Goal: Task Accomplishment & Management: Complete application form

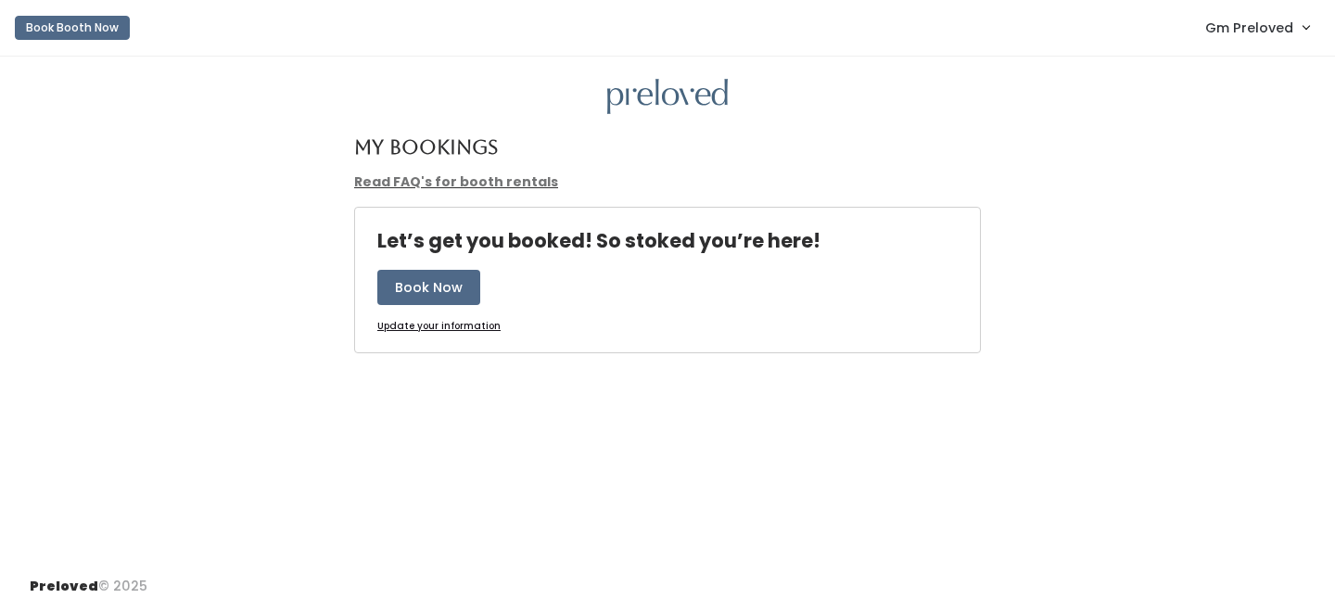
click at [1237, 18] on span "Gm Preloved" at bounding box center [1249, 28] width 88 height 20
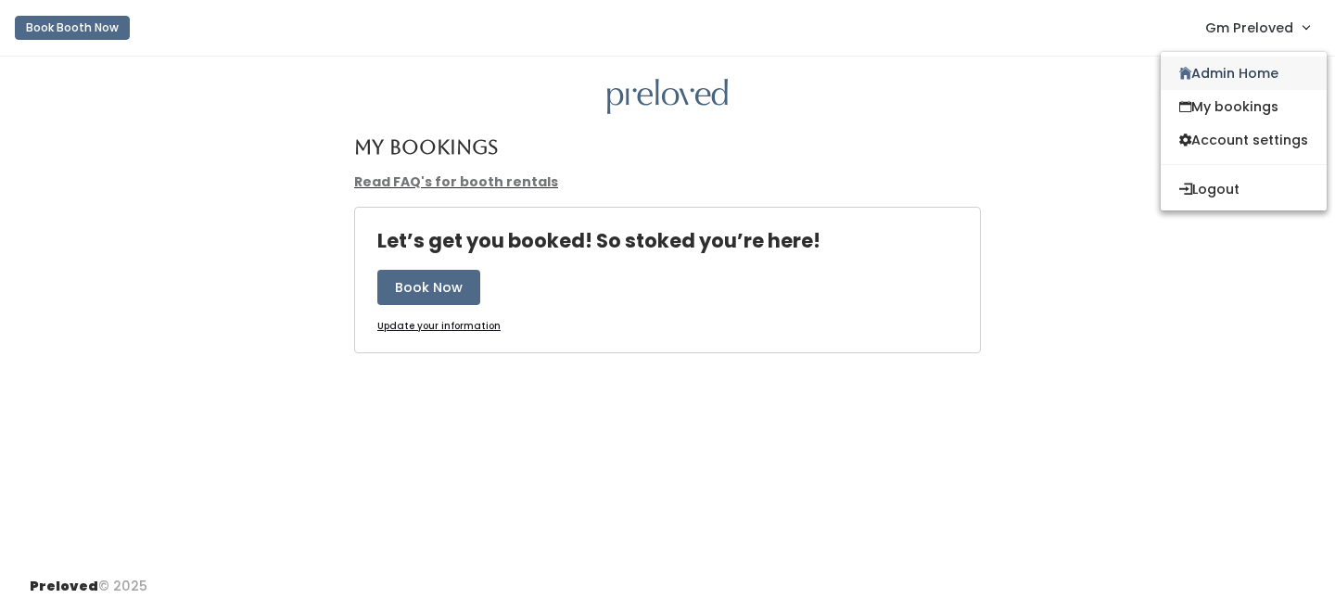
click at [1222, 74] on link "Admin Home" at bounding box center [1243, 73] width 166 height 33
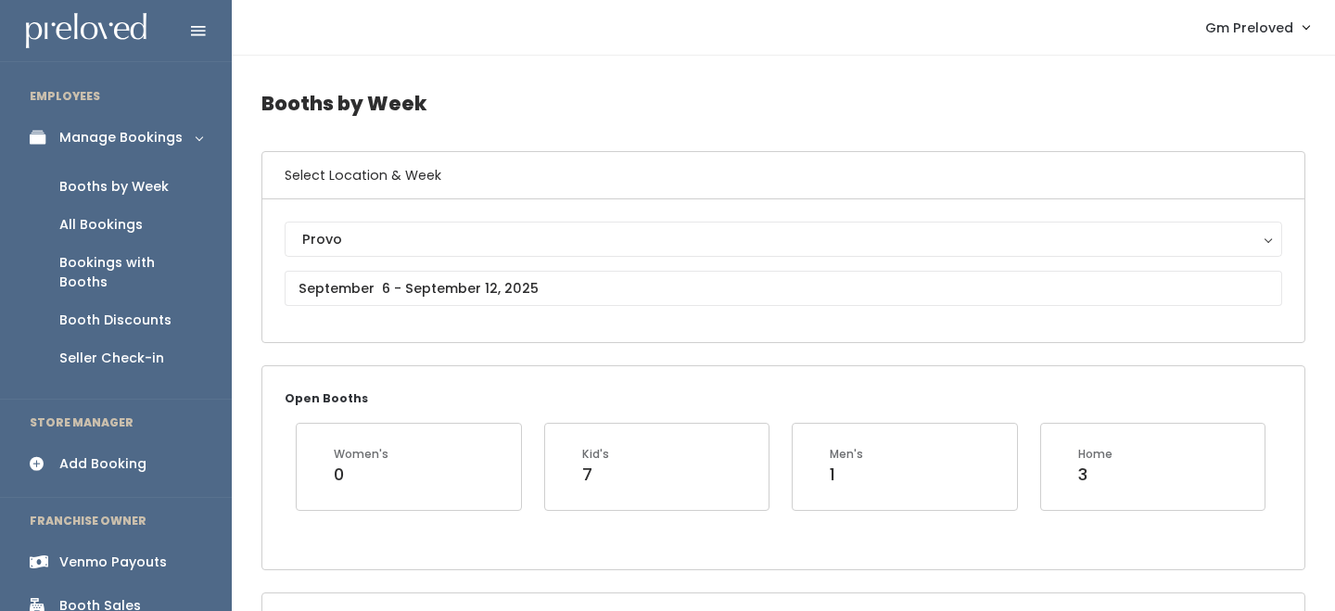
click at [95, 179] on div "Booths by Week" at bounding box center [113, 186] width 109 height 19
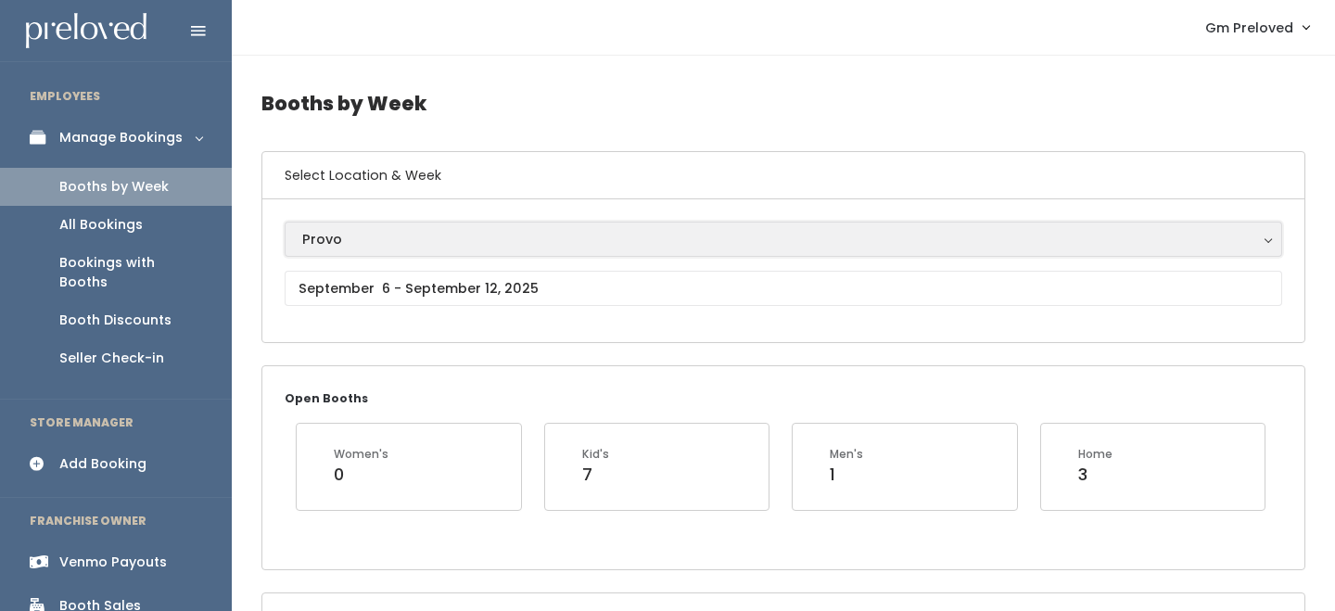
click at [344, 236] on div "Provo" at bounding box center [783, 239] width 962 height 20
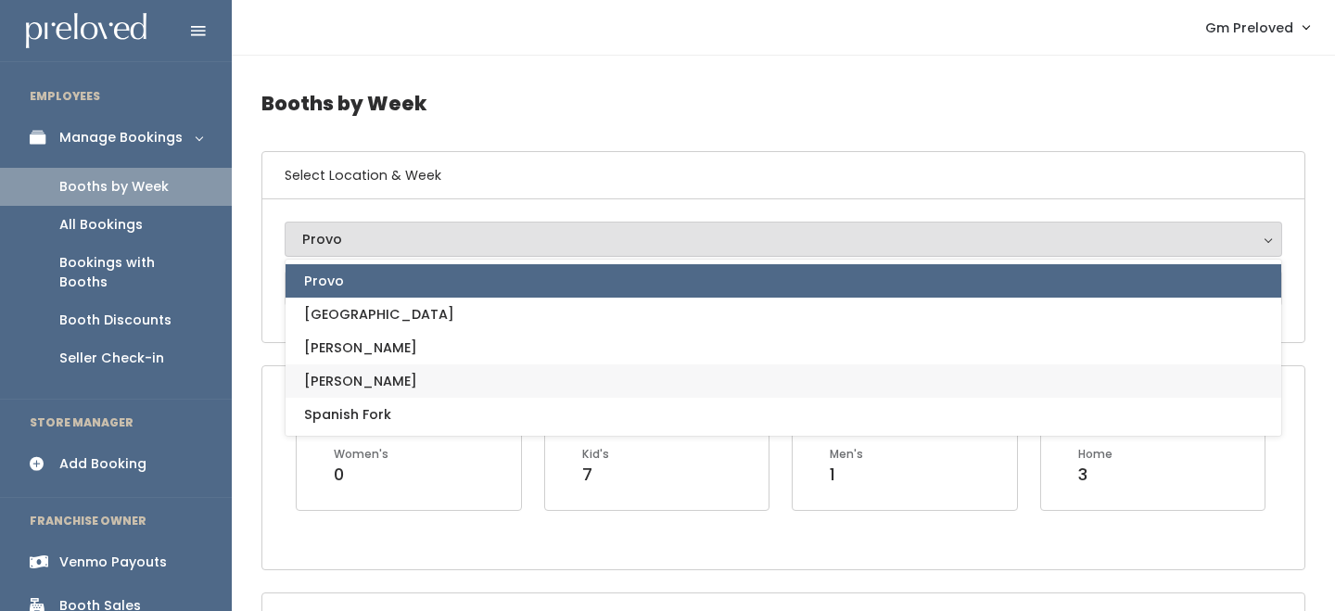
click at [348, 375] on link "[PERSON_NAME]" at bounding box center [782, 380] width 995 height 33
select select "3"
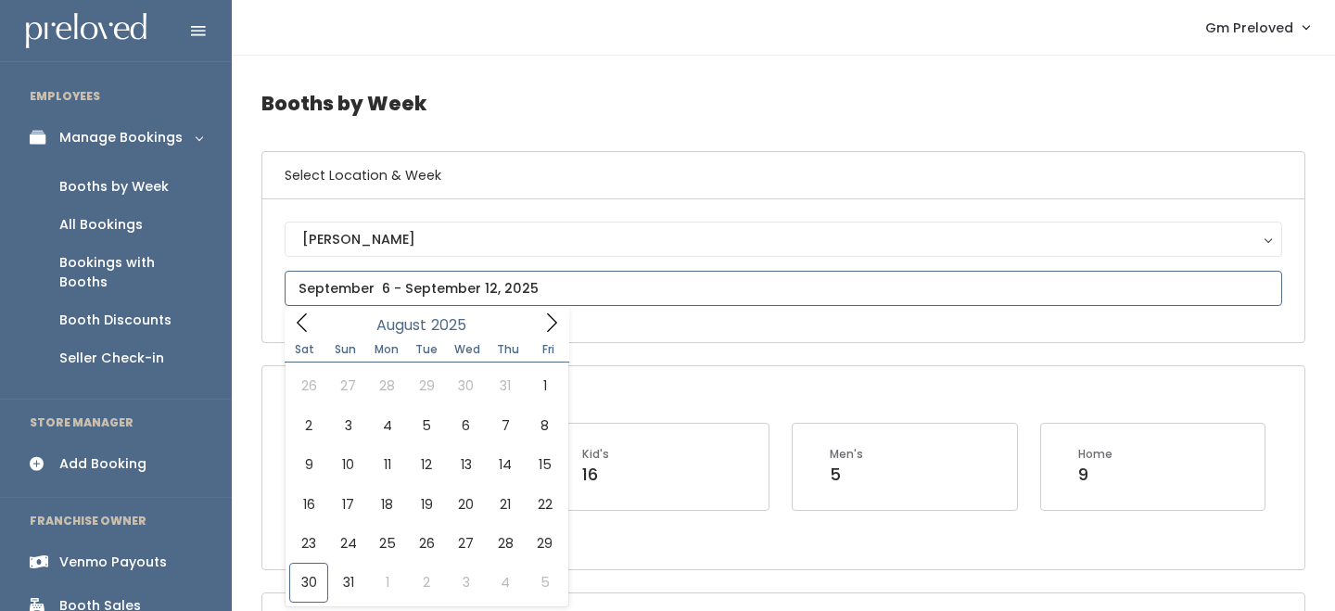
click at [384, 289] on input "text" at bounding box center [783, 288] width 997 height 35
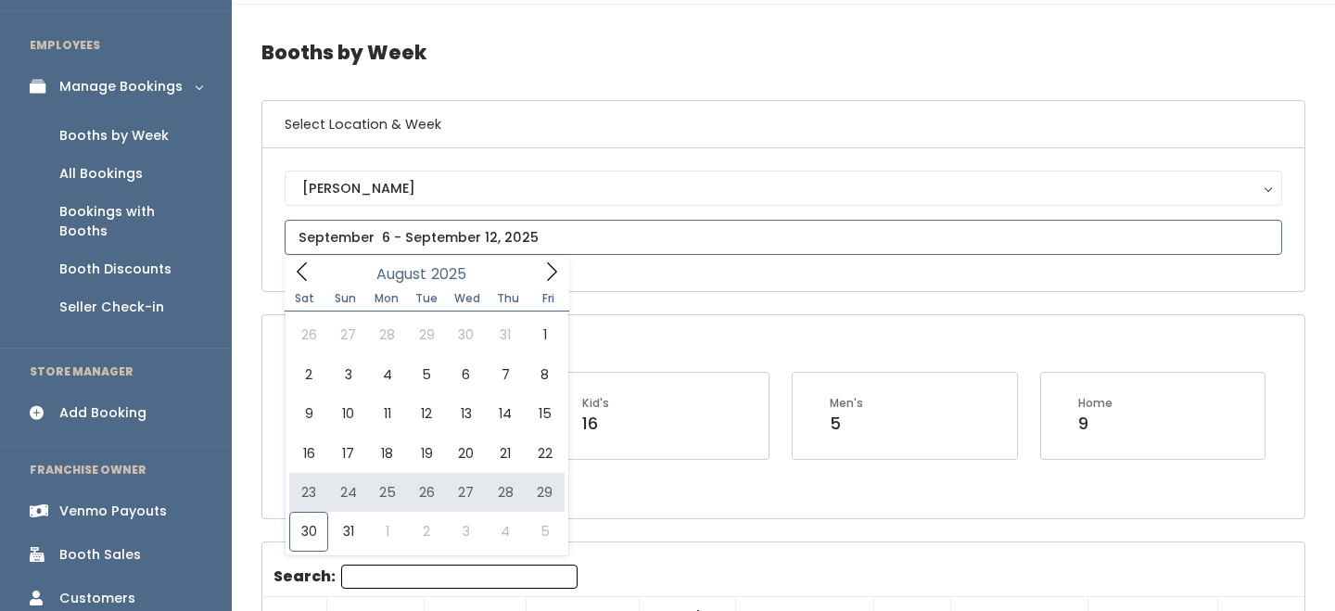
type input "August 23 to August 29"
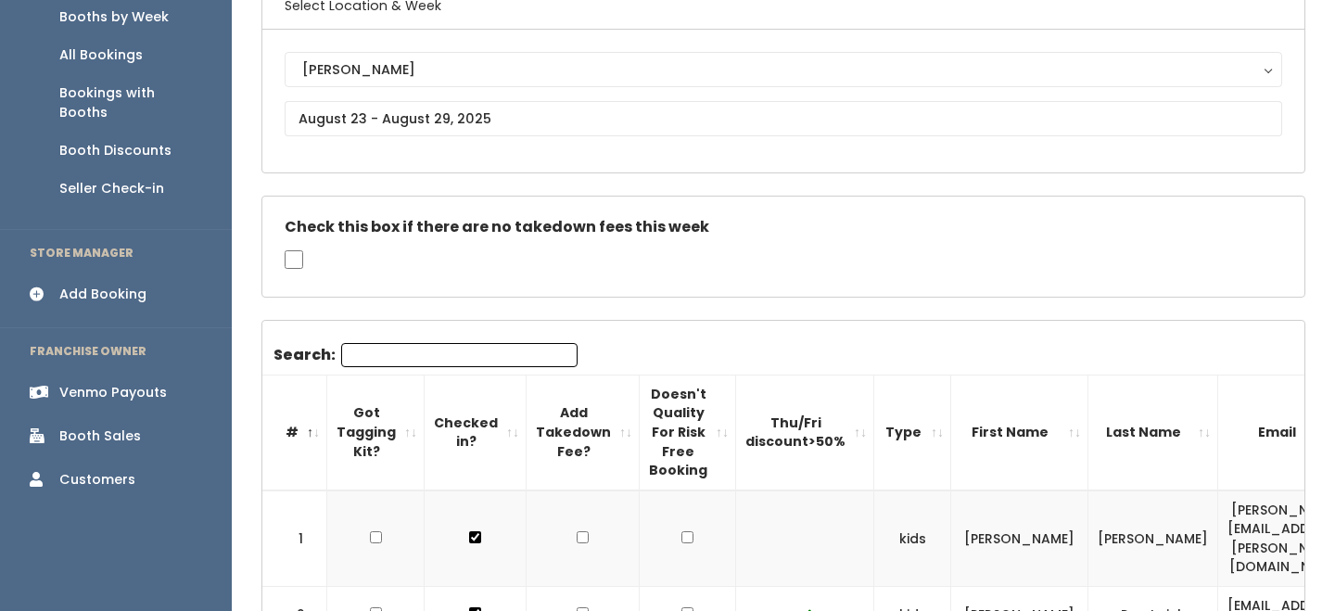
click at [841, 431] on th "Thu/Fri discount>50%" at bounding box center [805, 431] width 138 height 115
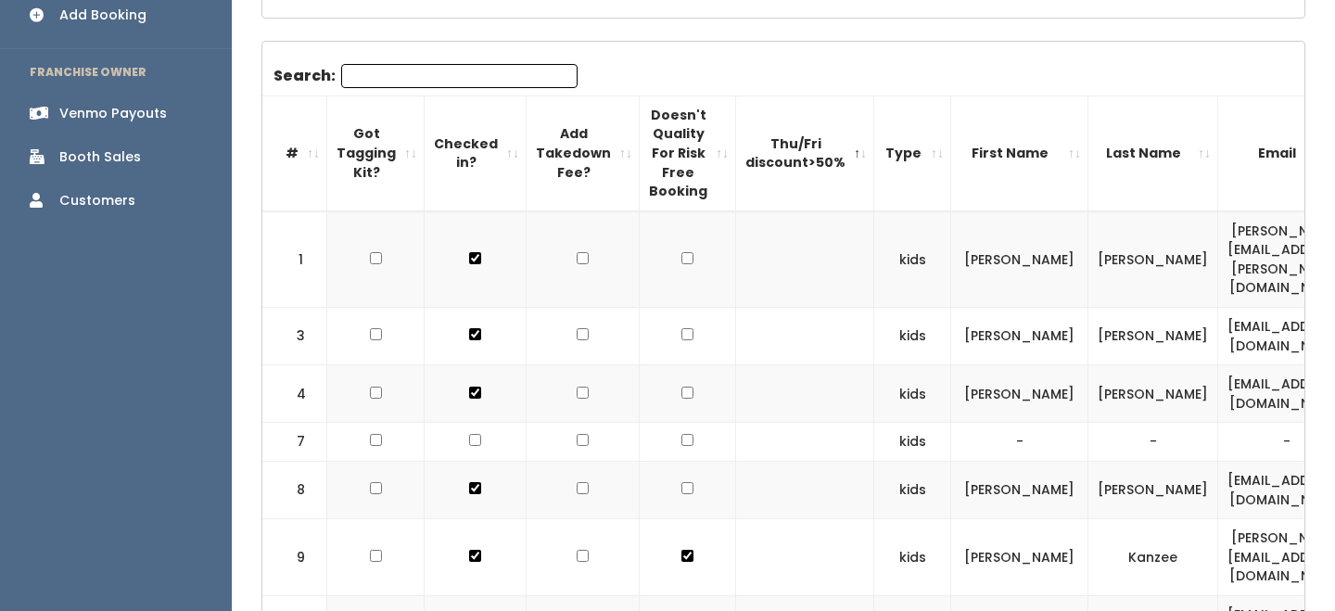
scroll to position [454, 0]
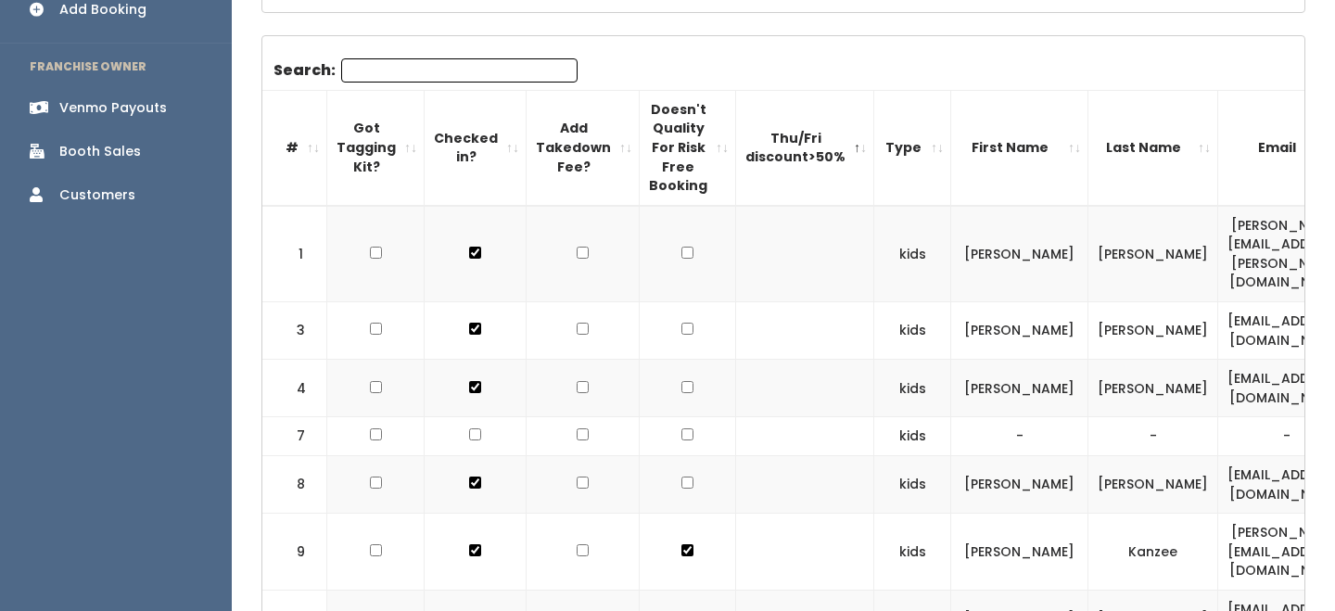
click at [830, 150] on th "Thu/Fri discount>50%" at bounding box center [805, 147] width 138 height 115
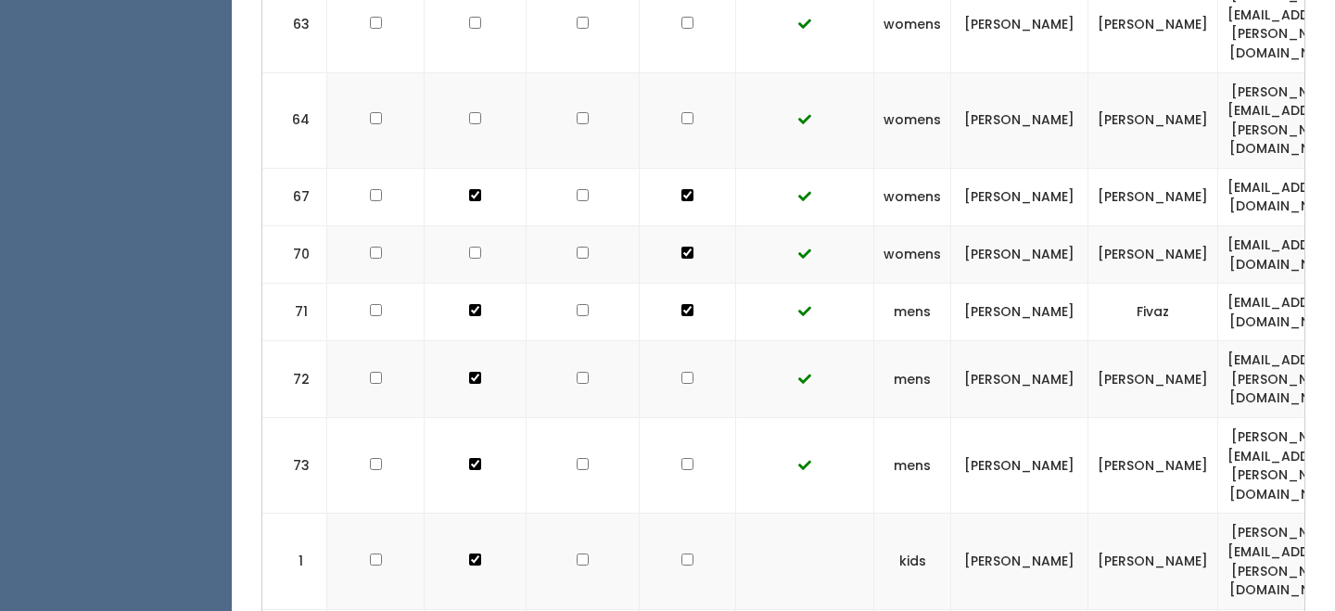
scroll to position [2622, 0]
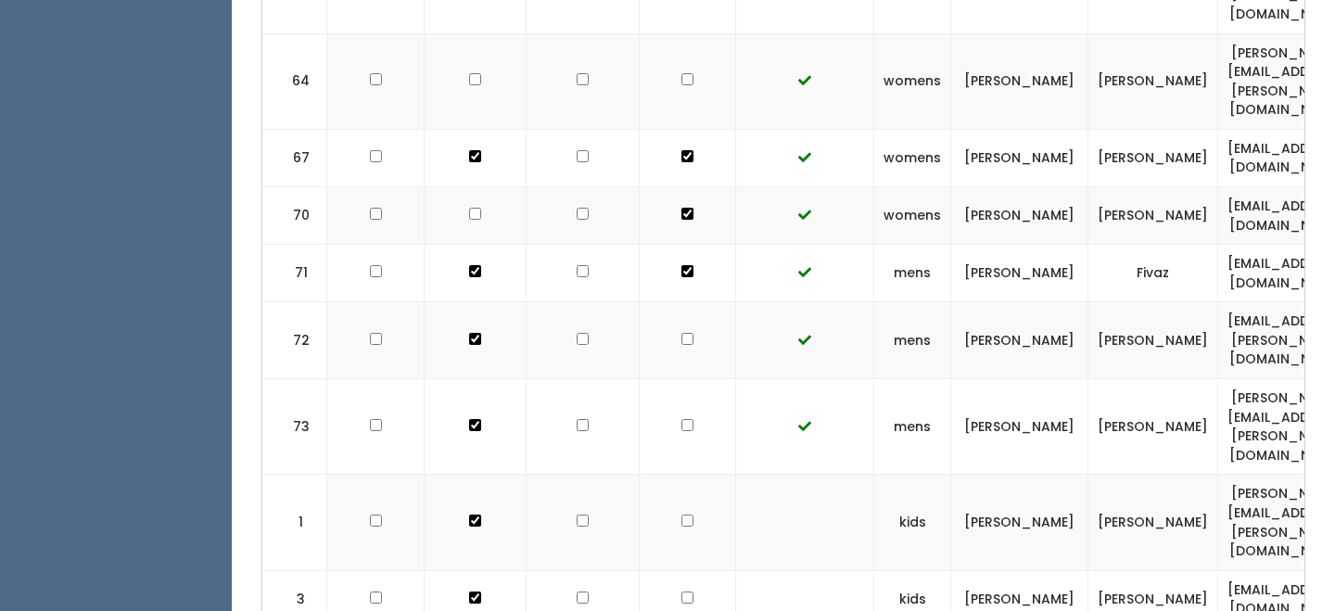
checkbox input "true"
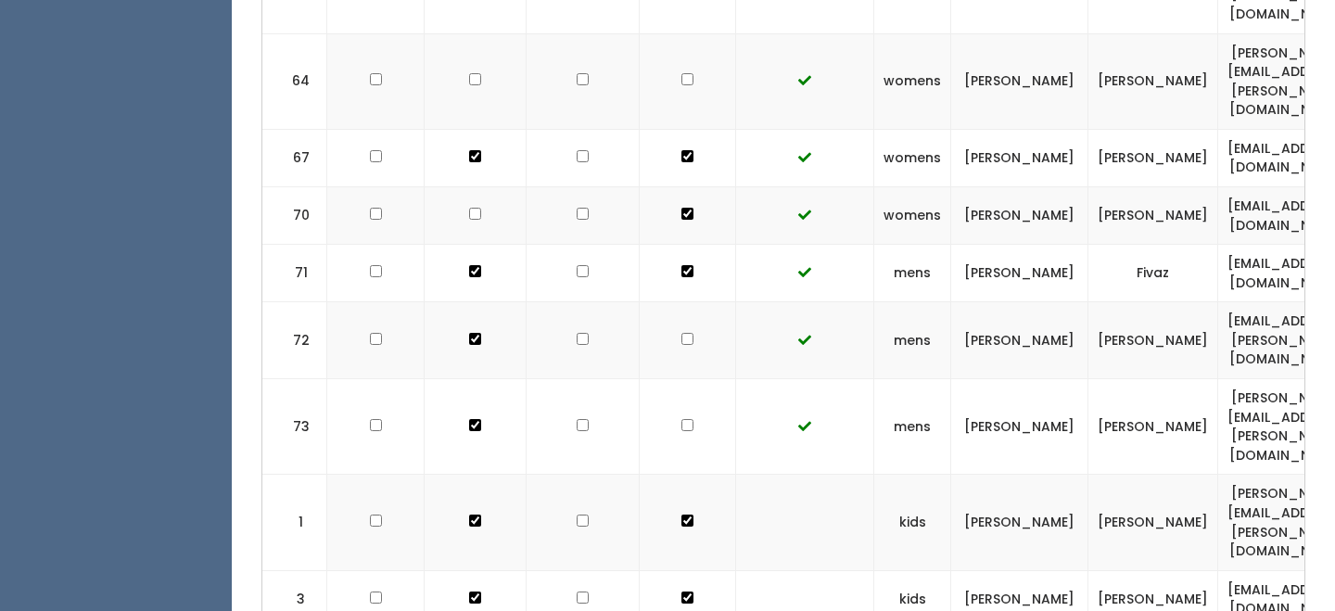
checkbox input "true"
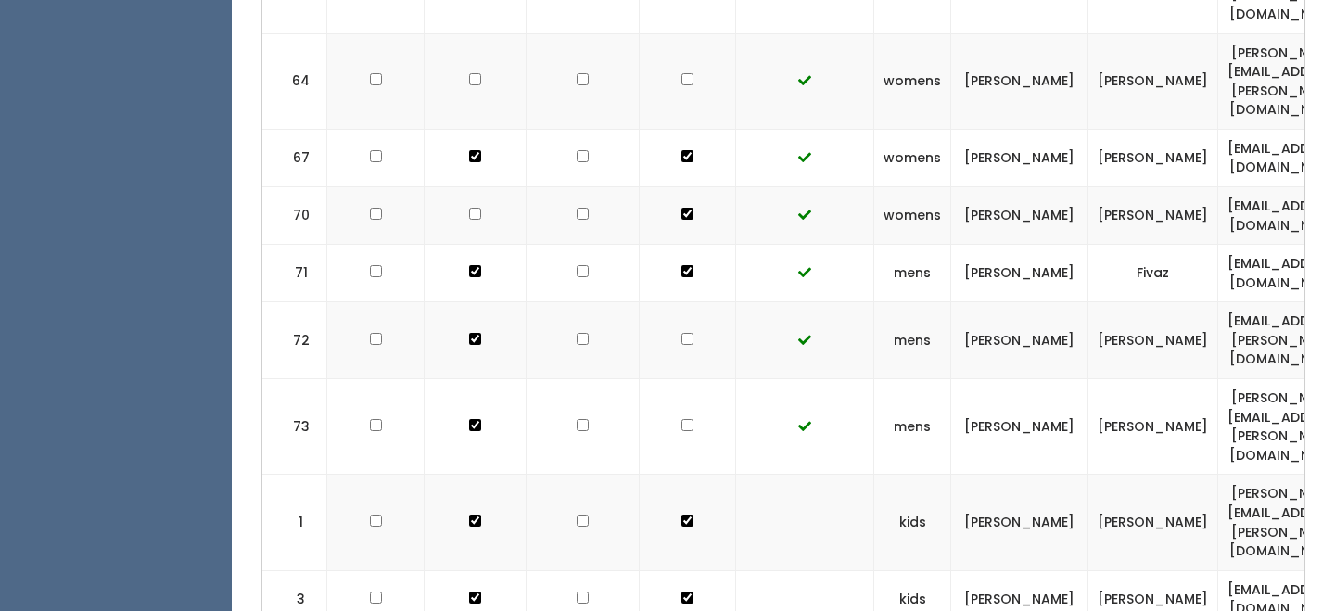
checkbox input "true"
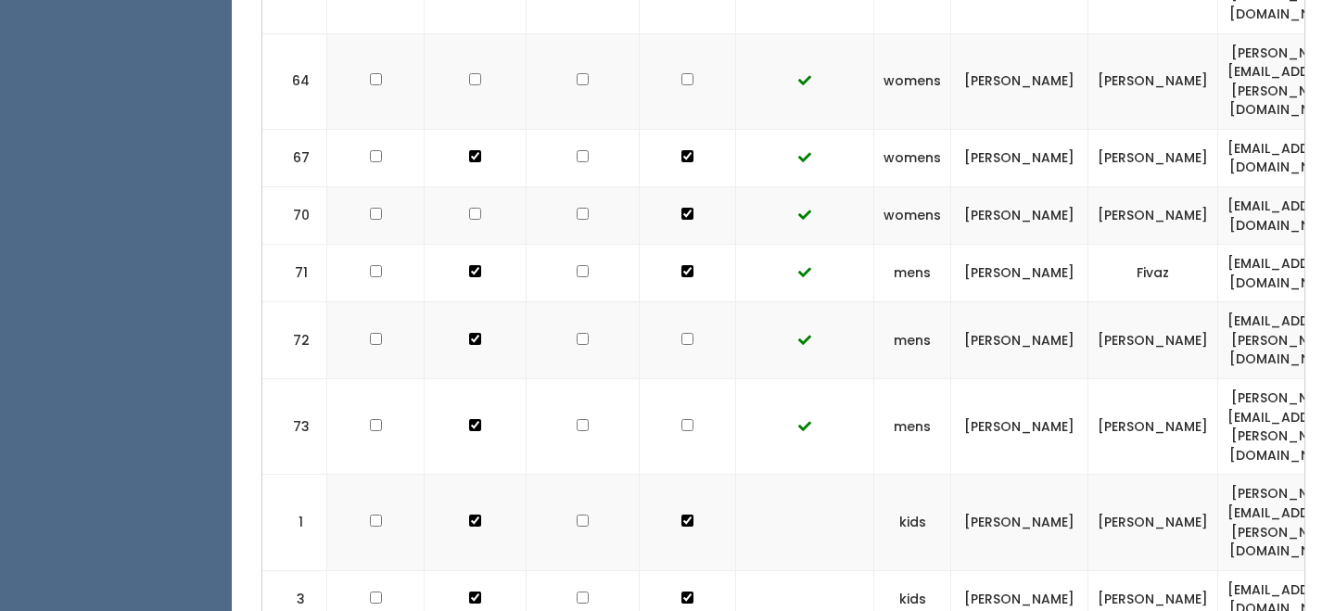
checkbox input "true"
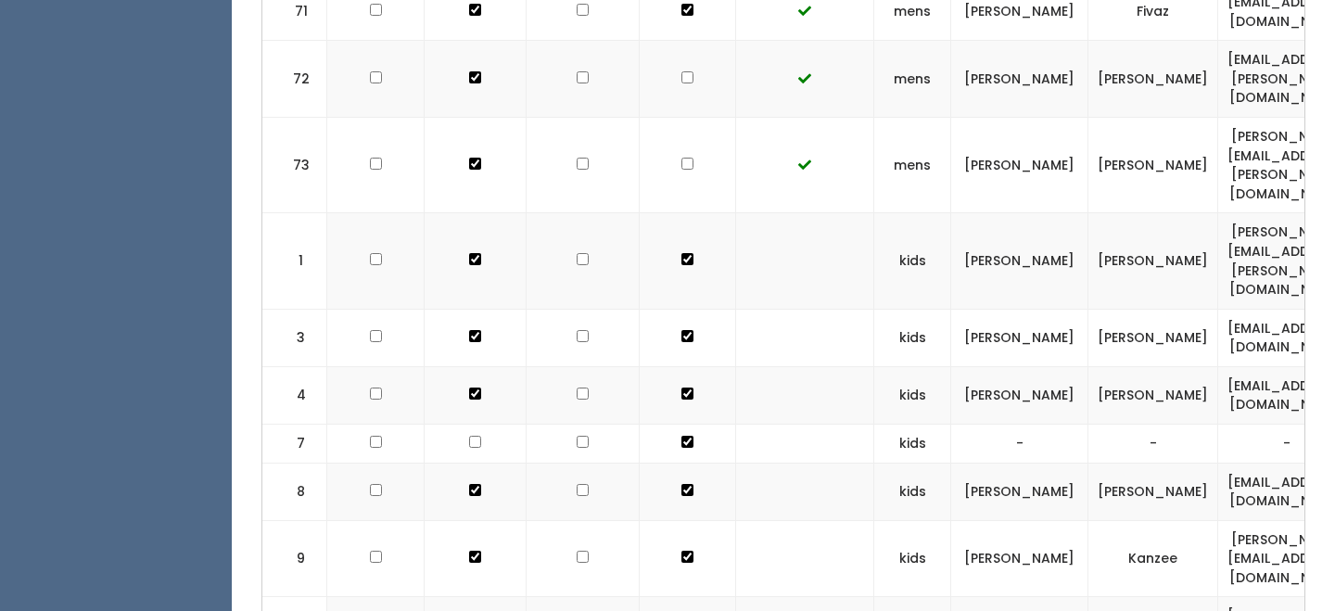
scroll to position [2889, 0]
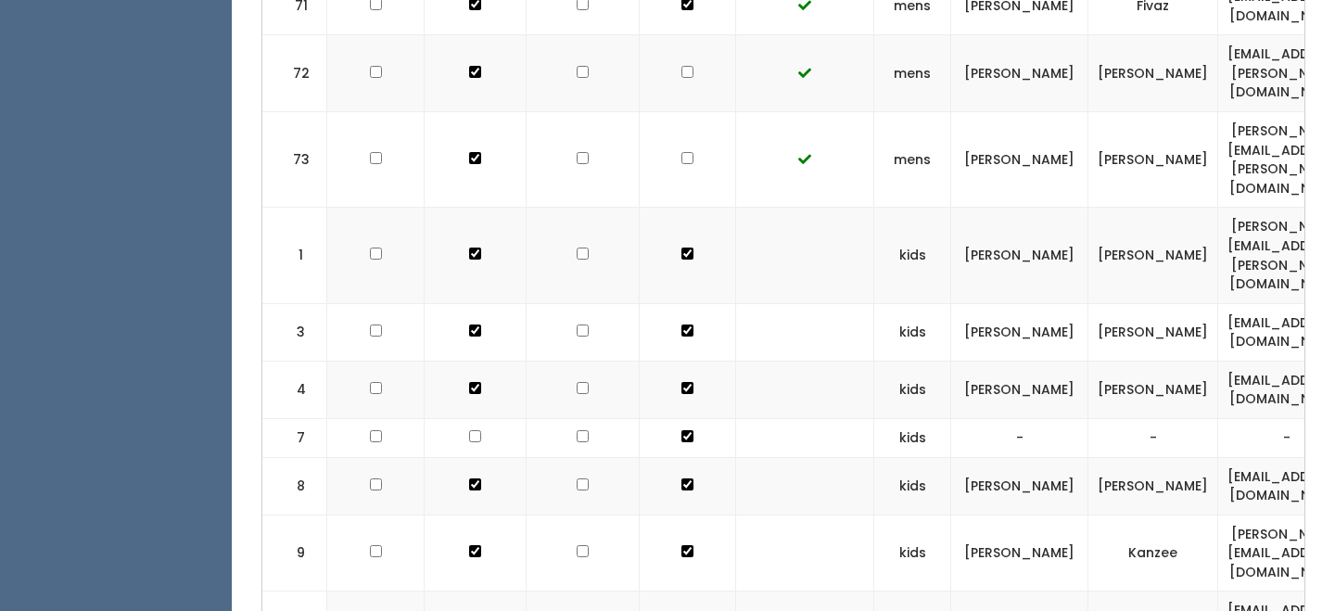
checkbox input "true"
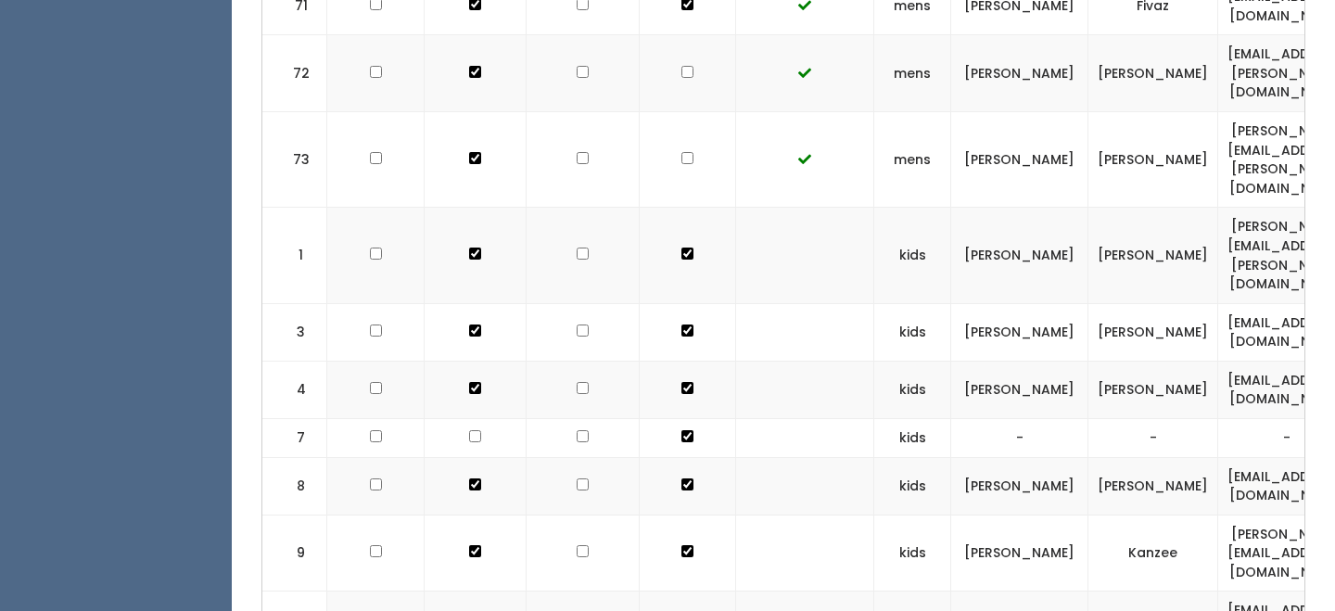
checkbox input "true"
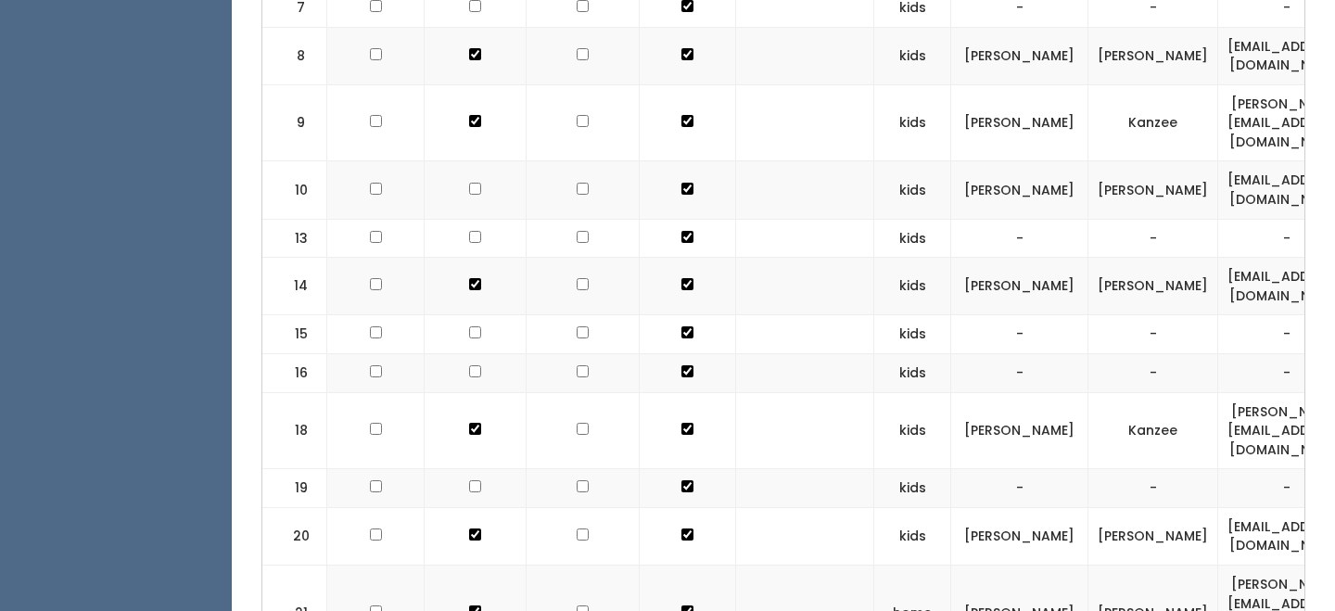
scroll to position [3323, 0]
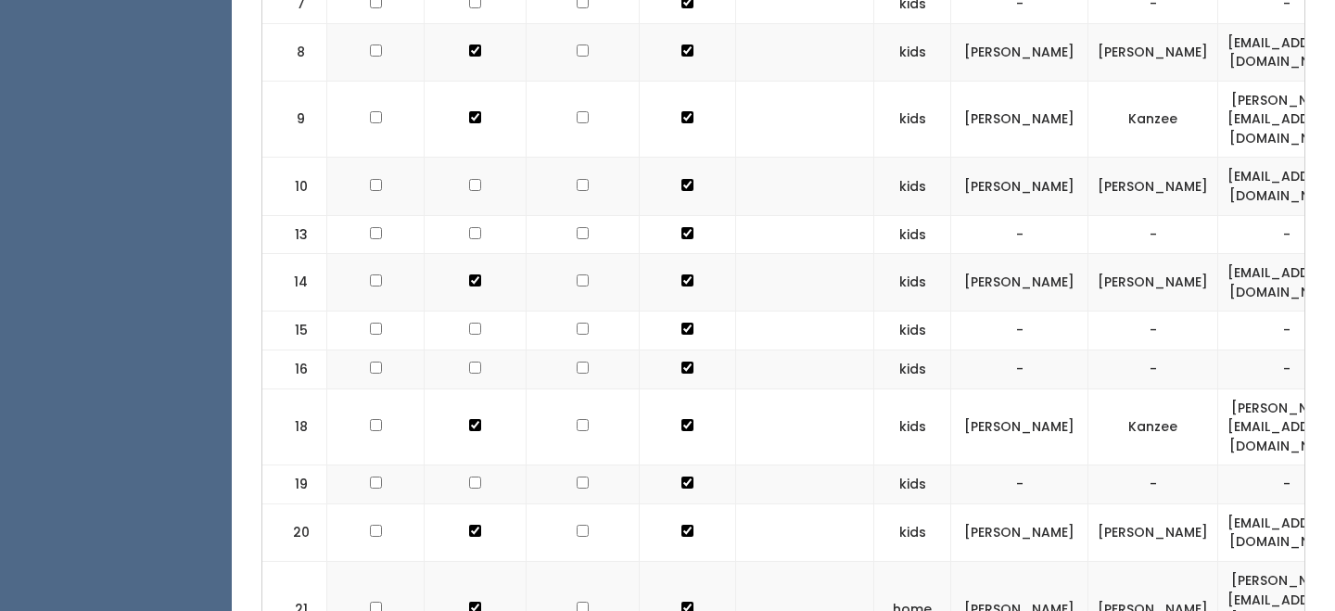
checkbox input "true"
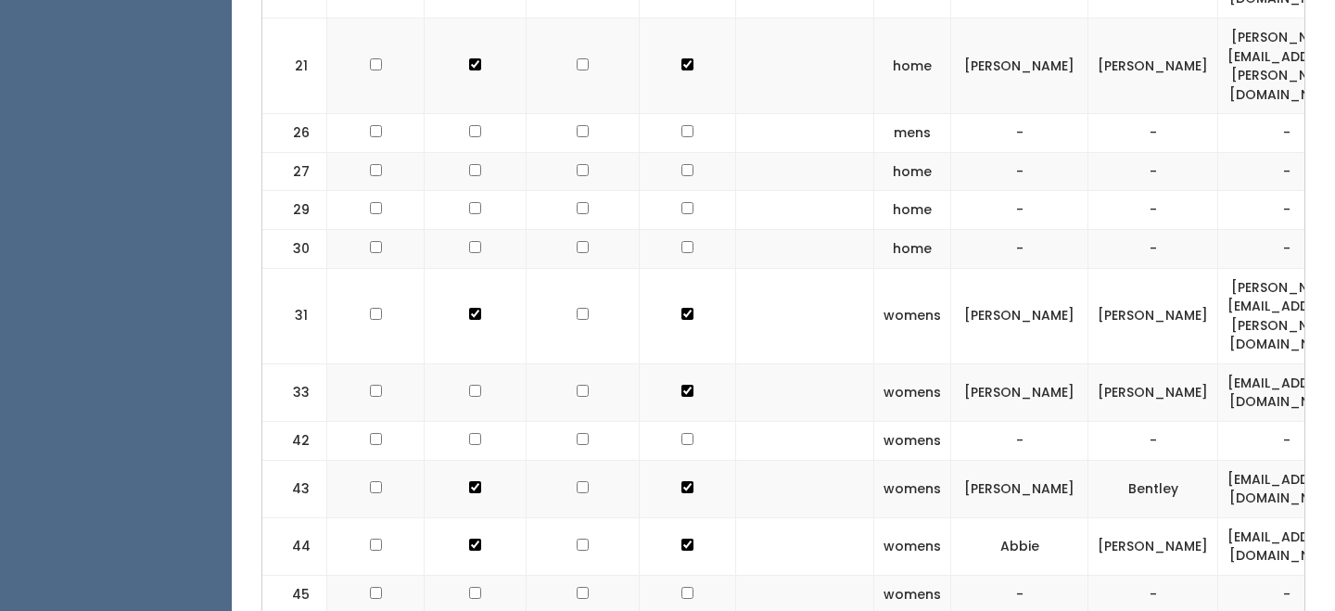
scroll to position [3870, 0]
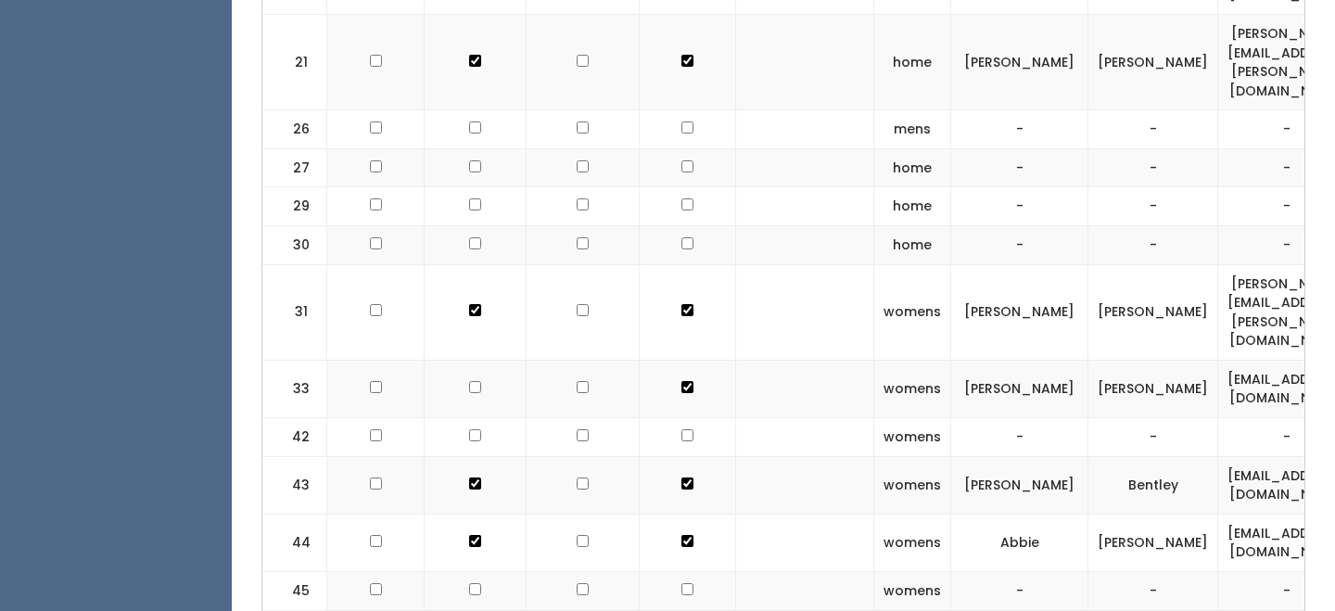
checkbox input "true"
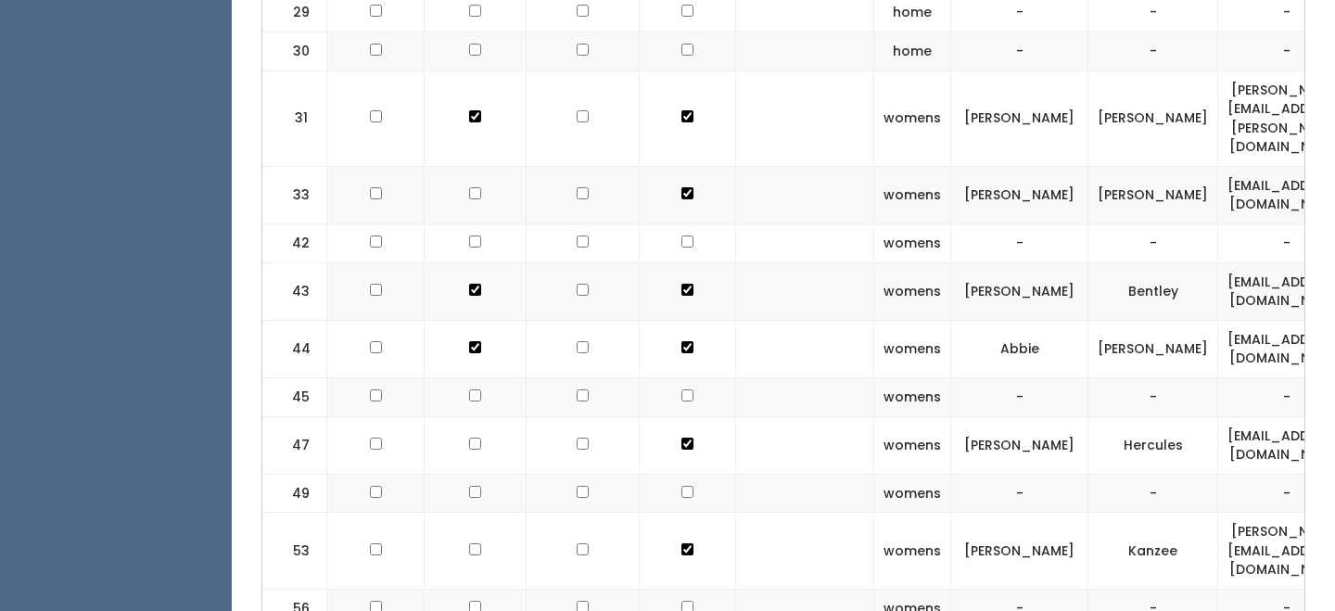
scroll to position [4067, 0]
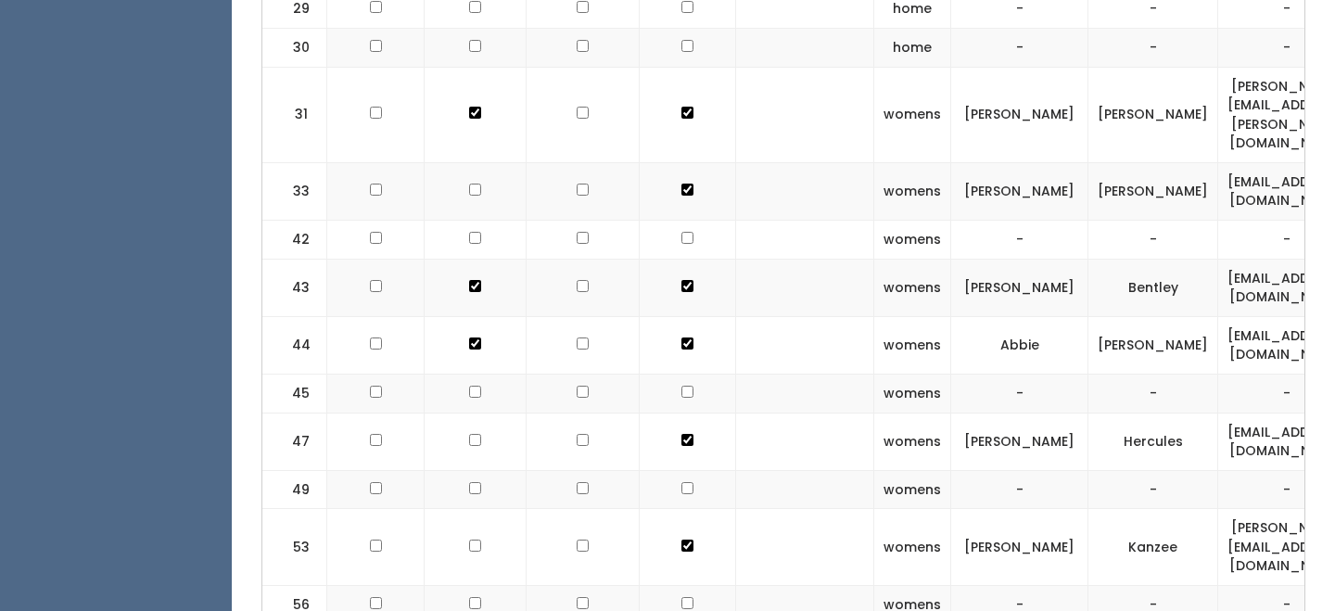
checkbox input "true"
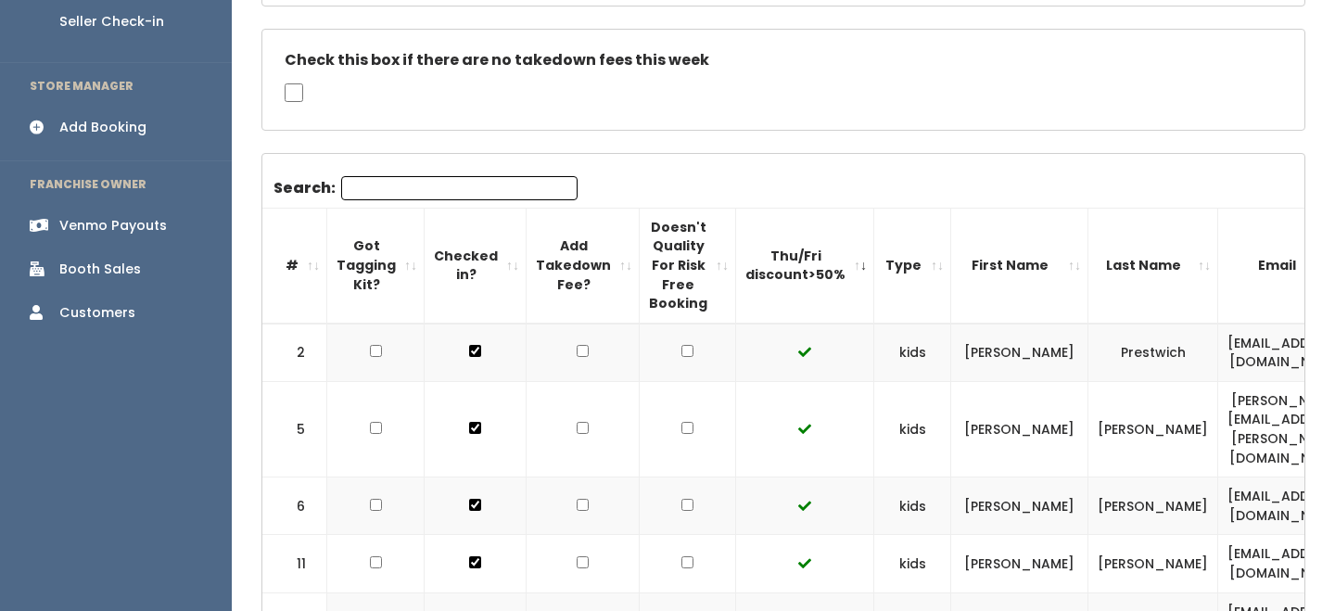
scroll to position [367, 0]
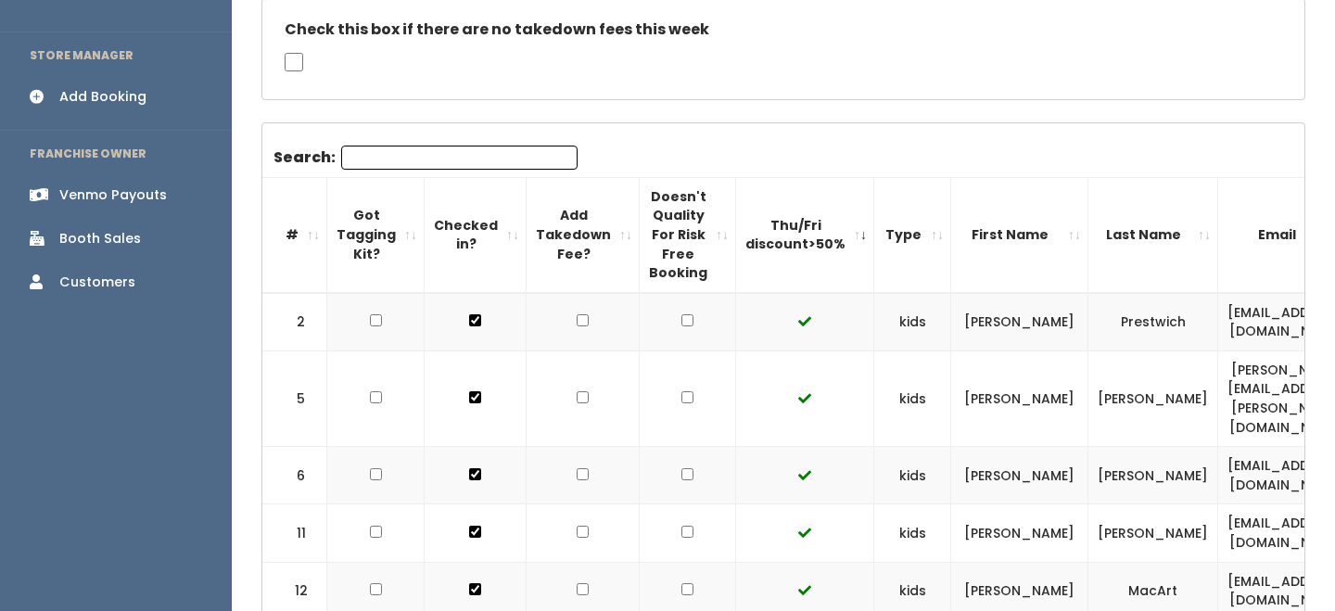
click at [317, 230] on th "#" at bounding box center [294, 234] width 65 height 115
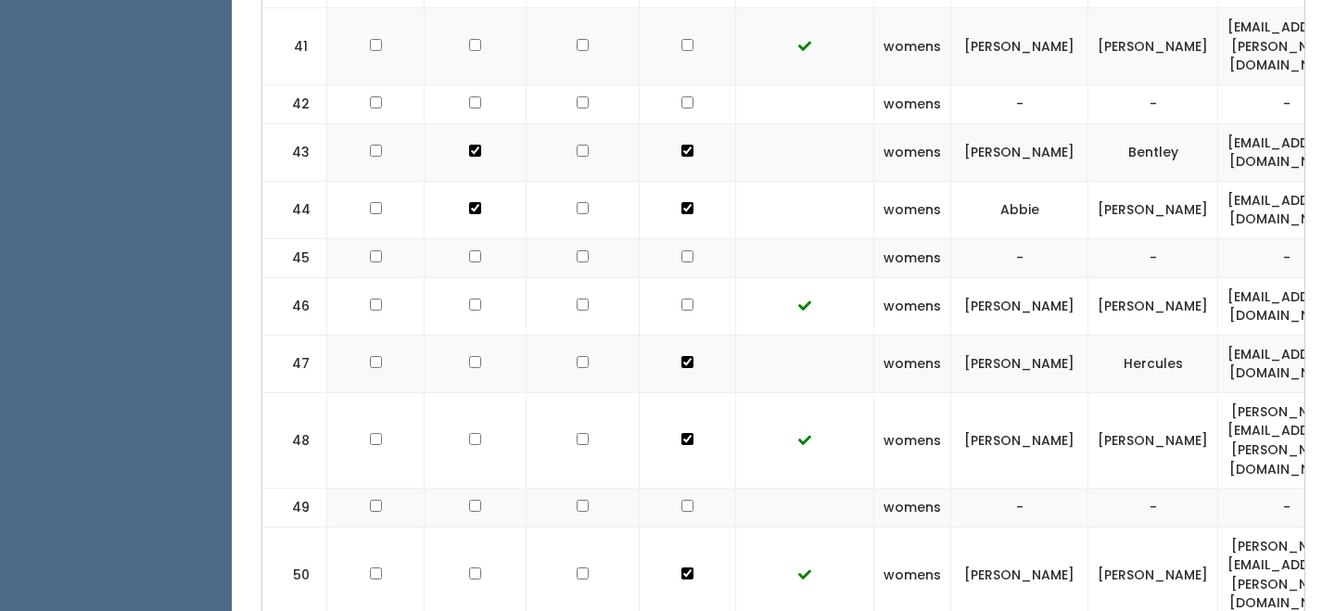
scroll to position [3056, 0]
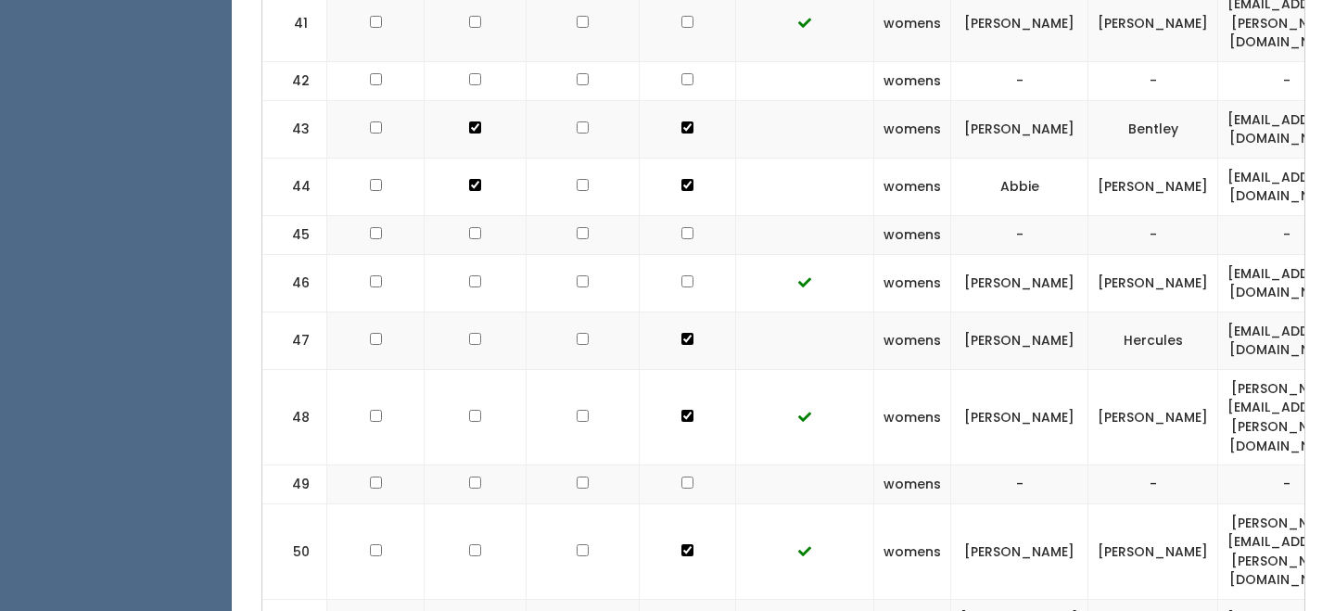
checkbox input "true"
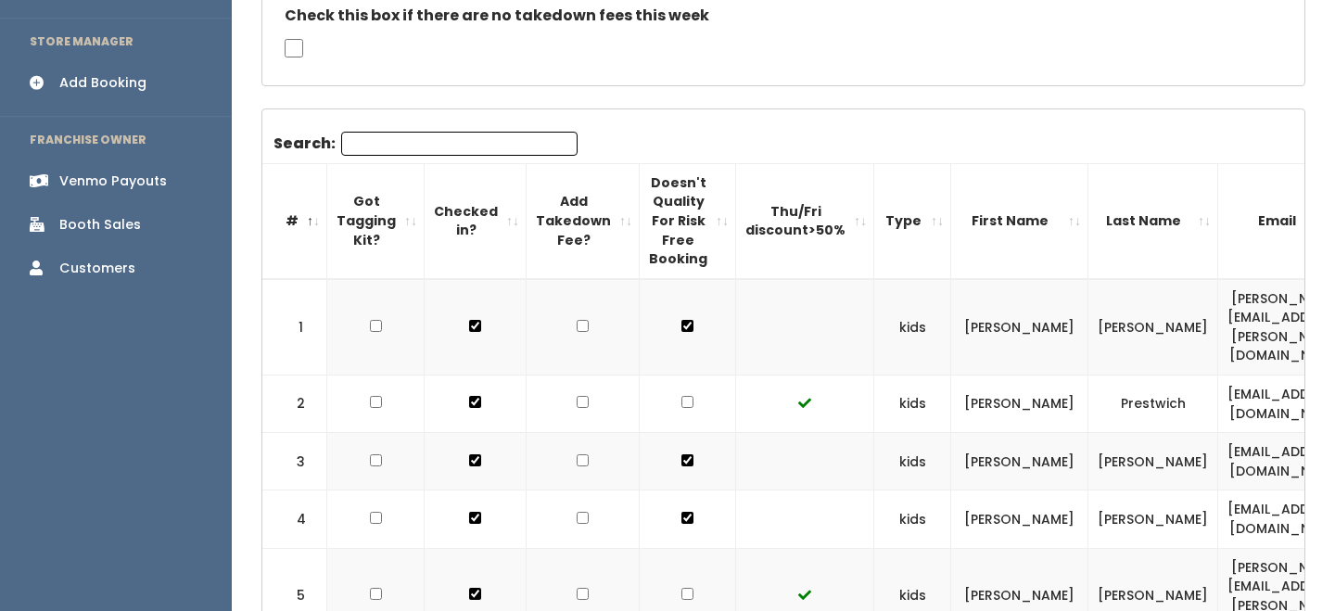
scroll to position [372, 0]
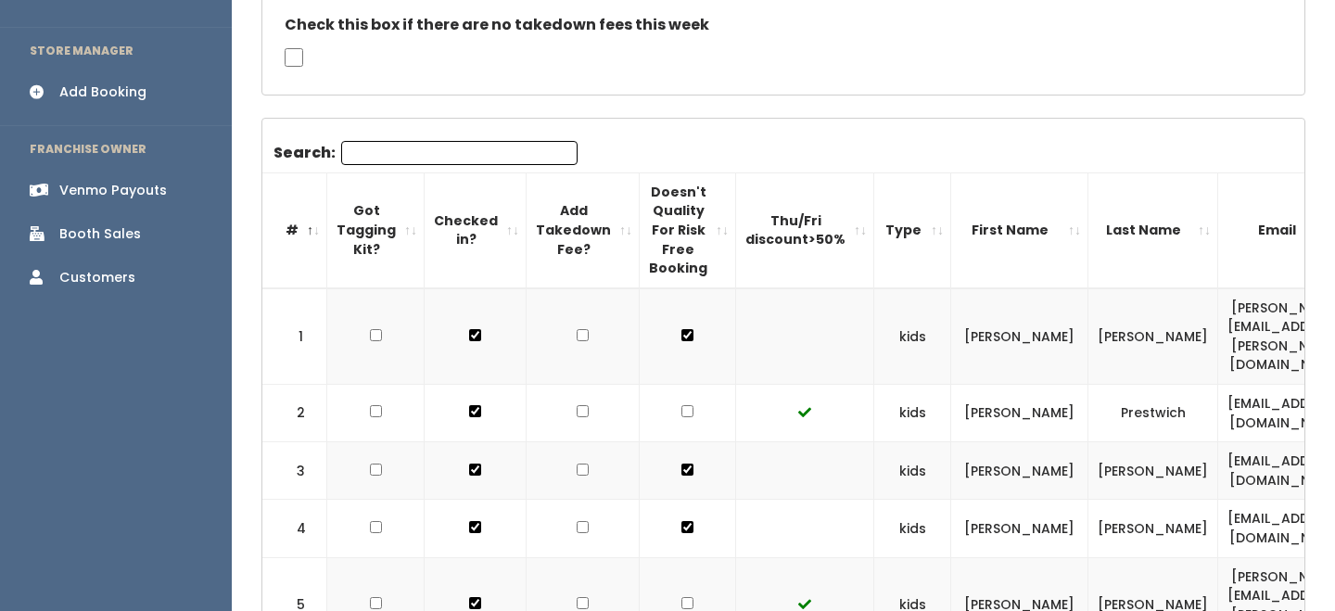
click at [133, 181] on div "Venmo Payouts" at bounding box center [113, 190] width 108 height 19
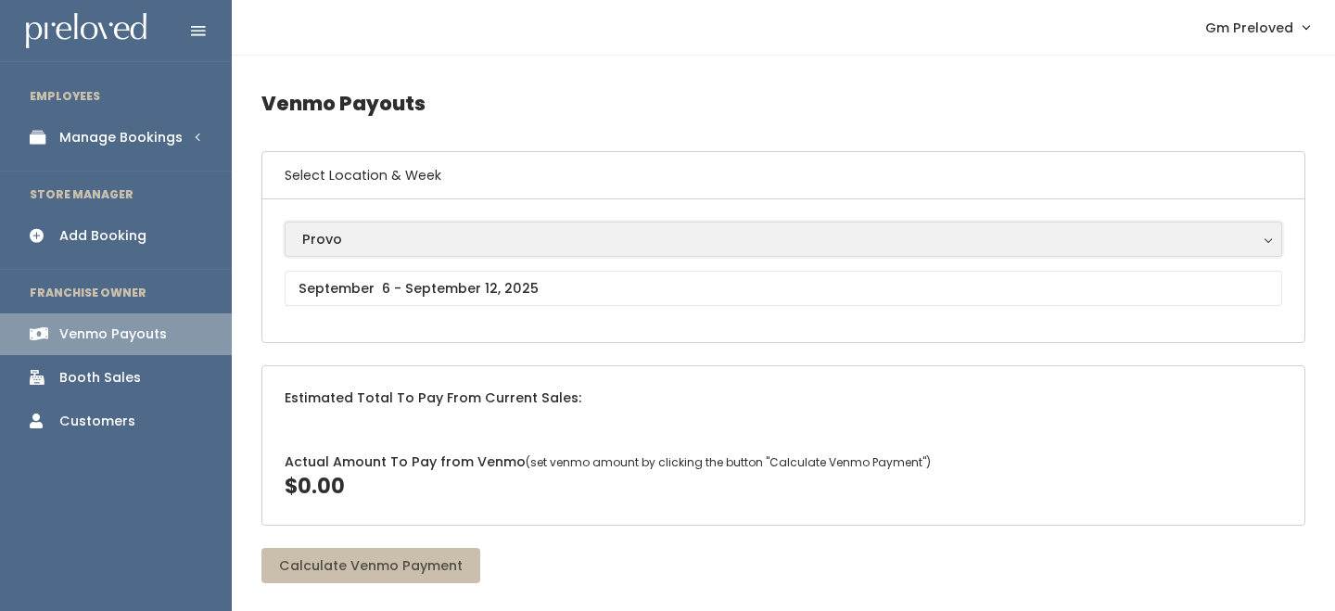
click at [359, 234] on div "Provo" at bounding box center [783, 239] width 962 height 20
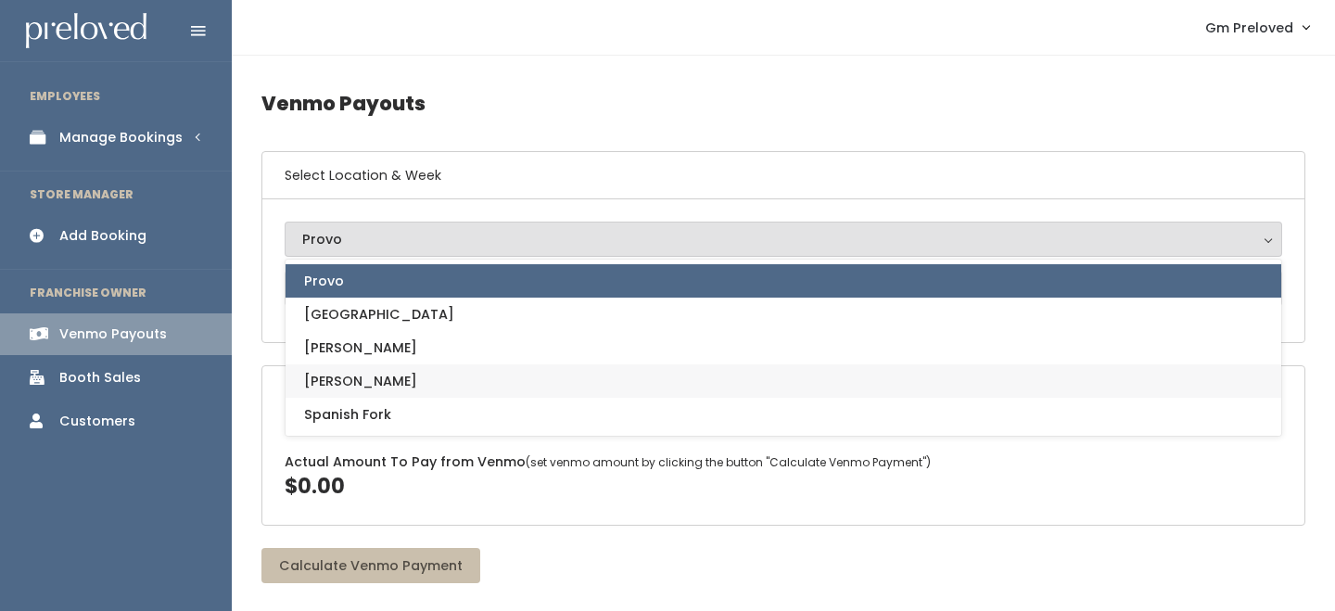
click at [354, 377] on link "[PERSON_NAME]" at bounding box center [782, 380] width 995 height 33
select select "3"
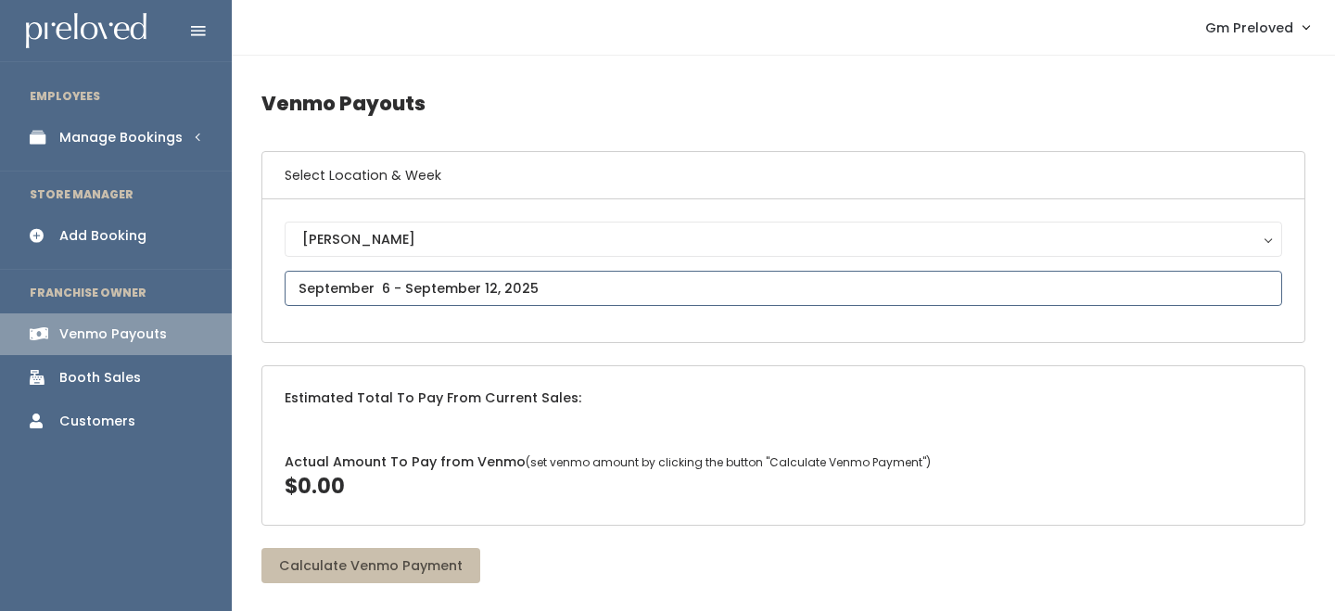
click at [415, 304] on input "text" at bounding box center [783, 288] width 997 height 35
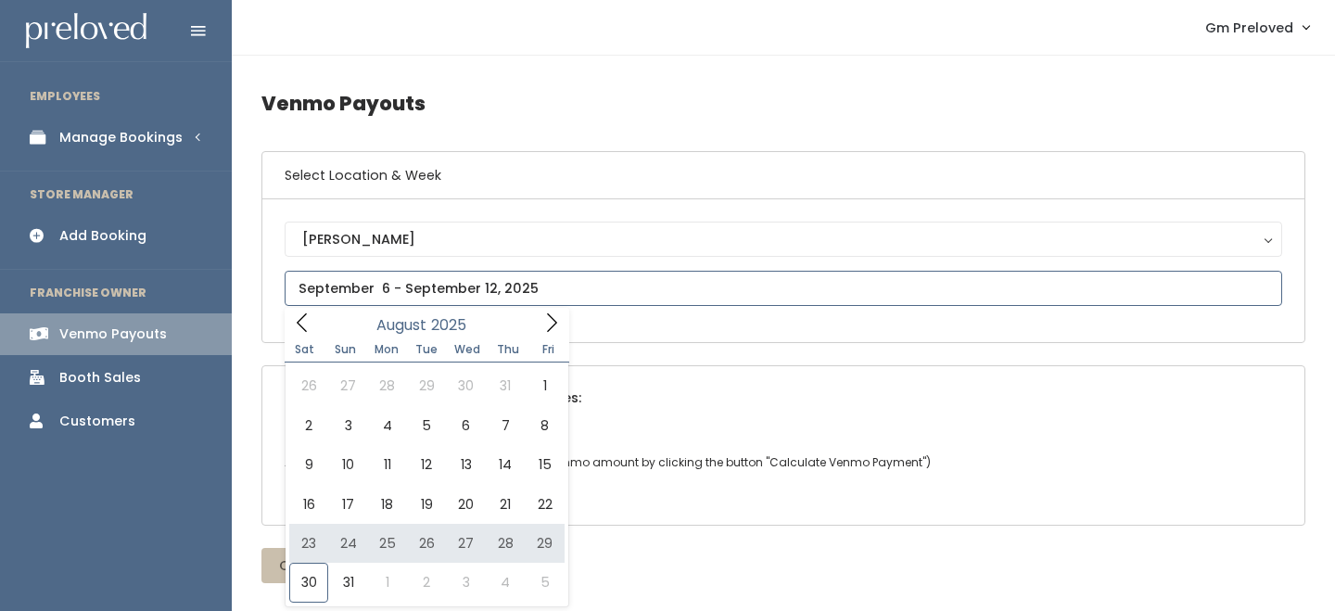
type input "[DATE] to [DATE]"
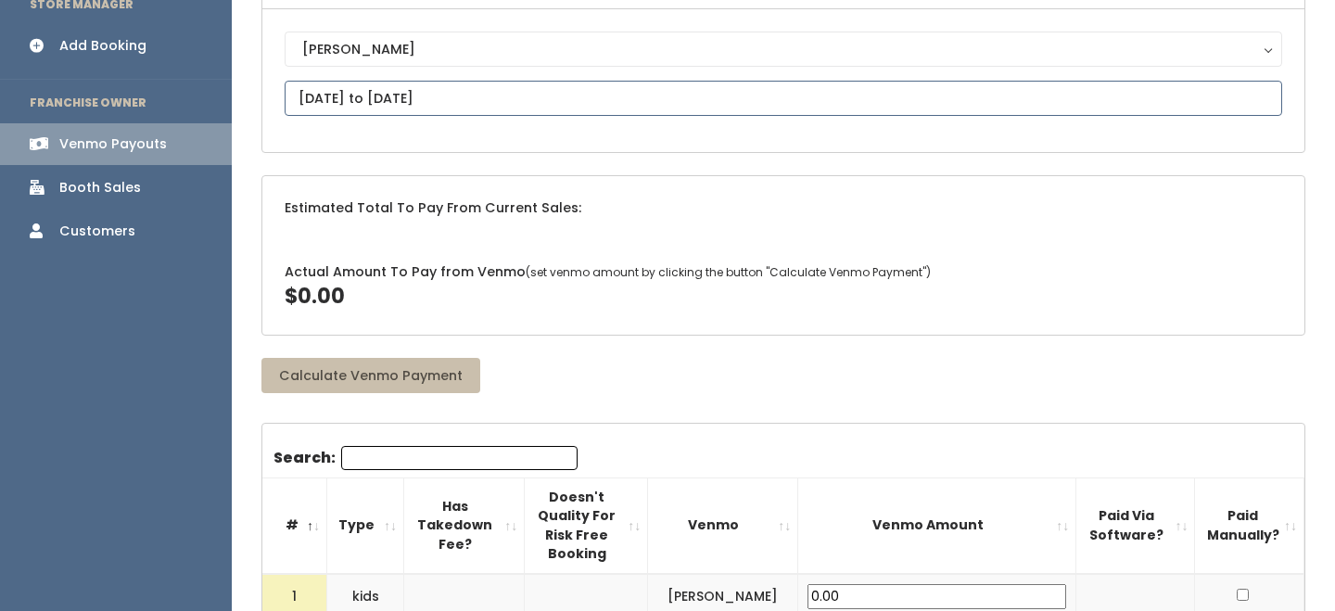
scroll to position [194, 0]
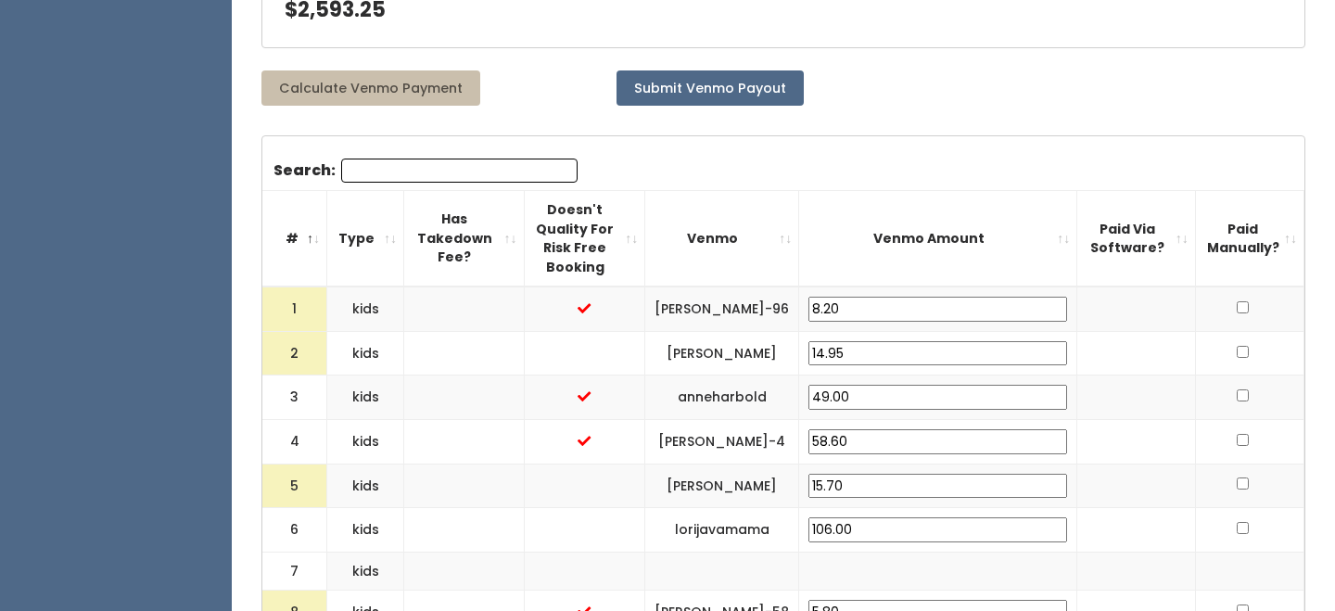
scroll to position [510, 0]
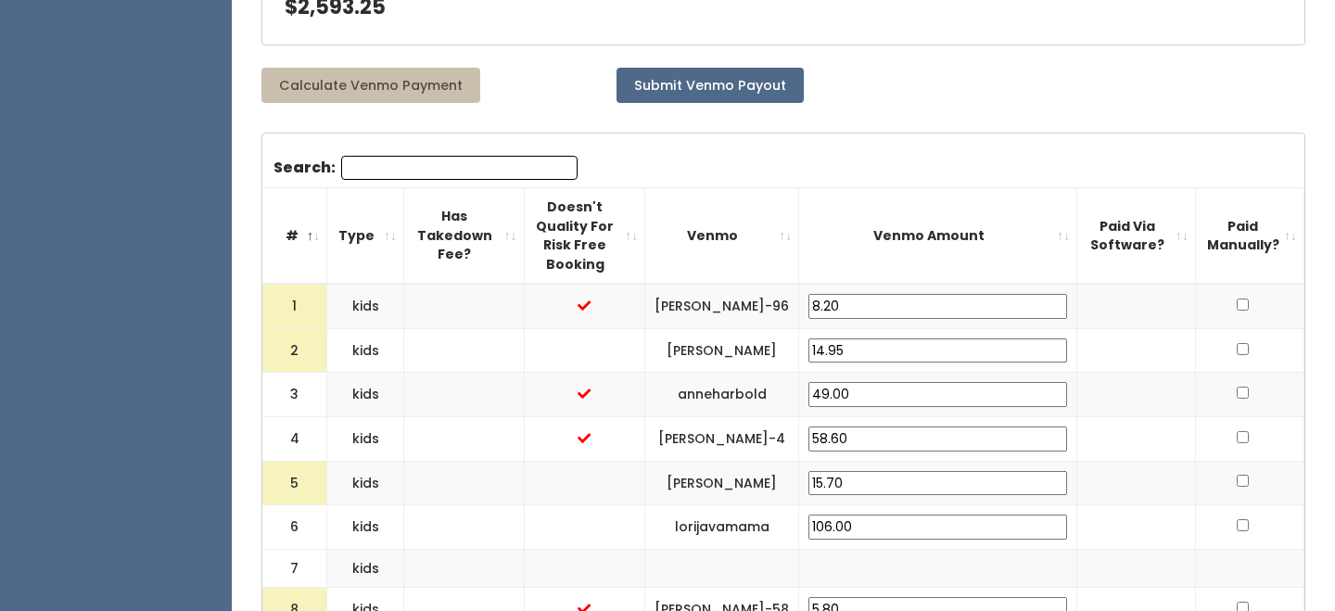
click at [922, 338] on input "14.95" at bounding box center [937, 350] width 259 height 25
type input "25"
click at [1096, 328] on td at bounding box center [1136, 350] width 118 height 44
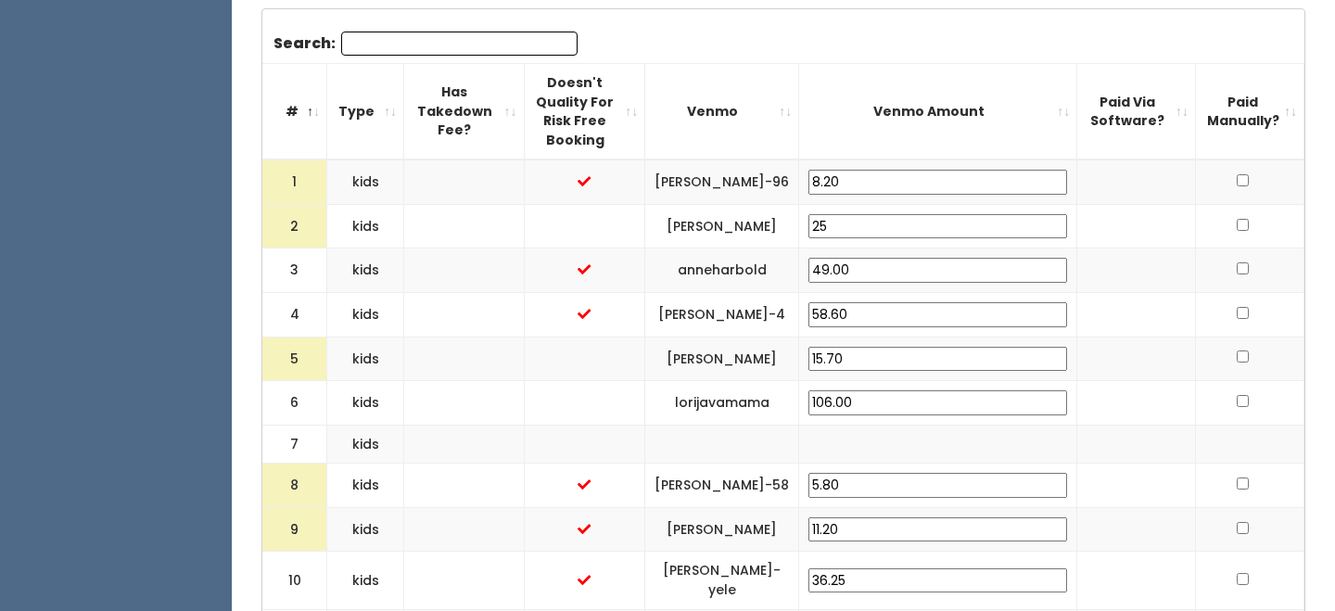
scroll to position [649, 0]
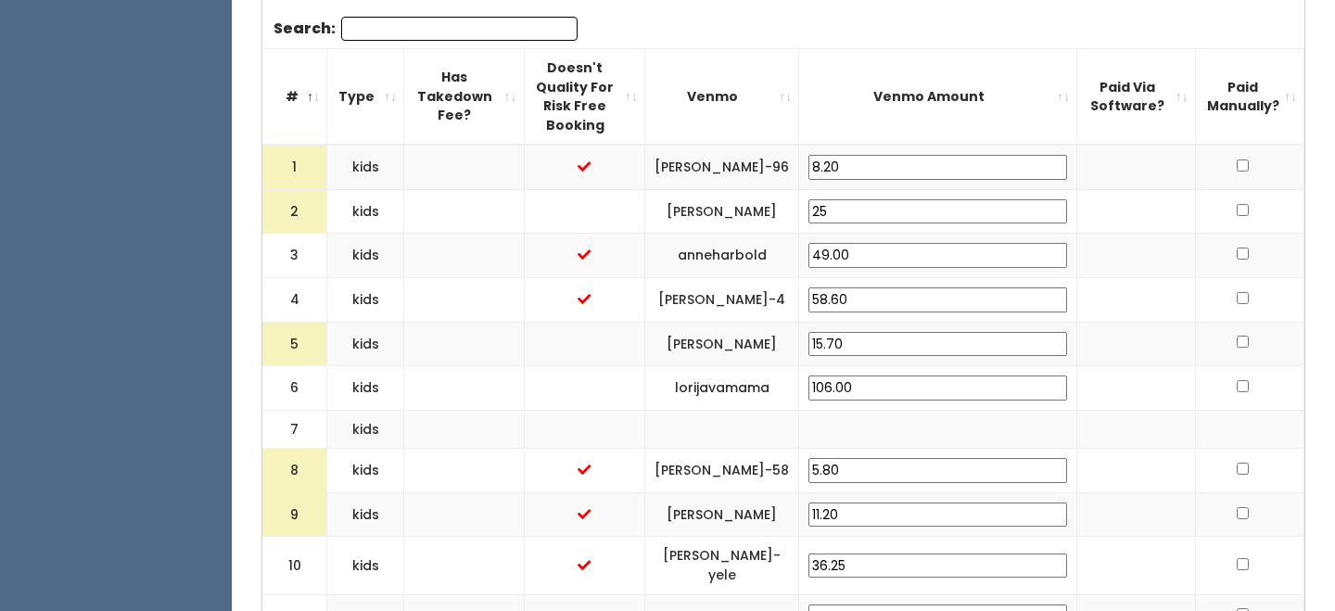
click at [903, 332] on input "15.70" at bounding box center [937, 344] width 259 height 25
type input "25"
click at [1127, 322] on td at bounding box center [1136, 344] width 118 height 44
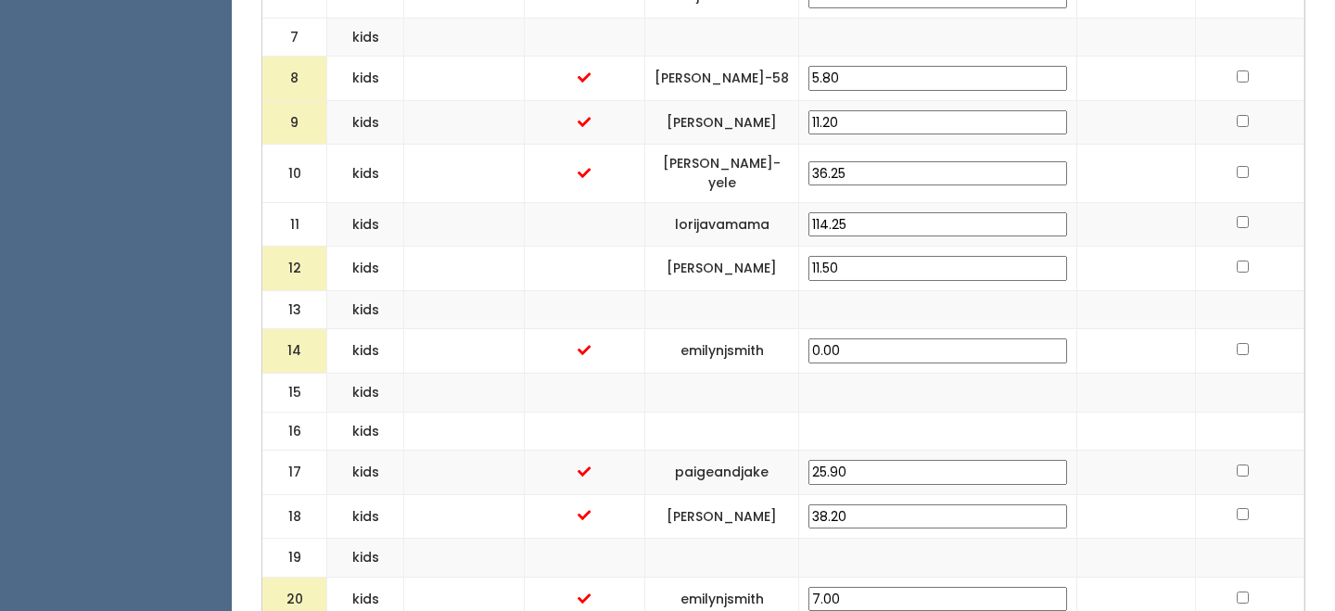
scroll to position [1055, 0]
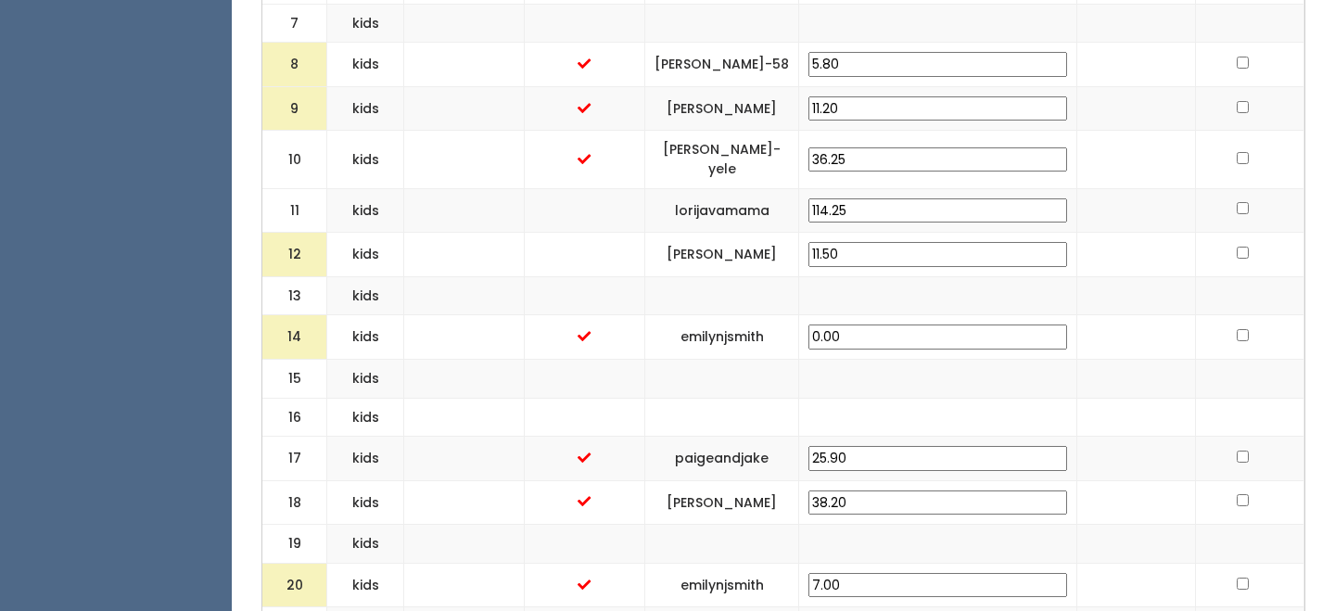
click at [939, 242] on input "11.50" at bounding box center [937, 254] width 259 height 25
type input "25"
click at [1077, 359] on td at bounding box center [1136, 378] width 118 height 39
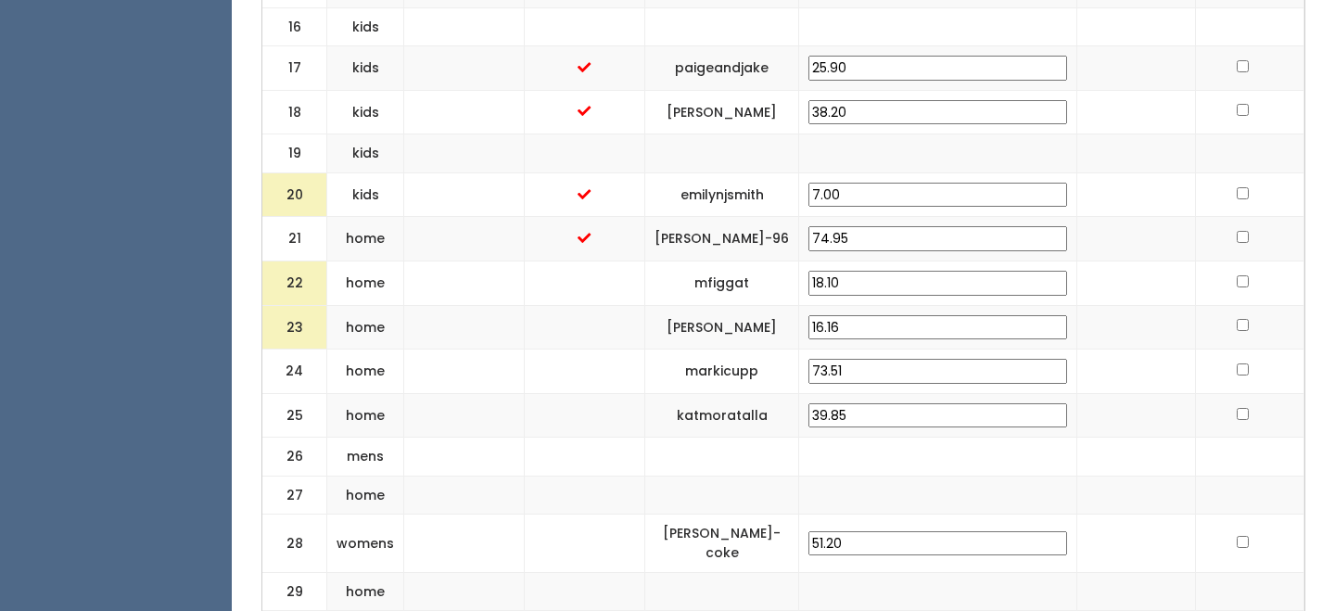
scroll to position [1469, 0]
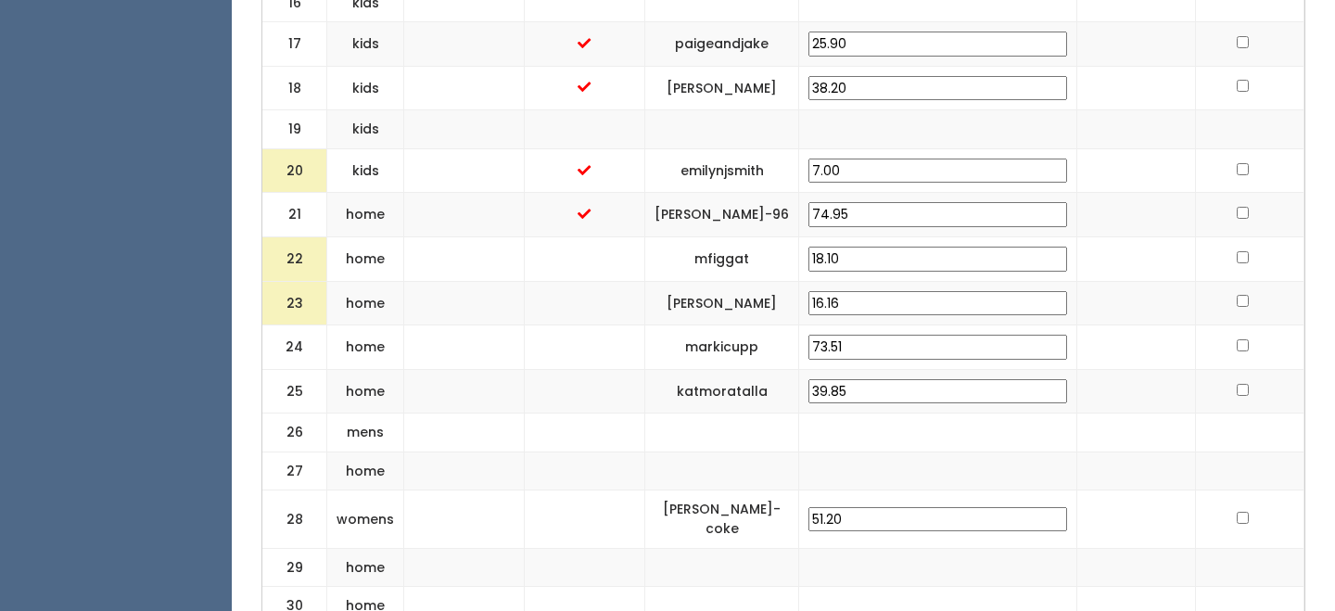
click at [909, 247] on input "18.10" at bounding box center [937, 259] width 259 height 25
type input "25"
click at [1078, 236] on td at bounding box center [1136, 258] width 118 height 44
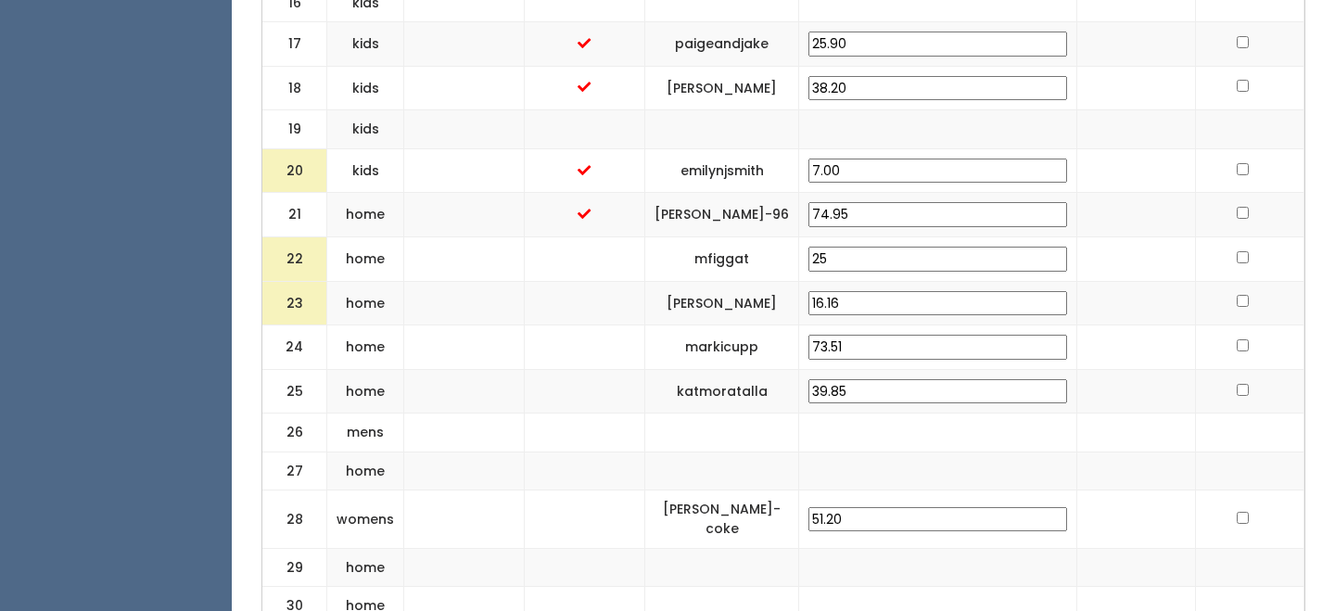
click at [928, 291] on input "16.16" at bounding box center [937, 303] width 259 height 25
type input "25"
click at [1118, 281] on td at bounding box center [1136, 303] width 118 height 44
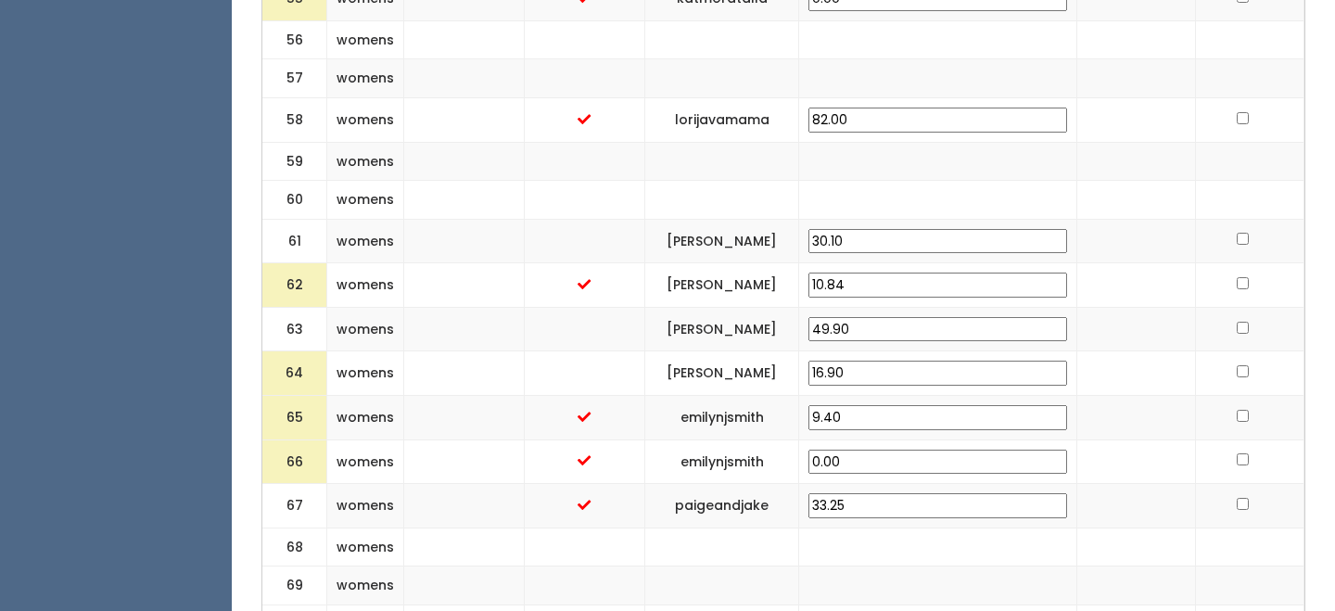
scroll to position [3180, 0]
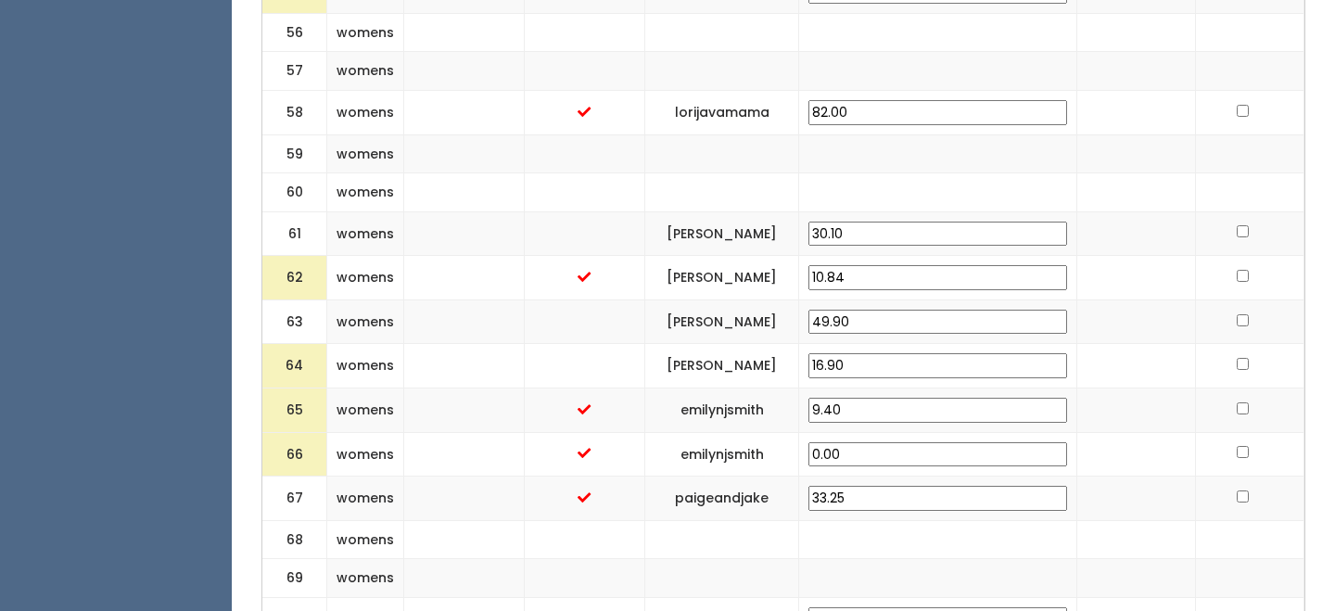
click at [916, 286] on input "10.84" at bounding box center [937, 277] width 259 height 25
type input "25"
click at [1136, 298] on td at bounding box center [1136, 278] width 118 height 44
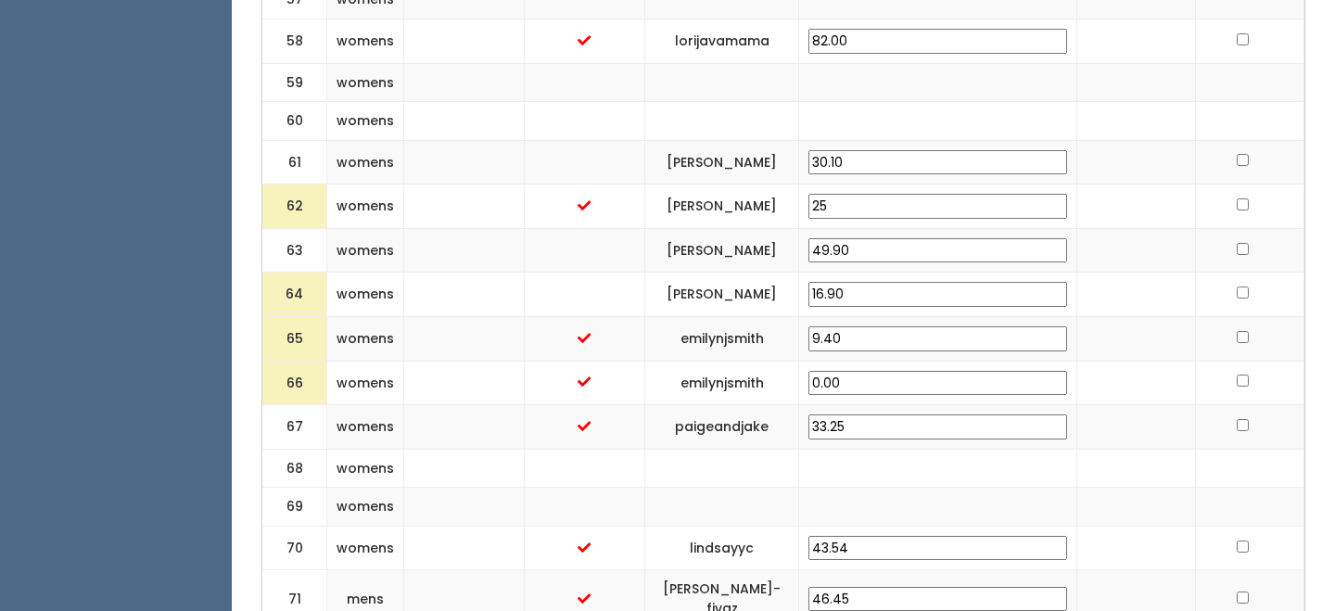
scroll to position [3257, 0]
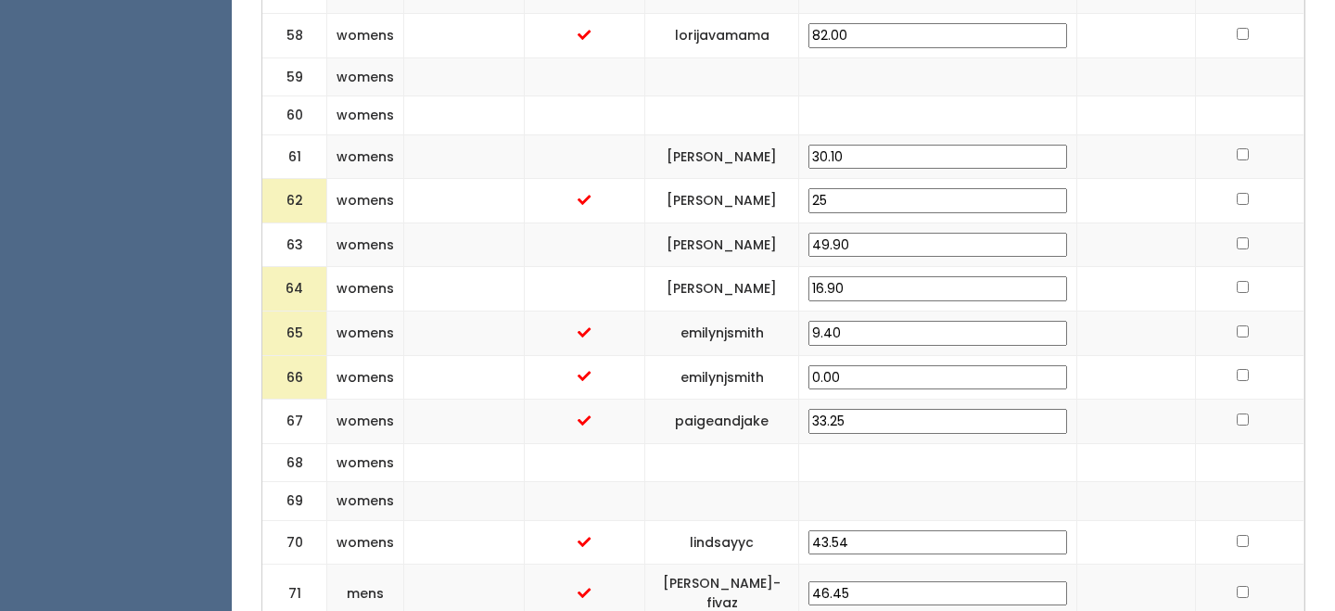
click at [937, 300] on input "16.90" at bounding box center [937, 288] width 259 height 25
click at [1097, 295] on td at bounding box center [1136, 289] width 118 height 44
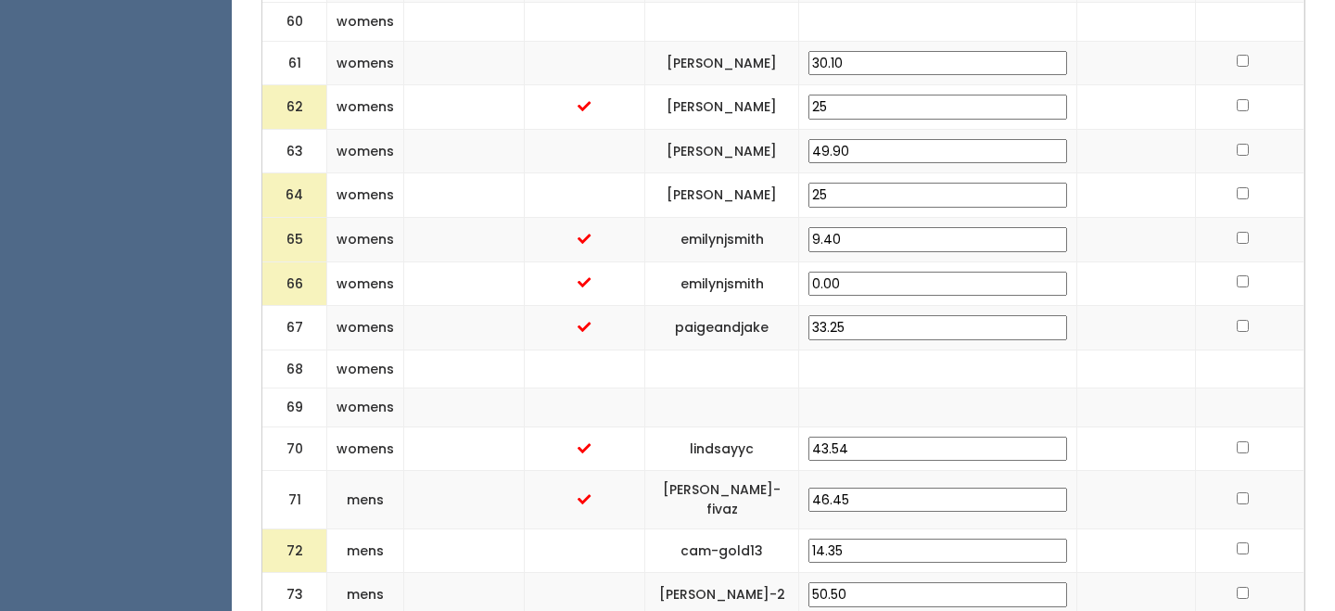
scroll to position [3356, 0]
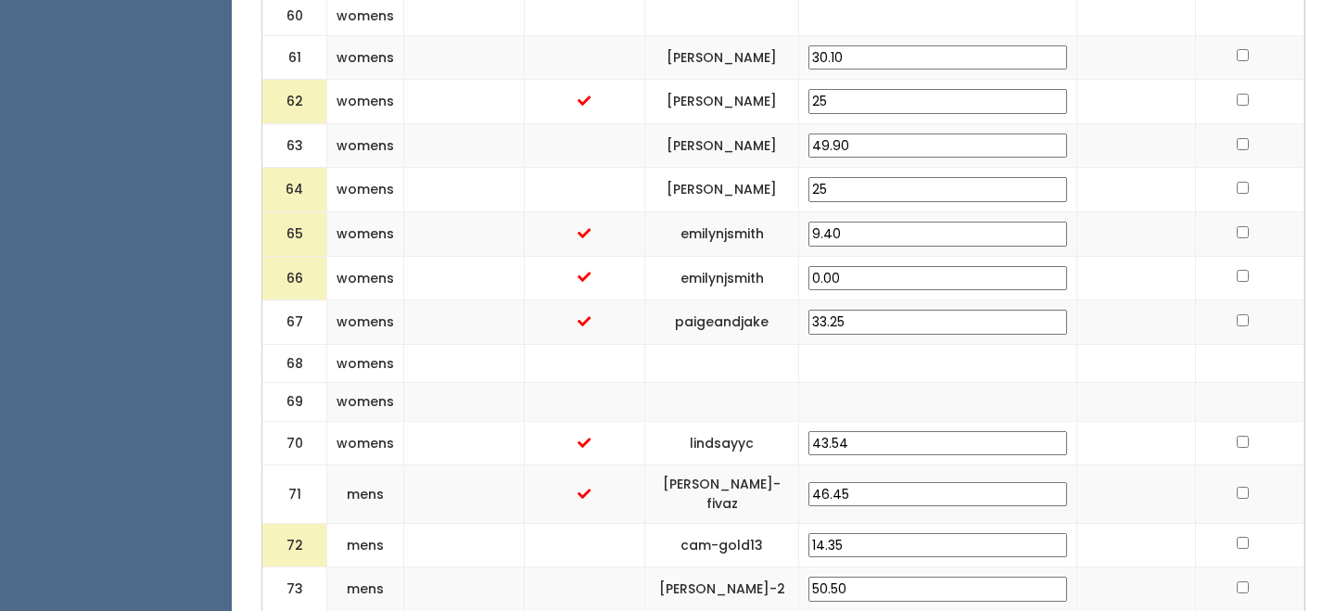
click at [945, 114] on input "25" at bounding box center [937, 101] width 259 height 25
type input "16.90"
type input "10.84"
click at [946, 202] on input "16.90" at bounding box center [937, 189] width 259 height 25
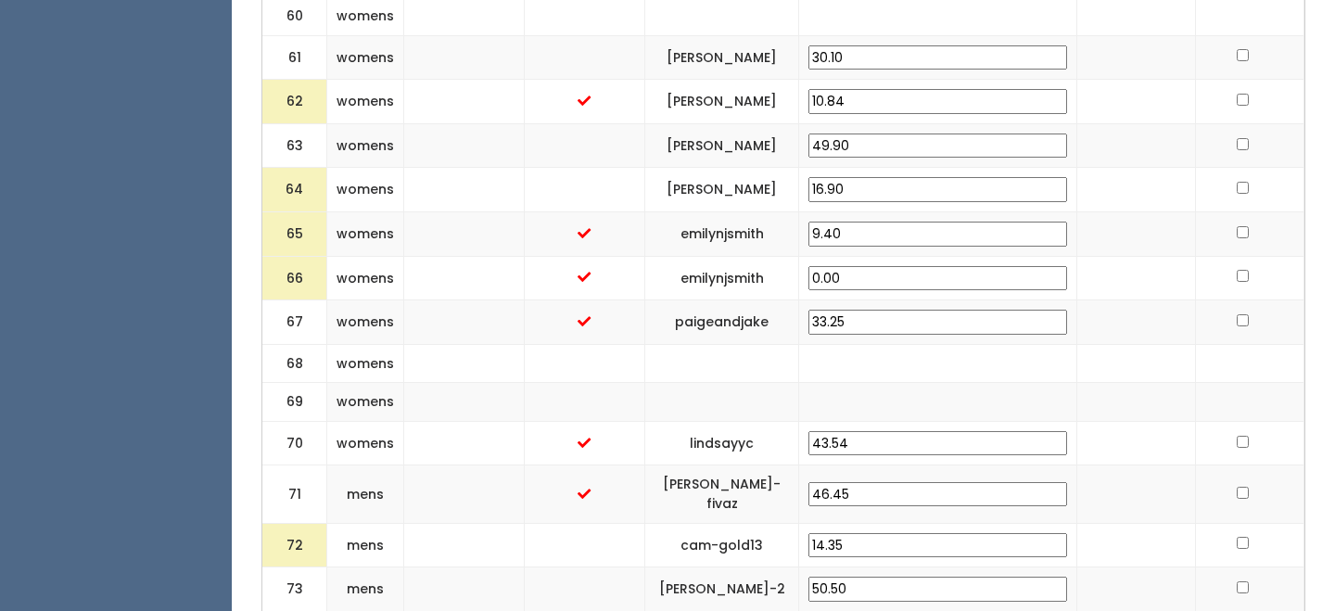
click at [946, 202] on input "16.90" at bounding box center [937, 189] width 259 height 25
type input "25"
click at [1101, 209] on td at bounding box center [1136, 190] width 118 height 44
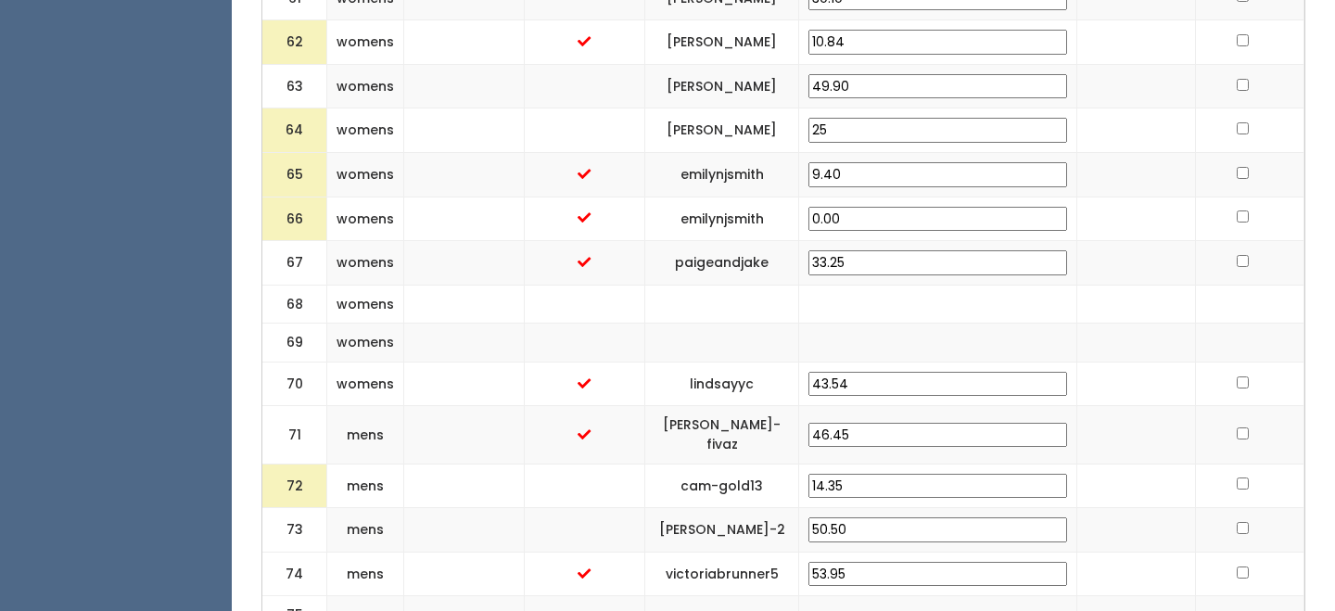
scroll to position [3501, 0]
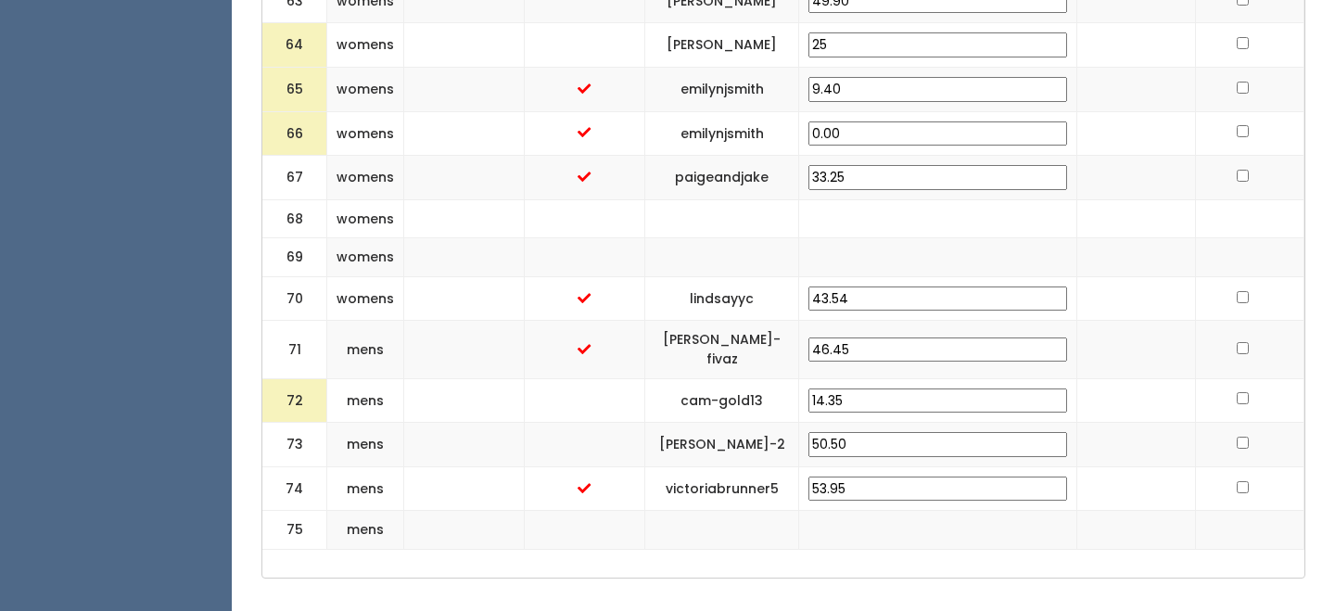
click at [910, 392] on input "14.35" at bounding box center [937, 400] width 259 height 25
type input "25"
click at [1077, 391] on td at bounding box center [1136, 400] width 118 height 44
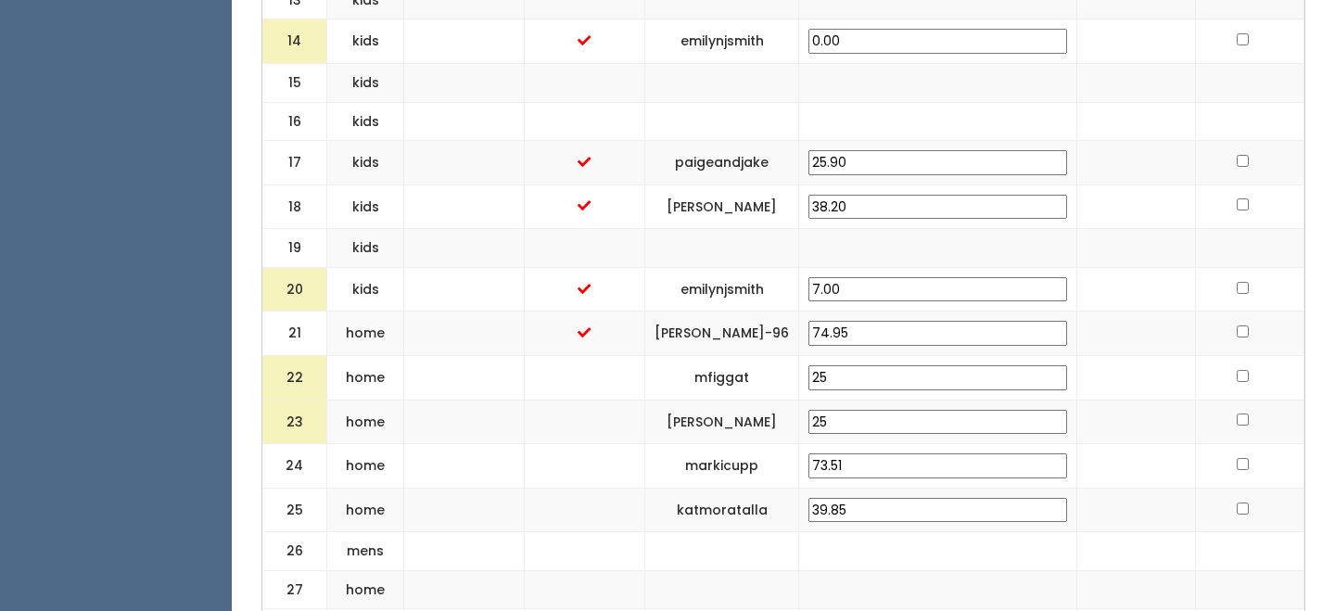
scroll to position [1228, 0]
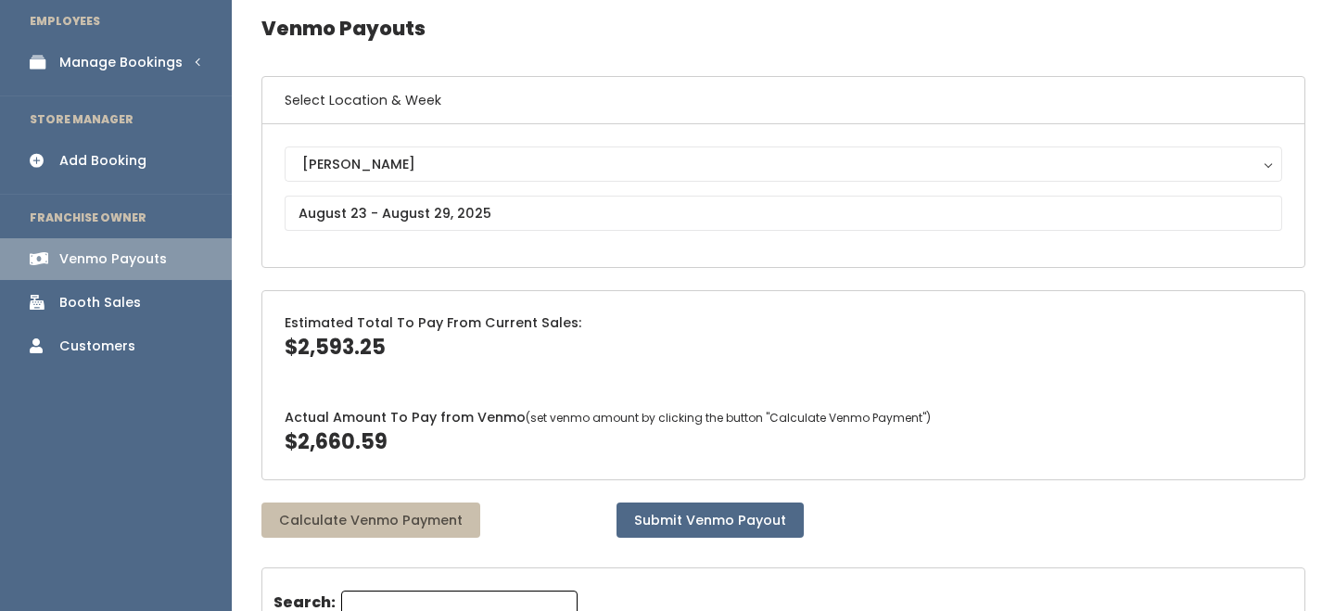
scroll to position [184, 0]
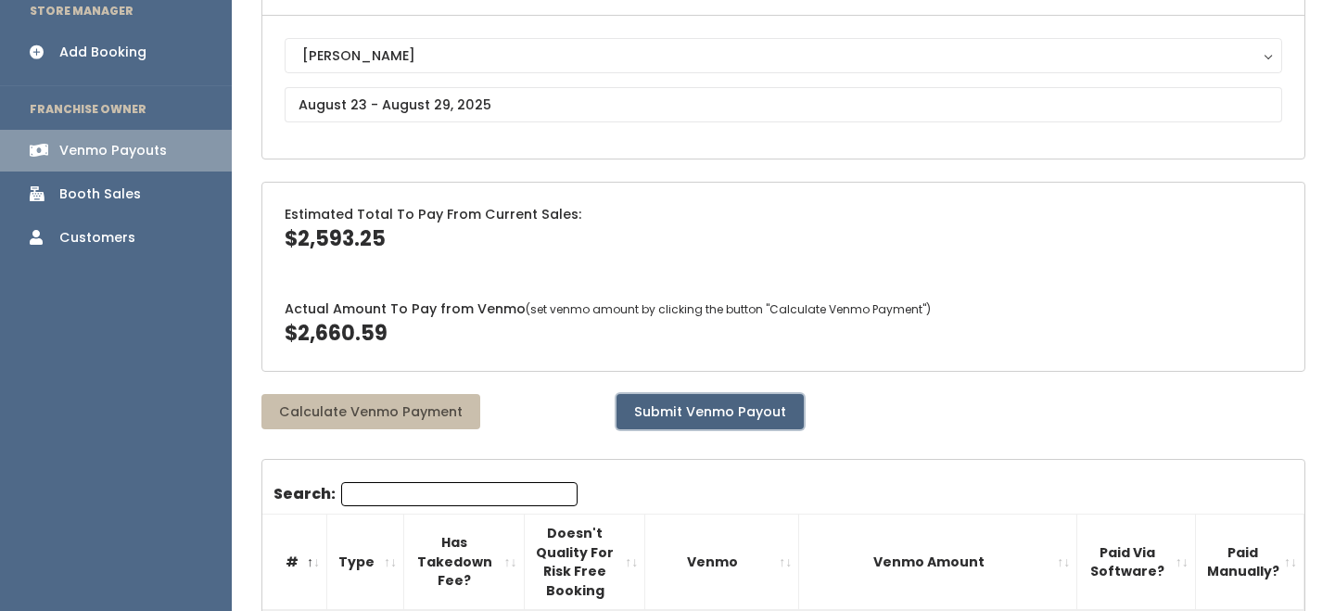
click at [773, 407] on button "Submit Venmo Payout" at bounding box center [709, 411] width 187 height 35
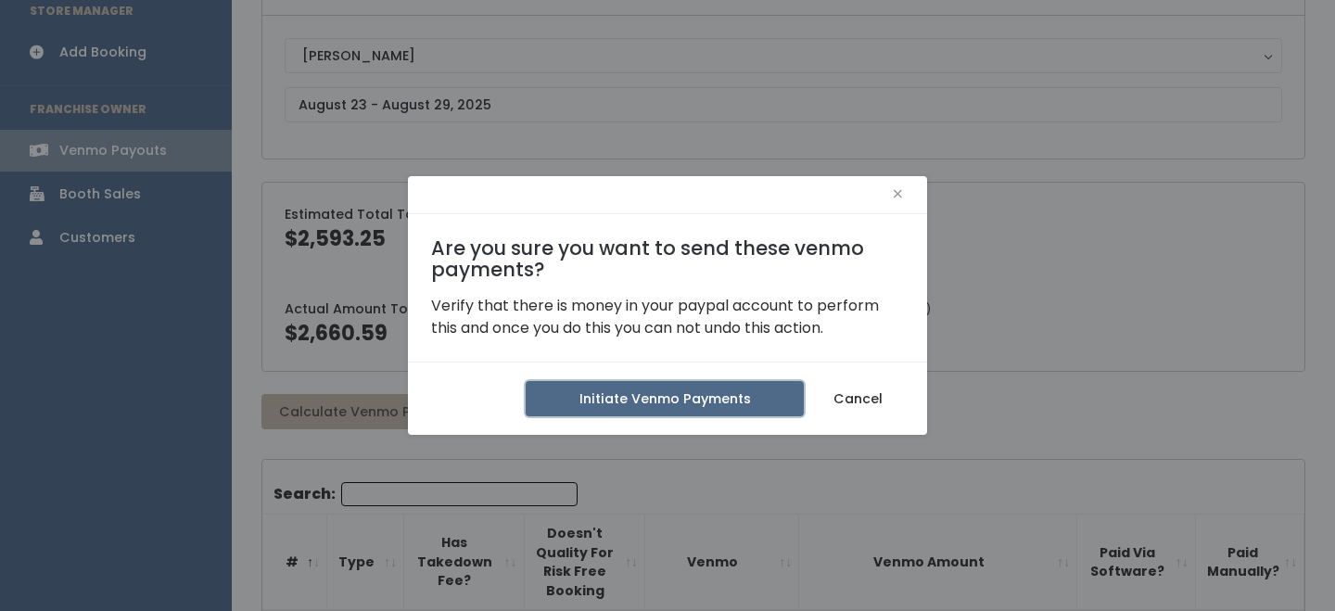
click at [773, 407] on button "Initiate Venmo Payments" at bounding box center [665, 398] width 278 height 35
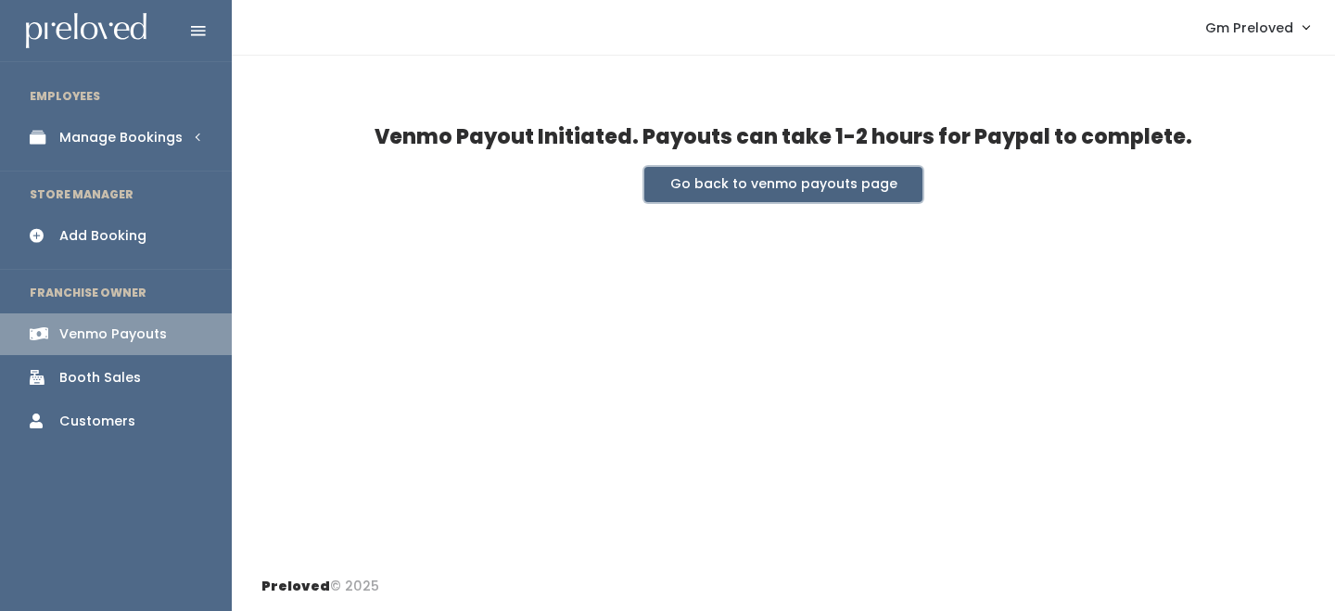
click at [712, 178] on button "Go back to venmo payouts page" at bounding box center [783, 184] width 278 height 35
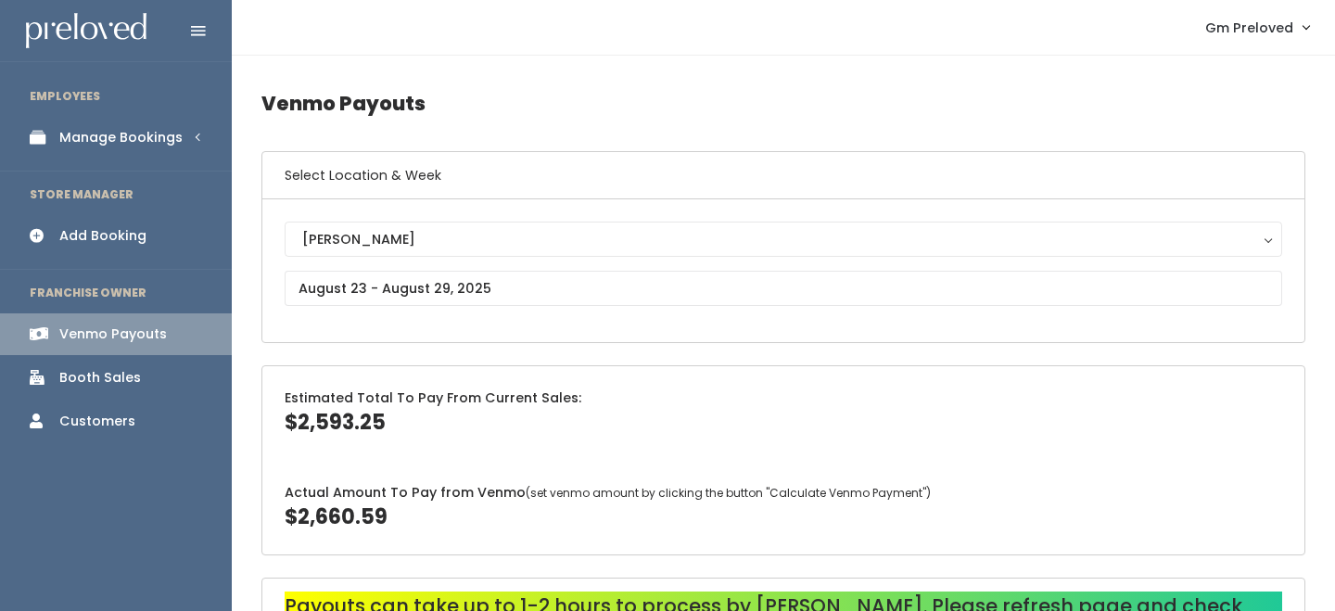
click at [158, 126] on link "Manage Bookings" at bounding box center [116, 138] width 232 height 42
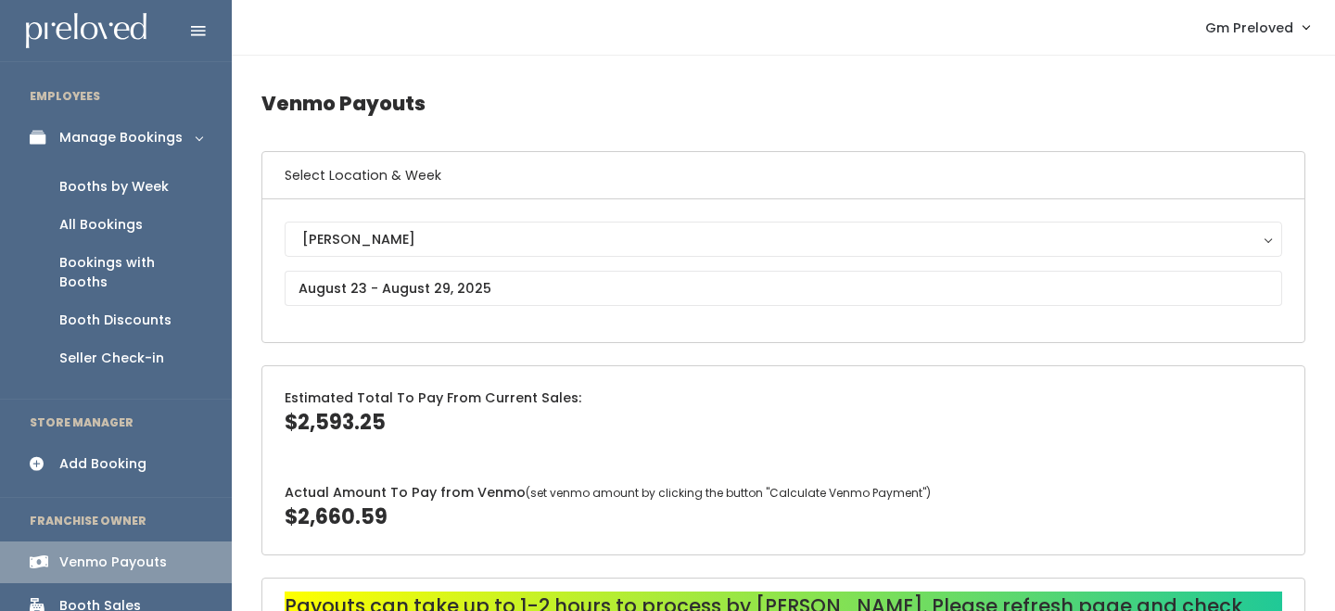
click at [139, 180] on div "Booths by Week" at bounding box center [113, 186] width 109 height 19
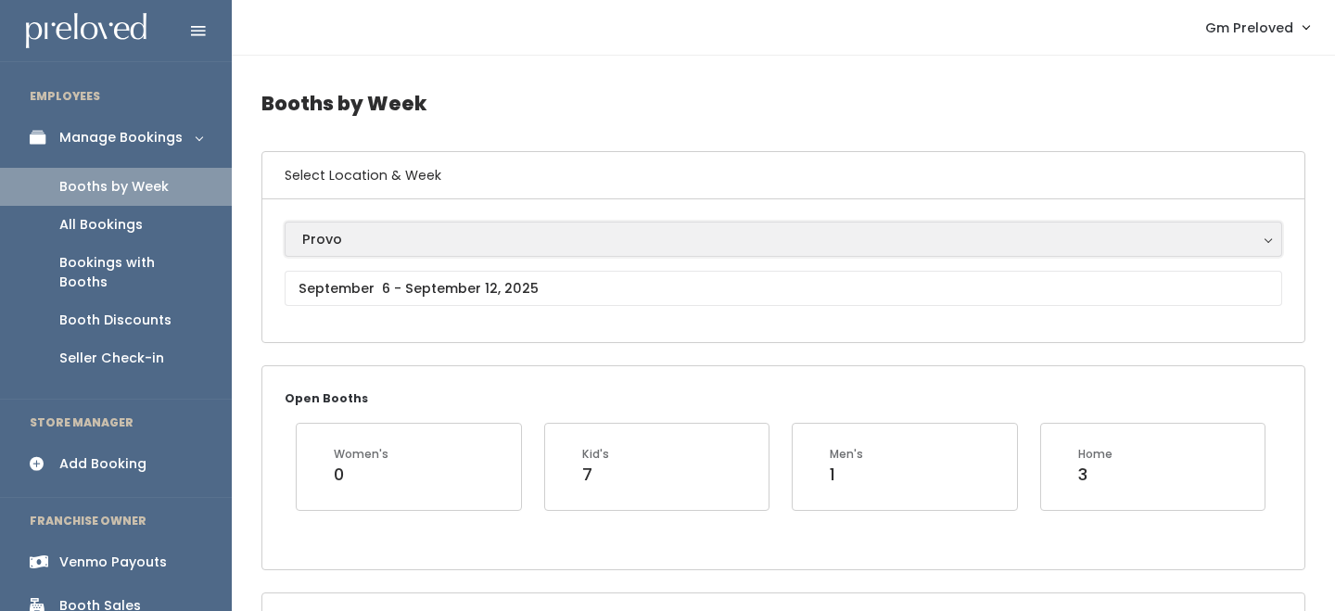
click at [379, 239] on div "Provo" at bounding box center [783, 239] width 962 height 20
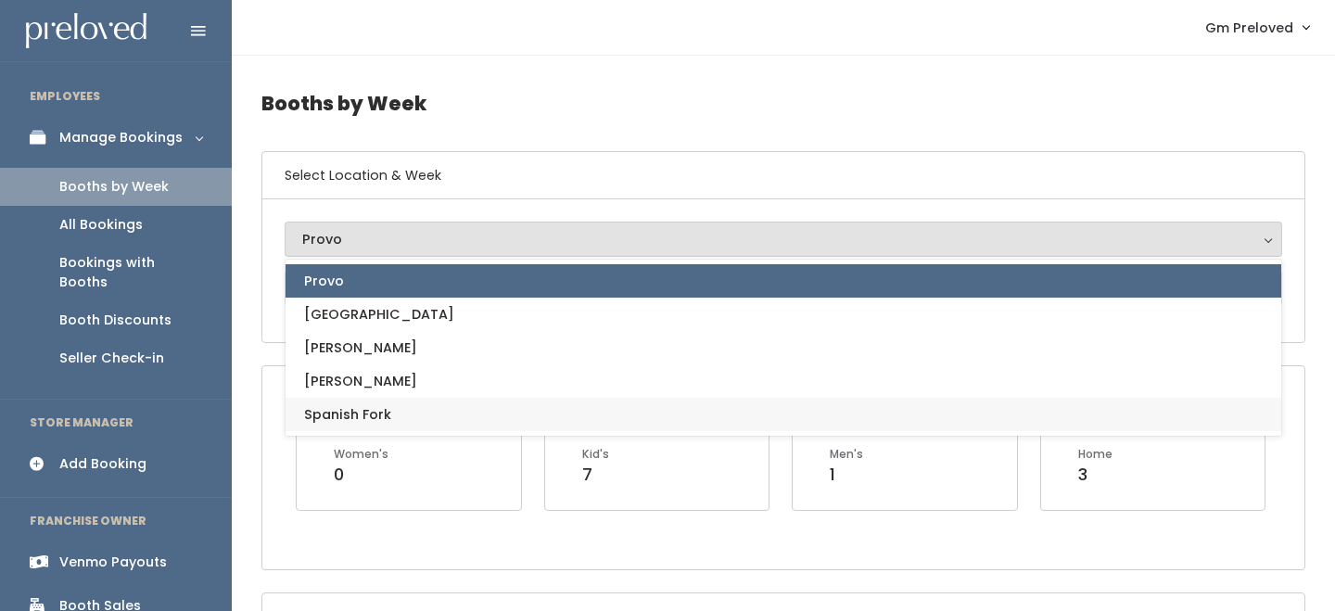
click at [356, 416] on span "Spanish Fork" at bounding box center [347, 414] width 87 height 20
select select "2"
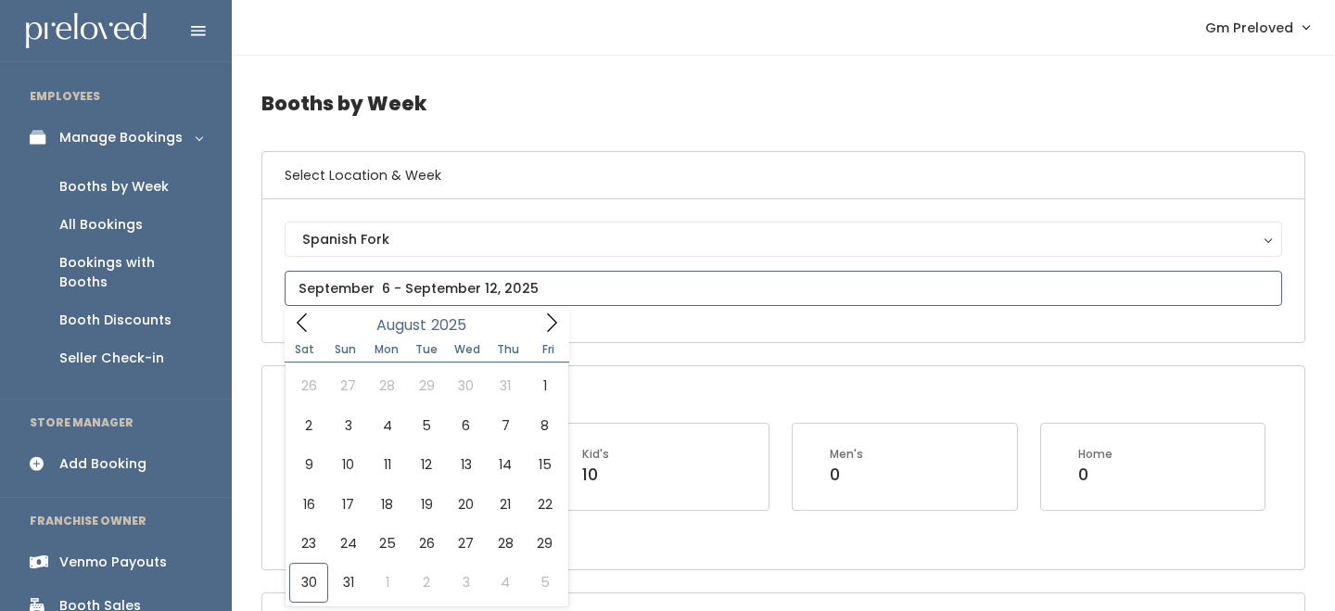
click at [441, 286] on input "text" at bounding box center [783, 288] width 997 height 35
type input "[DATE] to [DATE]"
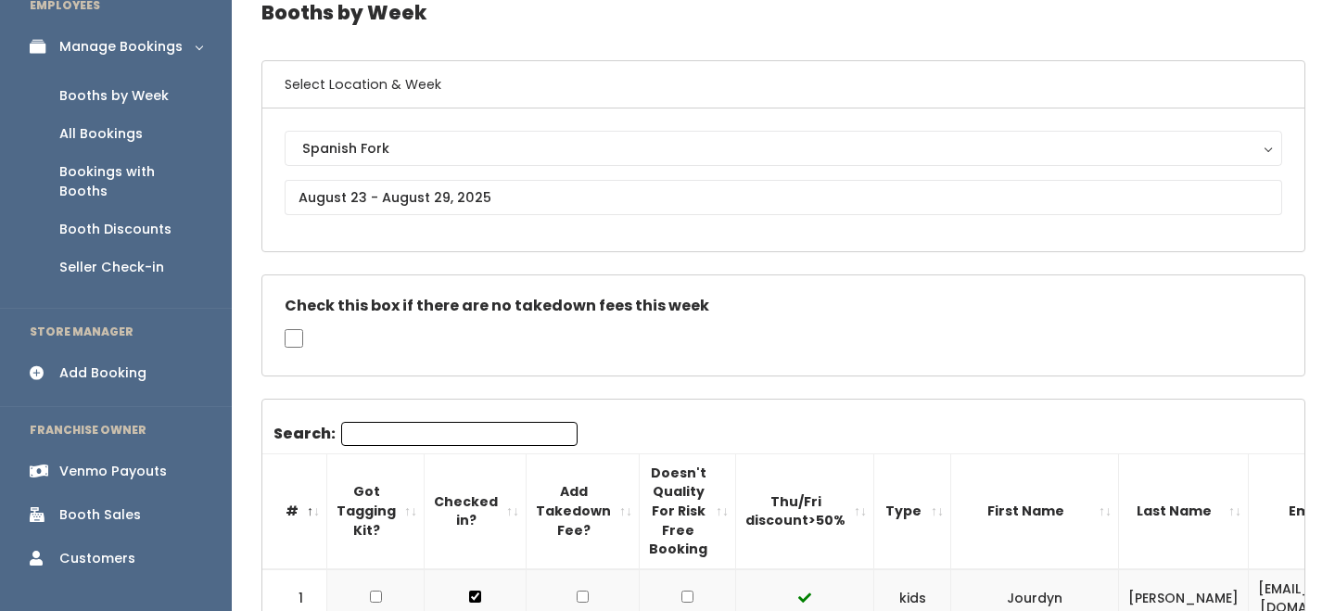
scroll to position [94, 0]
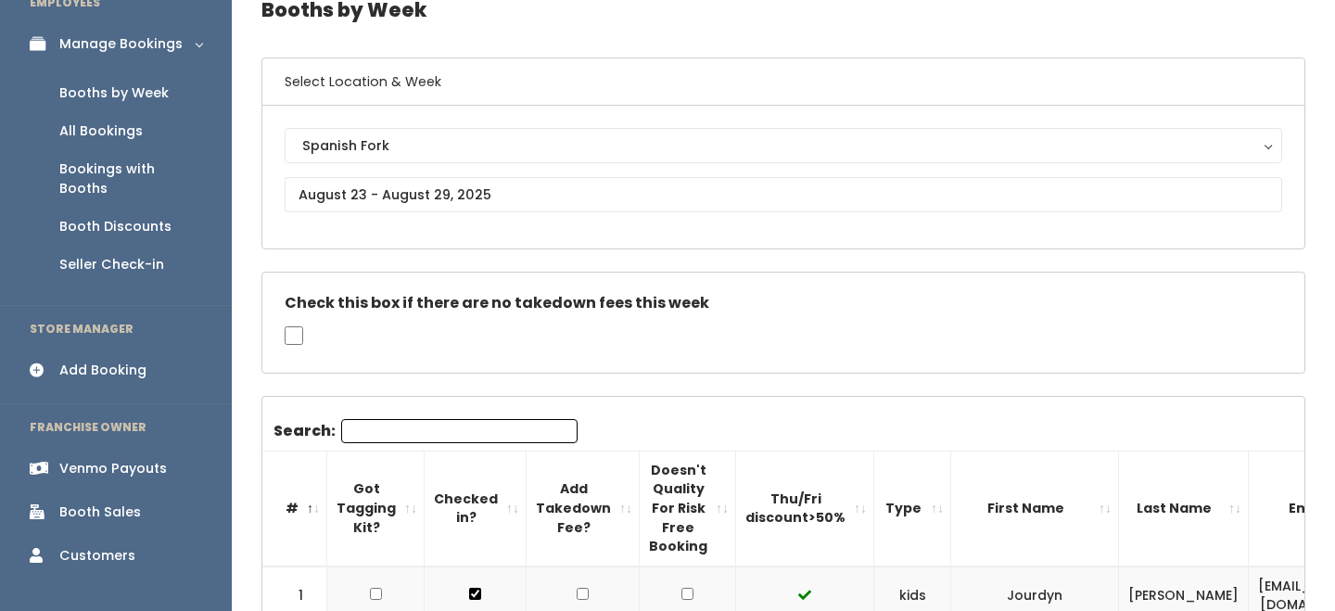
click at [832, 508] on th "Thu/Fri discount>50%" at bounding box center [805, 507] width 138 height 115
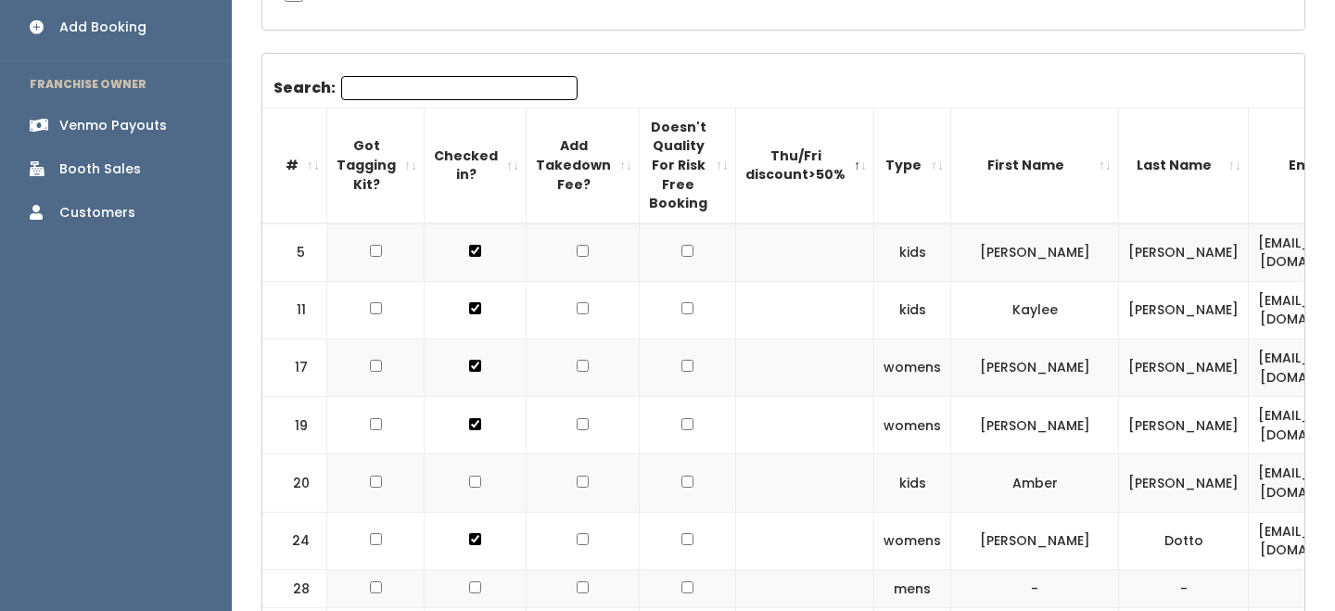
scroll to position [451, 0]
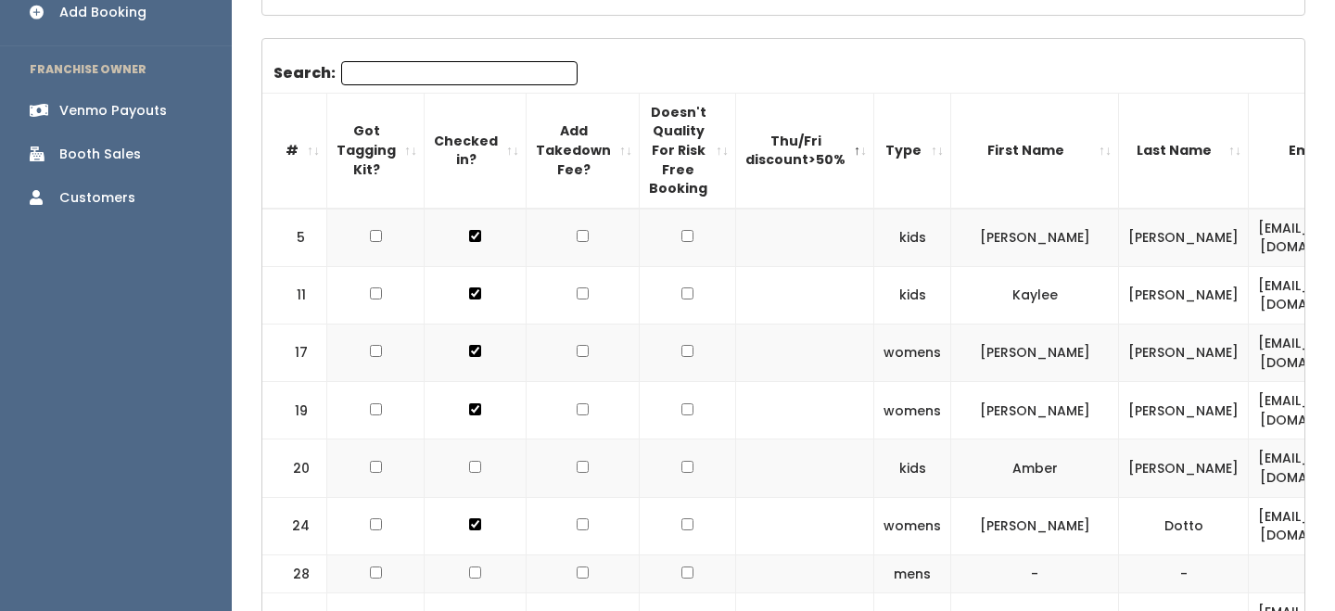
click at [681, 239] on input "checkbox" at bounding box center [687, 236] width 12 height 12
checkbox input "true"
click at [678, 292] on td at bounding box center [688, 294] width 96 height 57
click at [681, 297] on input "checkbox" at bounding box center [687, 293] width 12 height 12
checkbox input "true"
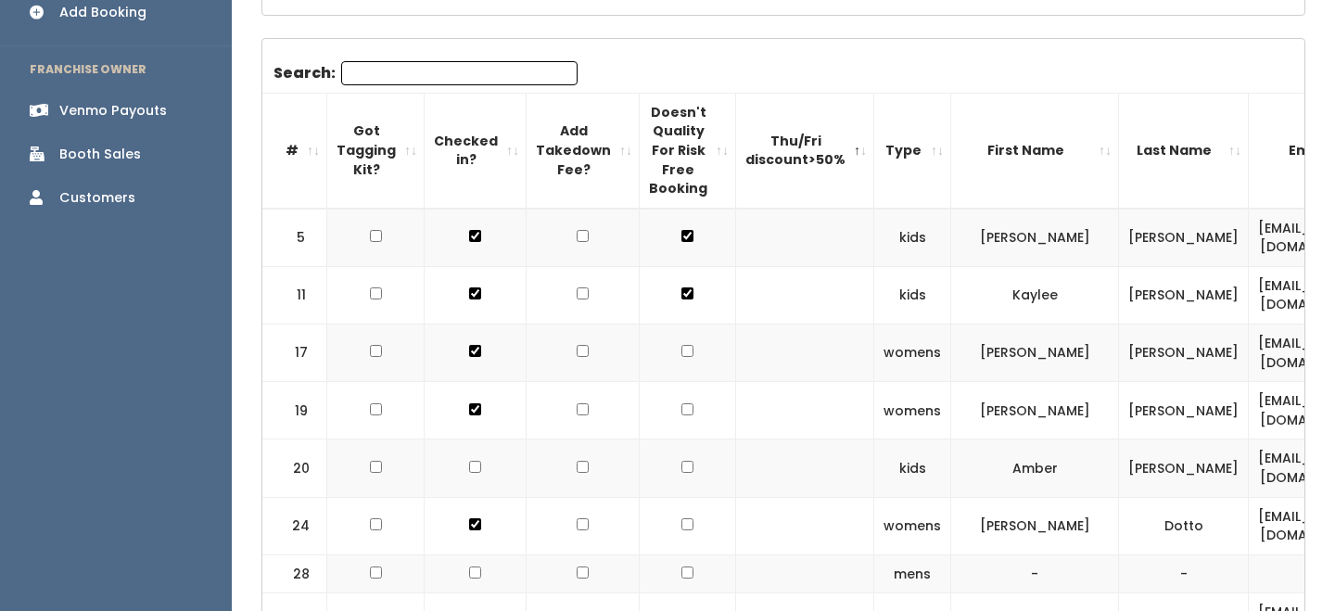
click at [681, 242] on input "checkbox" at bounding box center [687, 236] width 12 height 12
checkbox input "true"
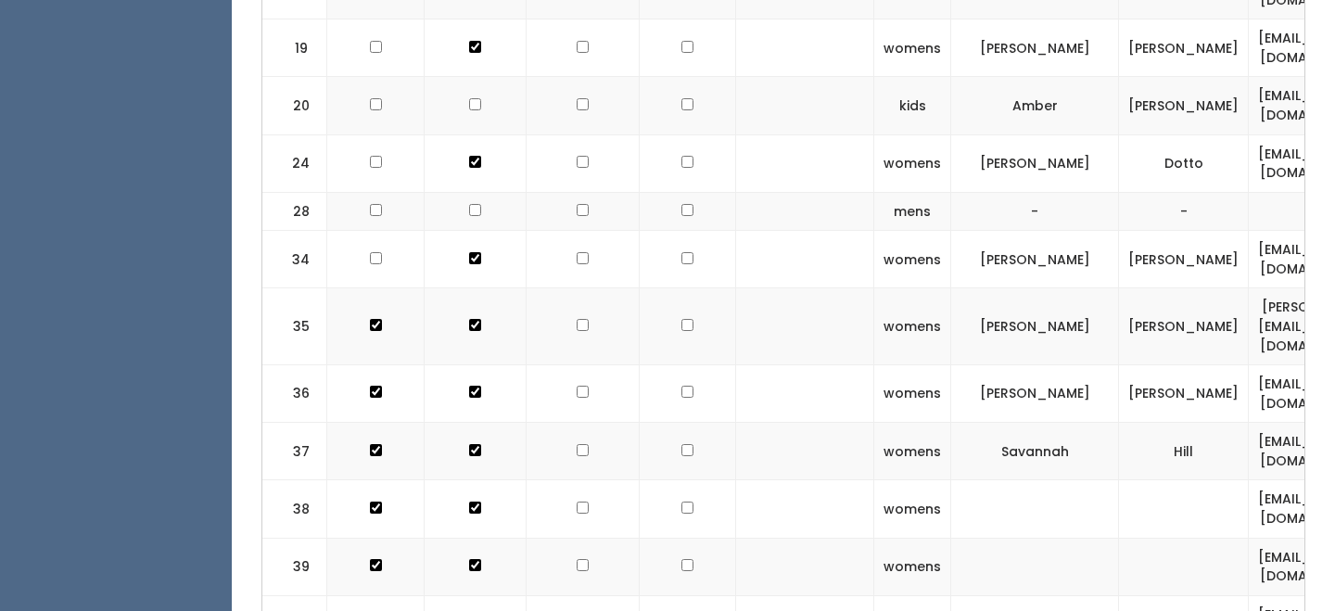
scroll to position [792, 0]
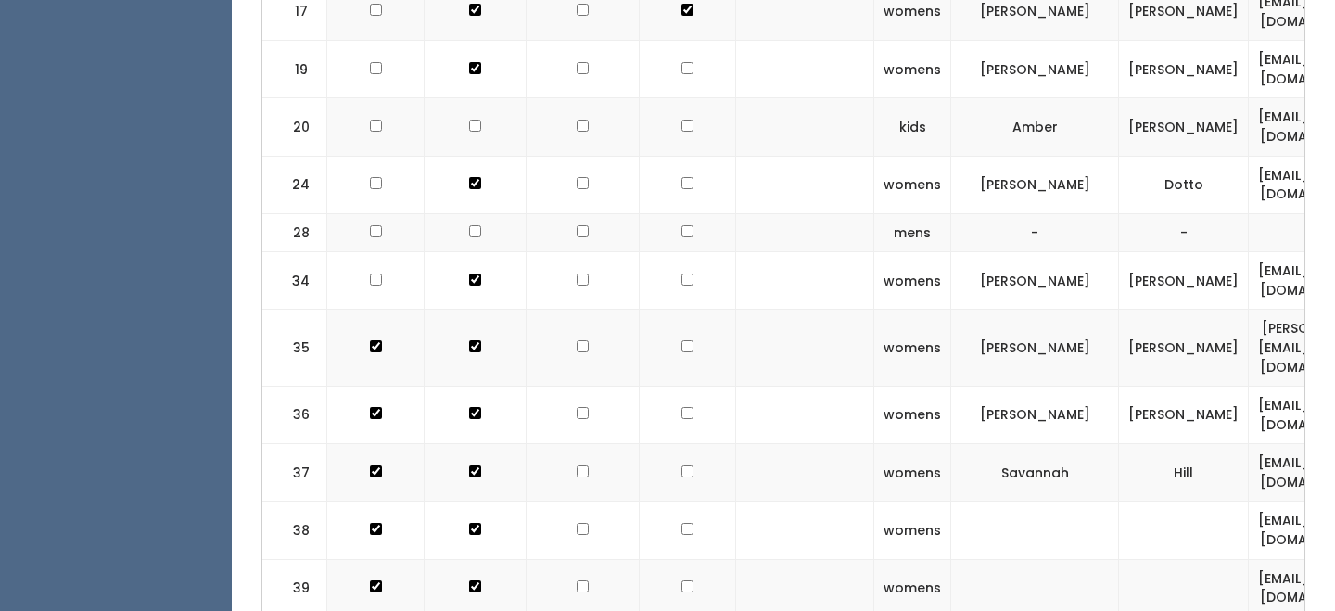
checkbox input "true"
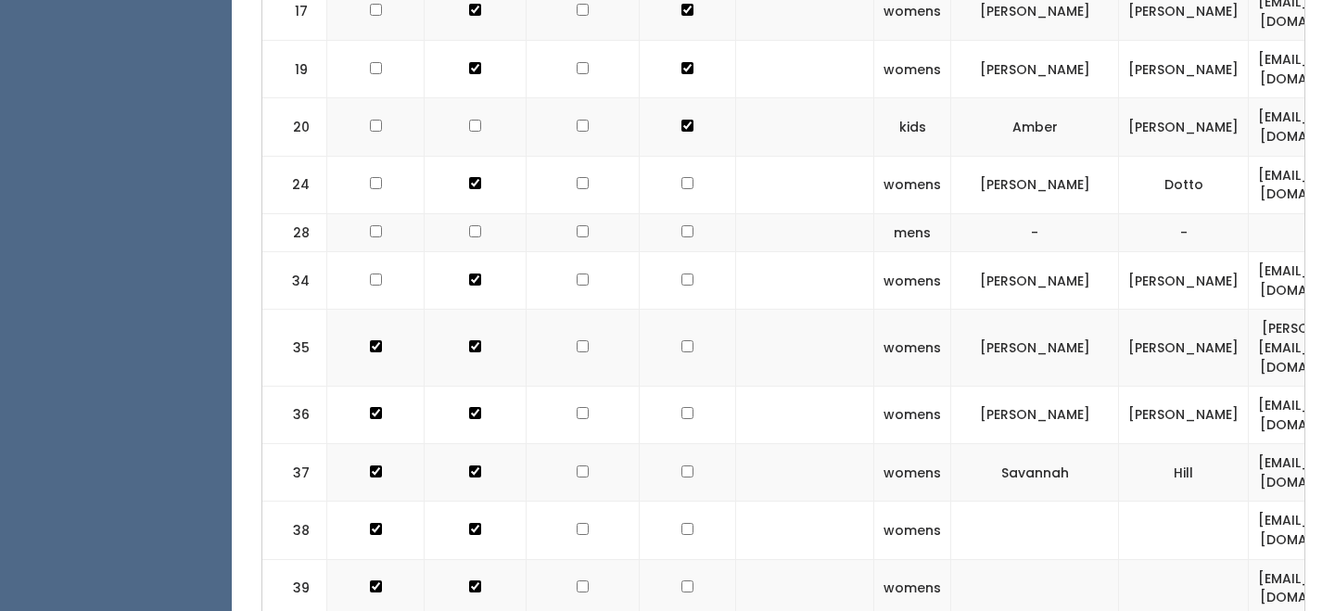
checkbox input "true"
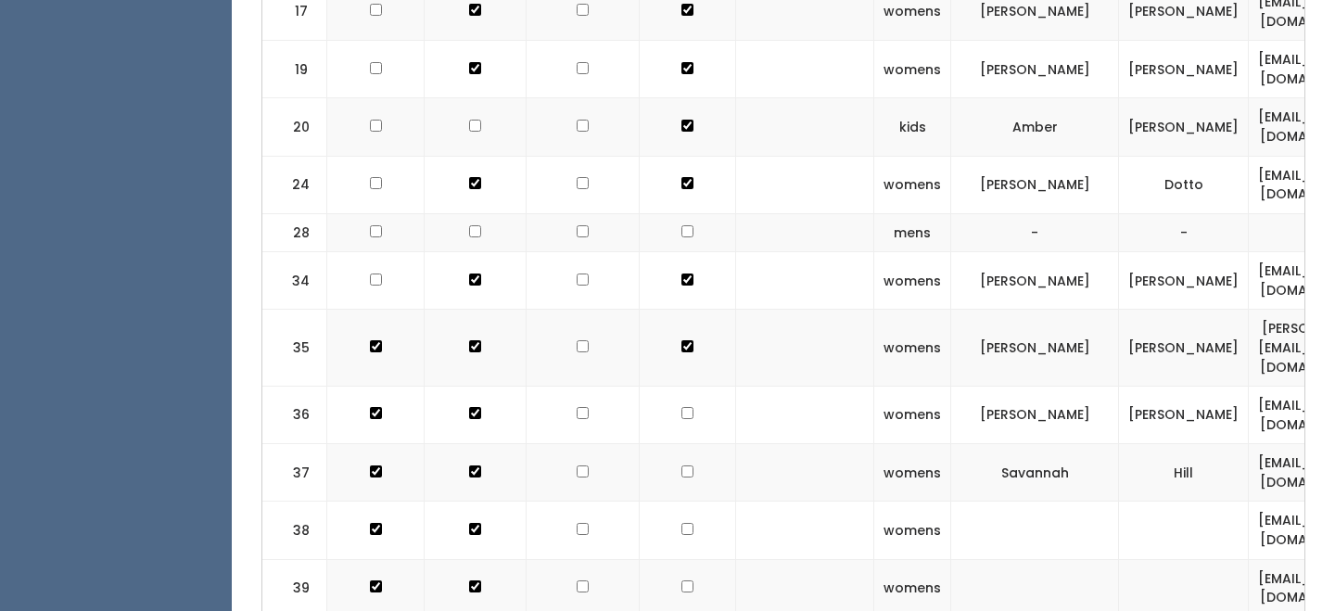
checkbox input "true"
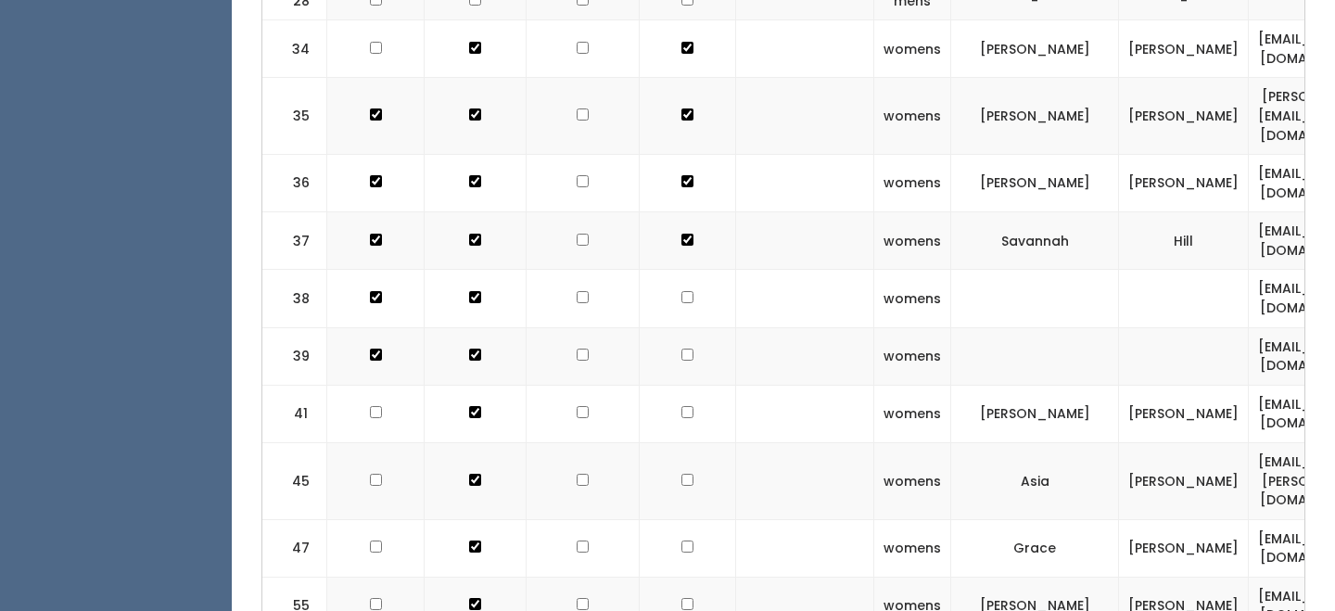
scroll to position [1036, 0]
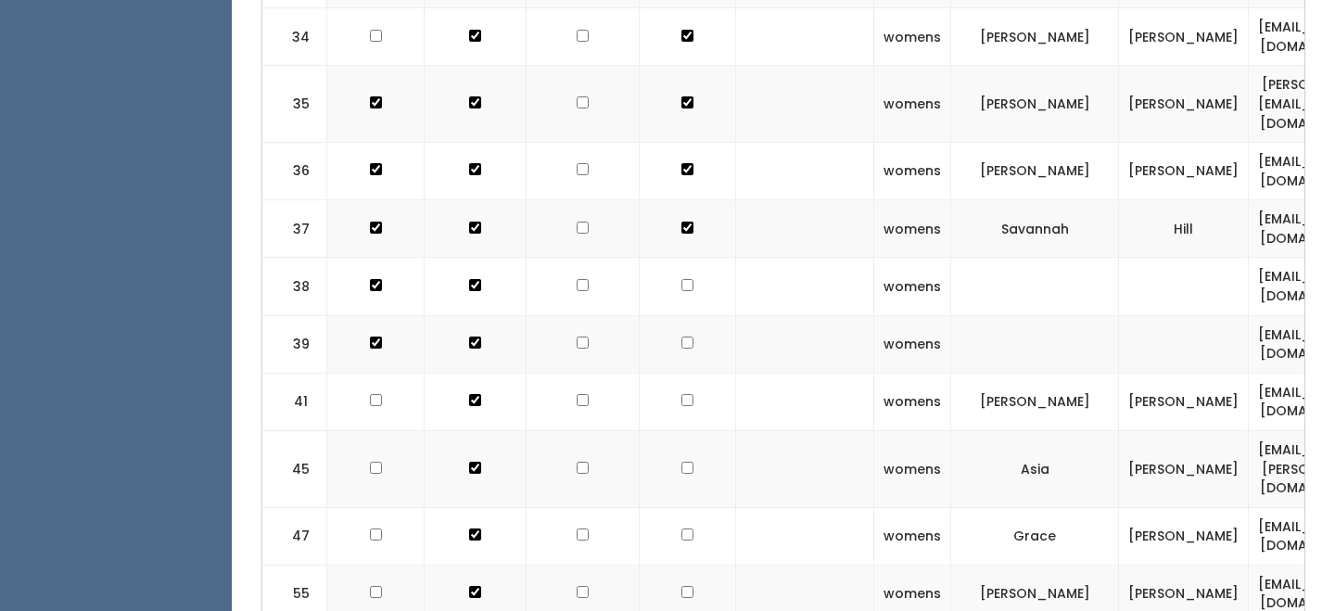
click at [669, 273] on td at bounding box center [688, 286] width 96 height 57
checkbox input "true"
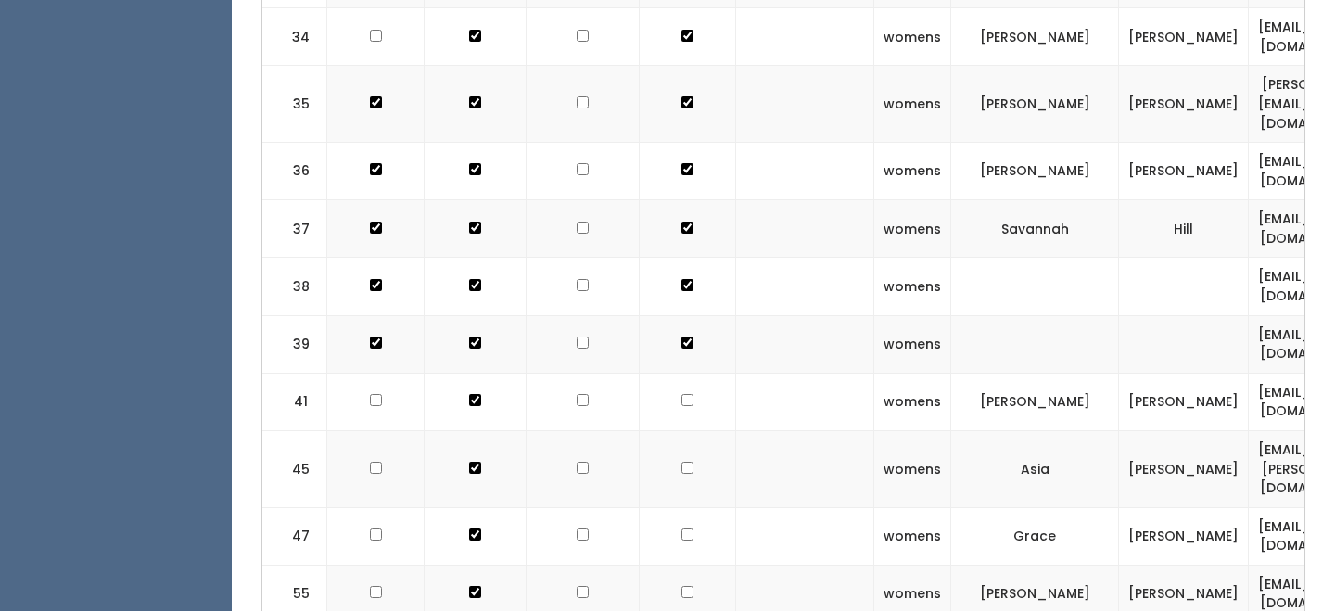
checkbox input "true"
click at [671, 507] on td at bounding box center [688, 535] width 96 height 57
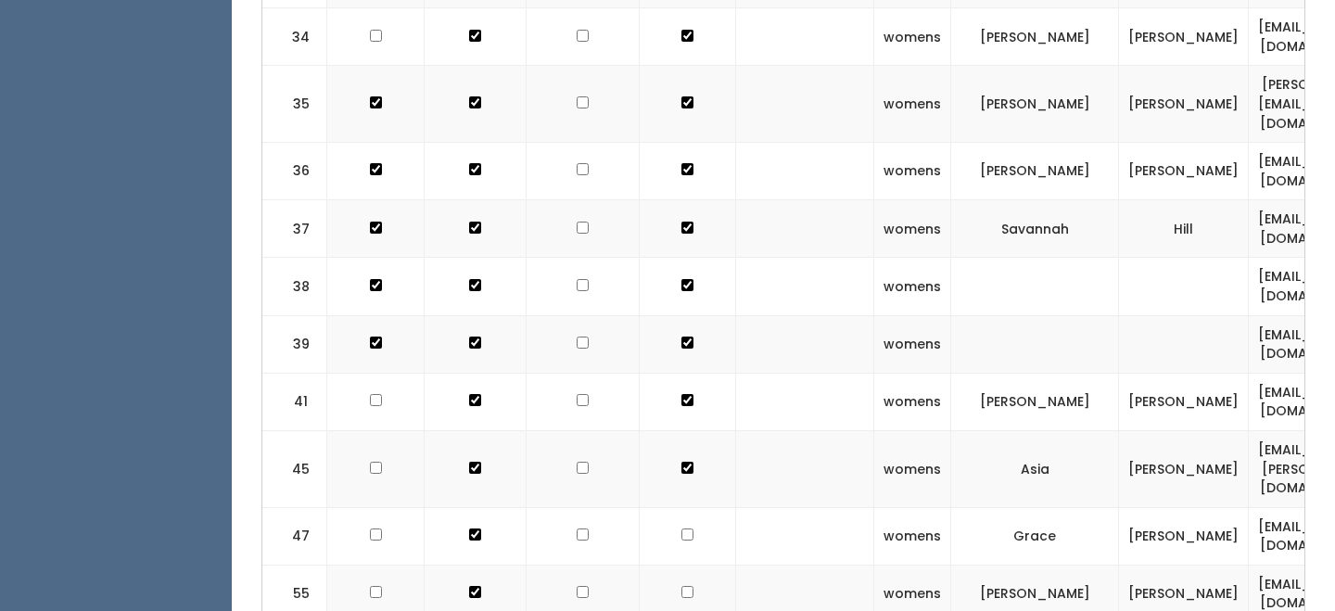
checkbox input "true"
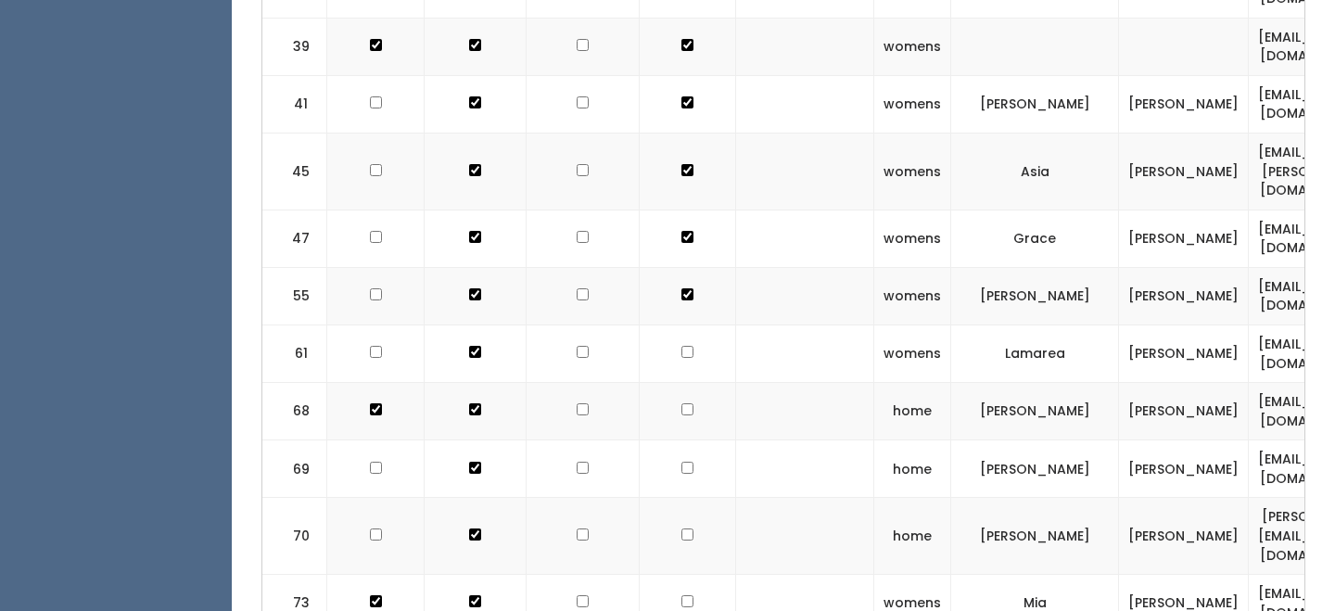
scroll to position [1346, 0]
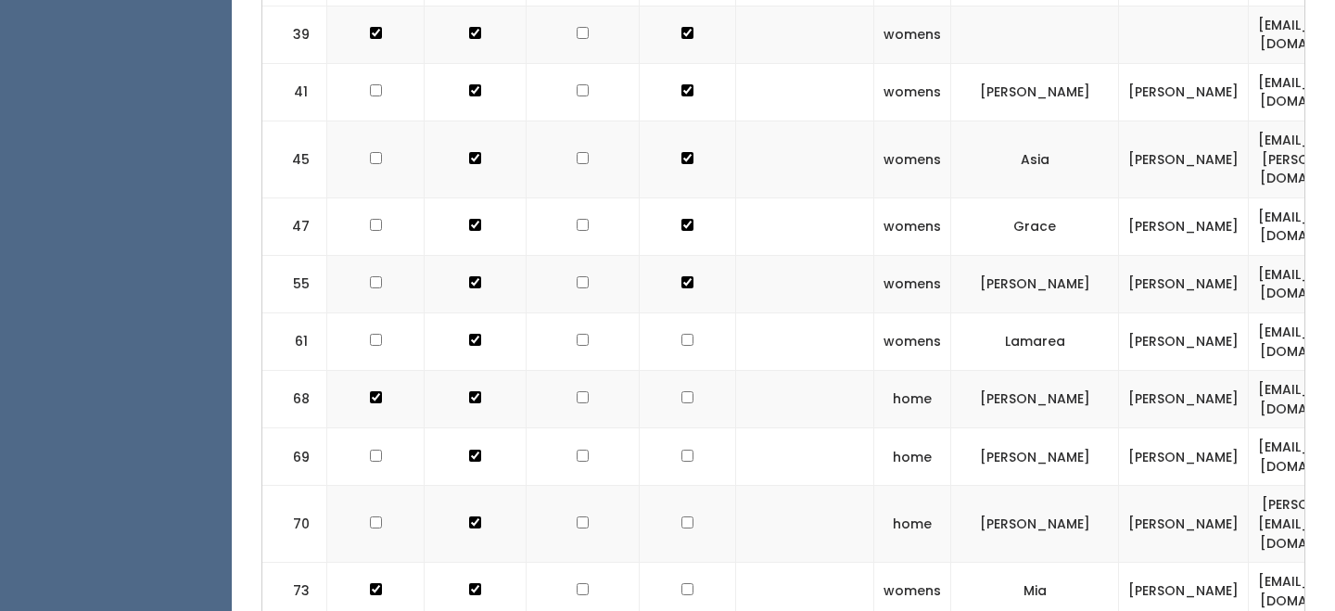
checkbox input "true"
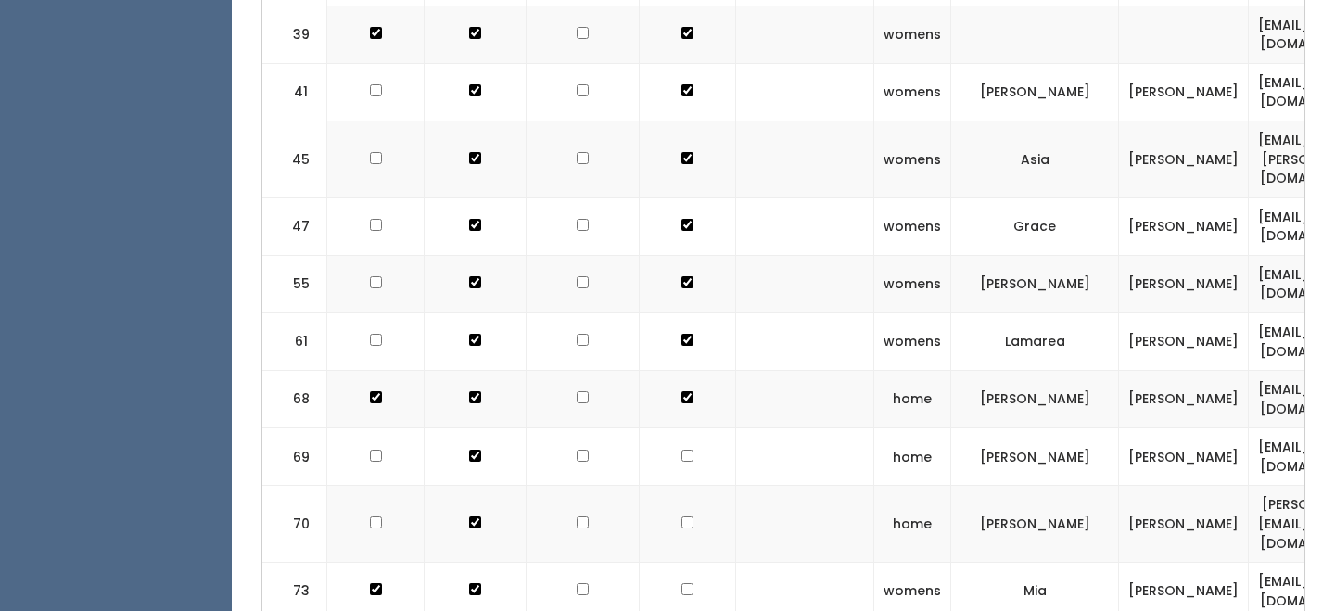
checkbox input "true"
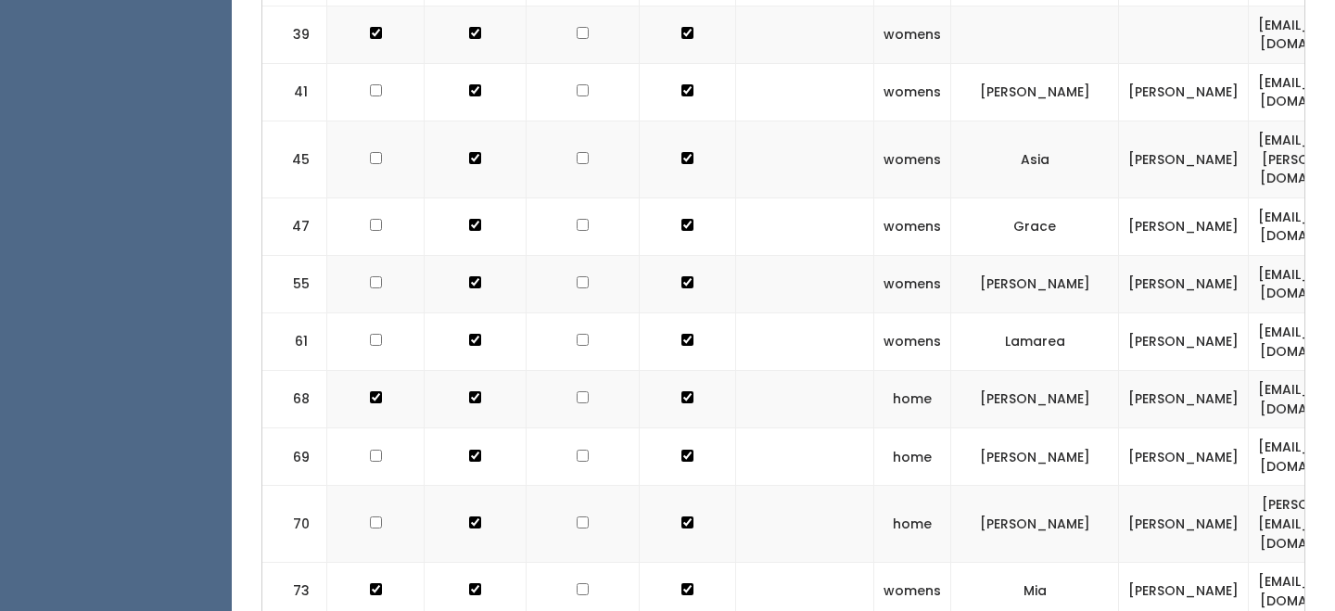
checkbox input "true"
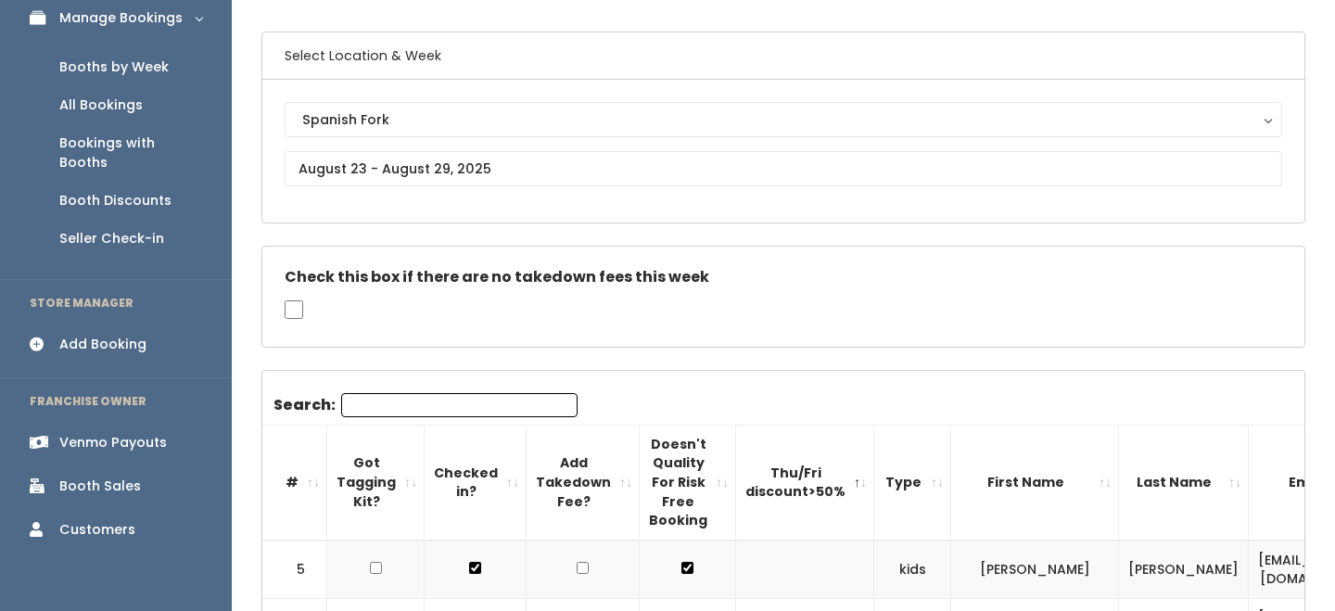
scroll to position [156, 0]
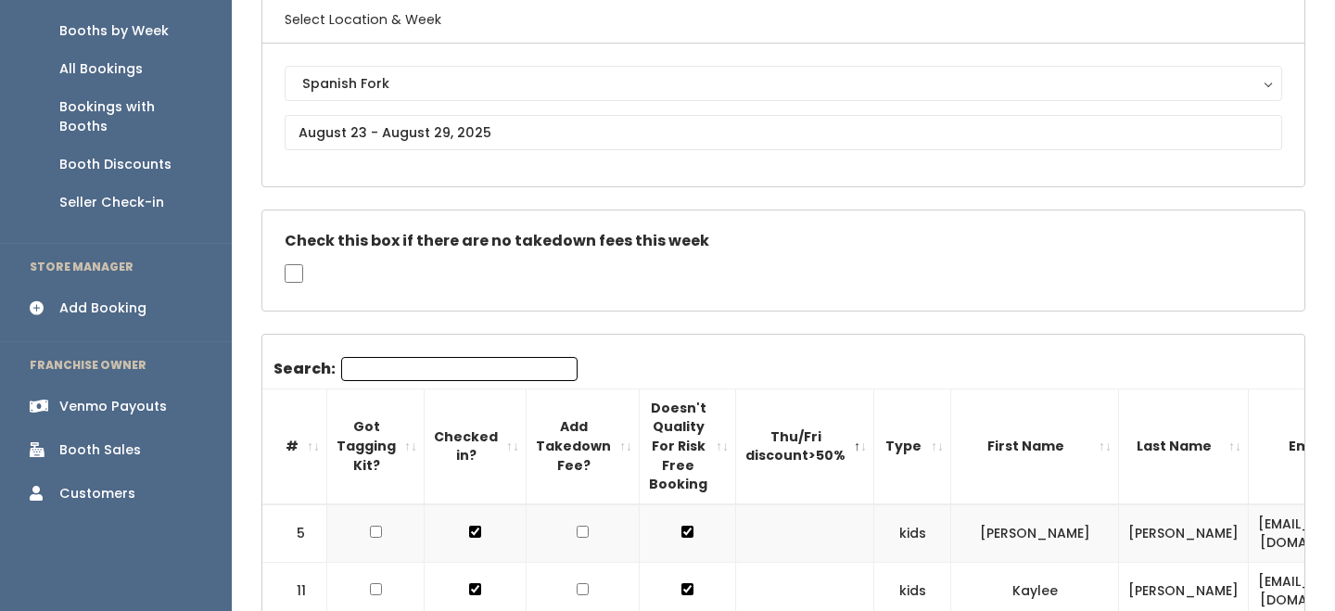
click at [313, 446] on th "#" at bounding box center [294, 445] width 65 height 115
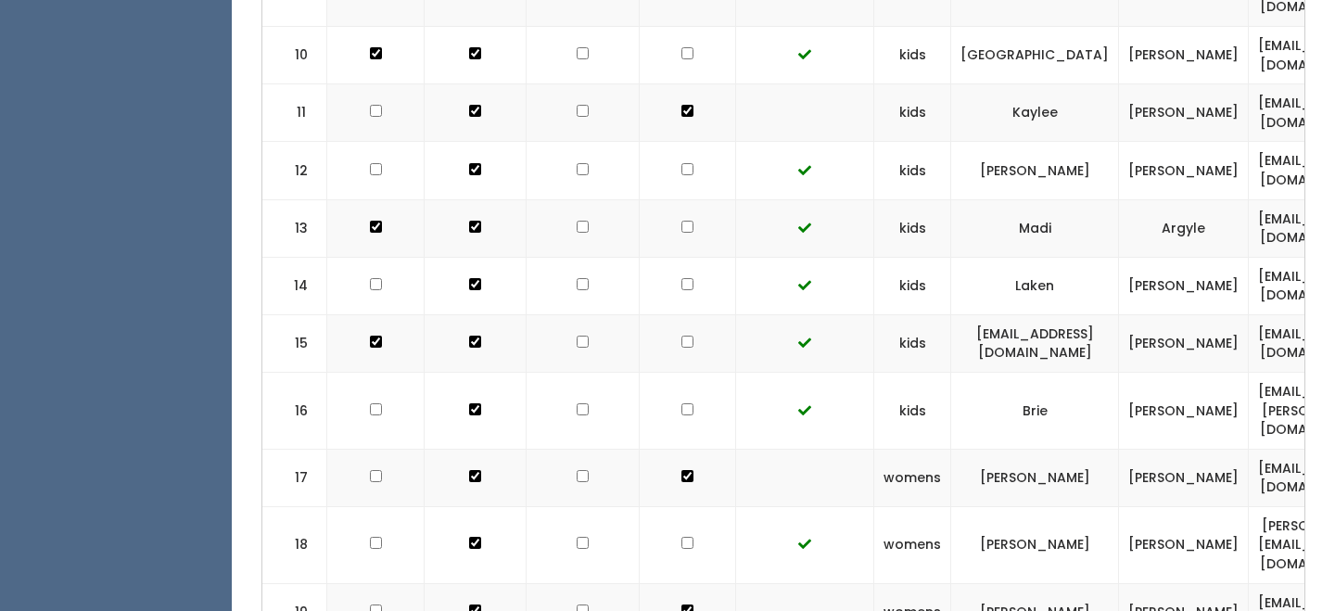
scroll to position [1263, 0]
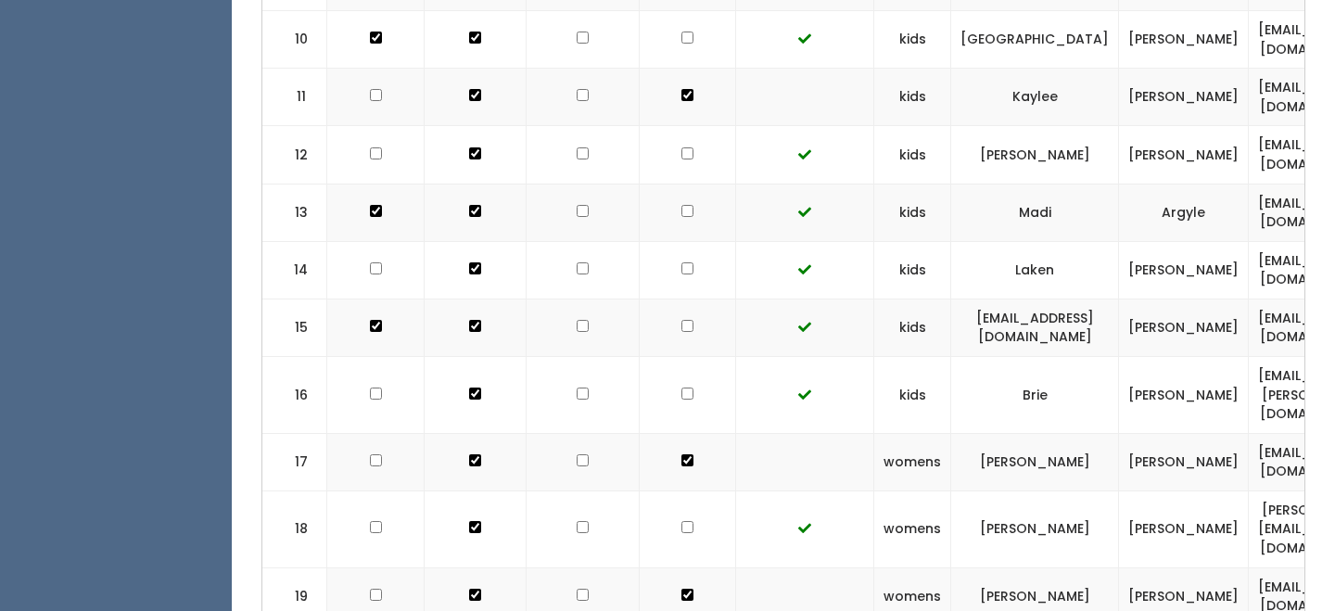
checkbox input "true"
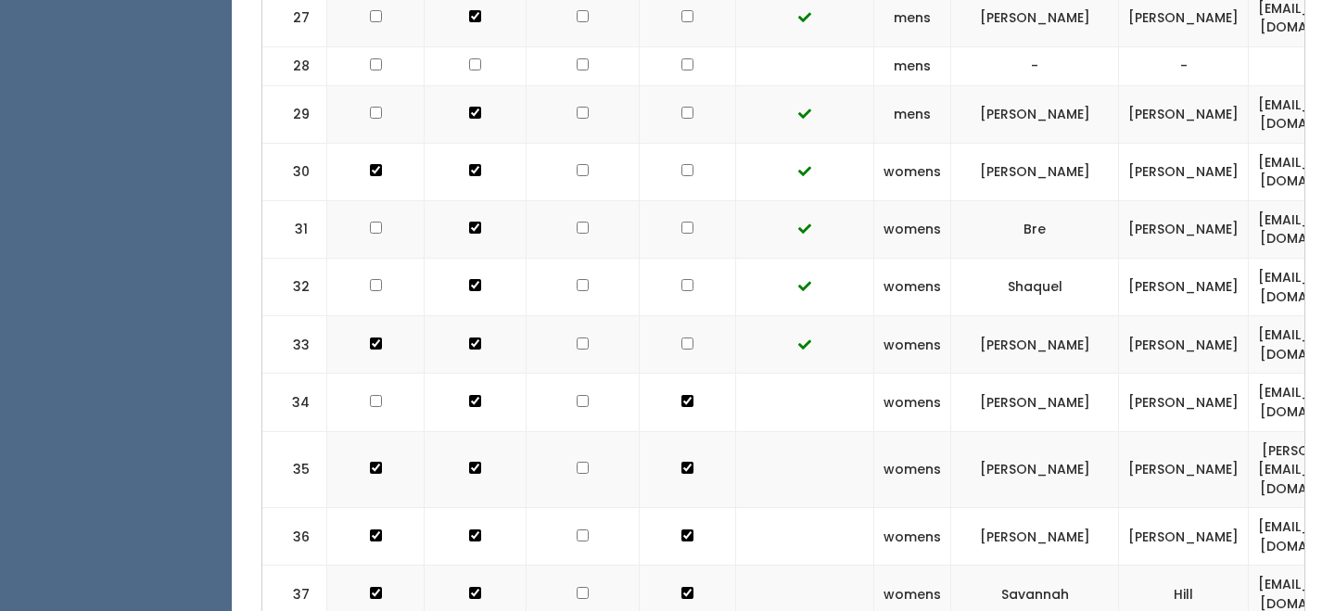
scroll to position [2305, 0]
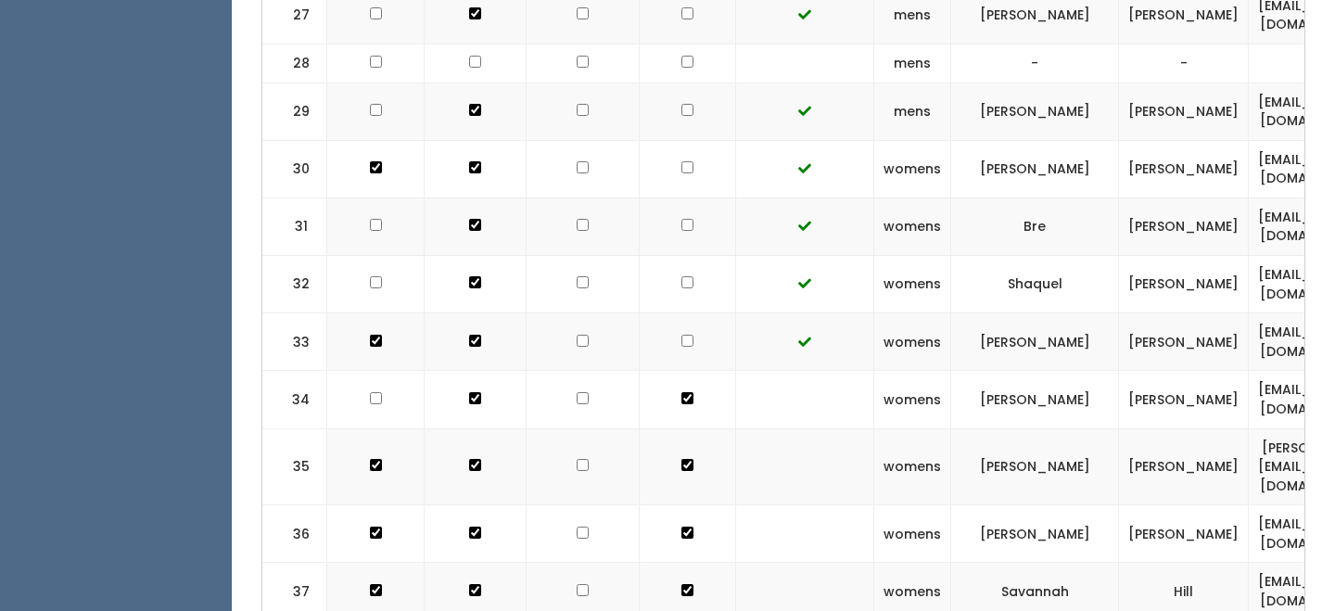
checkbox input "true"
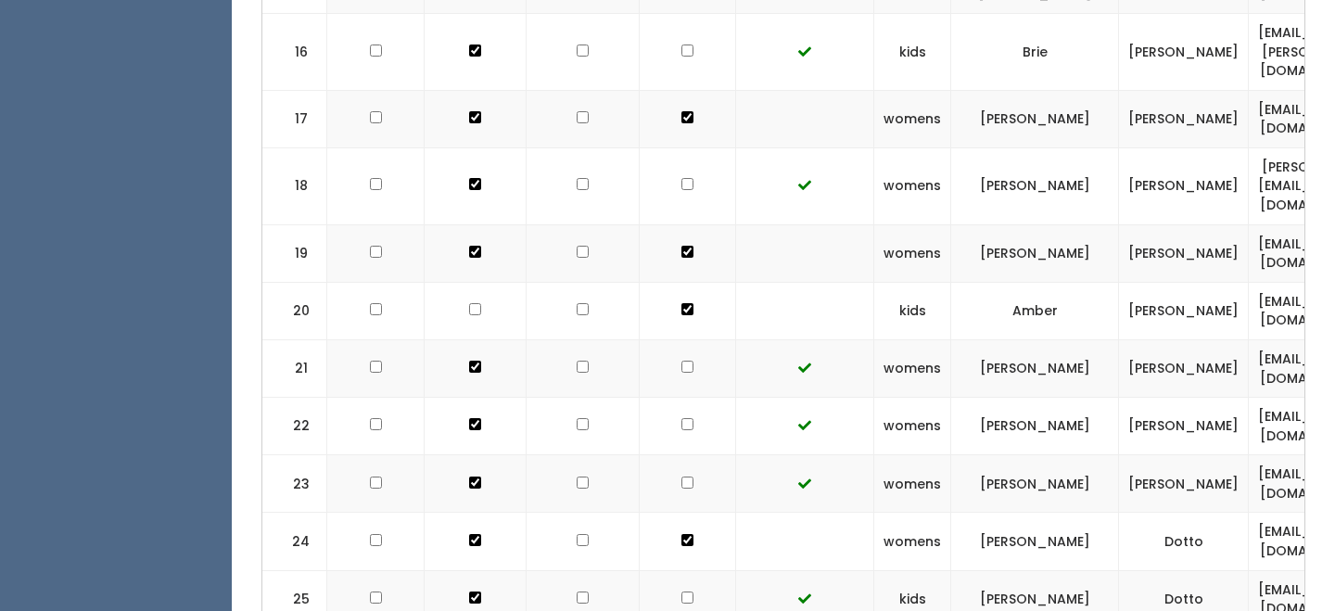
scroll to position [1602, 0]
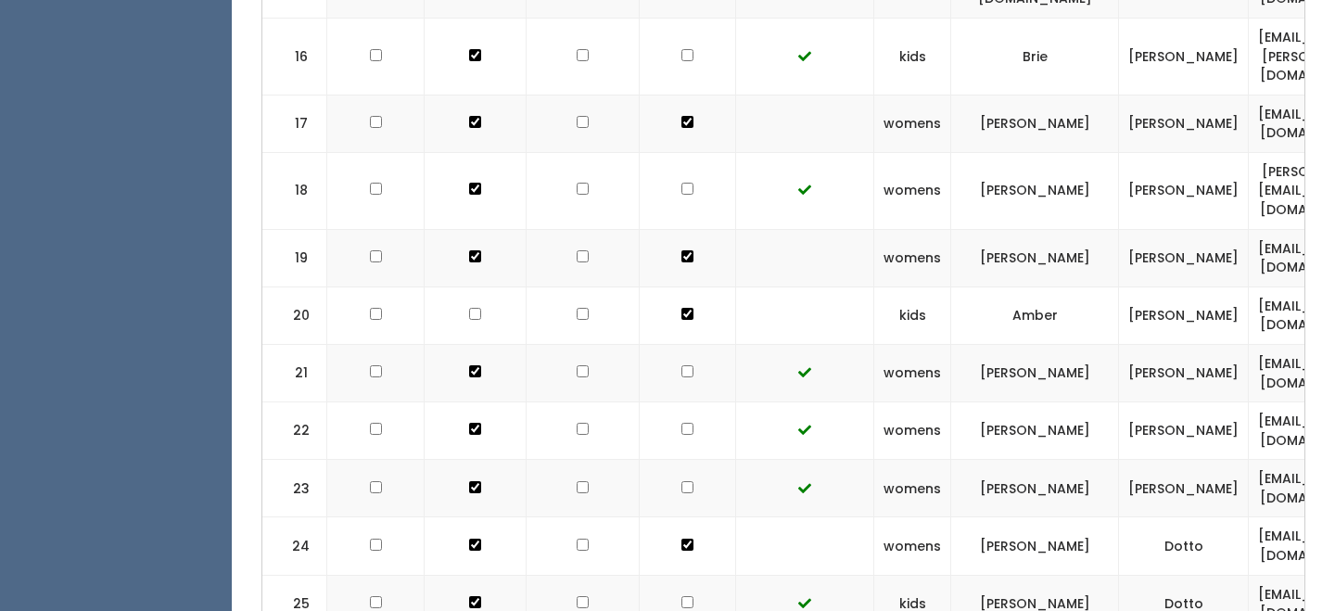
checkbox input "true"
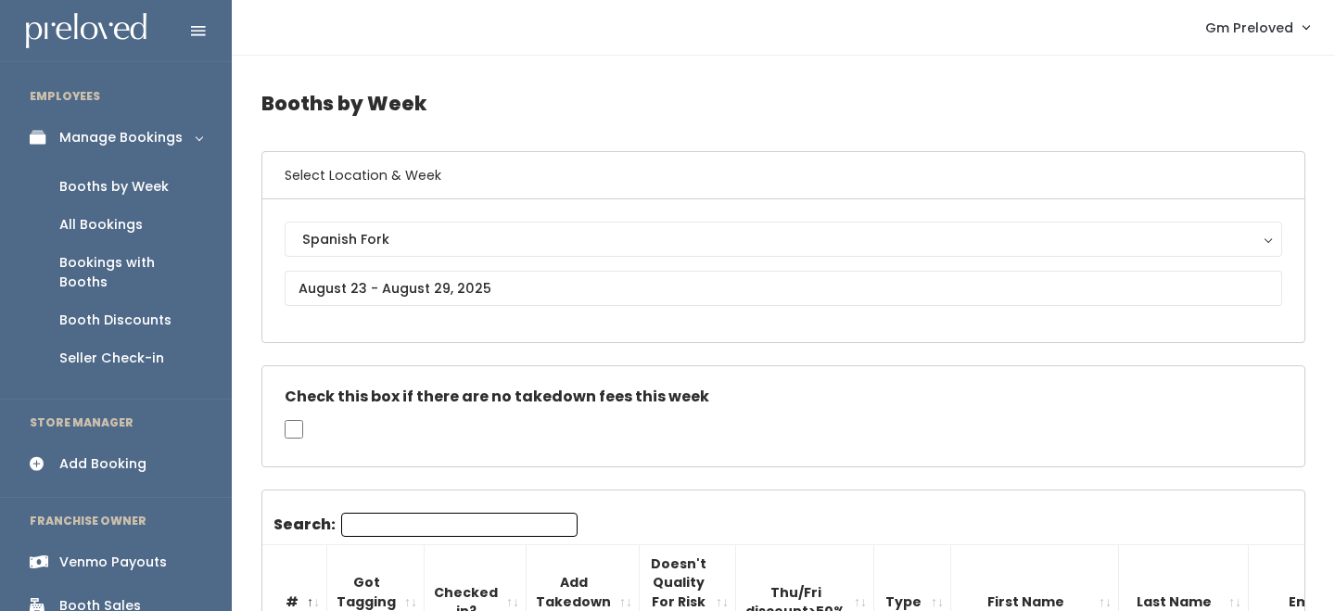
click at [120, 552] on div "Venmo Payouts" at bounding box center [113, 561] width 108 height 19
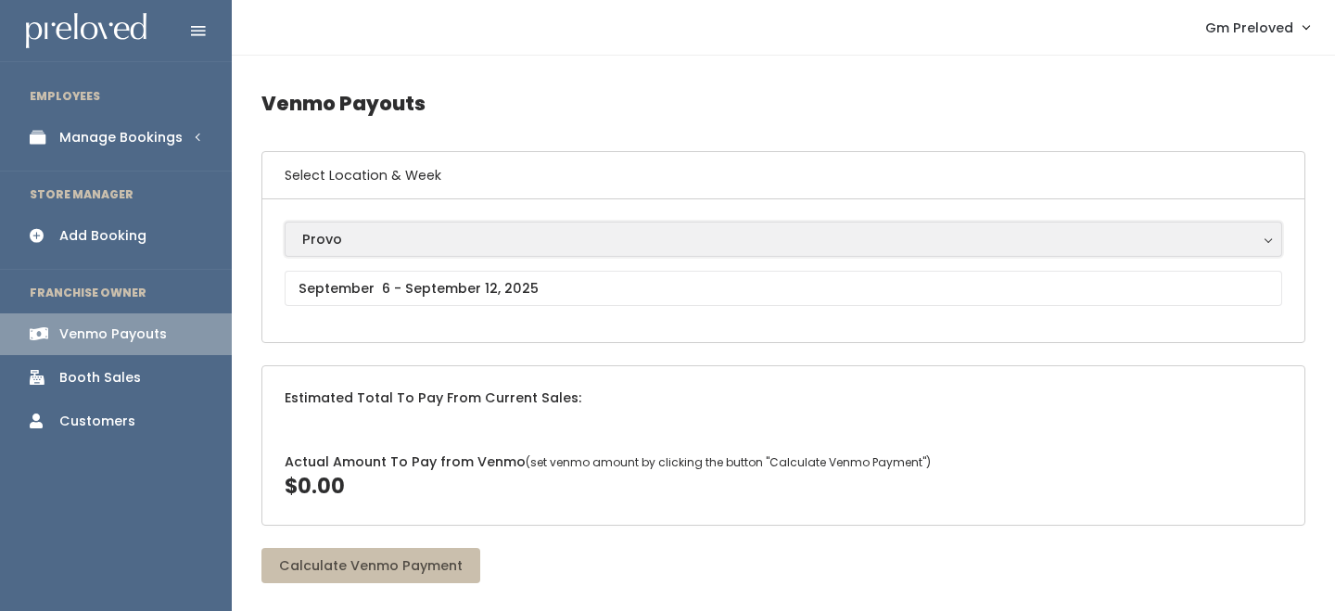
click at [450, 244] on div "Provo" at bounding box center [783, 239] width 962 height 20
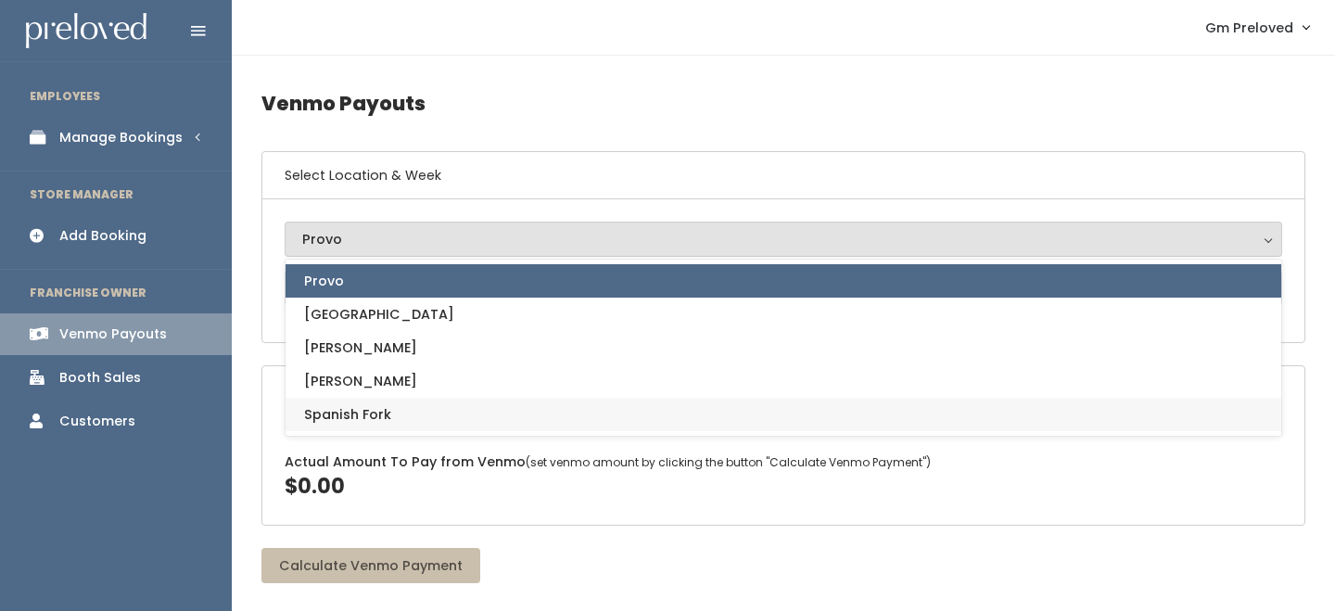
click at [402, 411] on link "Spanish Fork" at bounding box center [782, 414] width 995 height 33
select select "2"
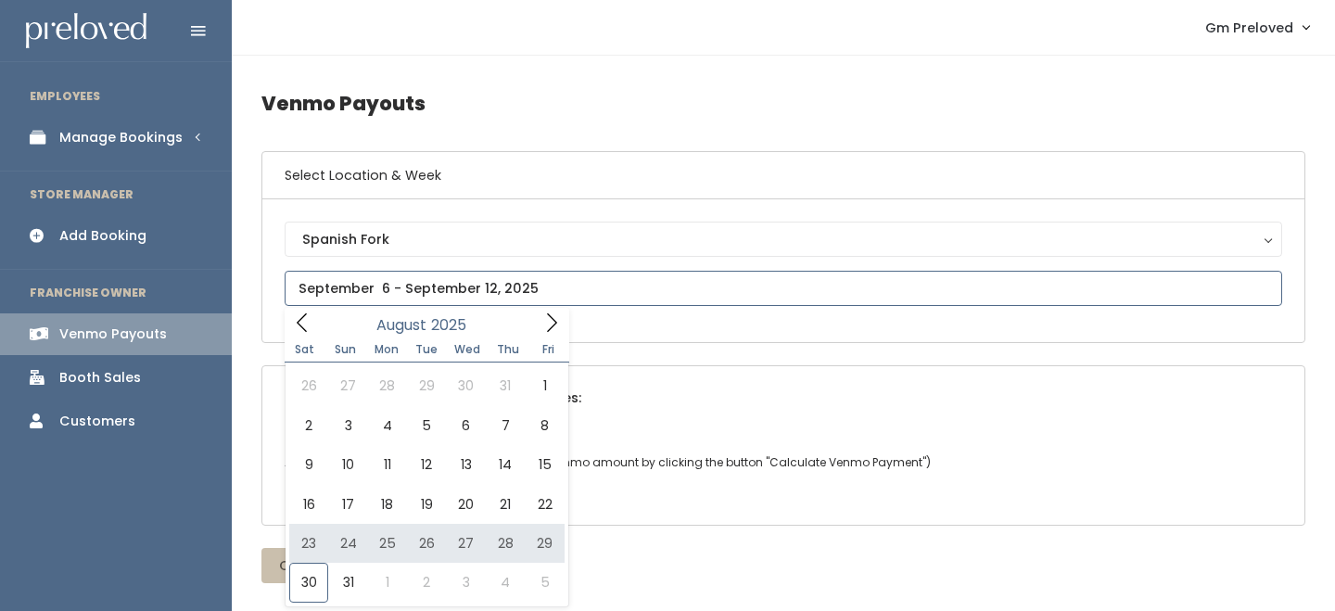
type input "August 23 to August 29"
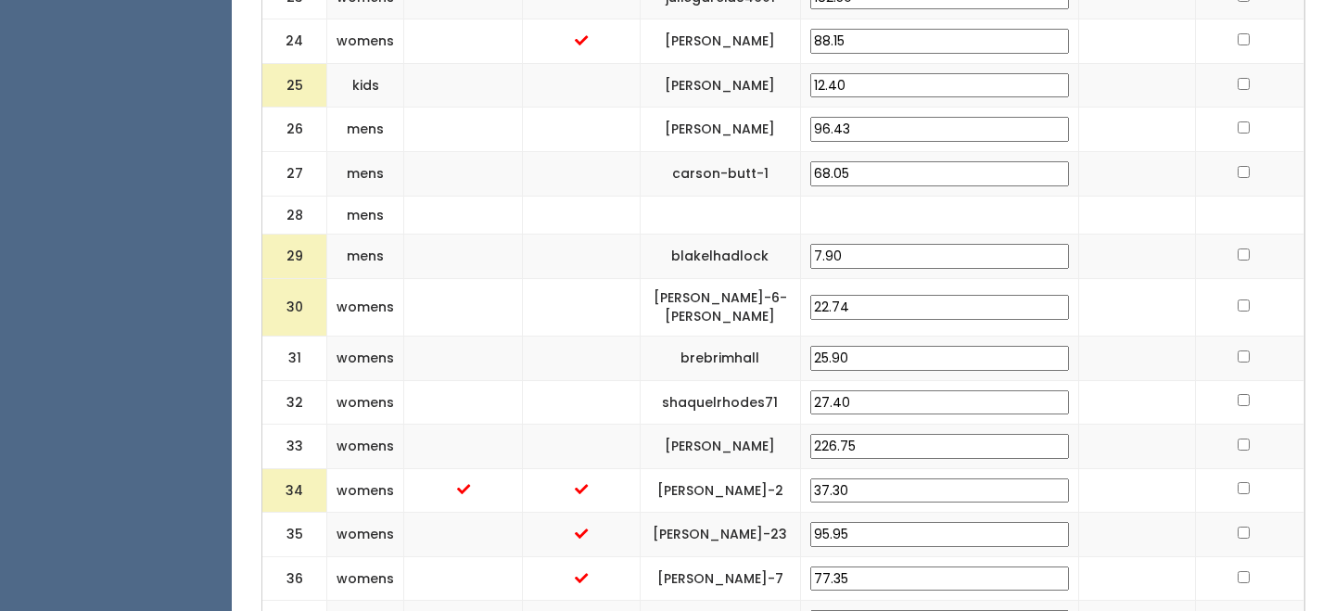
scroll to position [1814, 0]
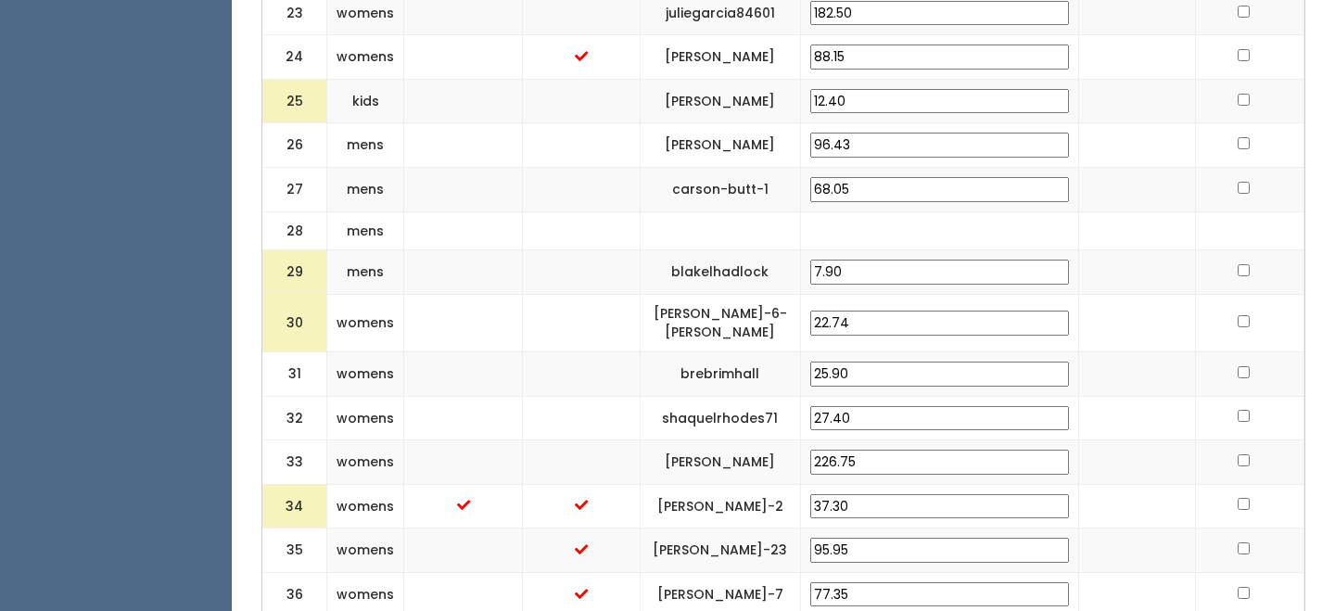
click at [915, 89] on input "12.40" at bounding box center [939, 101] width 259 height 25
type input "25"
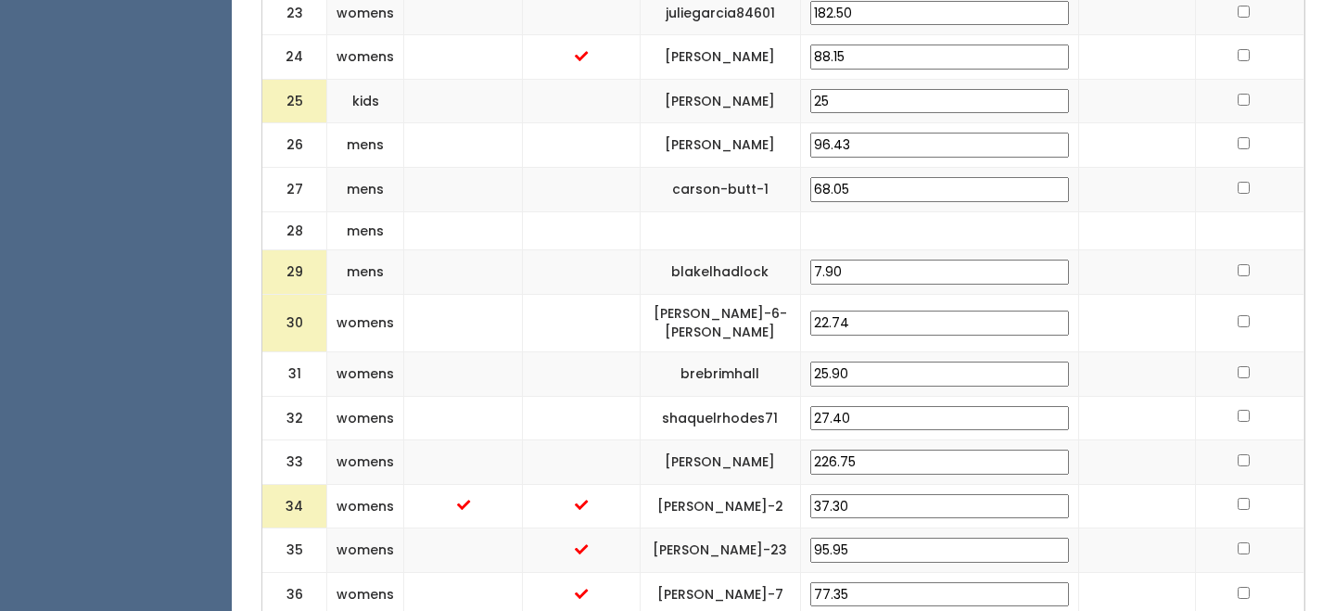
click at [1083, 79] on td at bounding box center [1136, 101] width 117 height 44
click at [929, 260] on input "7.90" at bounding box center [939, 272] width 259 height 25
type input "25"
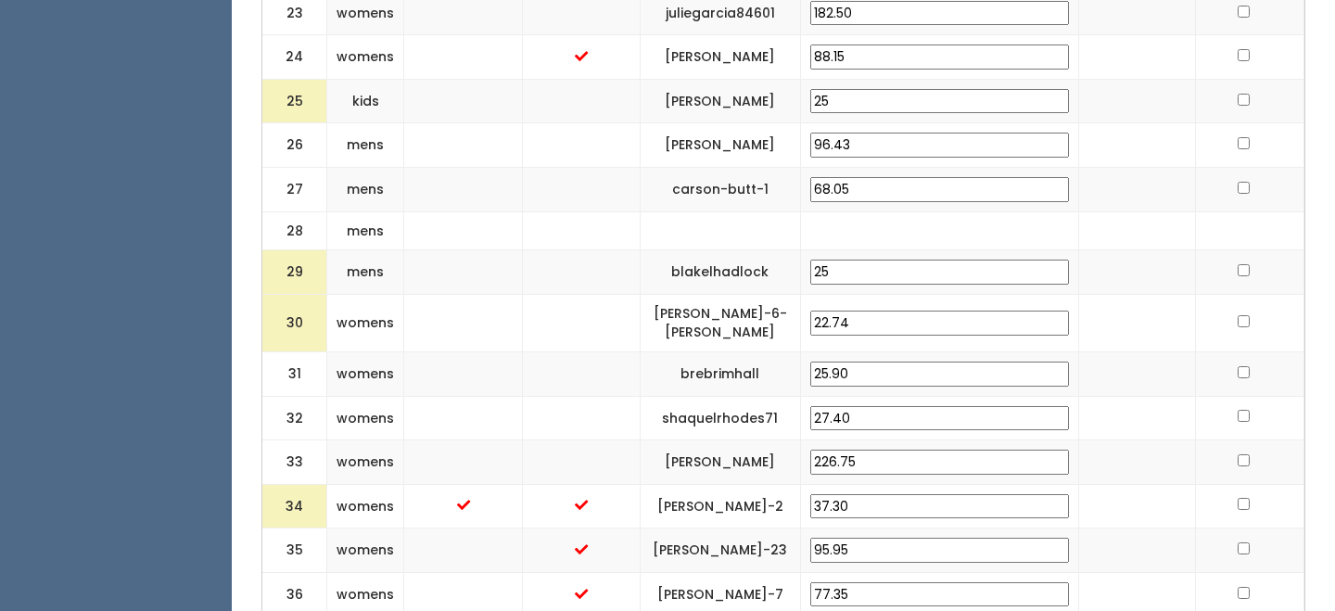
click at [923, 311] on input "22.74" at bounding box center [939, 323] width 259 height 25
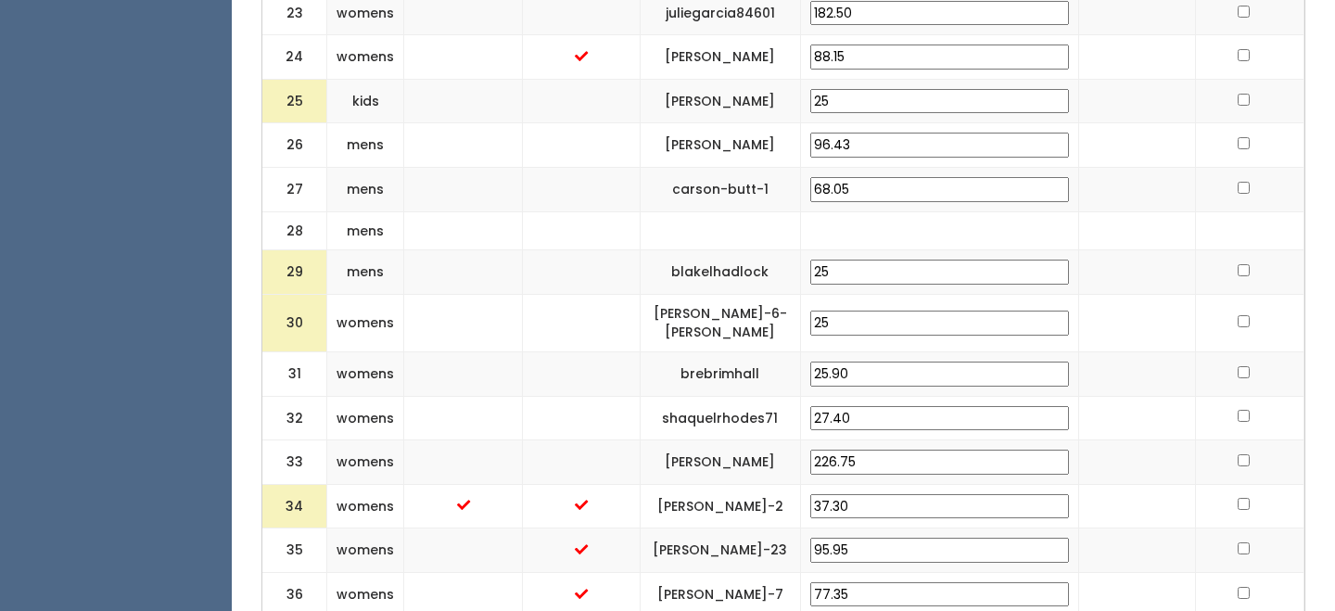
type input "25"
click at [1086, 294] on td at bounding box center [1136, 322] width 117 height 57
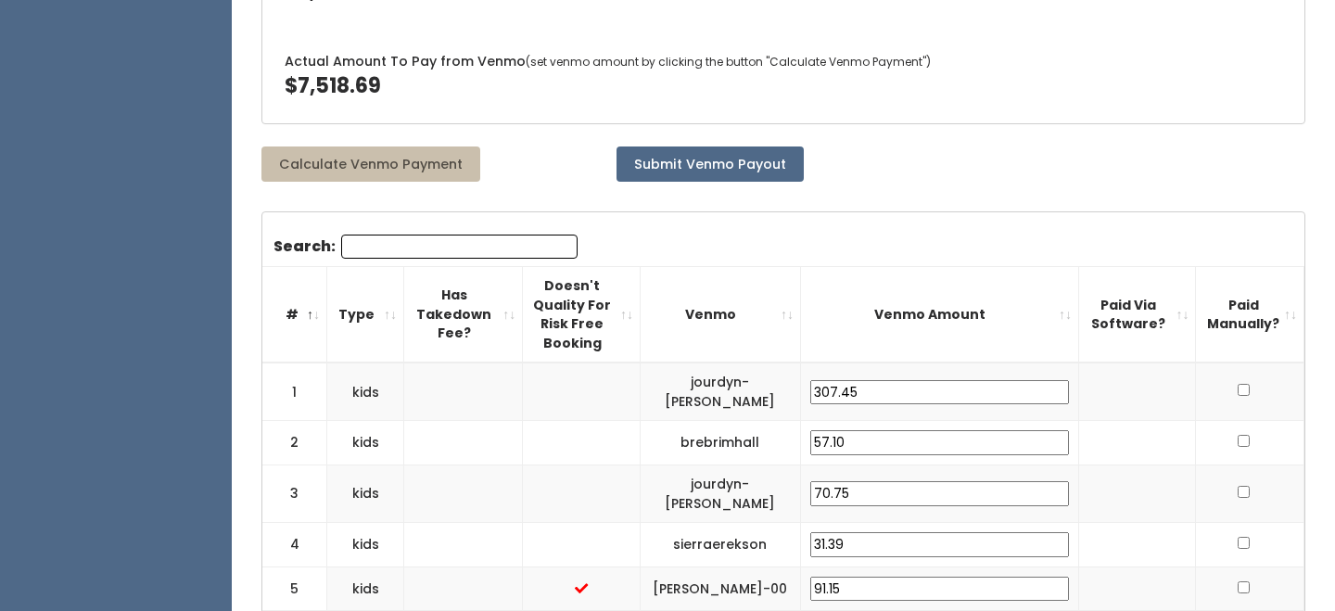
scroll to position [434, 0]
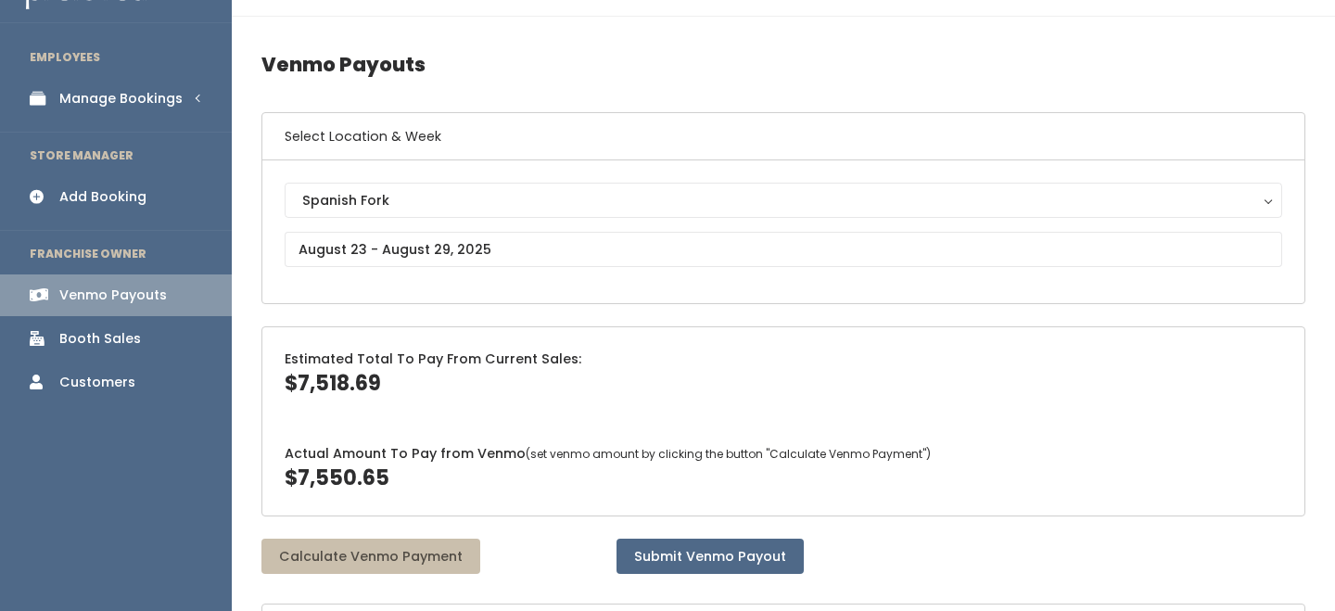
scroll to position [47, 0]
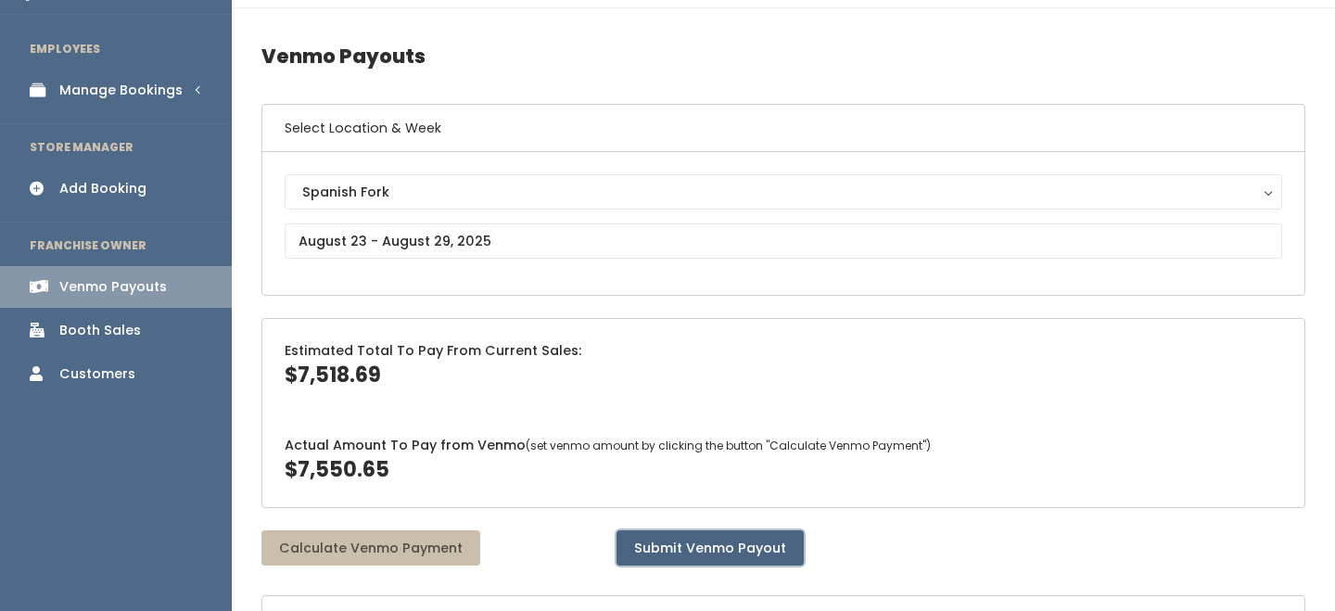
click at [657, 539] on button "Submit Venmo Payout" at bounding box center [709, 547] width 187 height 35
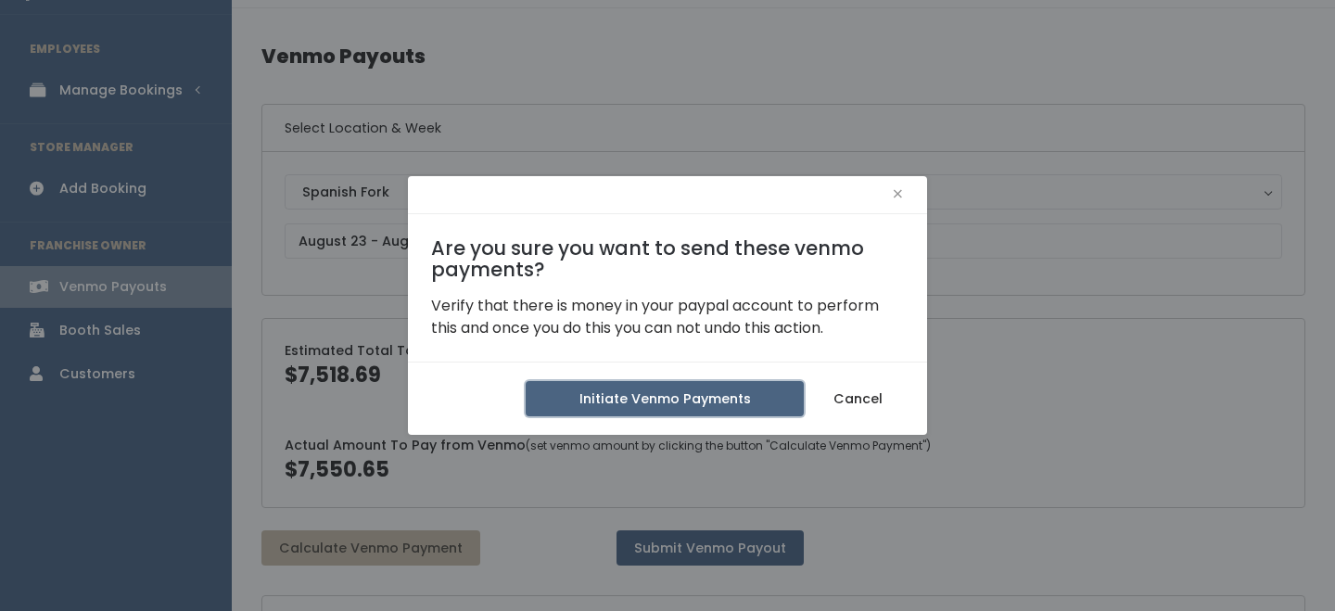
click at [649, 385] on button "Initiate Venmo Payments" at bounding box center [665, 398] width 278 height 35
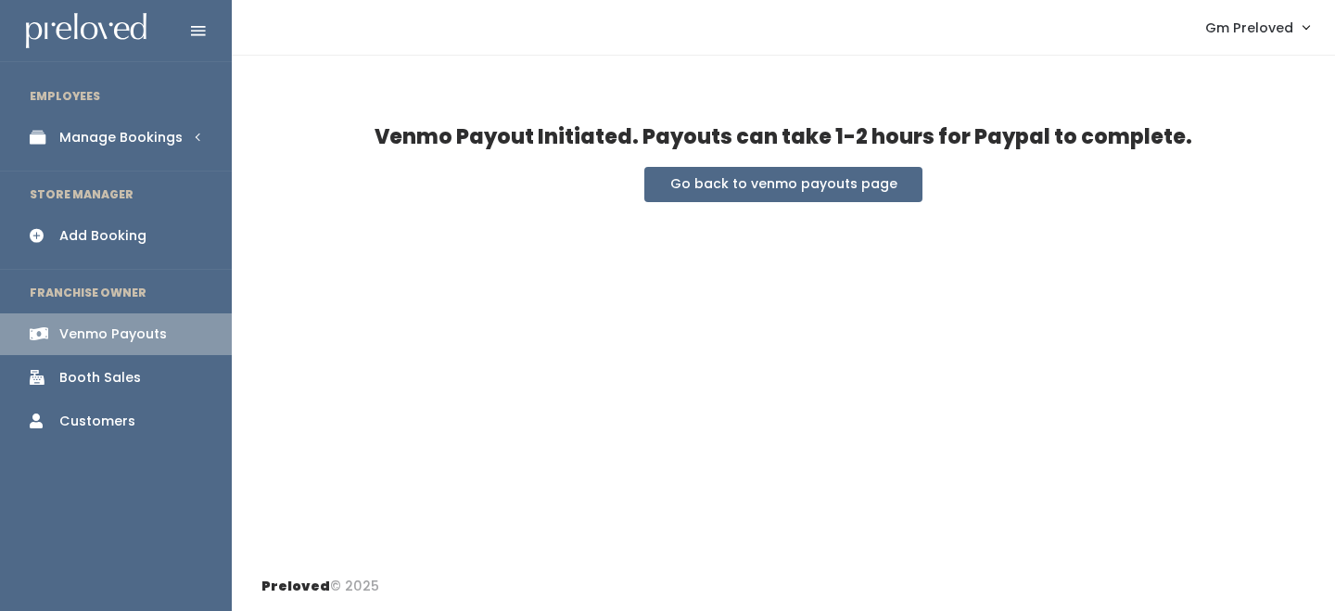
click at [181, 133] on link "Manage Bookings" at bounding box center [116, 138] width 232 height 42
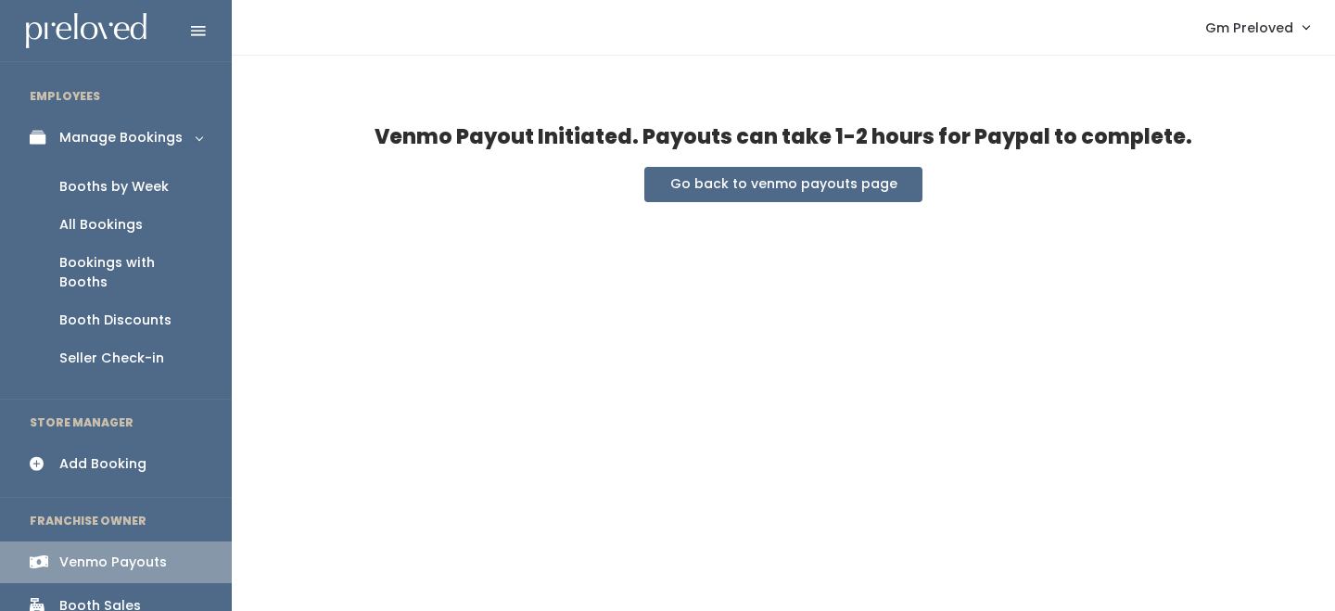
click at [146, 189] on div "Booths by Week" at bounding box center [113, 186] width 109 height 19
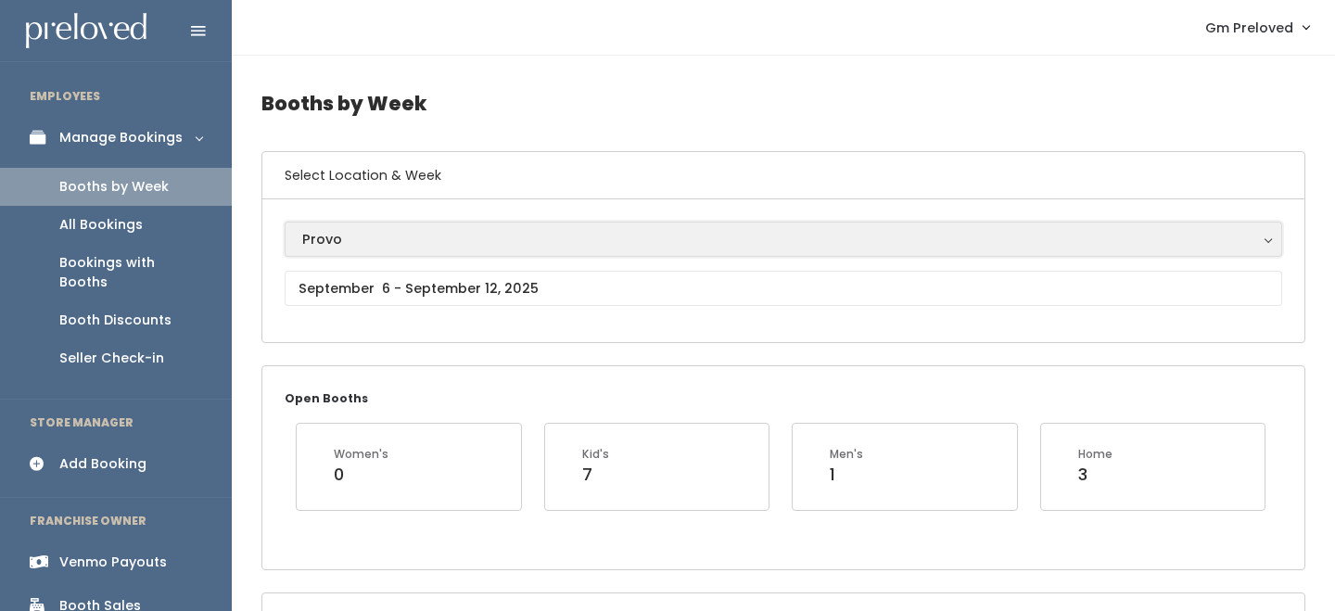
click at [360, 236] on div "Provo" at bounding box center [783, 239] width 962 height 20
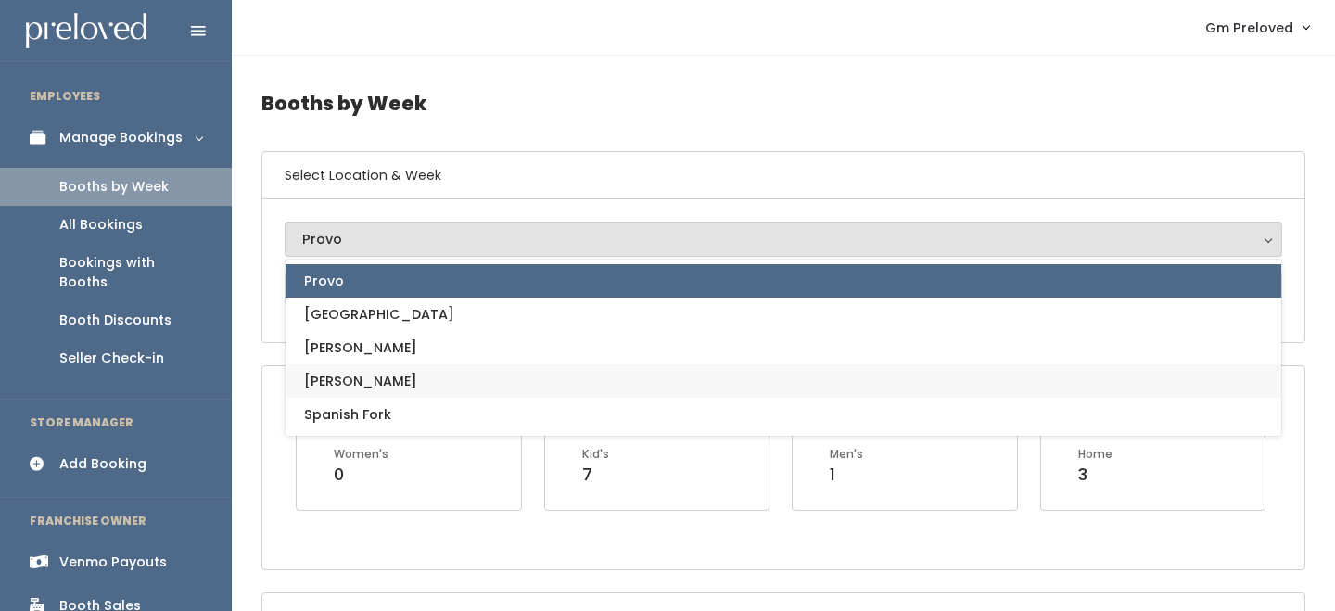
click at [366, 372] on link "[PERSON_NAME]" at bounding box center [782, 380] width 995 height 33
select select "3"
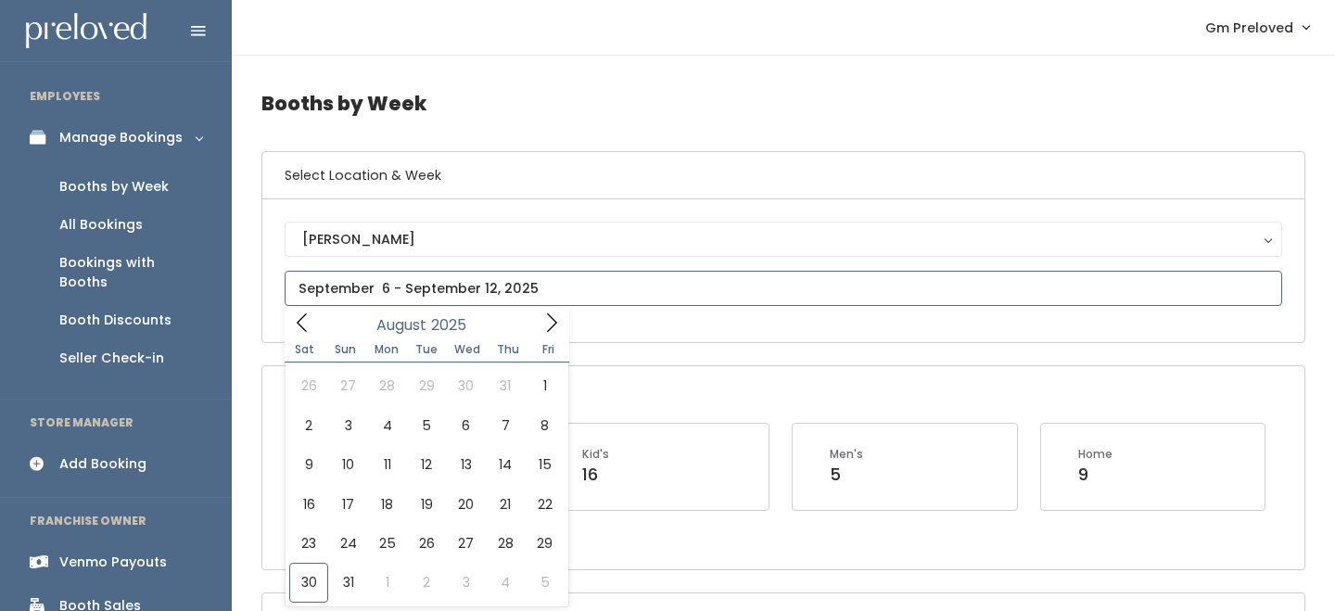
click at [399, 294] on input "text" at bounding box center [783, 288] width 997 height 35
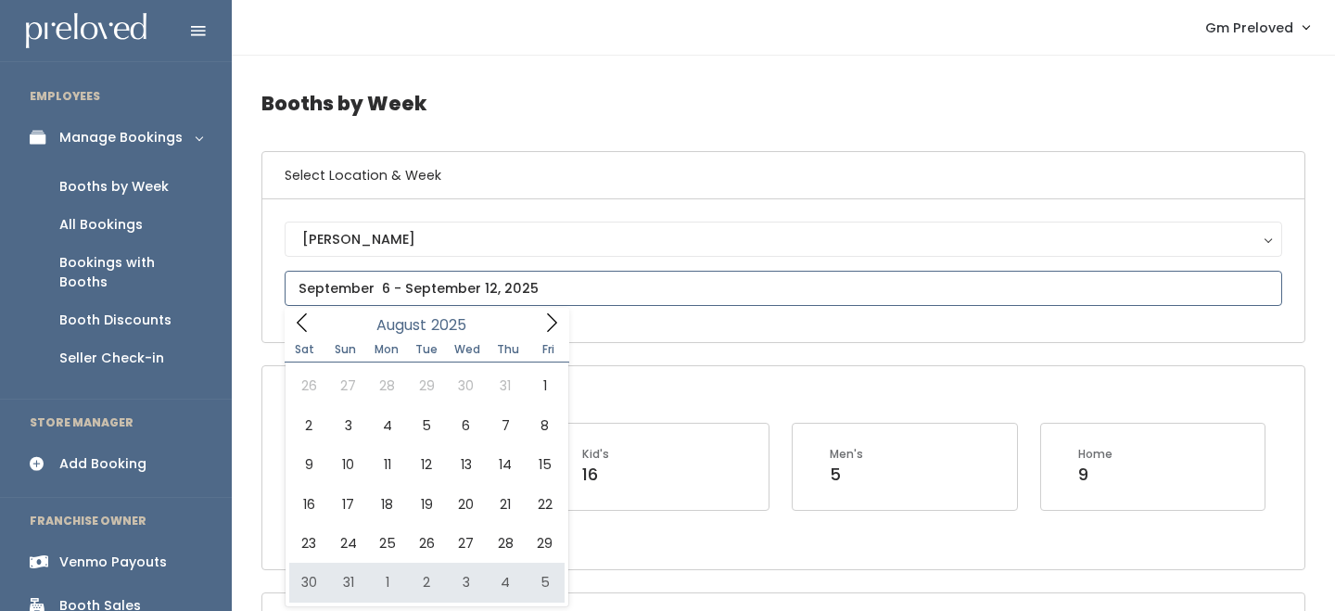
type input "[DATE] to [DATE]"
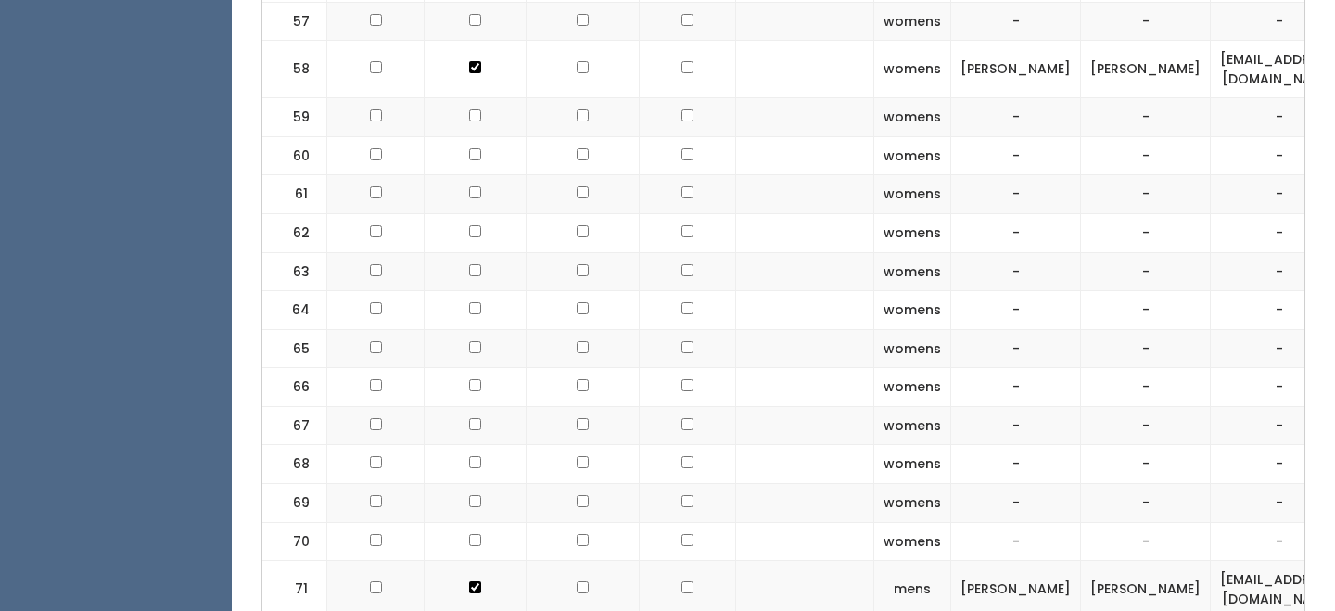
scroll to position [3614, 0]
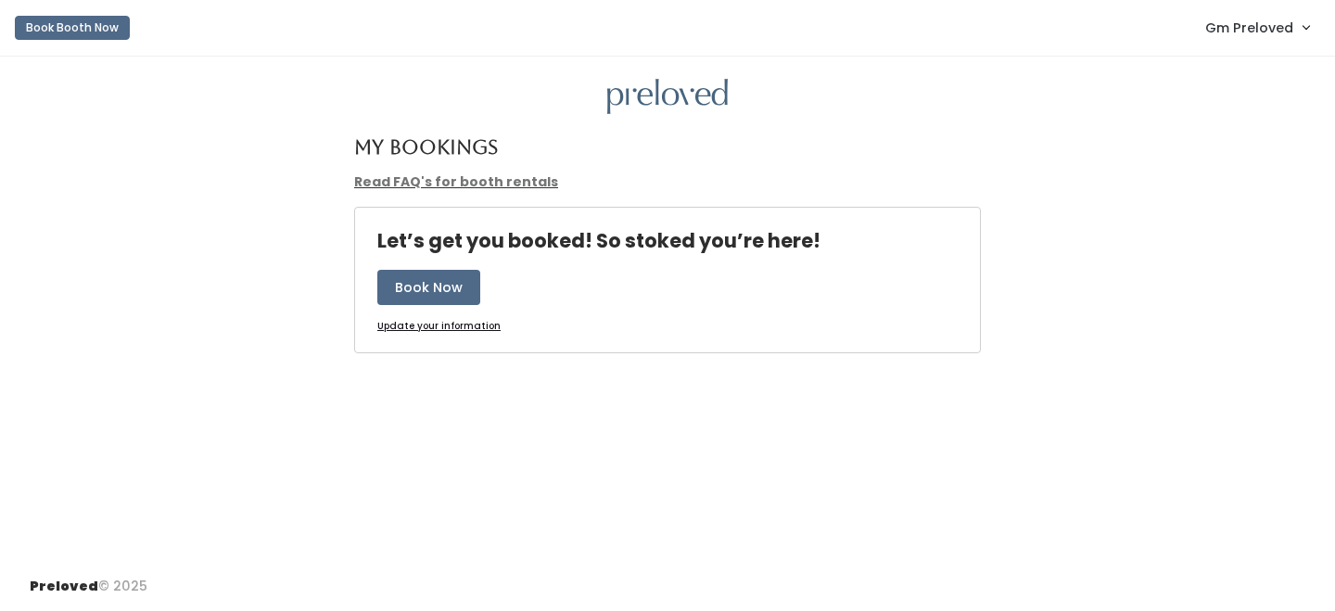
click at [1220, 32] on span "Gm Preloved" at bounding box center [1249, 28] width 88 height 20
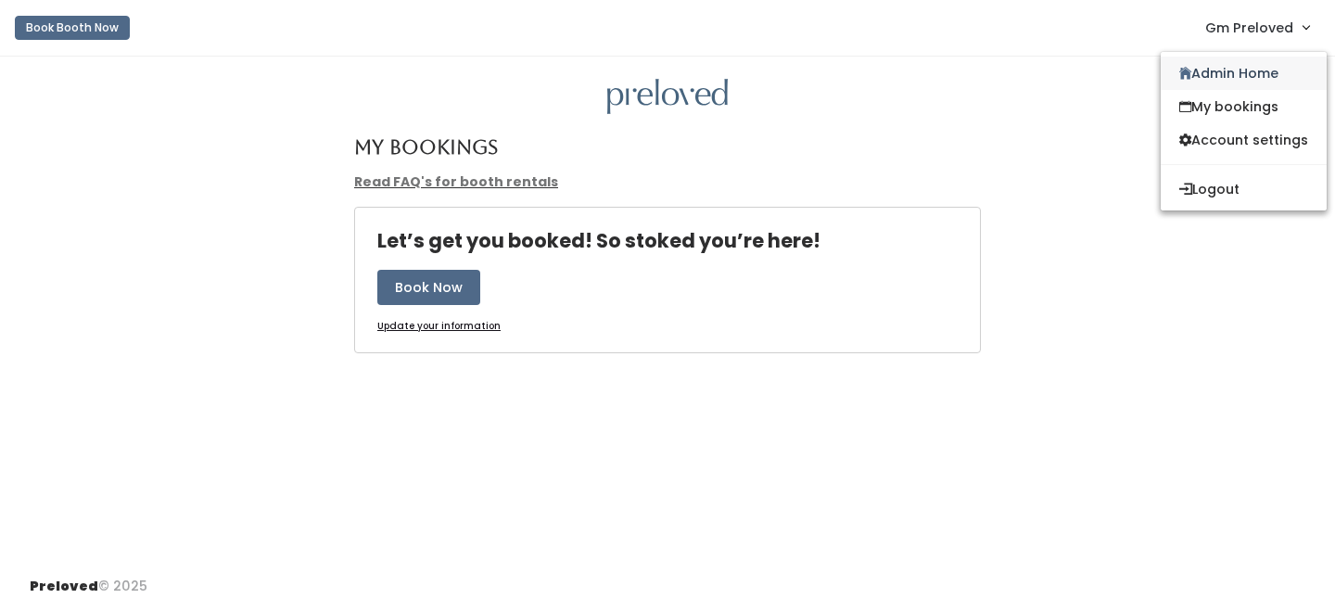
click at [1211, 68] on link "Admin Home" at bounding box center [1243, 73] width 166 height 33
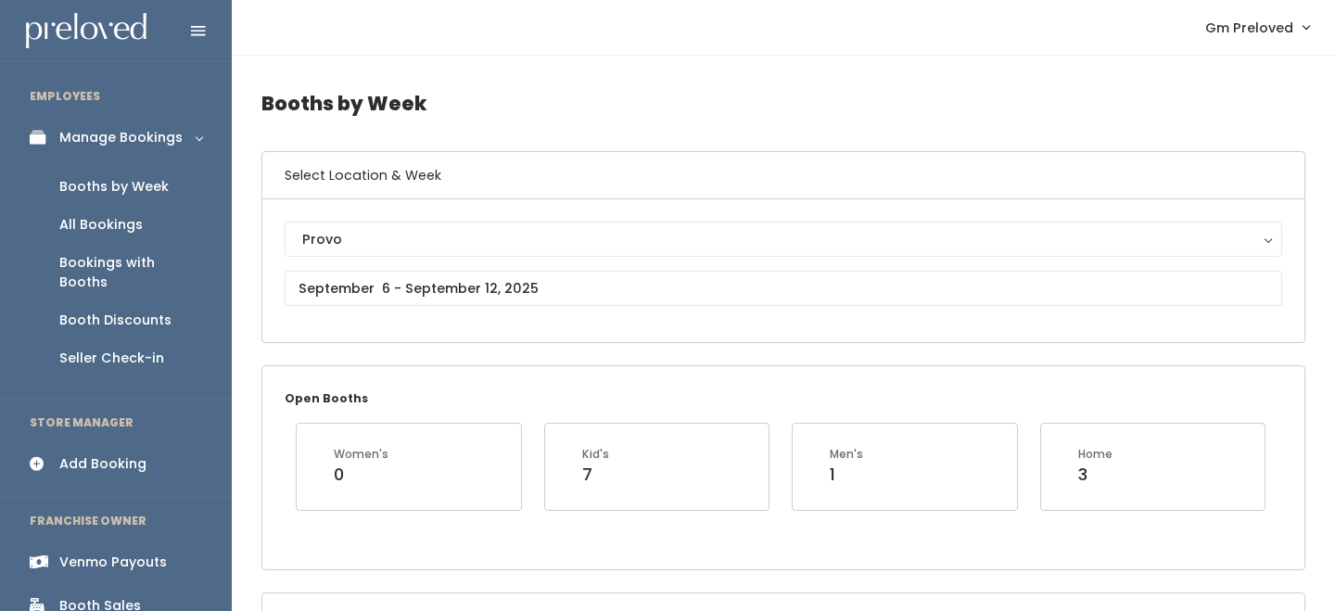
click at [113, 454] on div "Add Booking" at bounding box center [102, 463] width 87 height 19
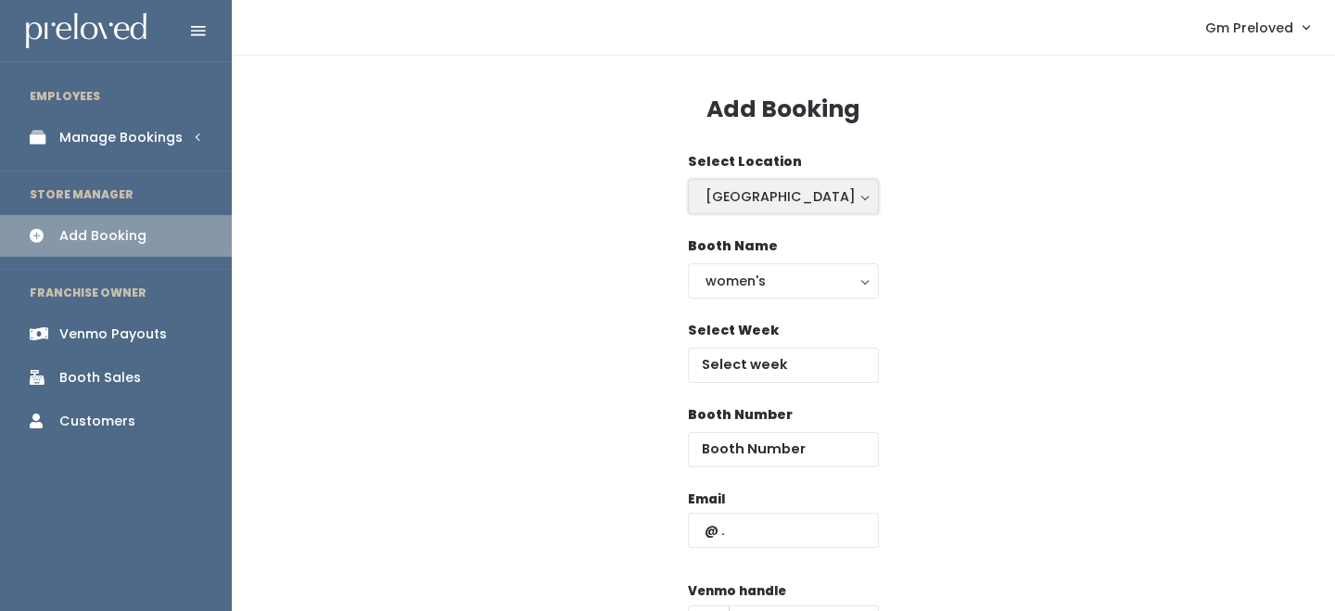
click at [709, 193] on div "[GEOGRAPHIC_DATA]" at bounding box center [783, 196] width 156 height 20
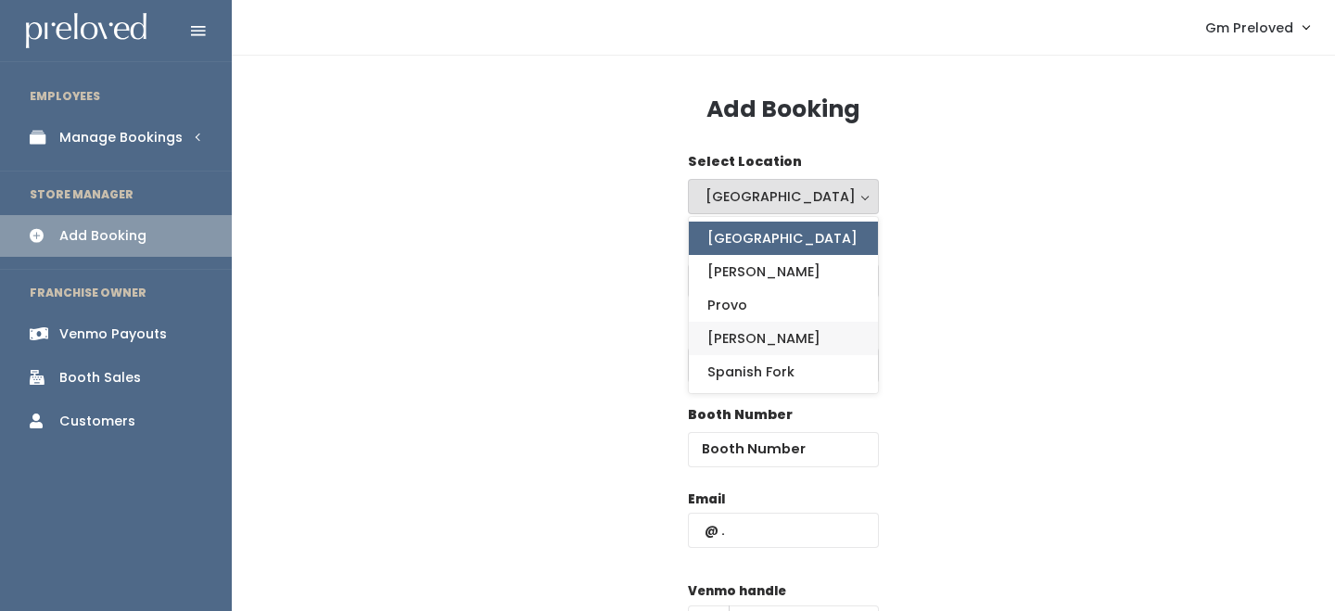
click at [735, 333] on span "[PERSON_NAME]" at bounding box center [763, 338] width 113 height 20
select select "3"
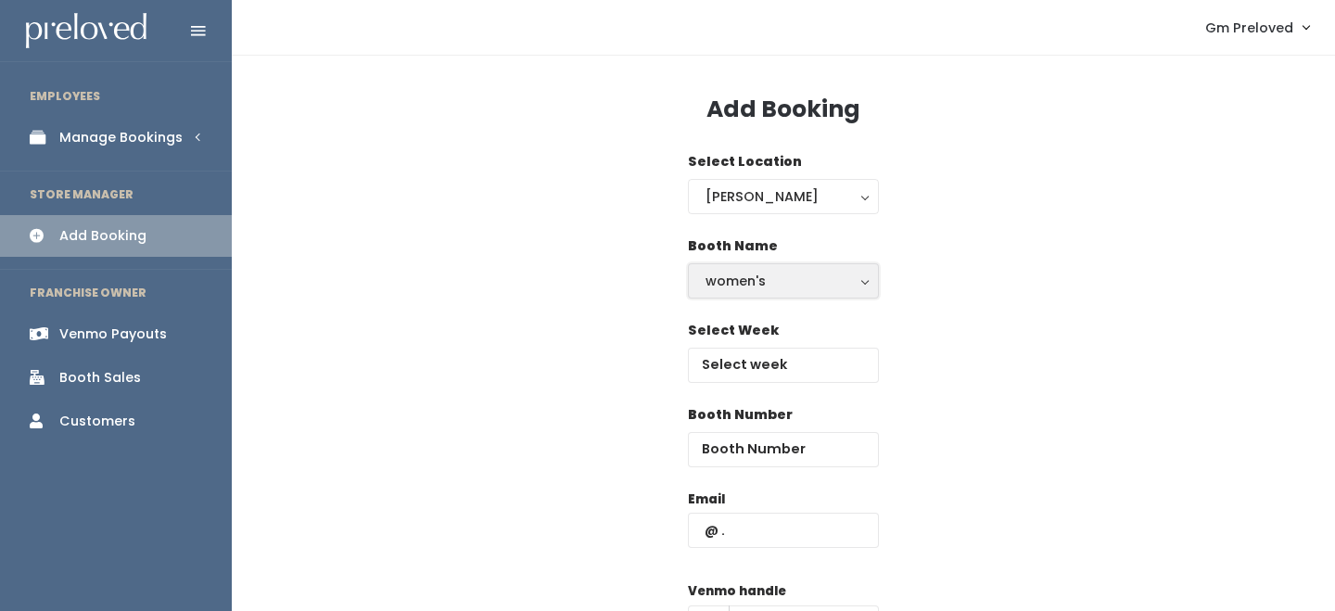
click at [753, 276] on div "women's" at bounding box center [783, 281] width 156 height 20
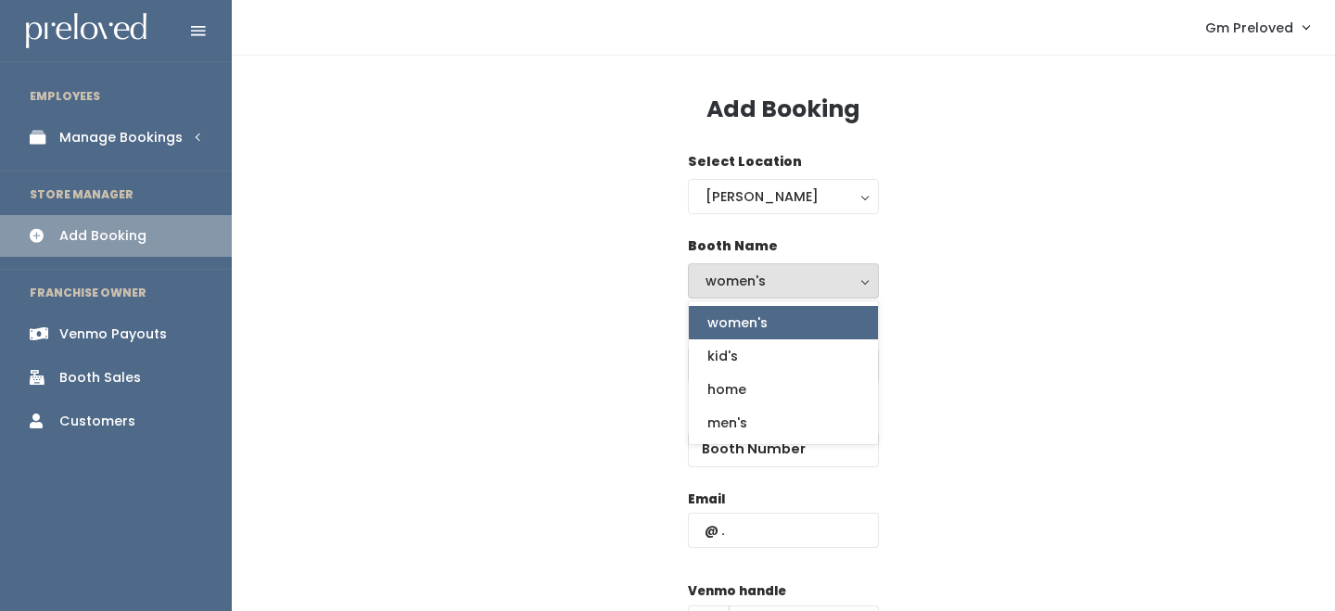
click at [631, 354] on div "Select Week" at bounding box center [783, 363] width 1044 height 84
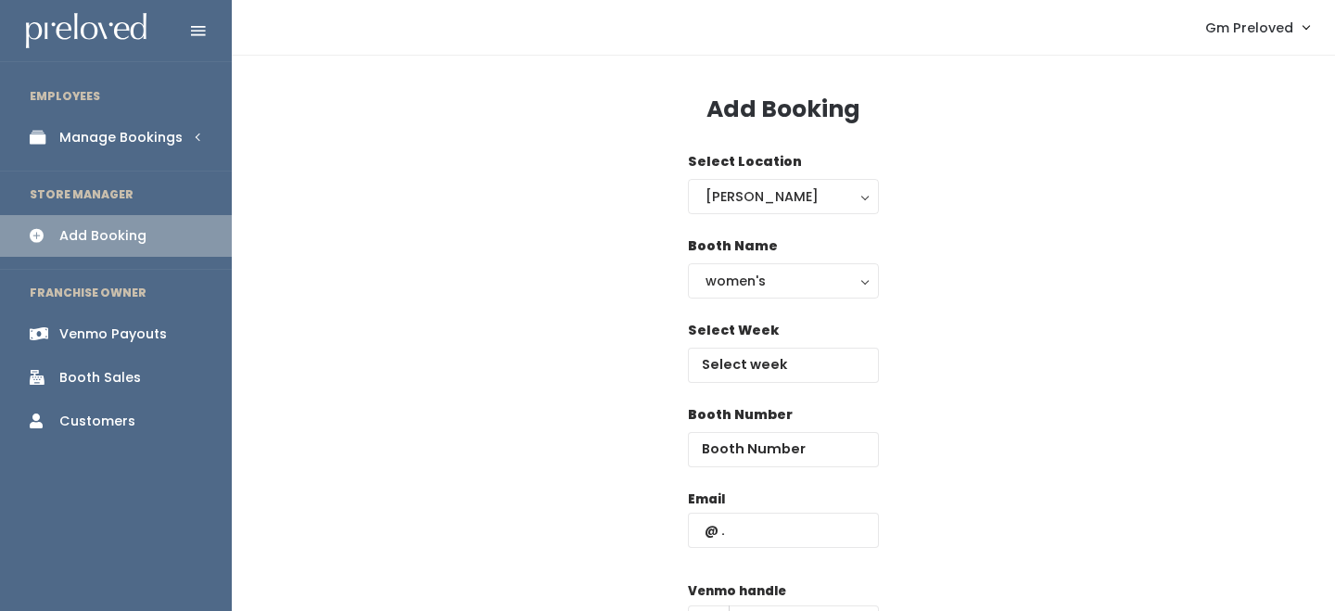
click at [739, 342] on div "Select Week" at bounding box center [783, 352] width 191 height 62
click at [739, 359] on input "text" at bounding box center [783, 365] width 191 height 35
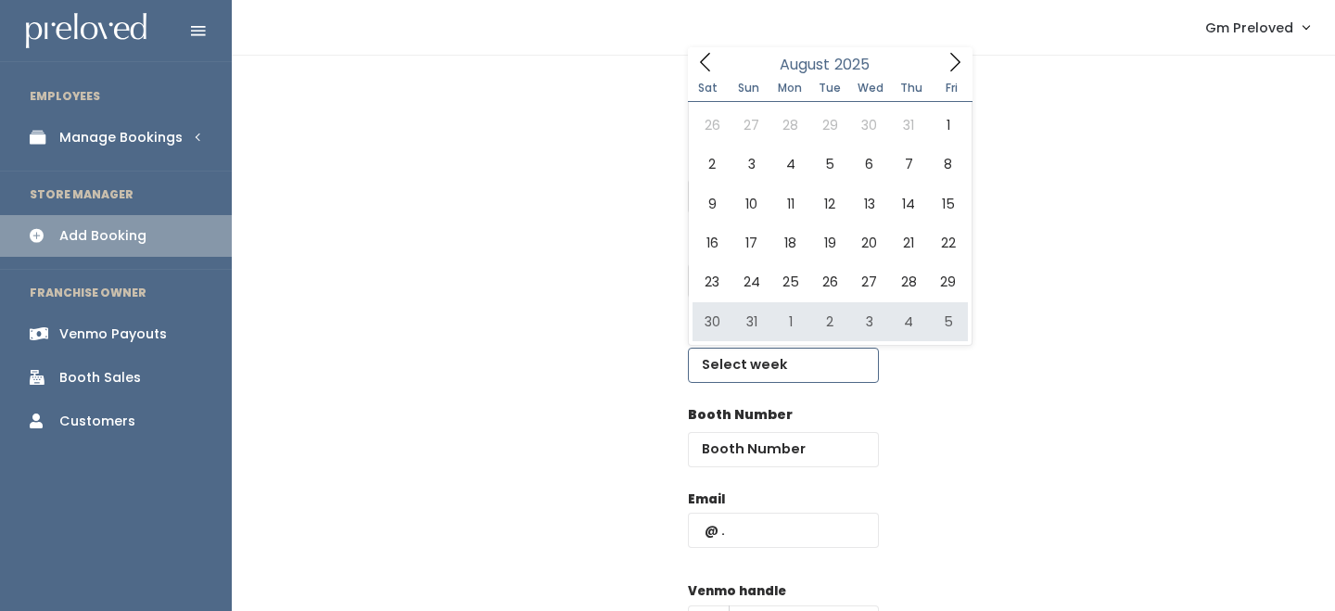
type input "[DATE] to [DATE]"
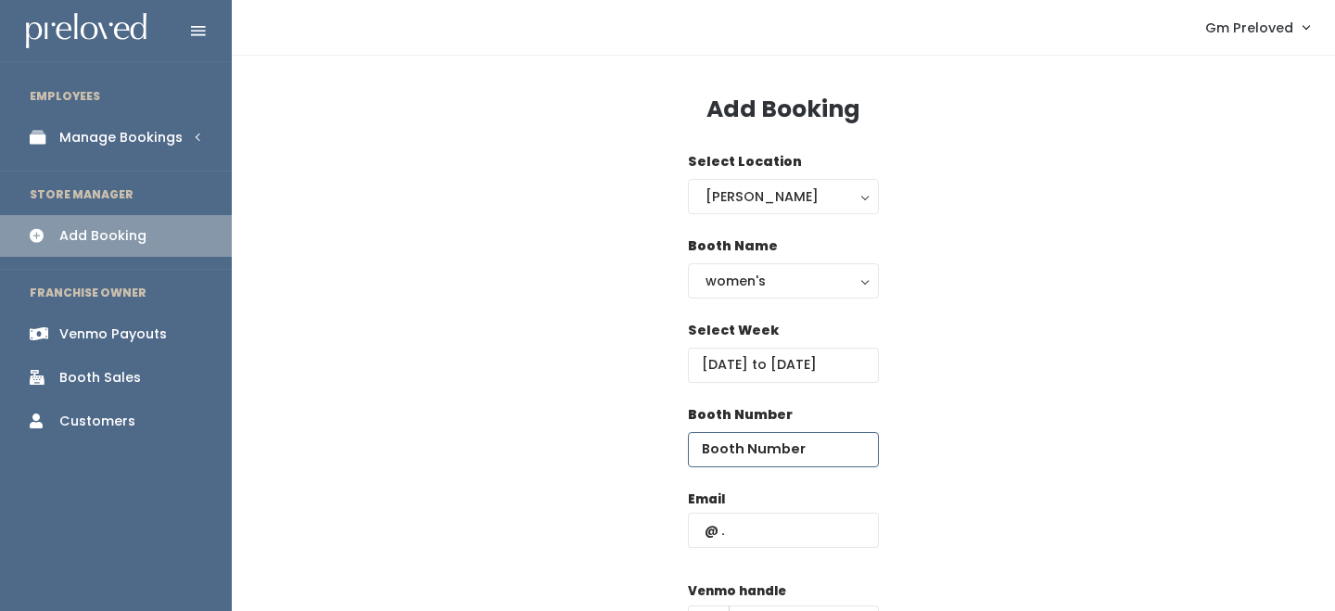
click at [753, 446] on input "number" at bounding box center [783, 449] width 191 height 35
type input "62"
click at [765, 524] on input "text" at bounding box center [783, 530] width 191 height 35
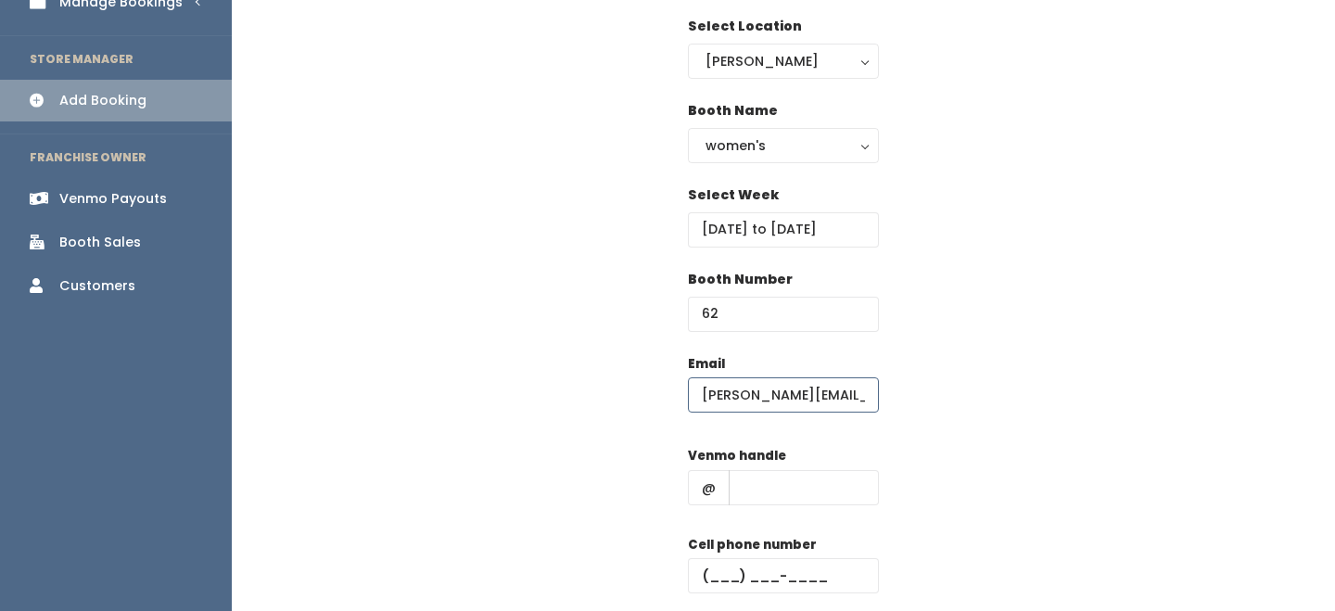
scroll to position [158, 0]
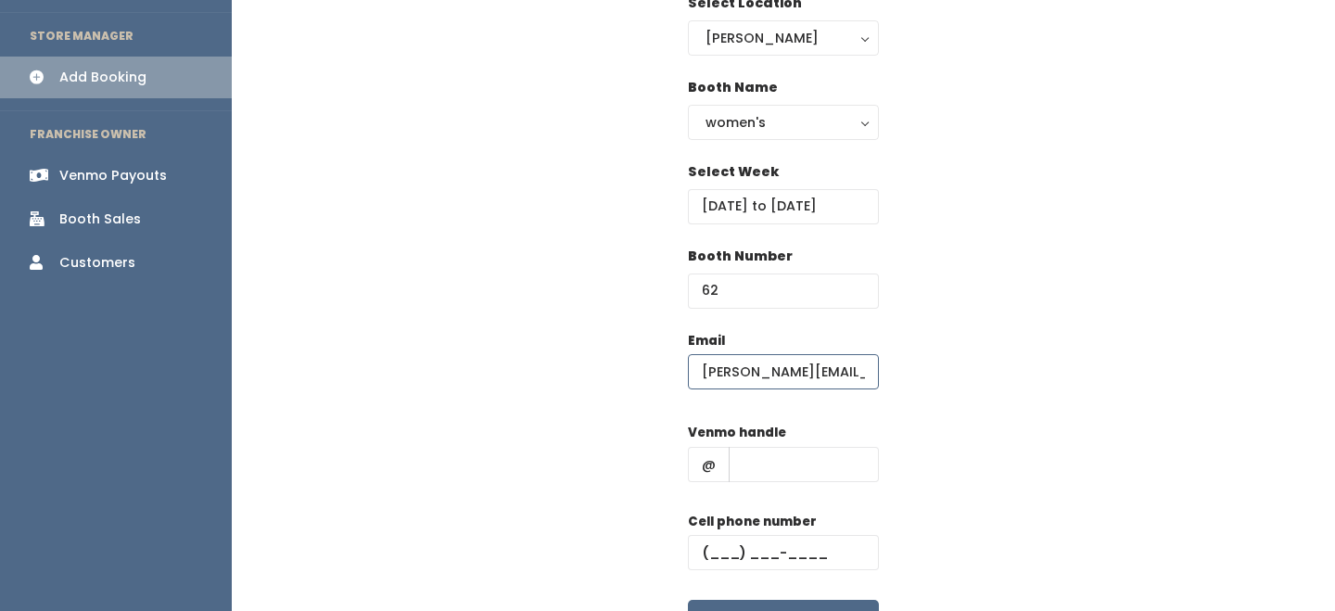
type input "carrie.archuleta@yahoo.com"
click at [825, 447] on input "text" at bounding box center [804, 464] width 150 height 35
type input "-"
click at [774, 558] on input "text" at bounding box center [783, 552] width 191 height 35
type input "[PHONE_NUMBER]"
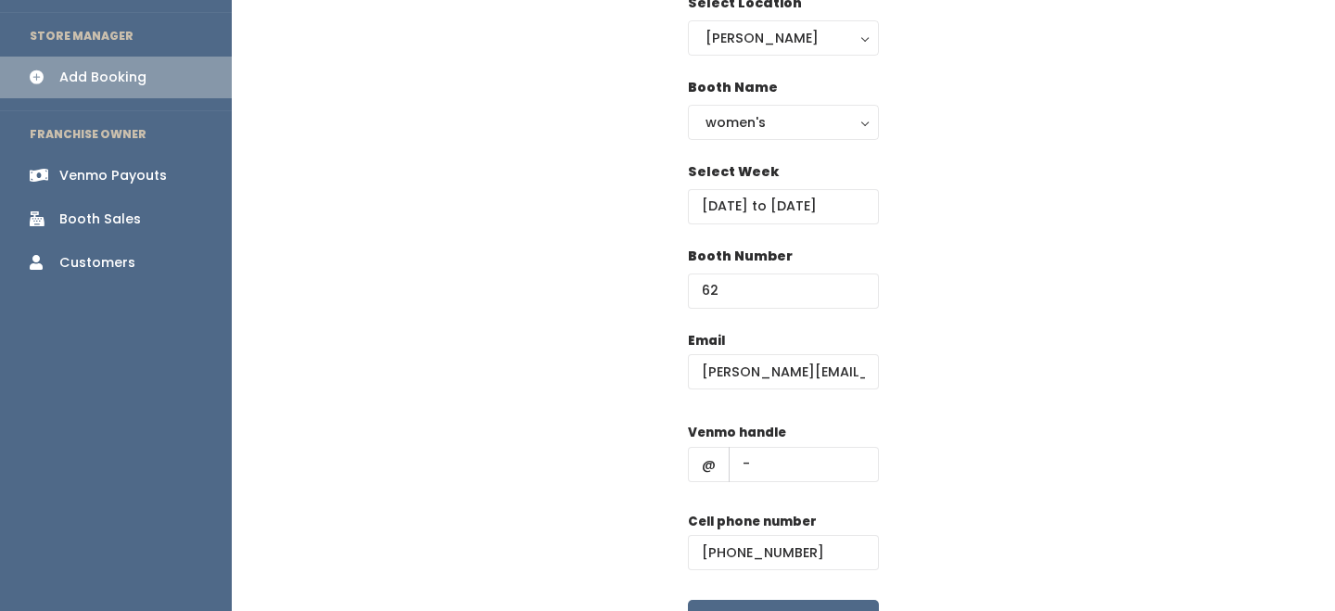
click at [912, 500] on div "Email carrie.archuleta@yahoo.com Venmo handle @ - Cell phone number (555) 555-5…" at bounding box center [783, 494] width 1044 height 327
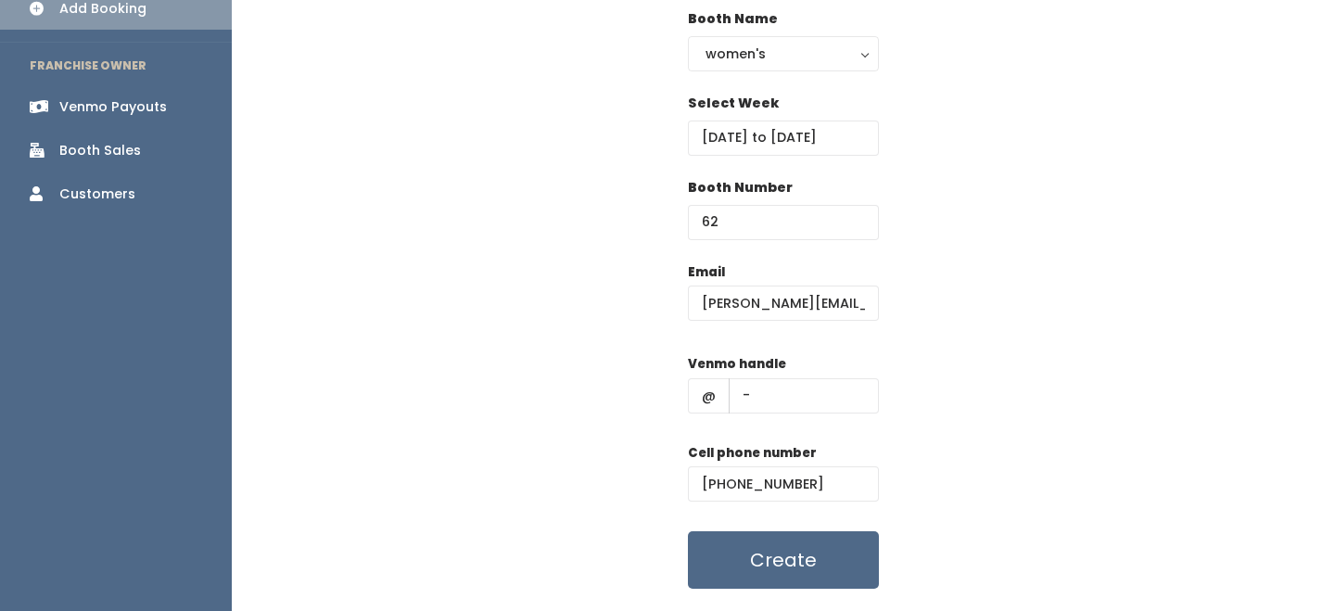
scroll to position [228, 0]
click at [850, 547] on button "Create" at bounding box center [783, 558] width 191 height 57
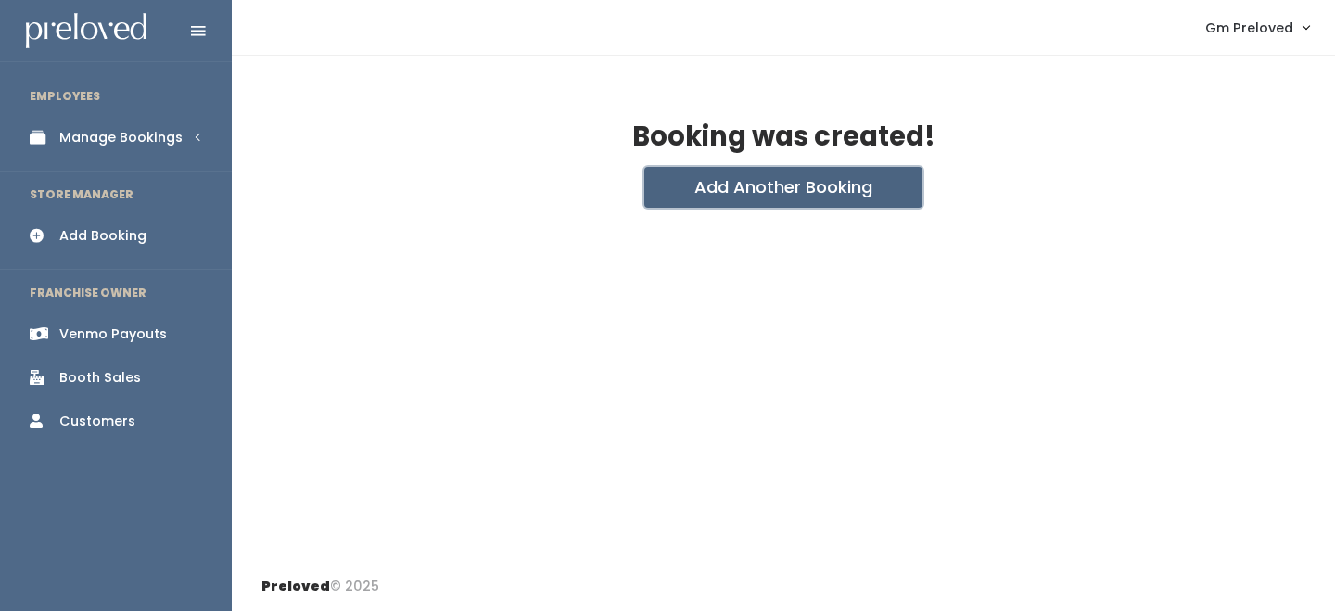
click at [720, 184] on button "Add Another Booking" at bounding box center [783, 187] width 278 height 41
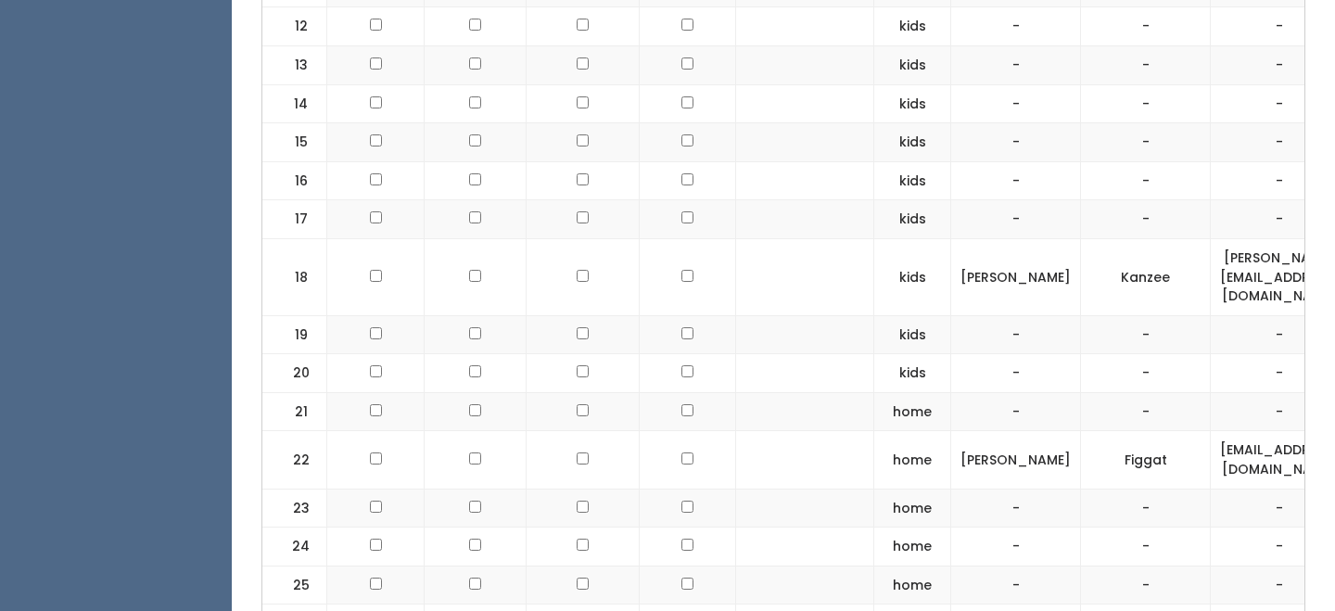
scroll to position [1436, 0]
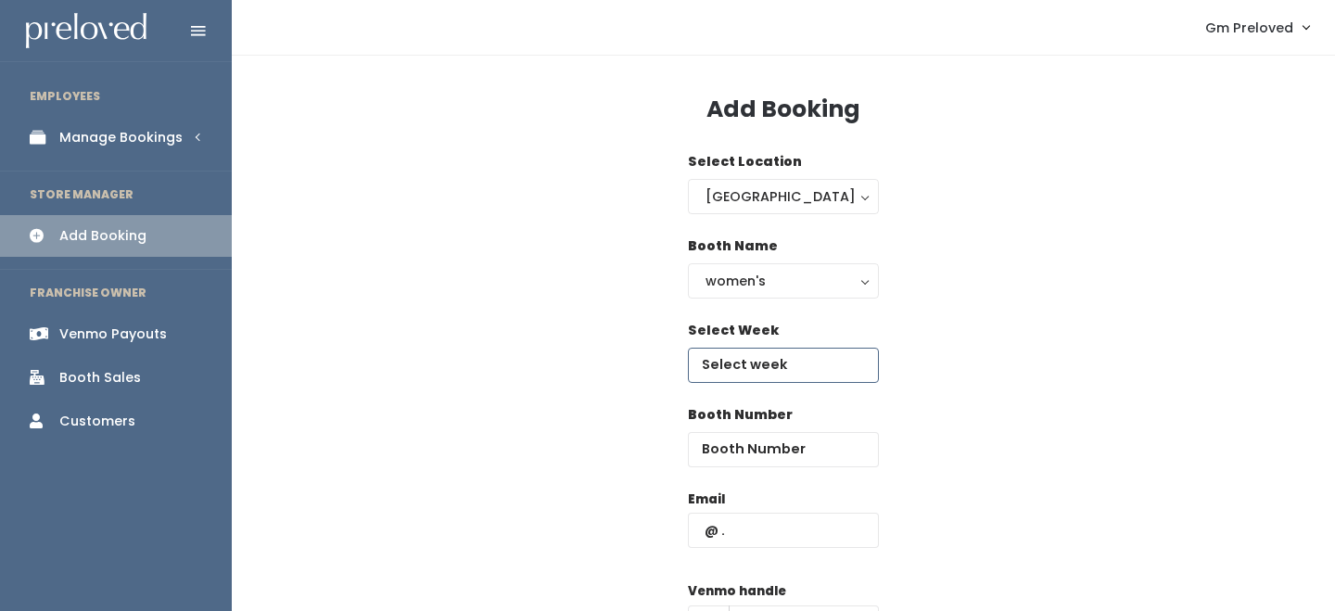
click at [750, 351] on input "text" at bounding box center [783, 365] width 191 height 35
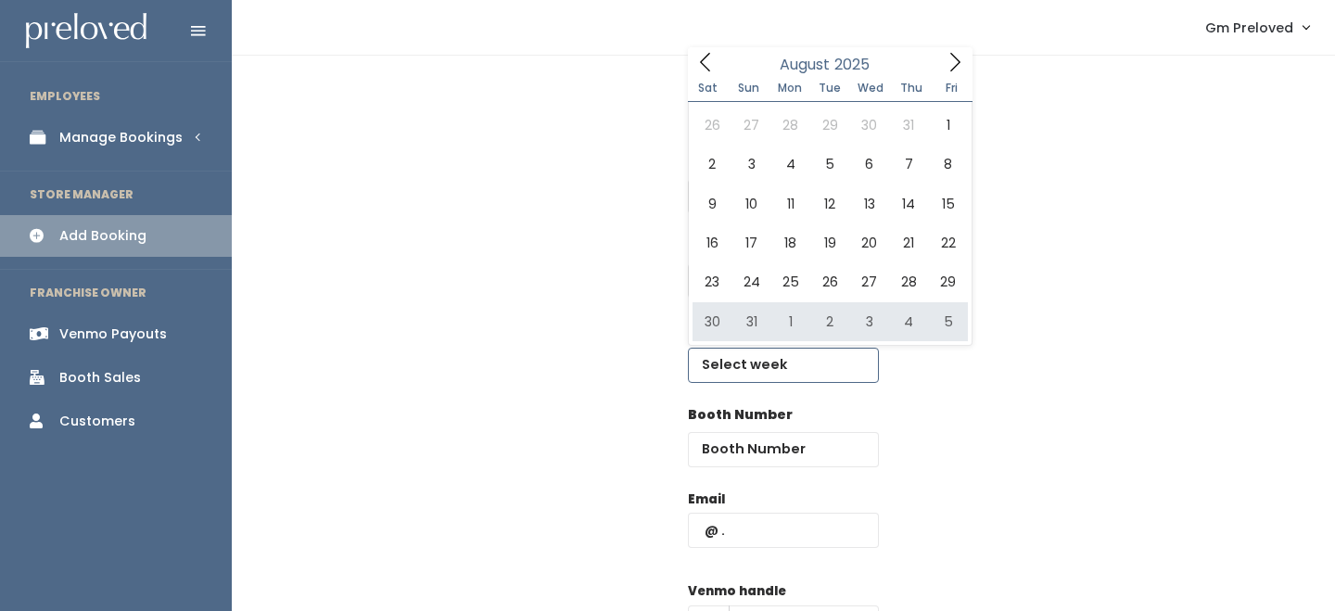
type input "[DATE] to [DATE]"
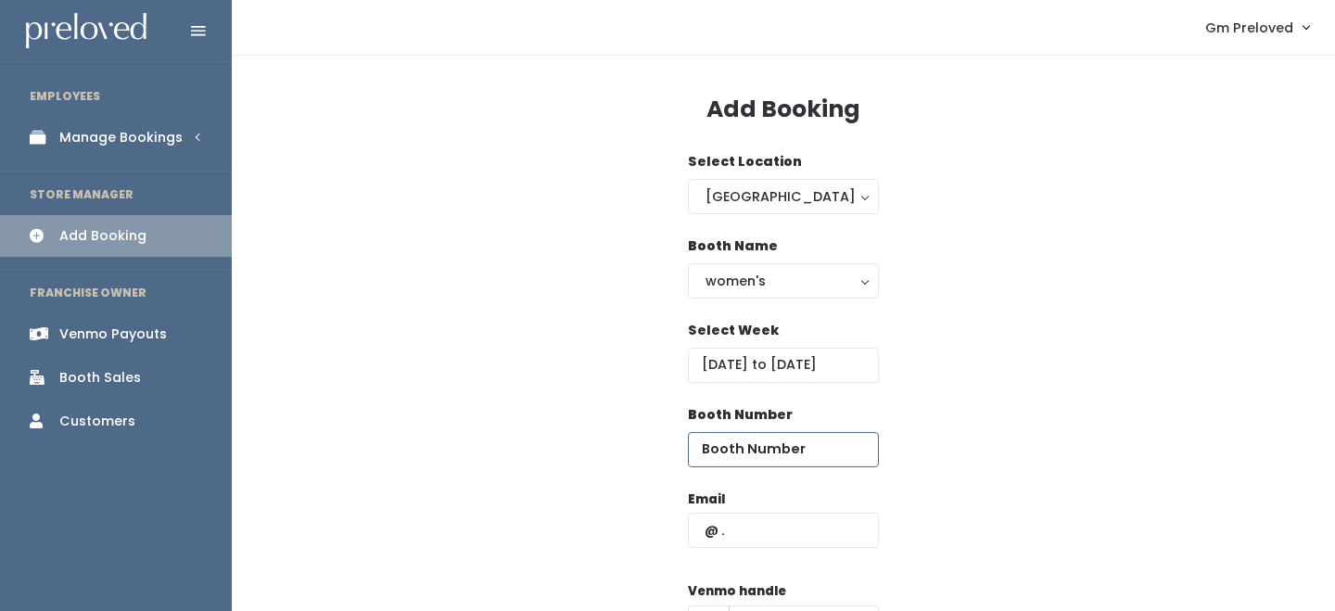
click at [763, 453] on input "number" at bounding box center [783, 449] width 191 height 35
type input "63"
click at [776, 533] on input "text" at bounding box center [783, 530] width 191 height 35
type input "carrie.archuleta@yahoo.com"
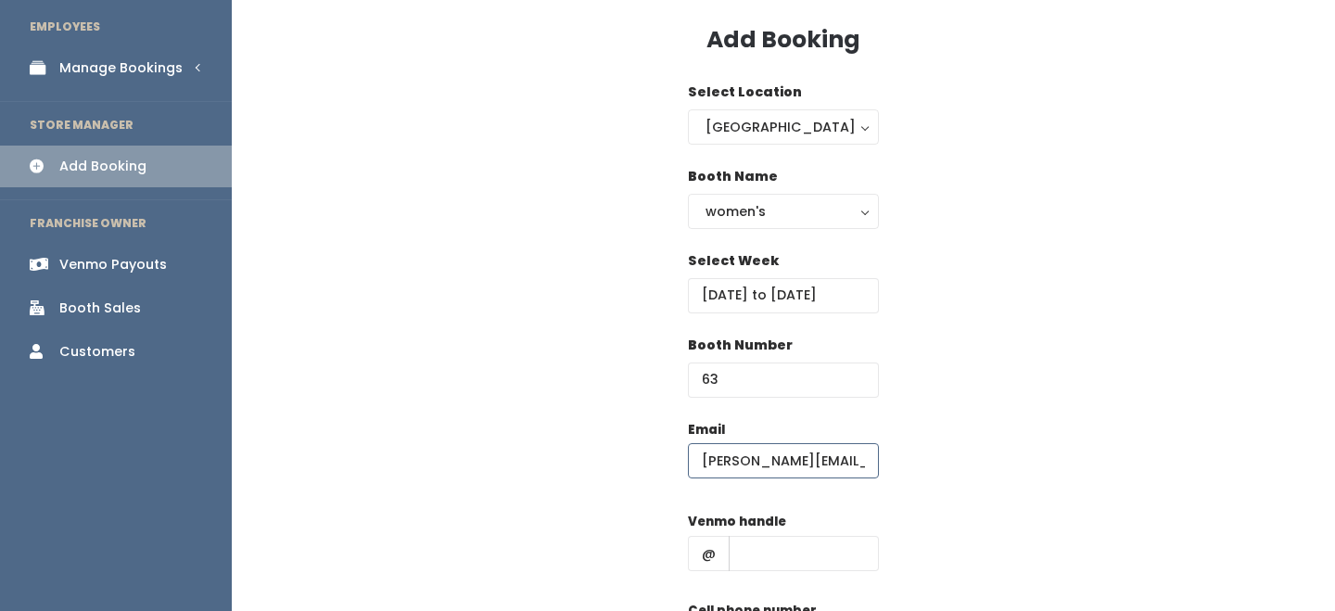
scroll to position [130, 0]
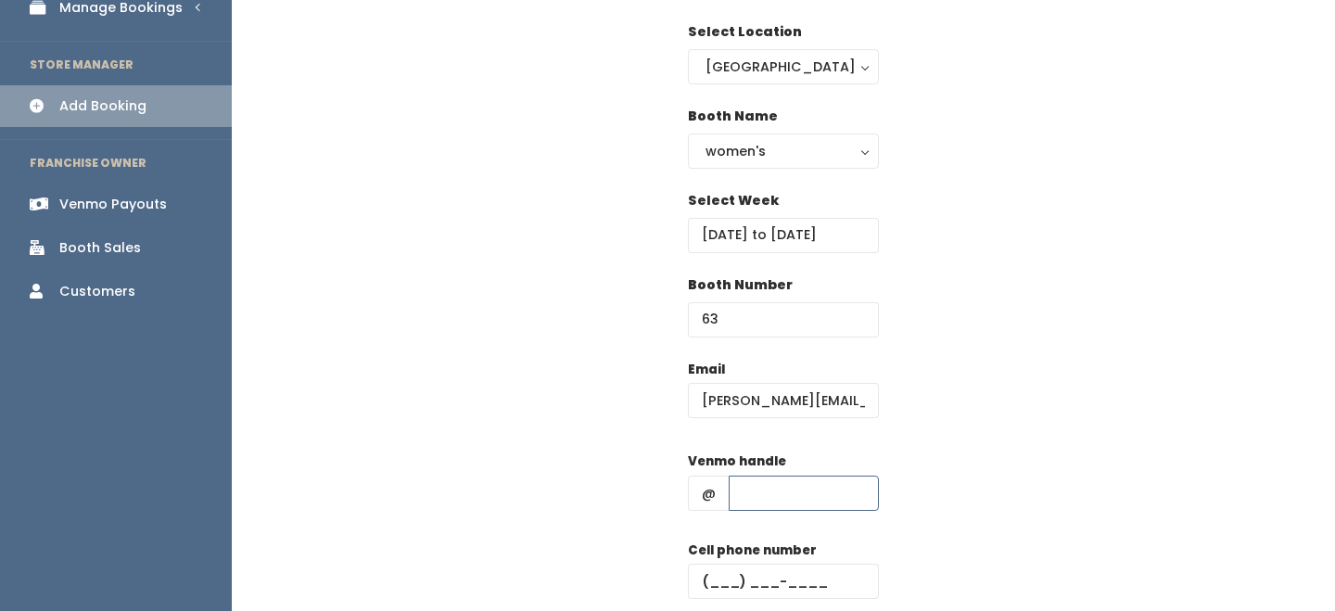
click at [779, 480] on input "text" at bounding box center [804, 492] width 150 height 35
type input "-"
click at [813, 585] on input "text" at bounding box center [783, 581] width 191 height 35
type input "[PHONE_NUMBER]"
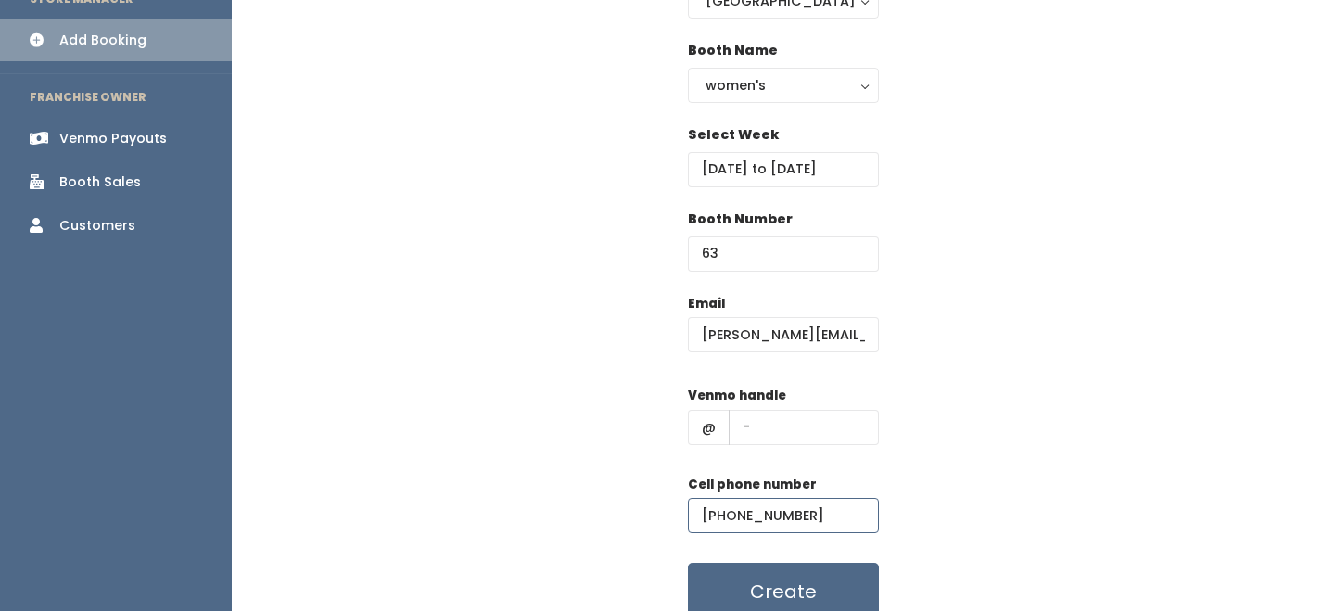
scroll to position [260, 0]
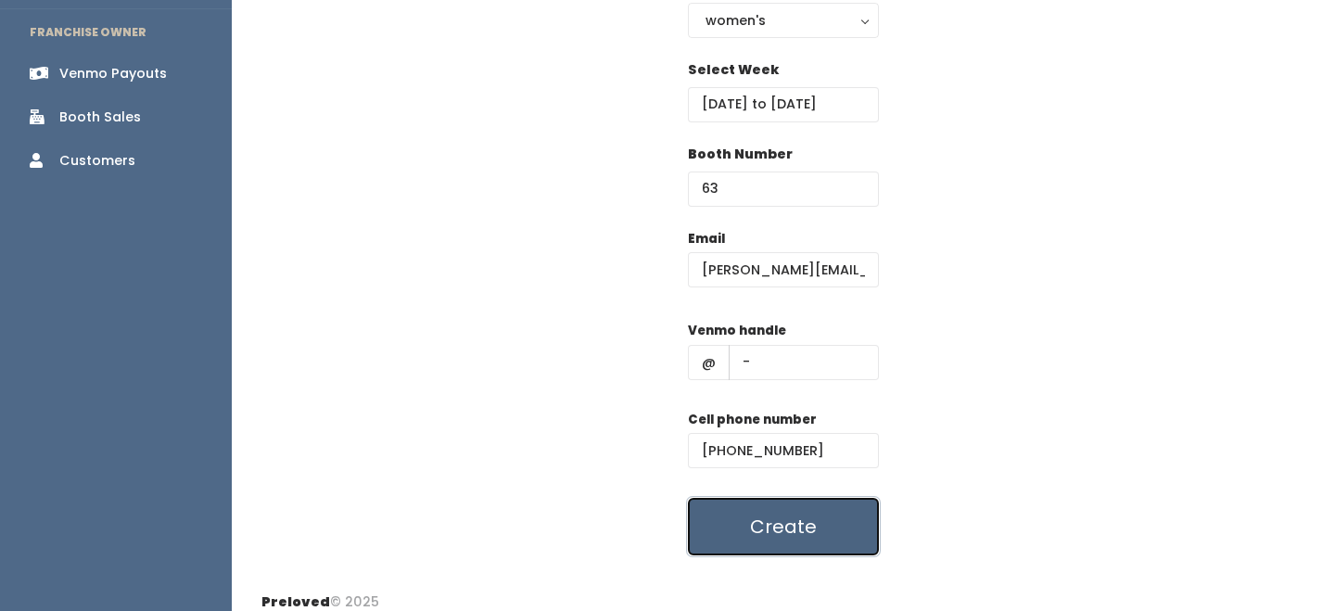
click at [817, 548] on button "Create" at bounding box center [783, 526] width 191 height 57
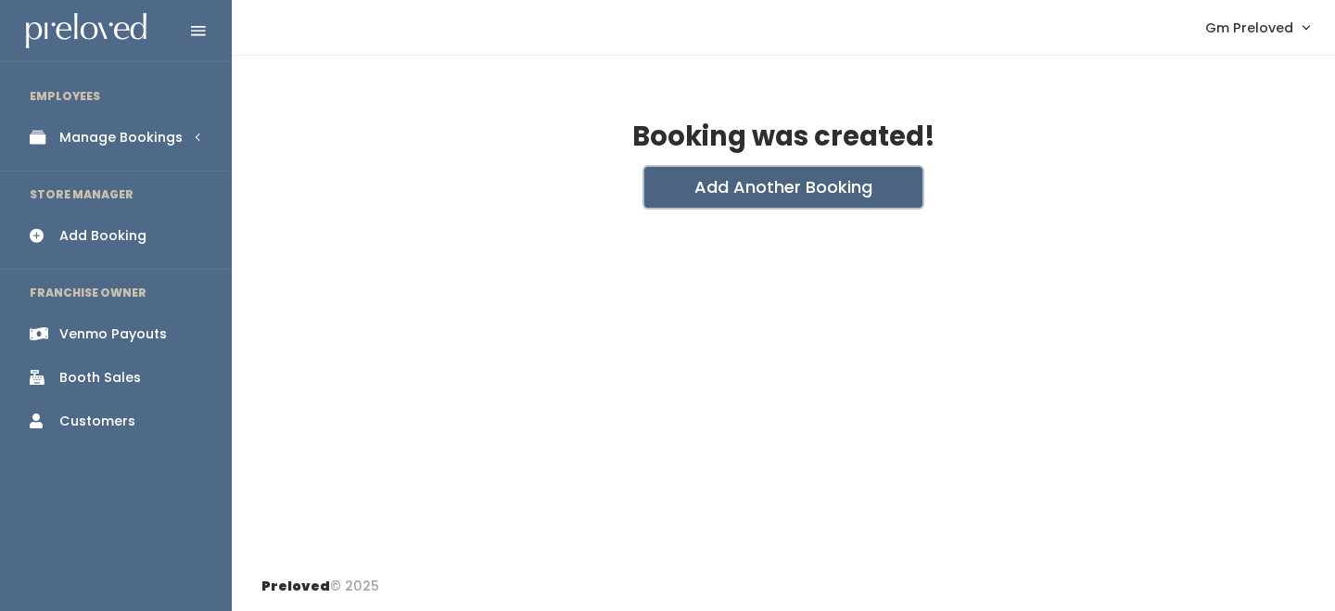
click at [781, 188] on button "Add Another Booking" at bounding box center [783, 187] width 278 height 41
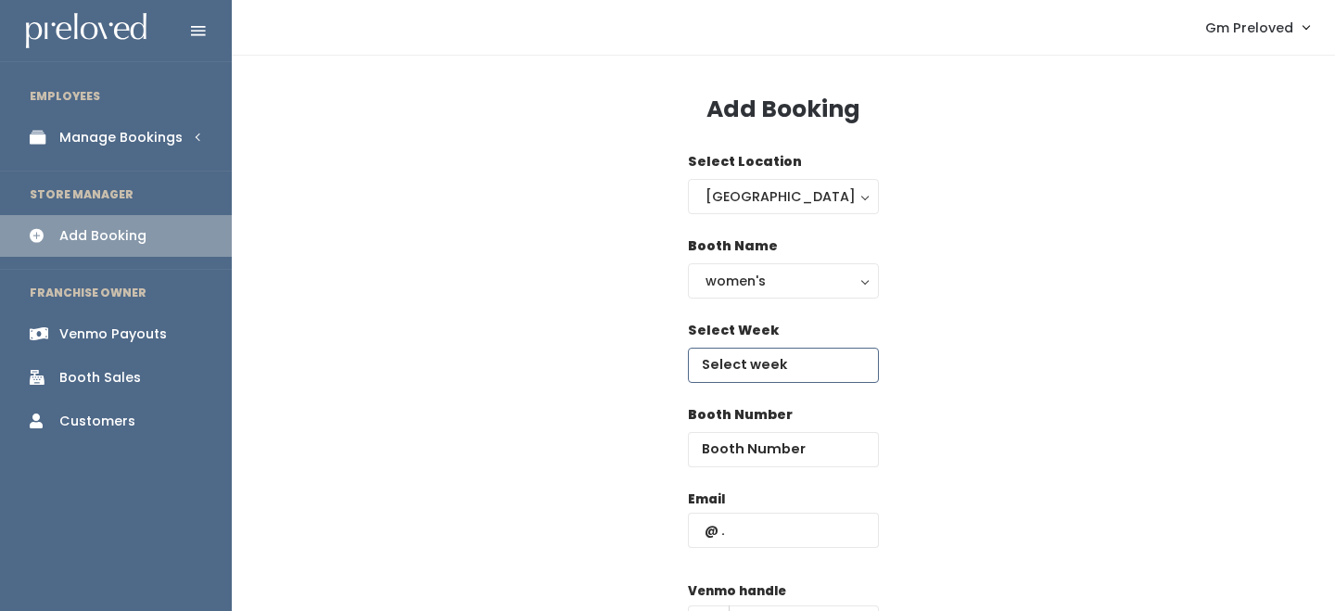
click at [756, 360] on input "text" at bounding box center [783, 365] width 191 height 35
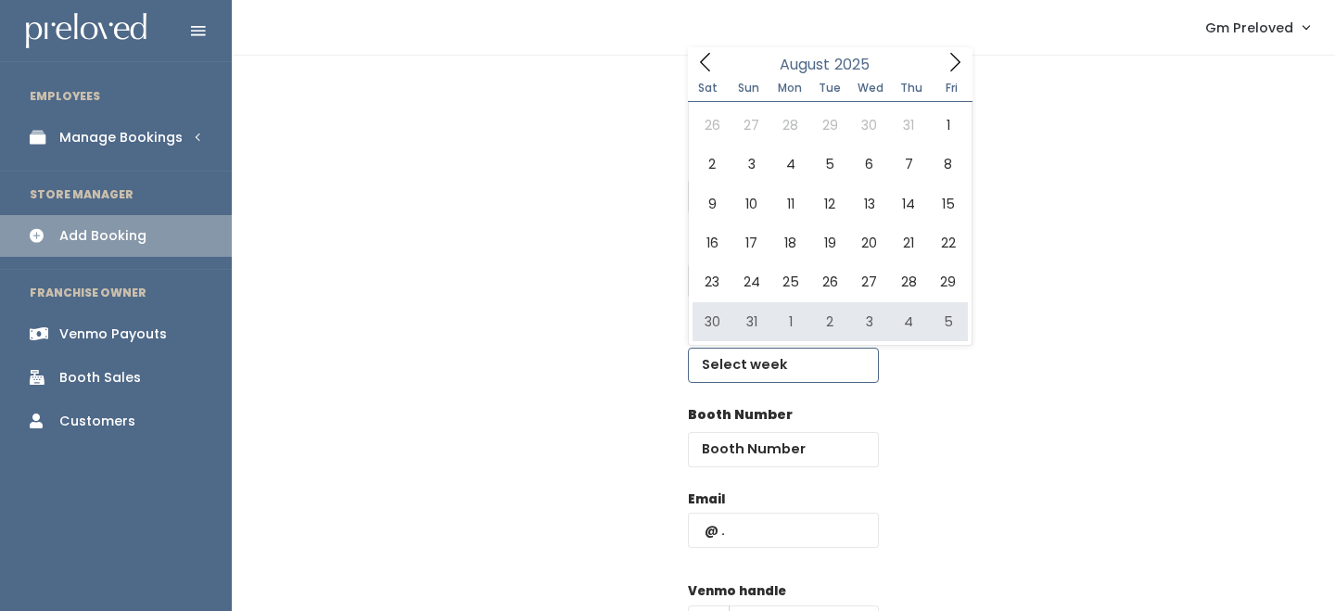
type input "[DATE] to [DATE]"
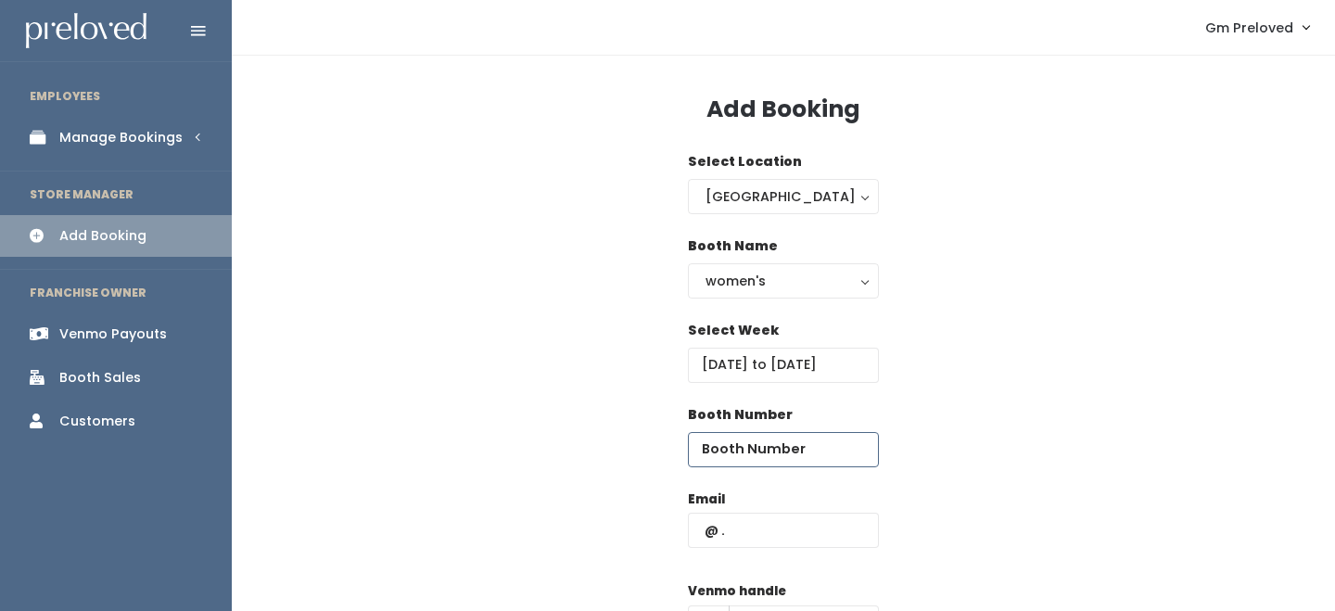
click at [748, 459] on input "number" at bounding box center [783, 449] width 191 height 35
type input "64"
click at [761, 528] on input "text" at bounding box center [783, 530] width 191 height 35
type input "carrie.archuleta@yahoo.com"
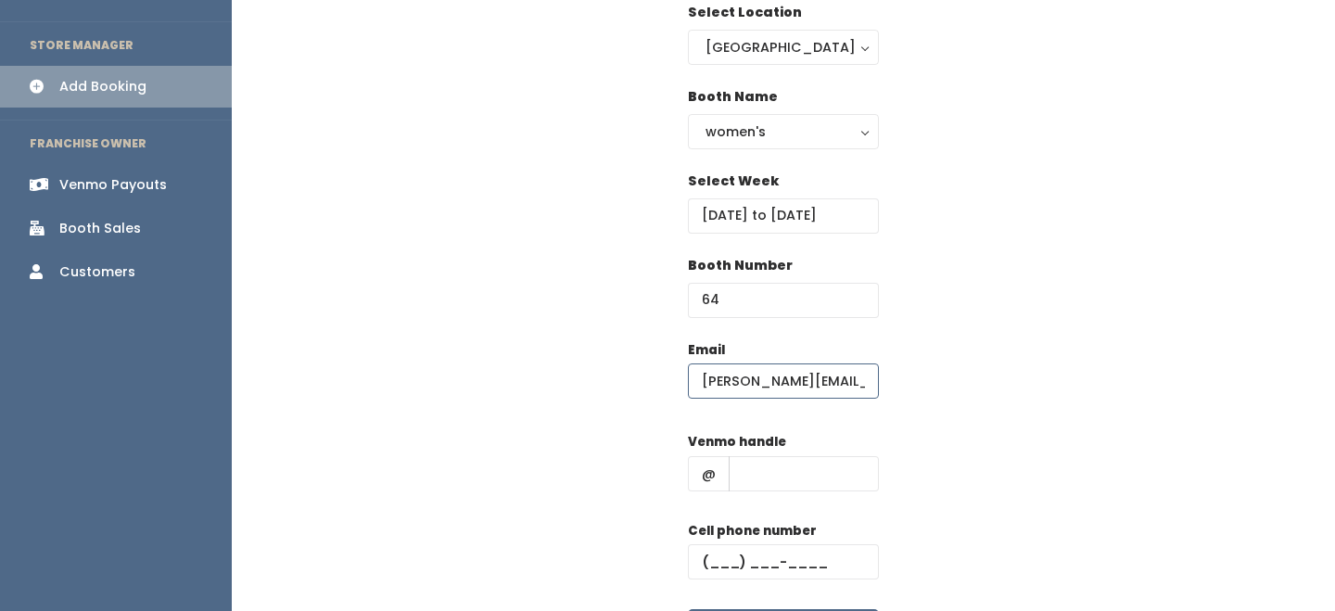
scroll to position [172, 0]
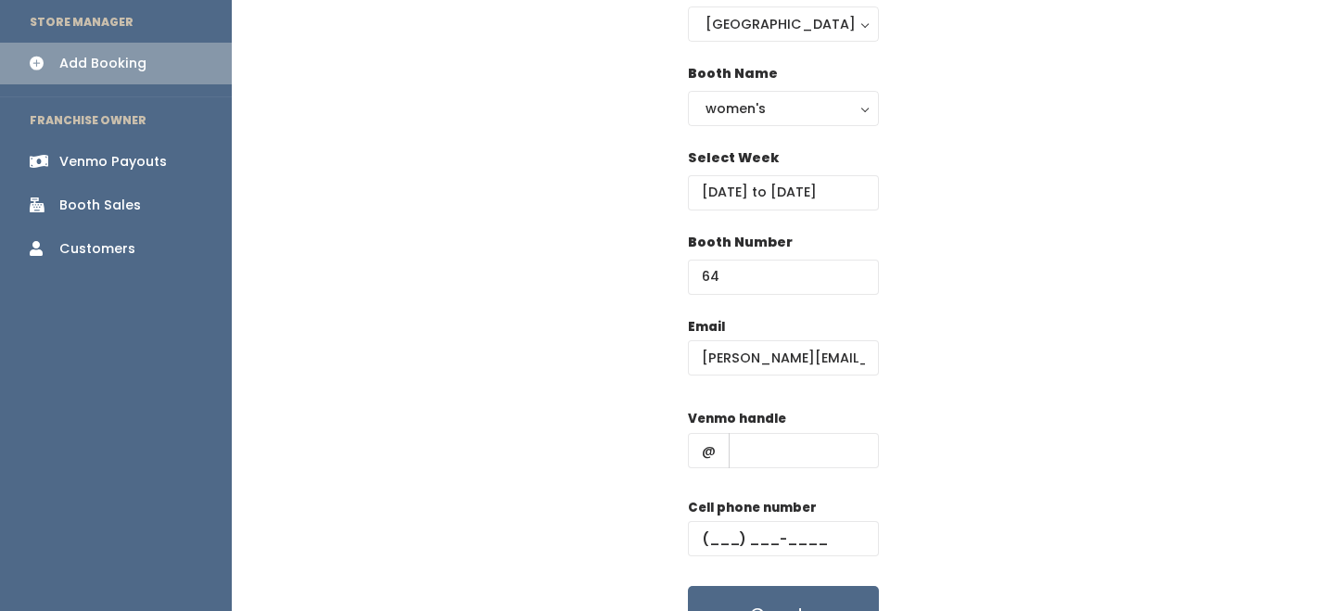
click at [780, 429] on div "Venmo handle @" at bounding box center [783, 446] width 191 height 74
click at [780, 452] on input "text" at bounding box center [804, 450] width 150 height 35
type input "-"
click at [785, 541] on input "text" at bounding box center [783, 538] width 191 height 35
type input "[PHONE_NUMBER]"
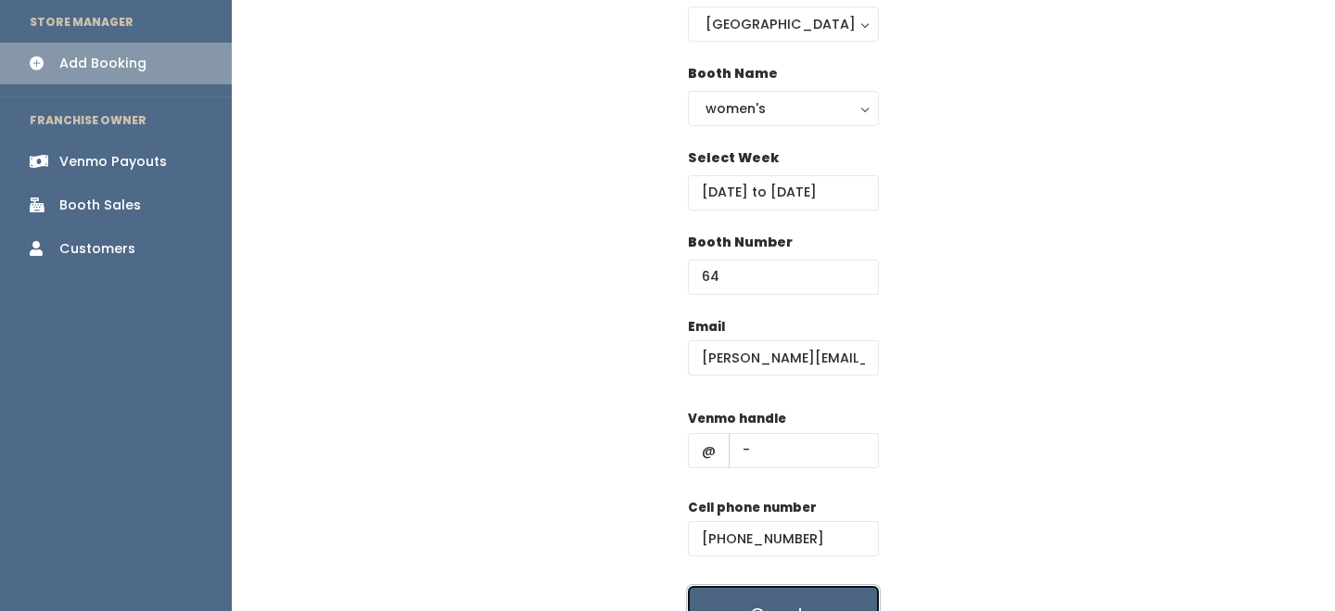
click at [791, 594] on button "Create" at bounding box center [783, 614] width 191 height 57
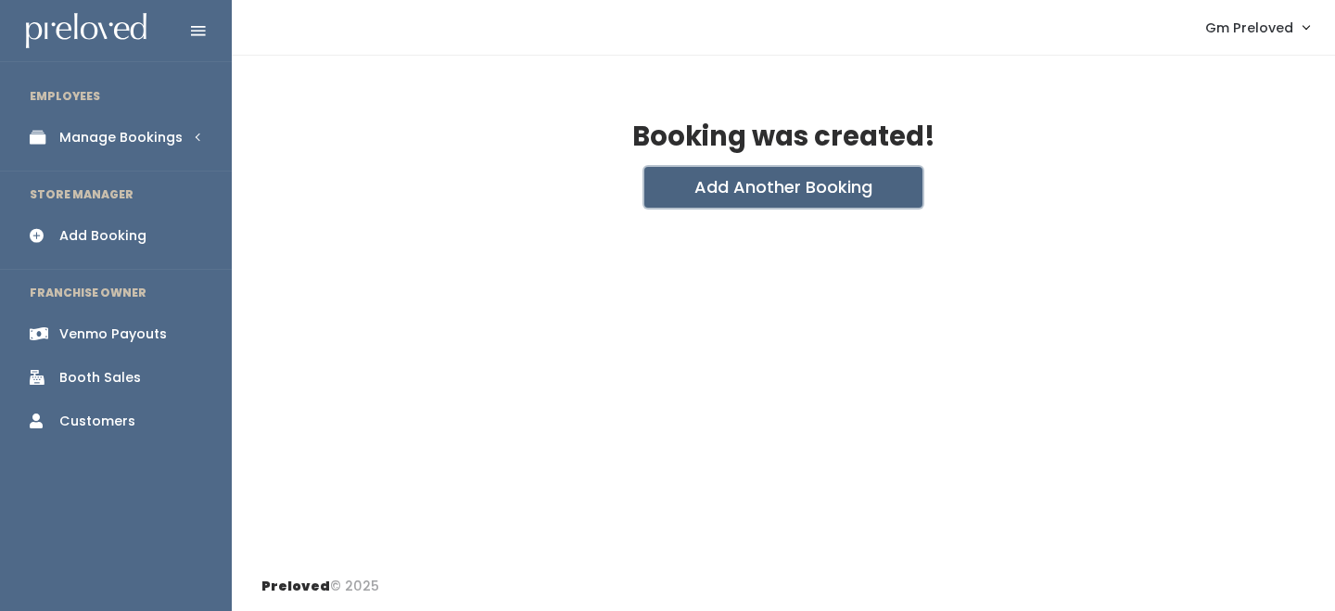
click at [690, 203] on button "Add Another Booking" at bounding box center [783, 187] width 278 height 41
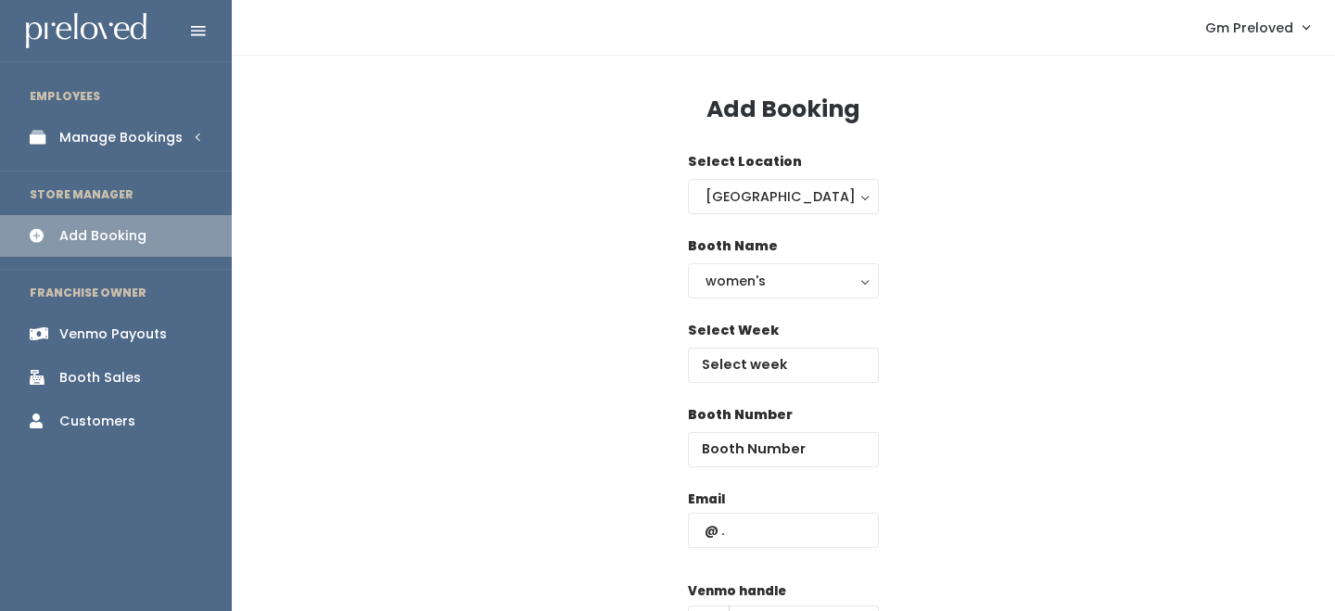
click at [719, 219] on div "Select Location Houston Layton Provo Sandy Spanish Fork Houston" at bounding box center [783, 194] width 191 height 84
click at [724, 208] on button "Houston" at bounding box center [783, 196] width 191 height 35
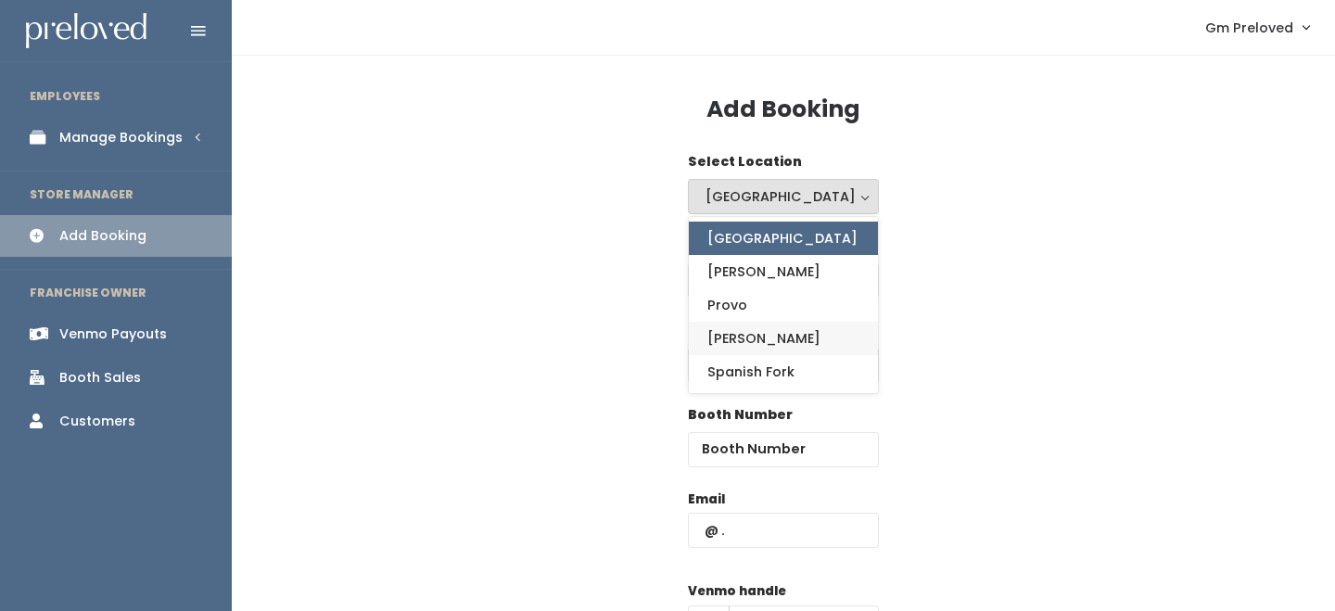
click at [727, 349] on link "Sandy" at bounding box center [783, 338] width 189 height 33
select select "3"
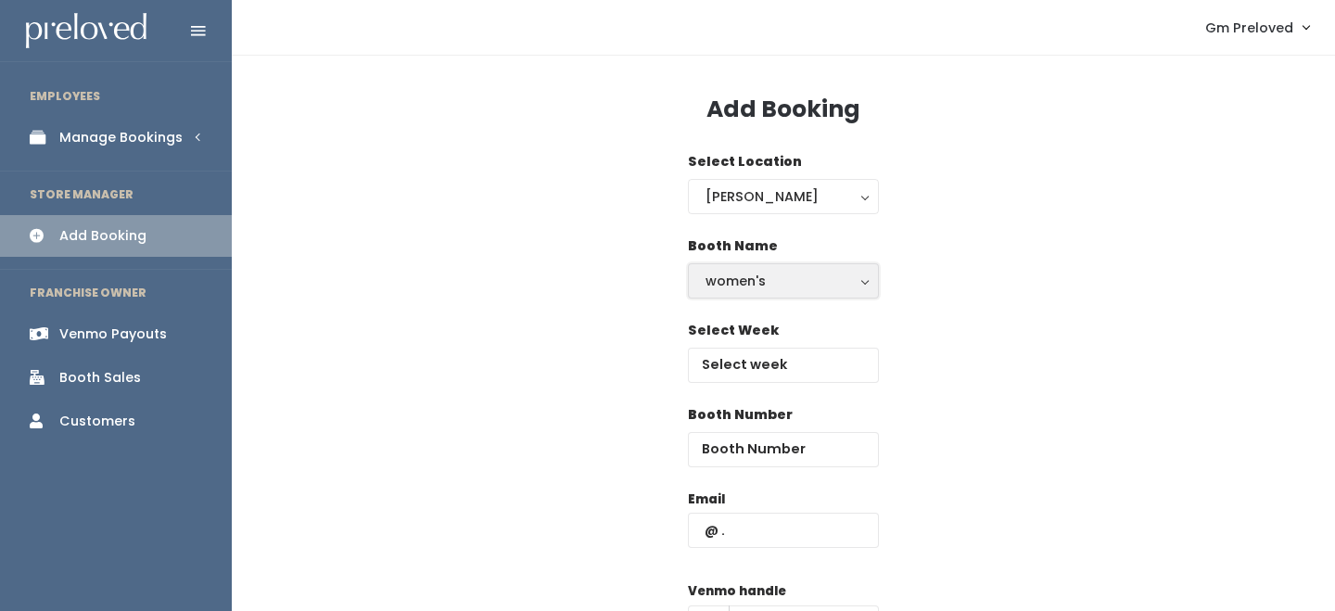
click at [742, 277] on div "women's" at bounding box center [783, 281] width 156 height 20
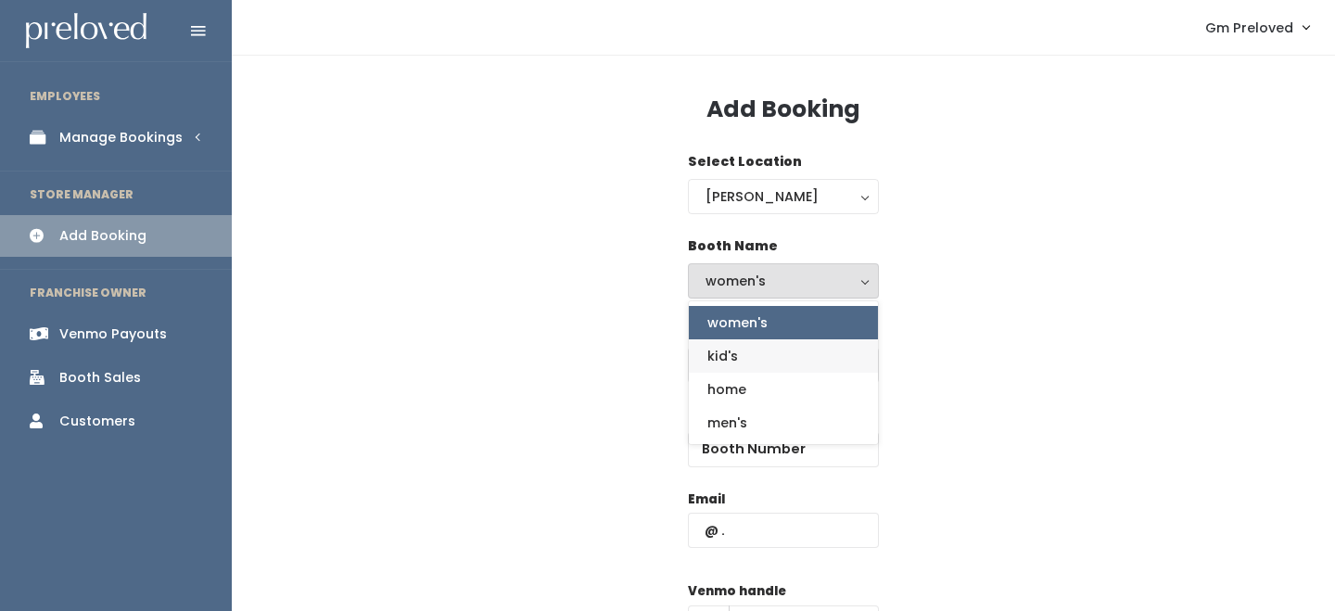
click at [742, 349] on link "kid's" at bounding box center [783, 355] width 189 height 33
select select "kids"
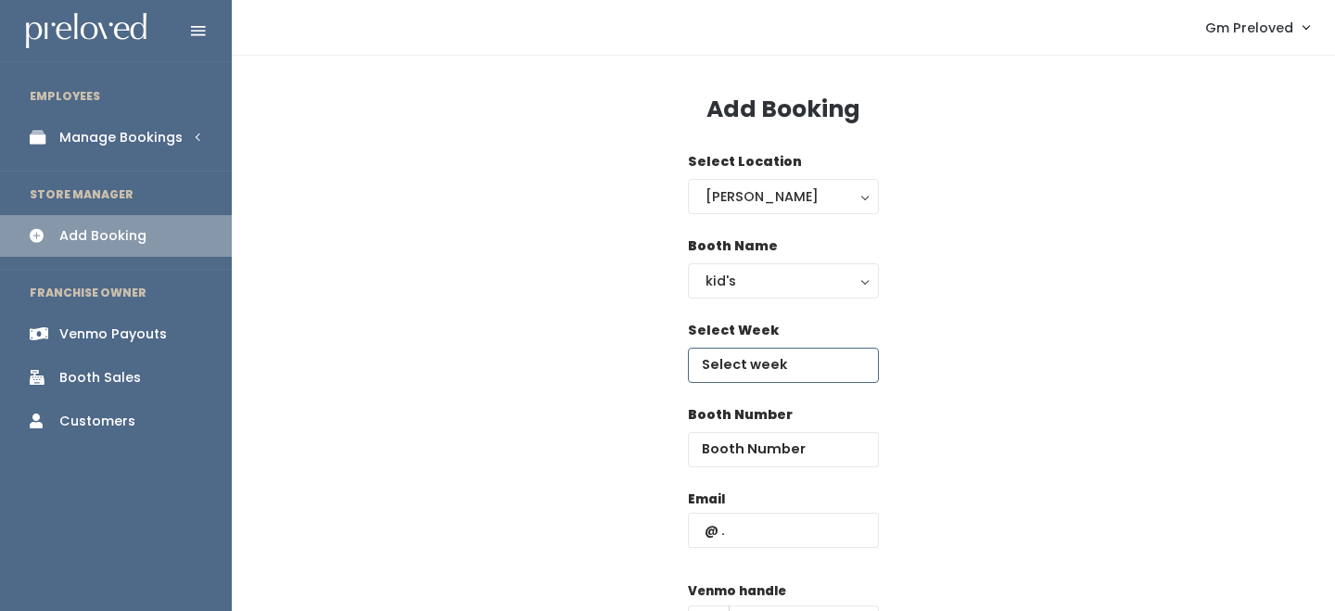
click at [740, 375] on input "text" at bounding box center [783, 365] width 191 height 35
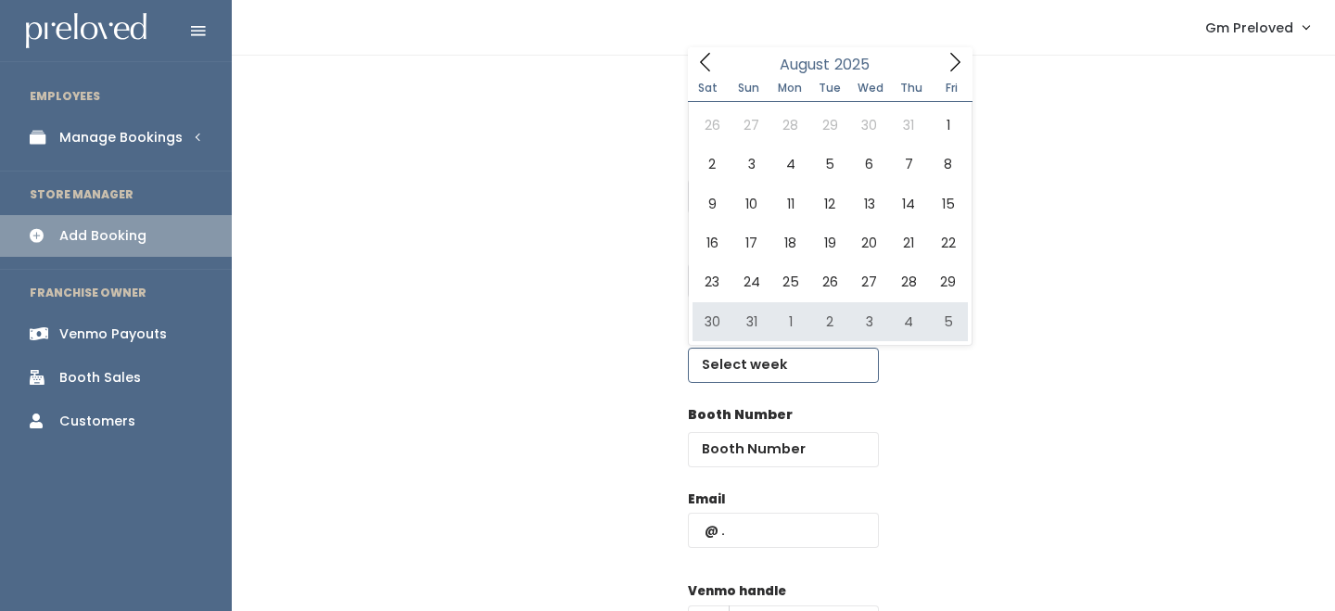
type input "August 30 to September 5"
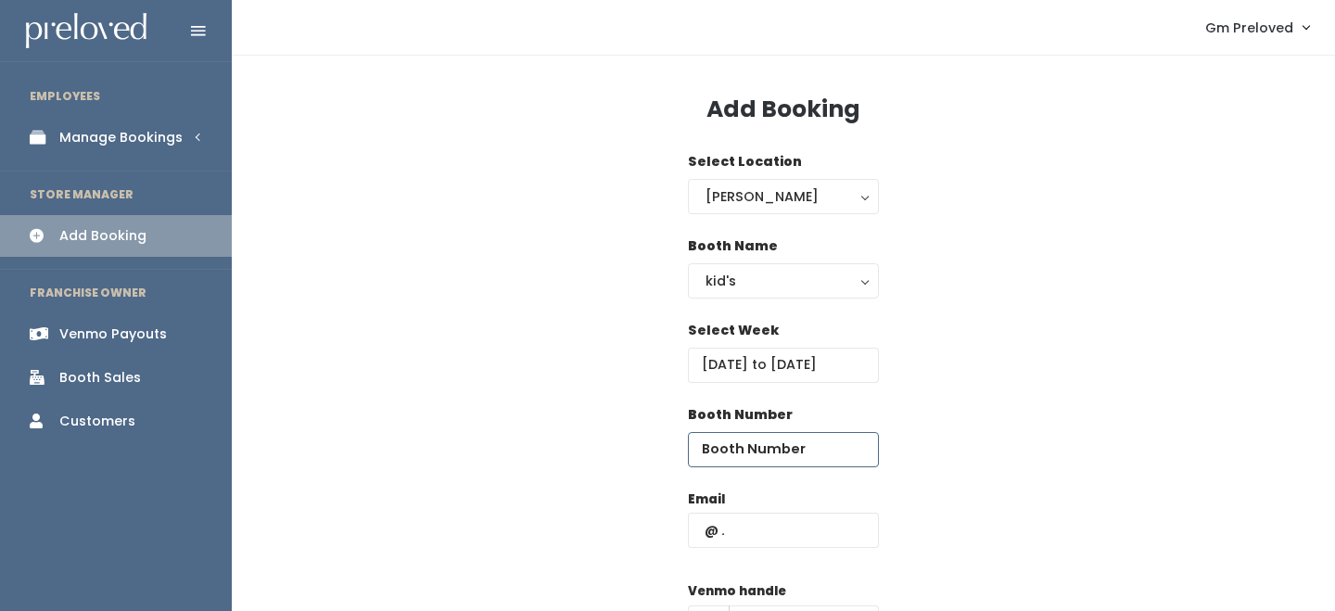
click at [742, 450] on input "number" at bounding box center [783, 449] width 191 height 35
type input "12"
click at [757, 516] on input "text" at bounding box center [783, 530] width 191 height 35
type input "[PERSON_NAME][EMAIL_ADDRESS][PERSON_NAME][DOMAIN_NAME]"
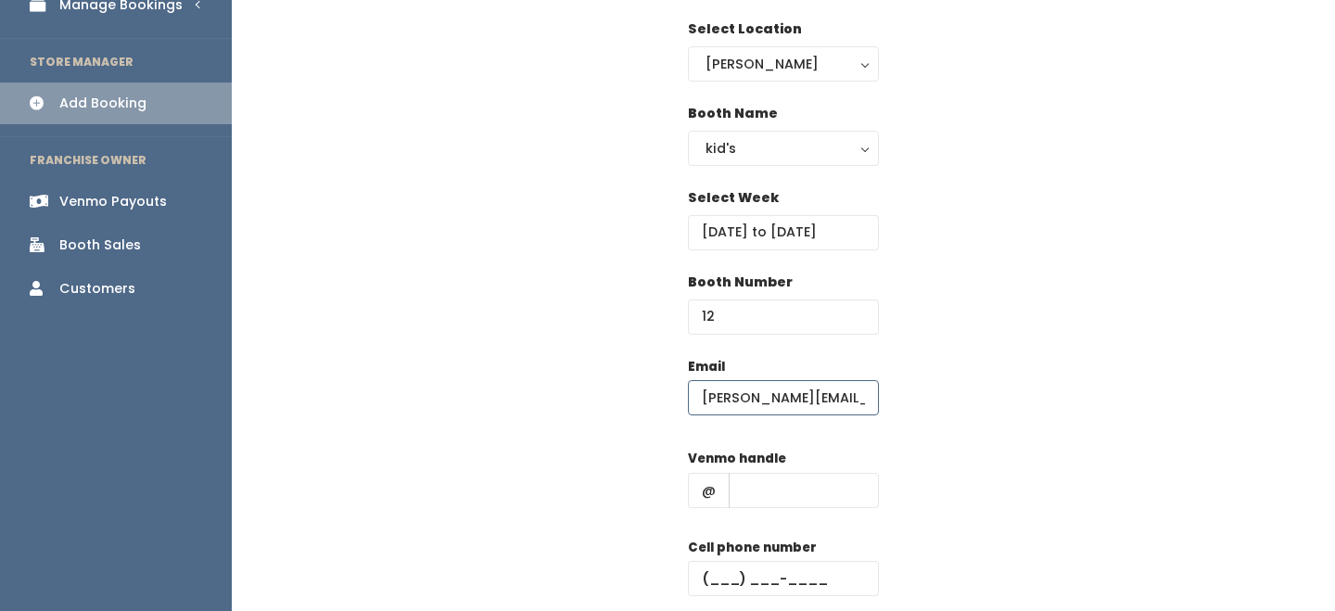
scroll to position [204, 0]
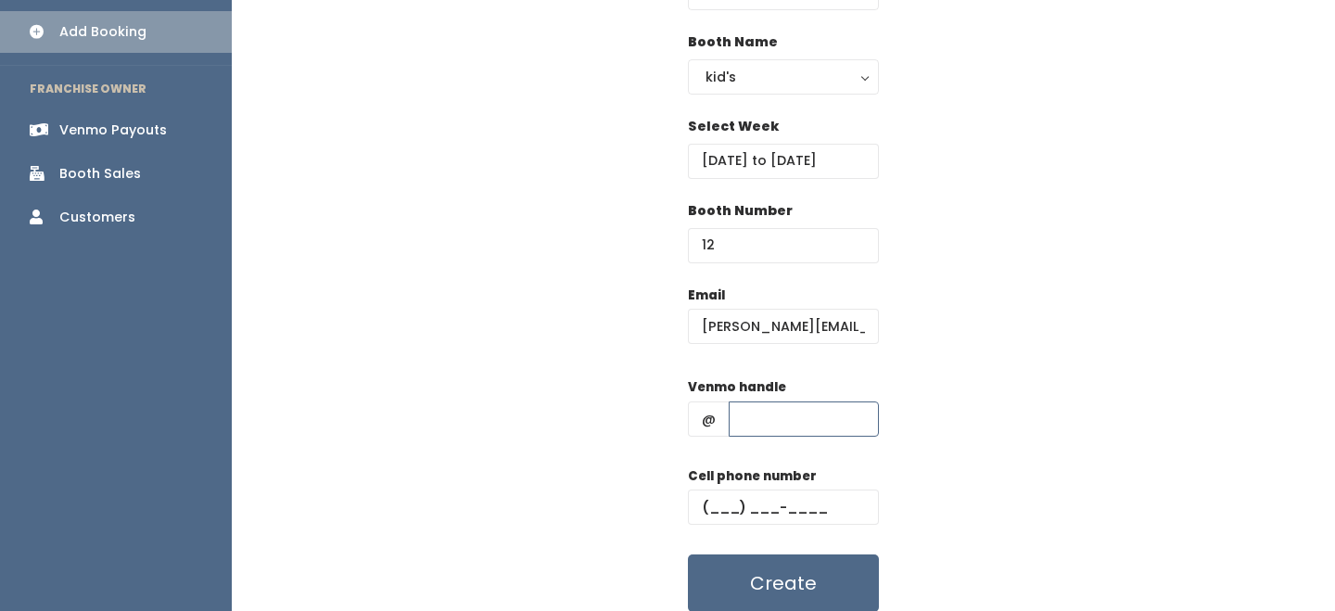
click at [770, 412] on input "text" at bounding box center [804, 418] width 150 height 35
type input "-"
click at [791, 514] on input "text" at bounding box center [783, 506] width 191 height 35
type input "(555) 555-5555"
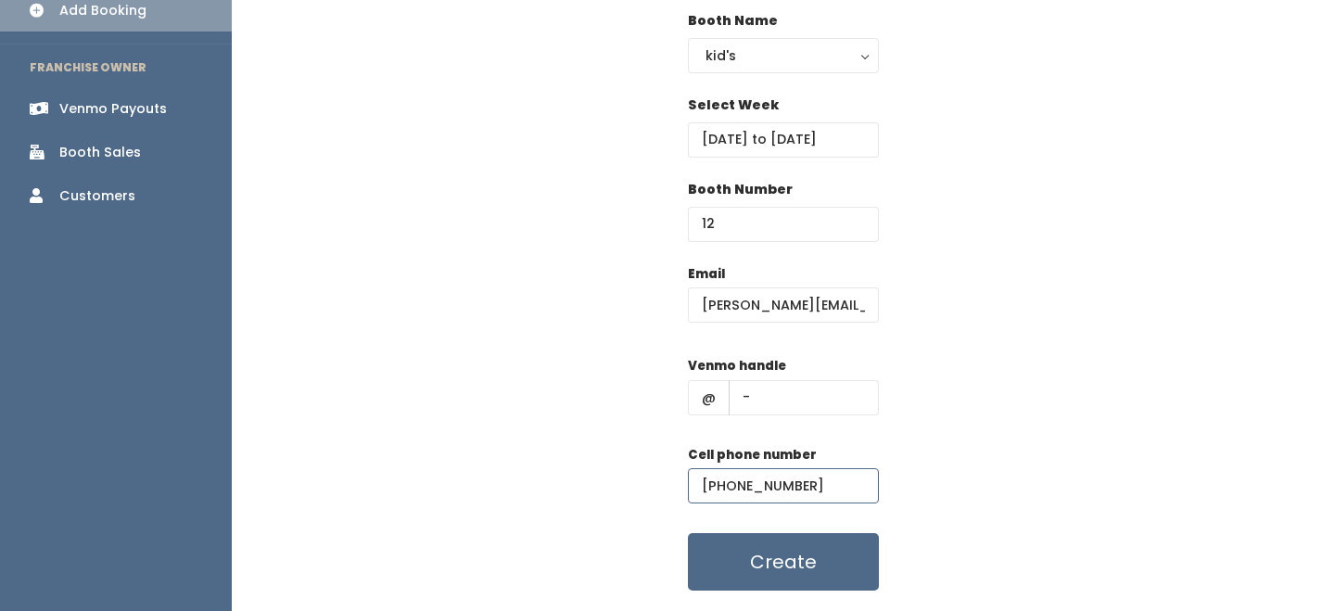
scroll to position [255, 0]
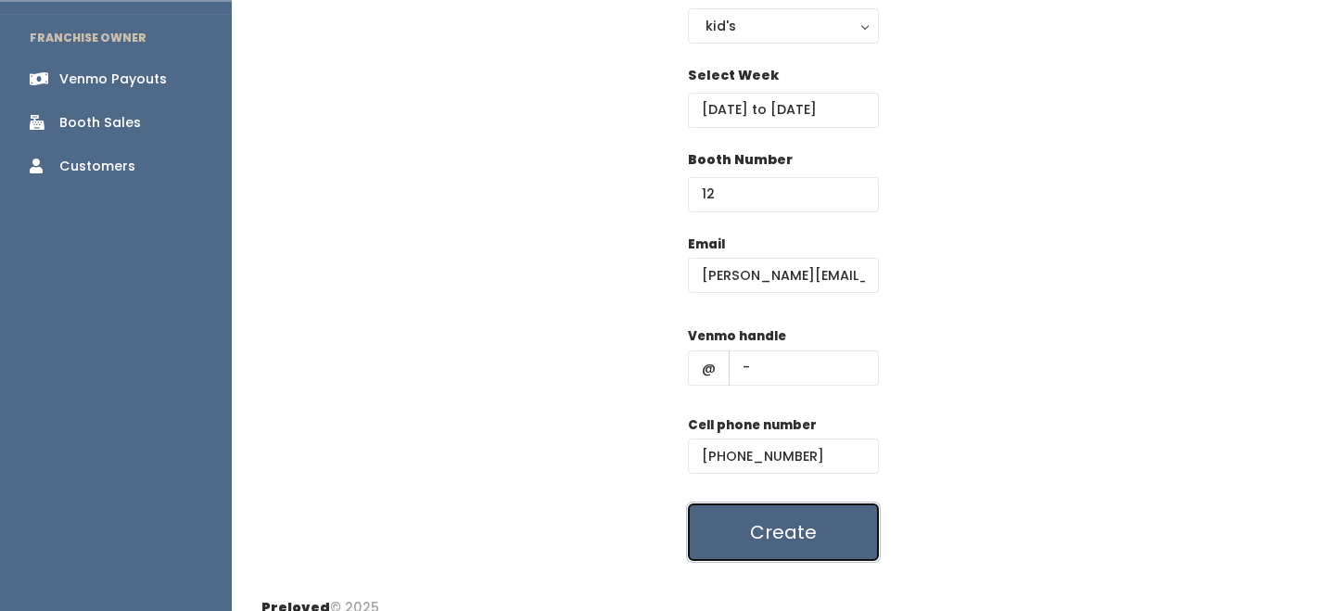
click at [843, 510] on button "Create" at bounding box center [783, 531] width 191 height 57
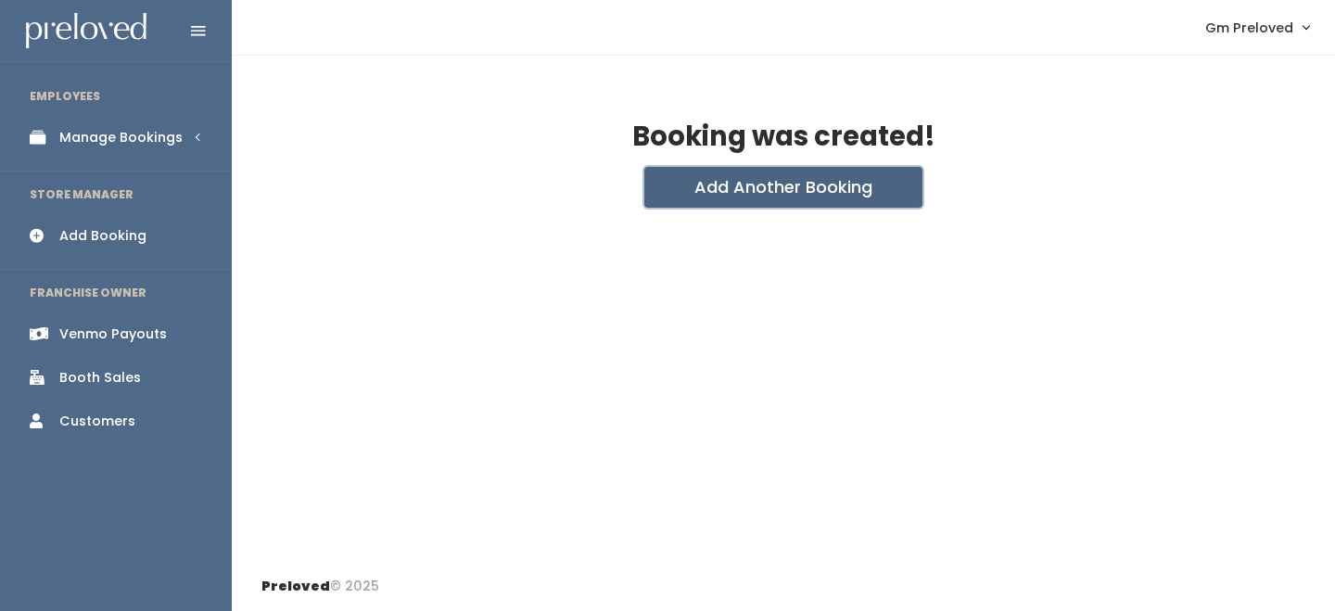
click at [778, 176] on button "Add Another Booking" at bounding box center [783, 187] width 278 height 41
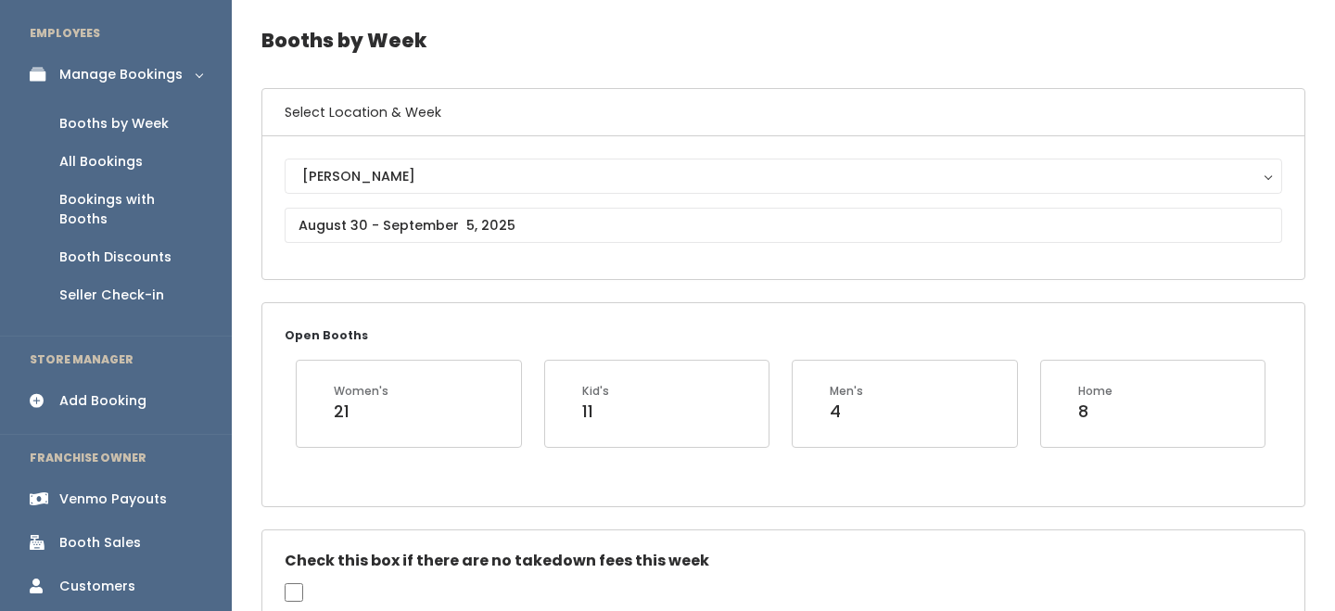
scroll to position [55, 0]
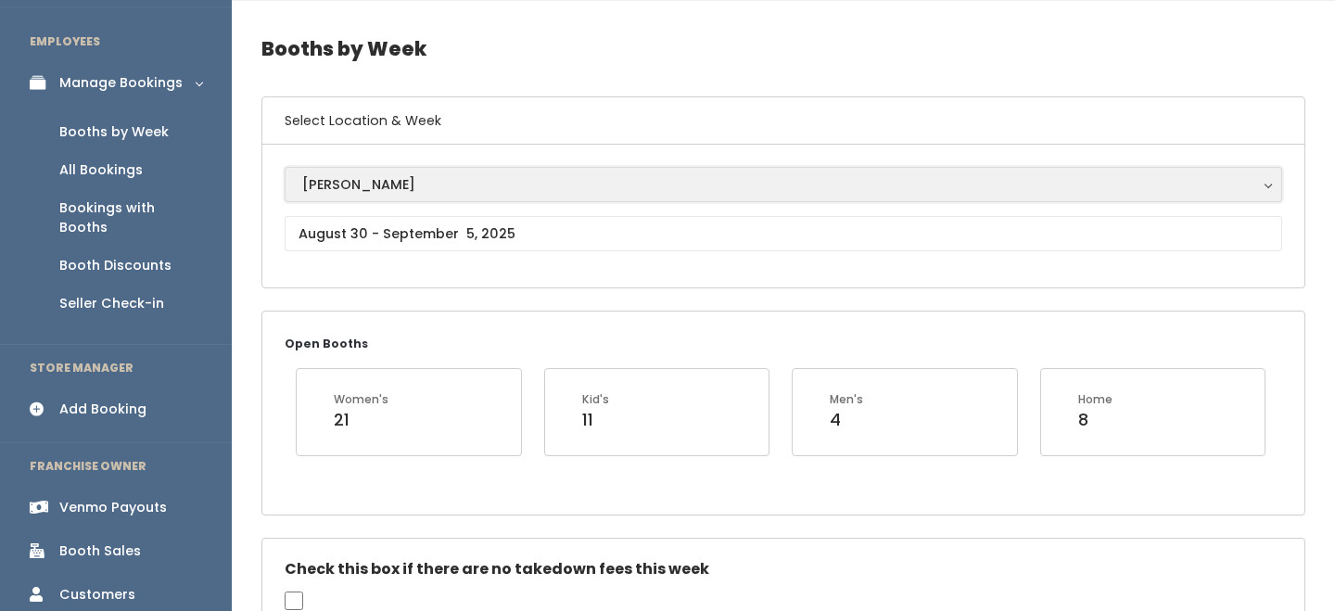
click at [315, 179] on div "[PERSON_NAME]" at bounding box center [783, 184] width 962 height 20
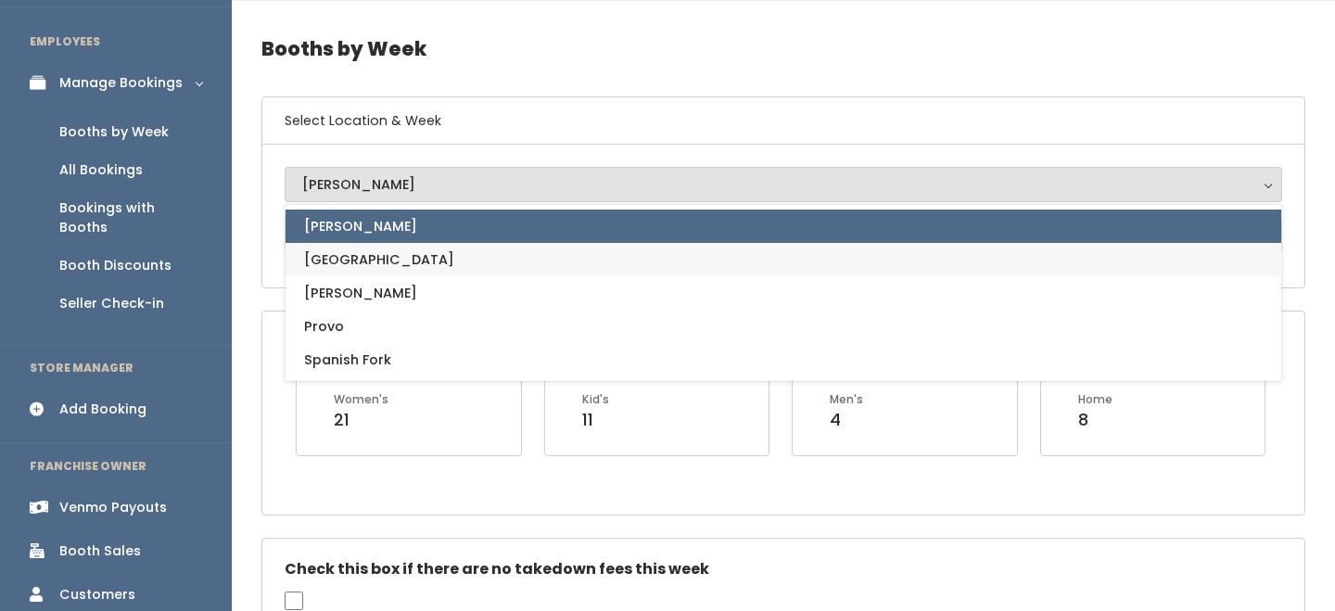
click at [347, 269] on span "[GEOGRAPHIC_DATA]" at bounding box center [379, 259] width 150 height 20
select select "5"
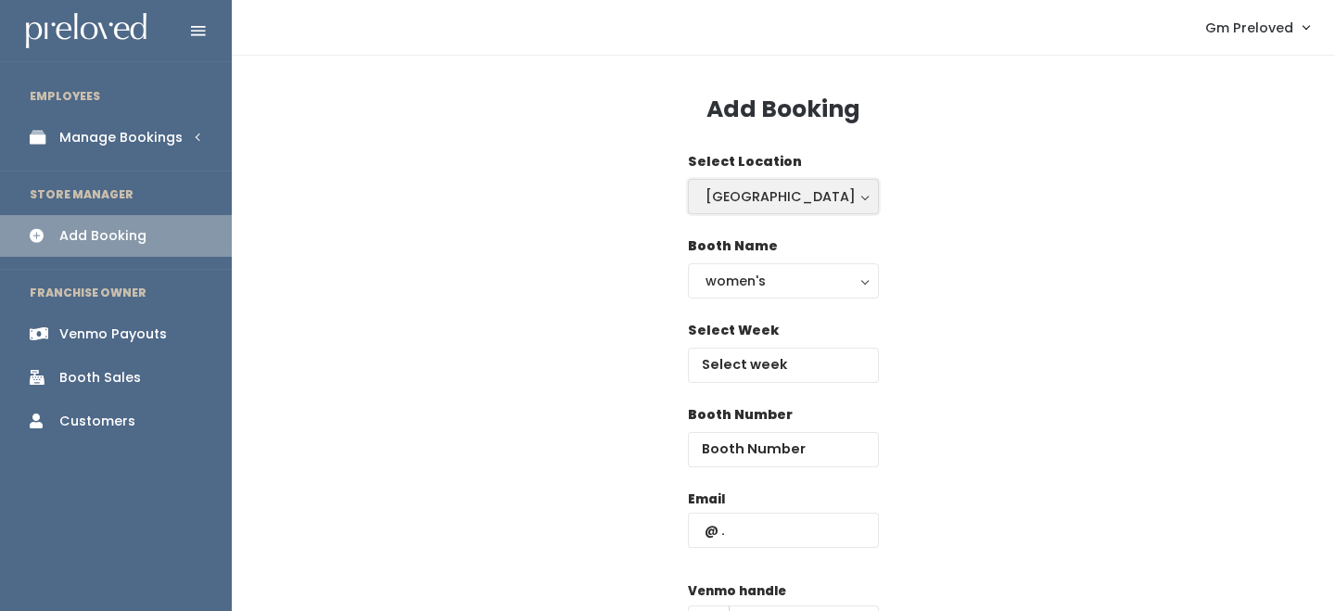
click at [752, 211] on button "[GEOGRAPHIC_DATA]" at bounding box center [783, 196] width 191 height 35
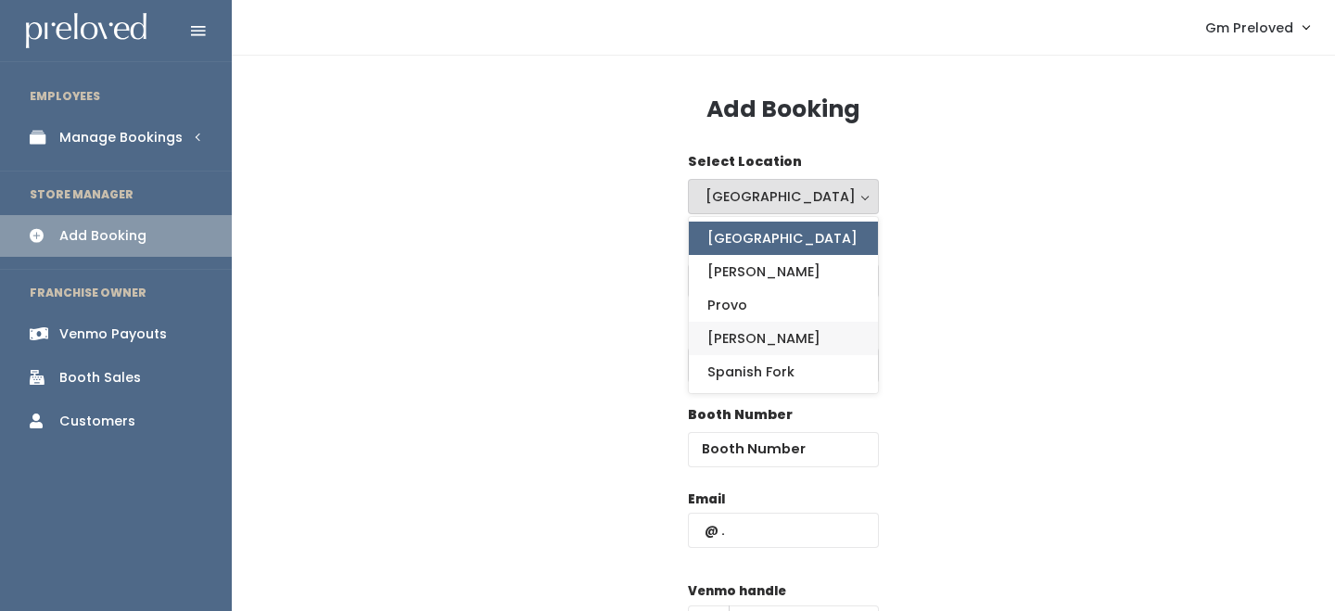
click at [735, 344] on span "[PERSON_NAME]" at bounding box center [763, 338] width 113 height 20
select select "3"
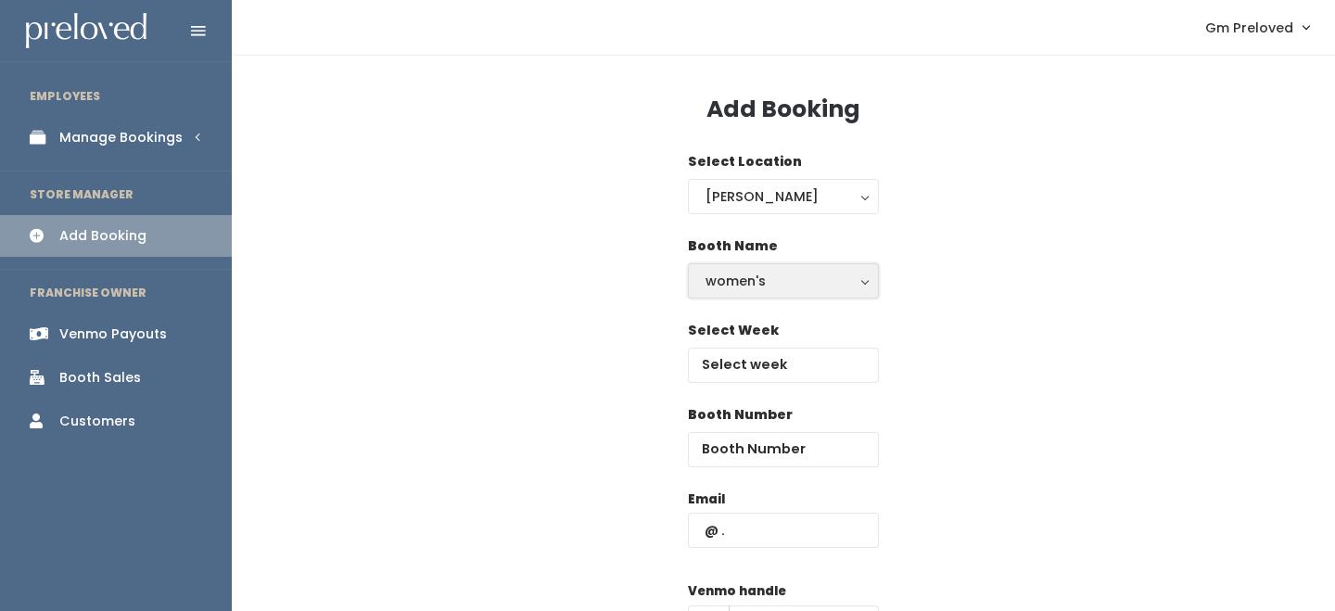
click at [760, 290] on div "women's" at bounding box center [783, 281] width 156 height 20
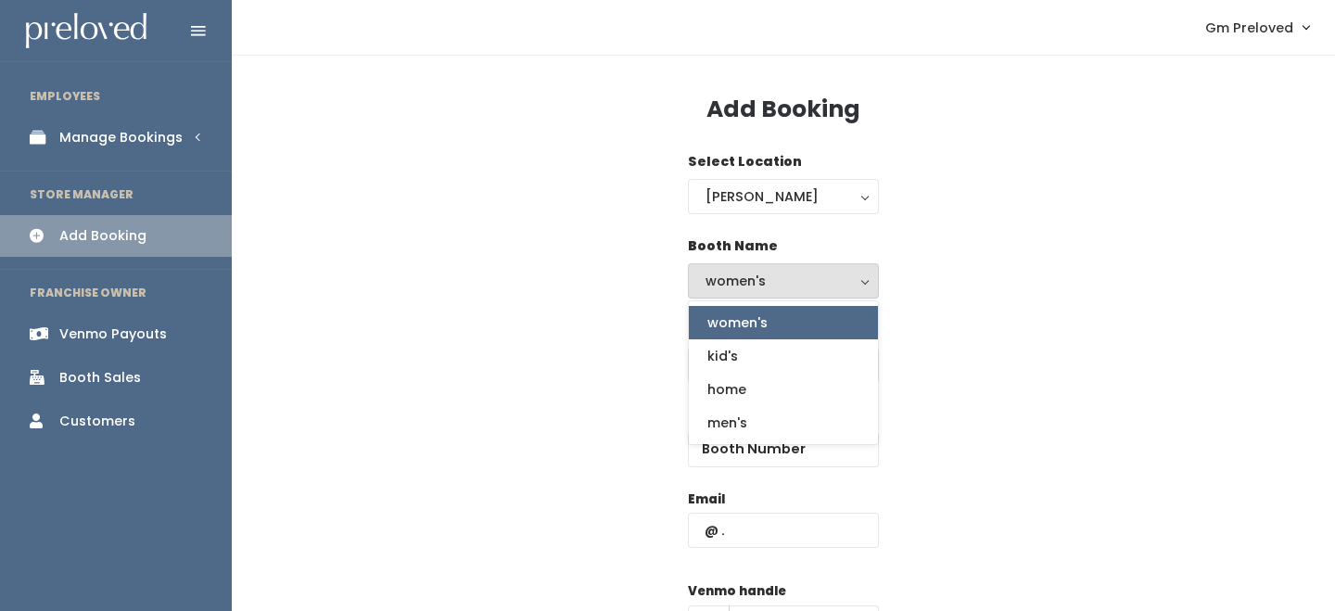
click at [572, 415] on div "Booth Number" at bounding box center [783, 447] width 1044 height 84
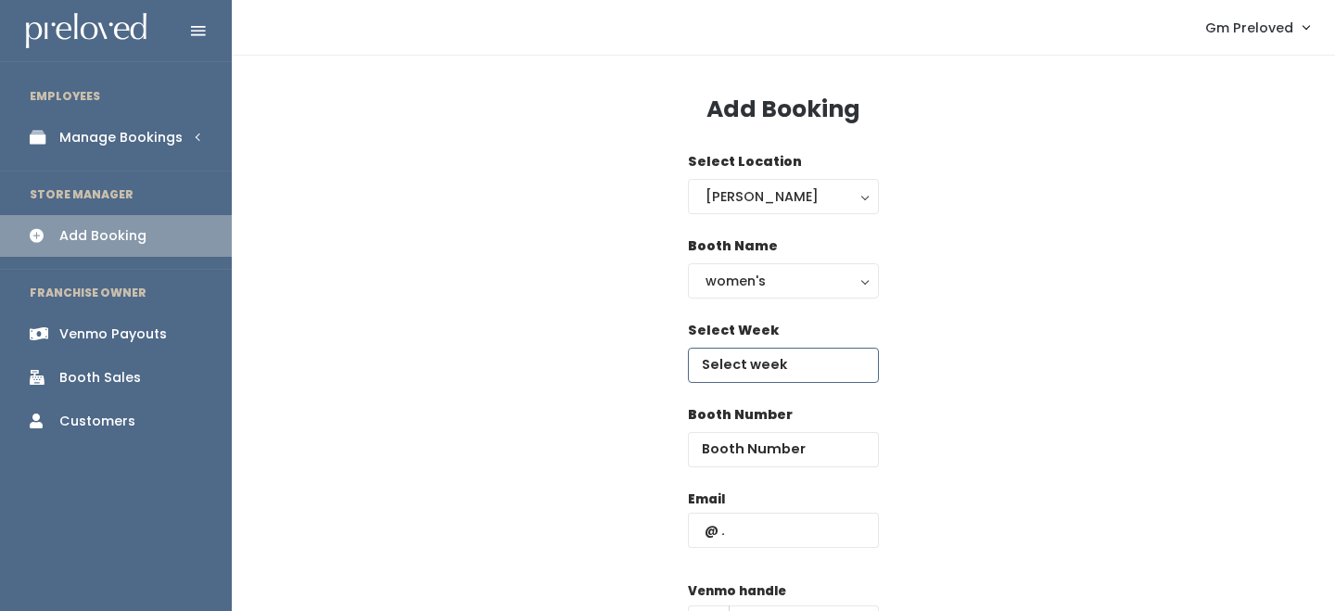
click at [702, 374] on input "text" at bounding box center [783, 365] width 191 height 35
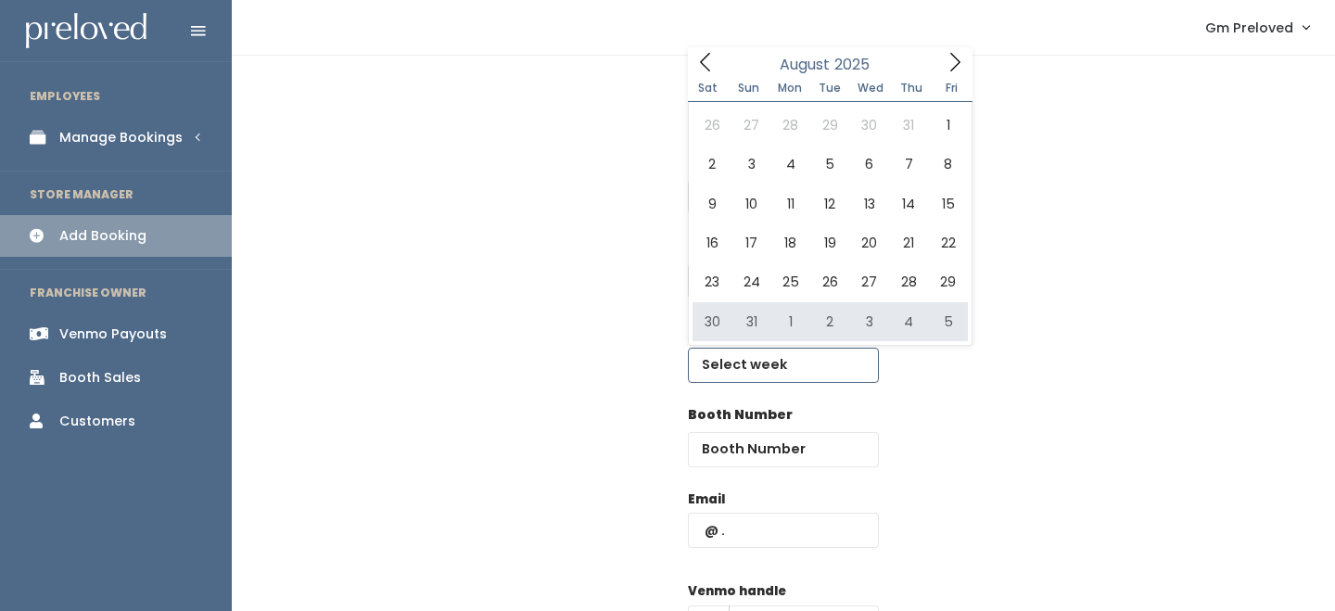
type input "August 30 to September 5"
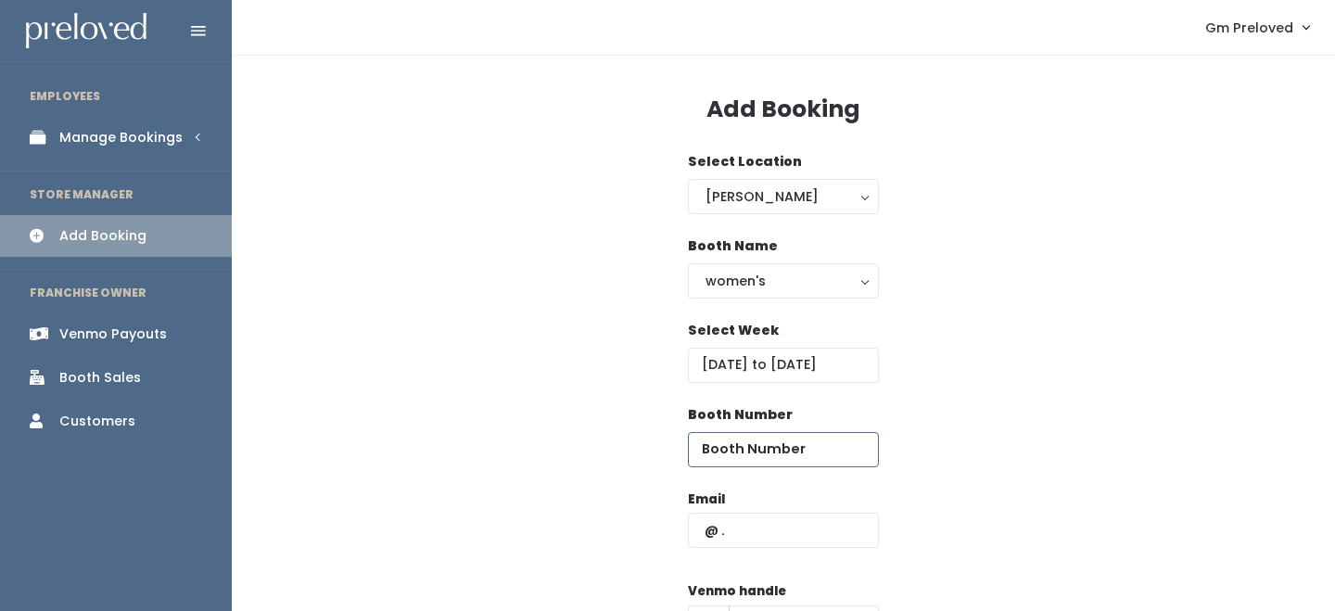
click at [727, 452] on input "number" at bounding box center [783, 449] width 191 height 35
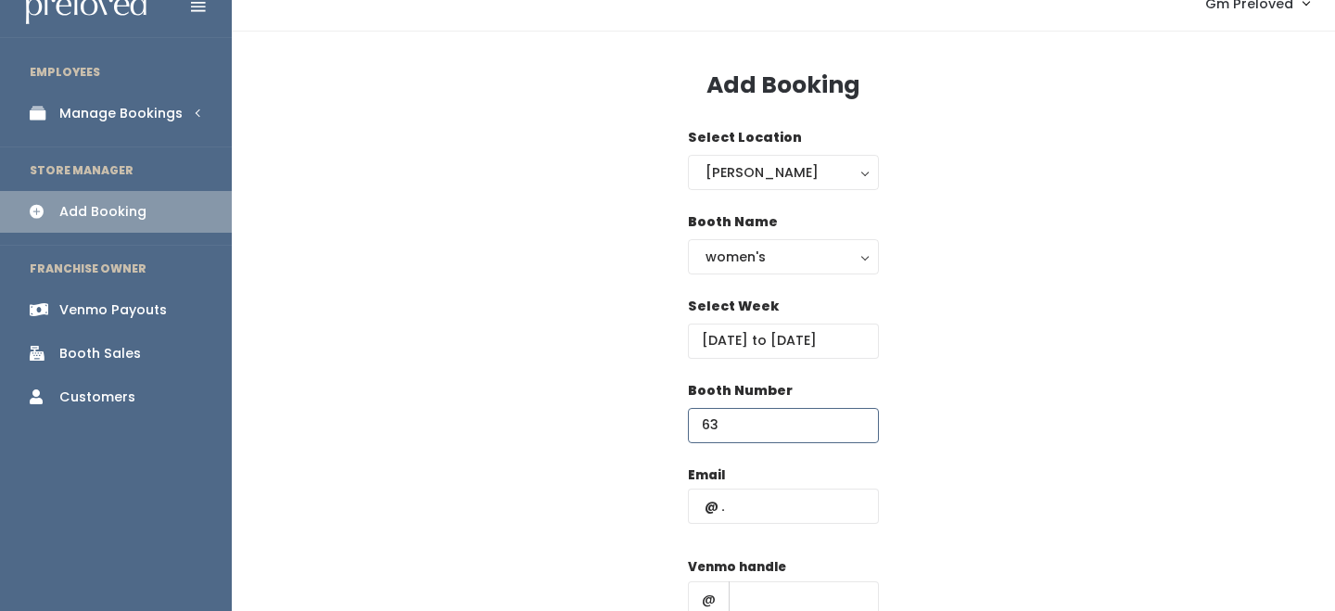
scroll to position [25, 0]
type input "63"
click at [767, 509] on input "text" at bounding box center [783, 505] width 191 height 35
type input "[PERSON_NAME][EMAIL_ADDRESS][PERSON_NAME][DOMAIN_NAME]"
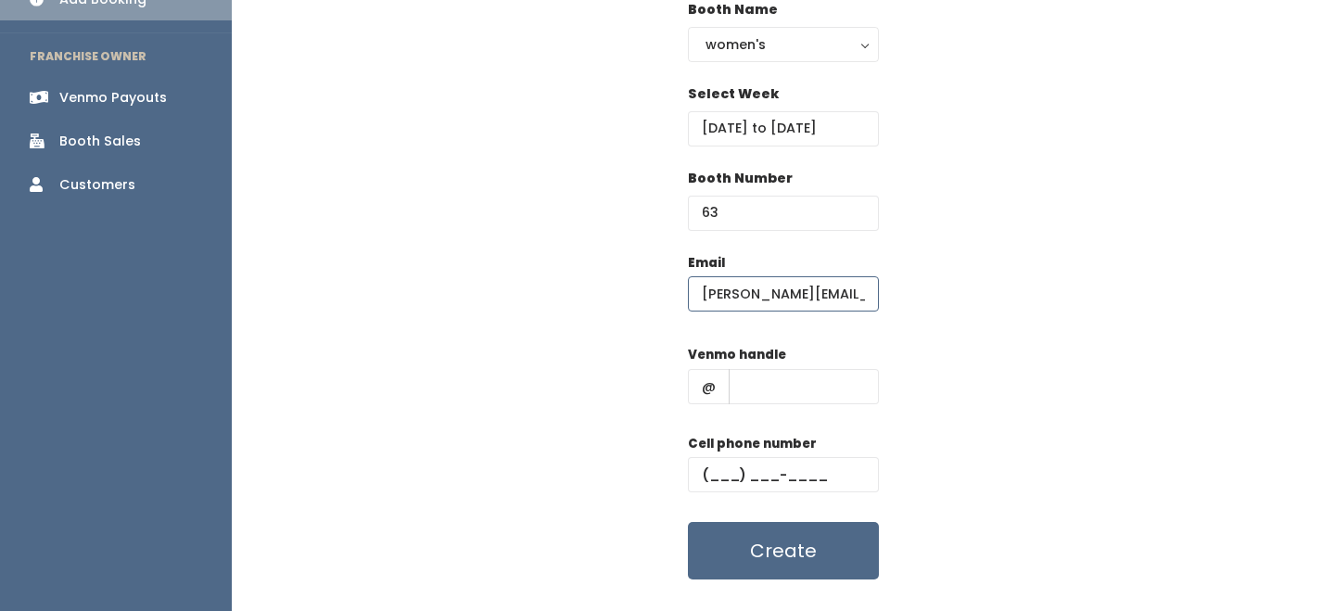
scroll to position [244, 0]
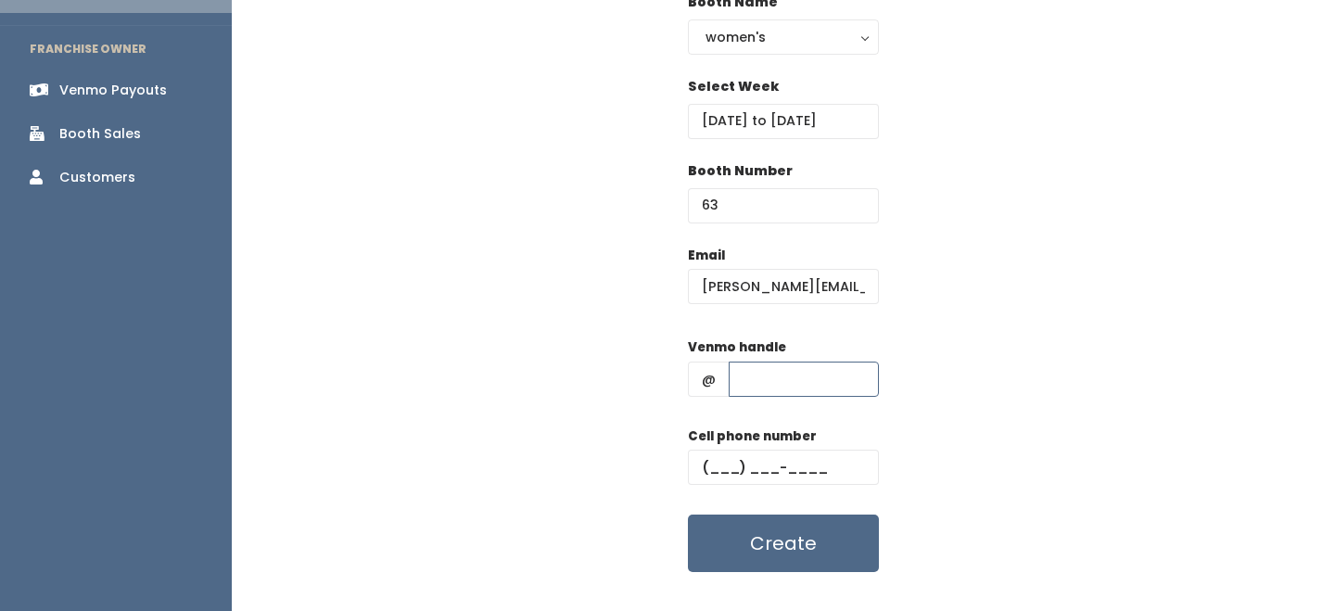
click at [780, 380] on input "text" at bounding box center [804, 378] width 150 height 35
type input "-"
click at [784, 471] on input "text" at bounding box center [783, 467] width 191 height 35
type input "(555) 555-5555"
click at [797, 539] on button "Create" at bounding box center [783, 542] width 191 height 57
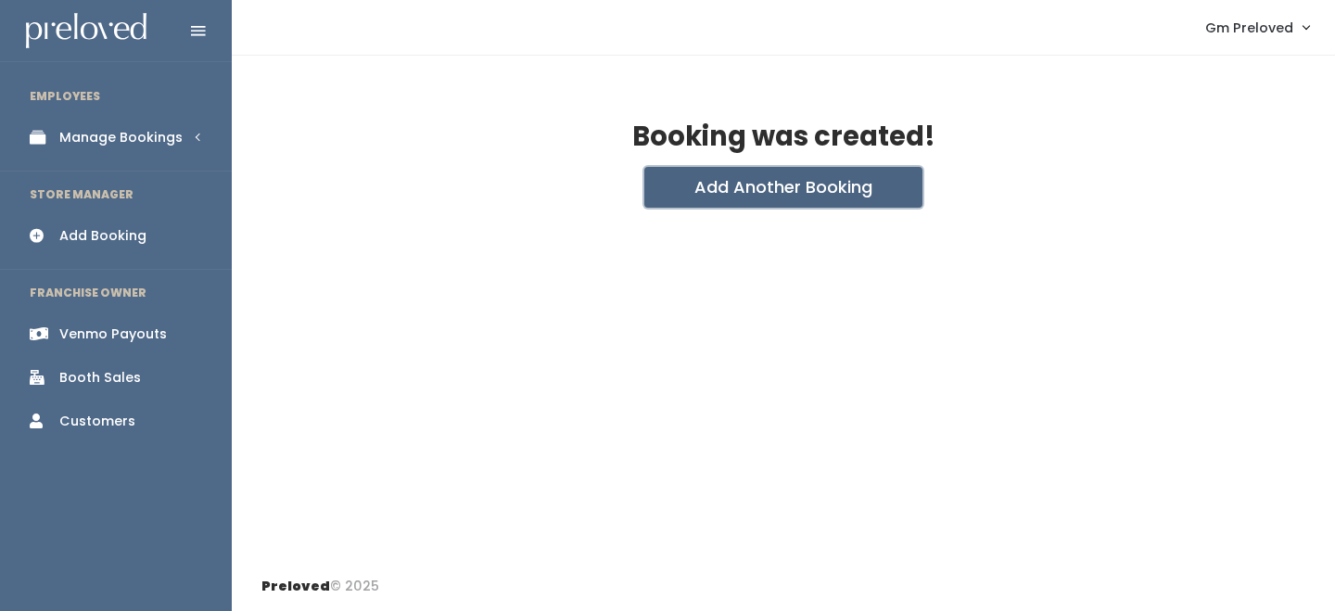
click at [718, 184] on button "Add Another Booking" at bounding box center [783, 187] width 278 height 41
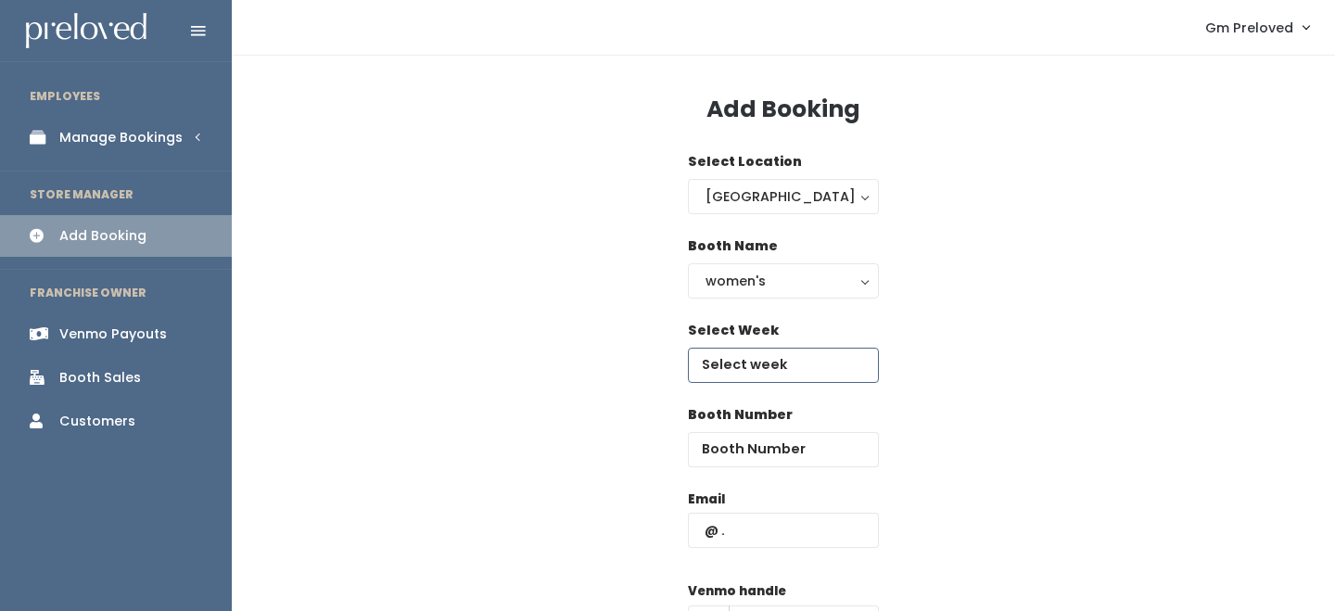
click at [741, 356] on input "text" at bounding box center [783, 365] width 191 height 35
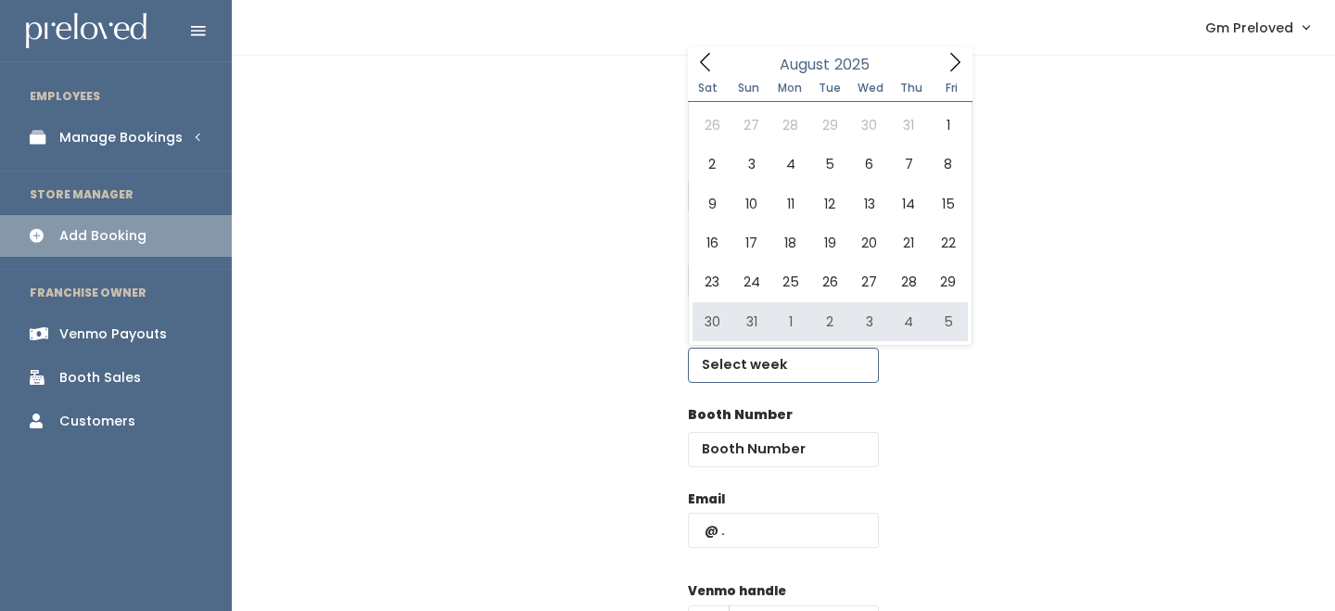
type input "August 30 to September 5"
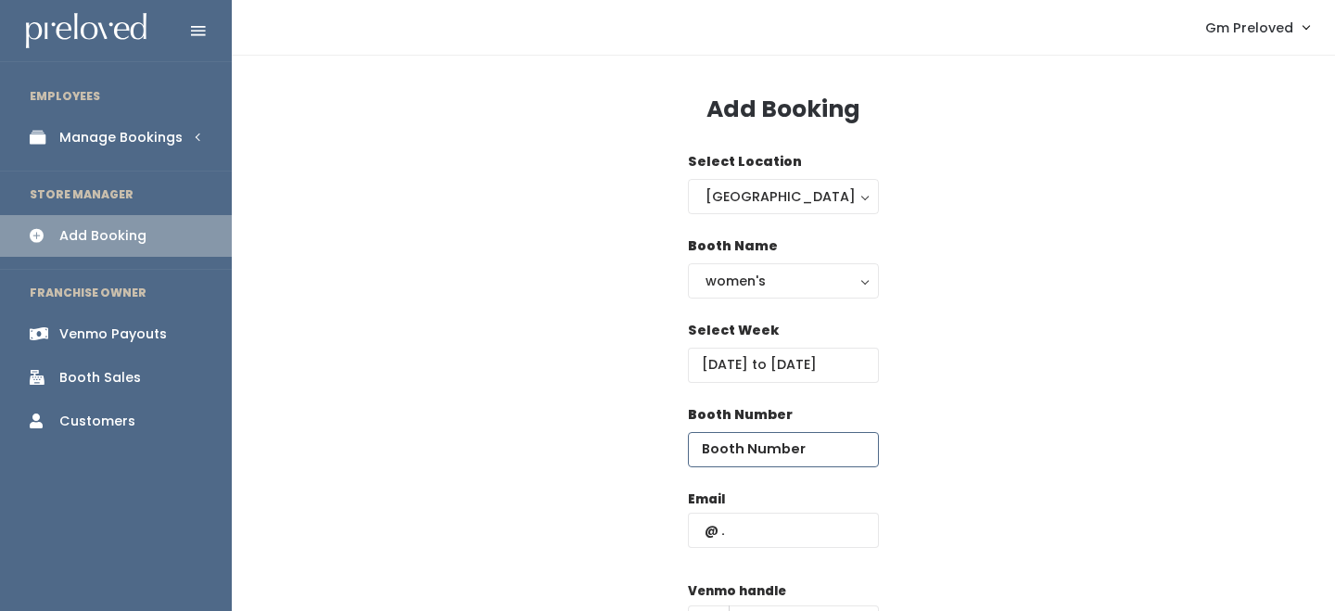
click at [741, 433] on input "number" at bounding box center [783, 449] width 191 height 35
type input "64"
click at [750, 540] on input "text" at bounding box center [783, 530] width 191 height 35
type input "[PERSON_NAME][EMAIL_ADDRESS][PERSON_NAME][DOMAIN_NAME]"
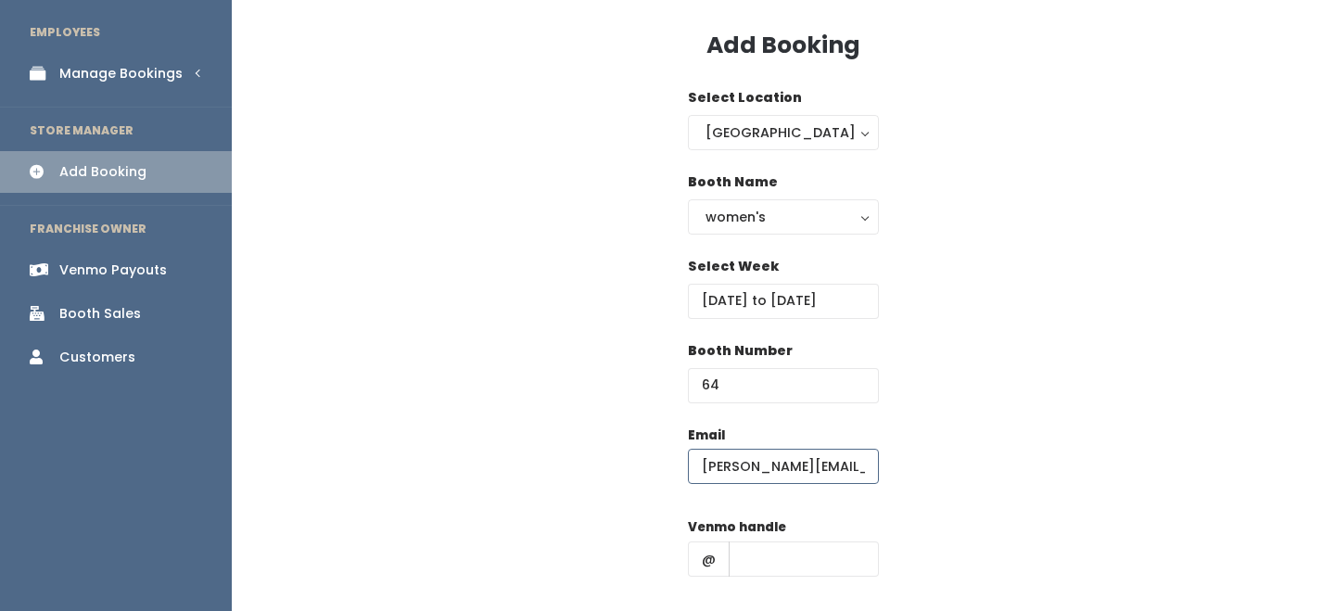
scroll to position [118, 0]
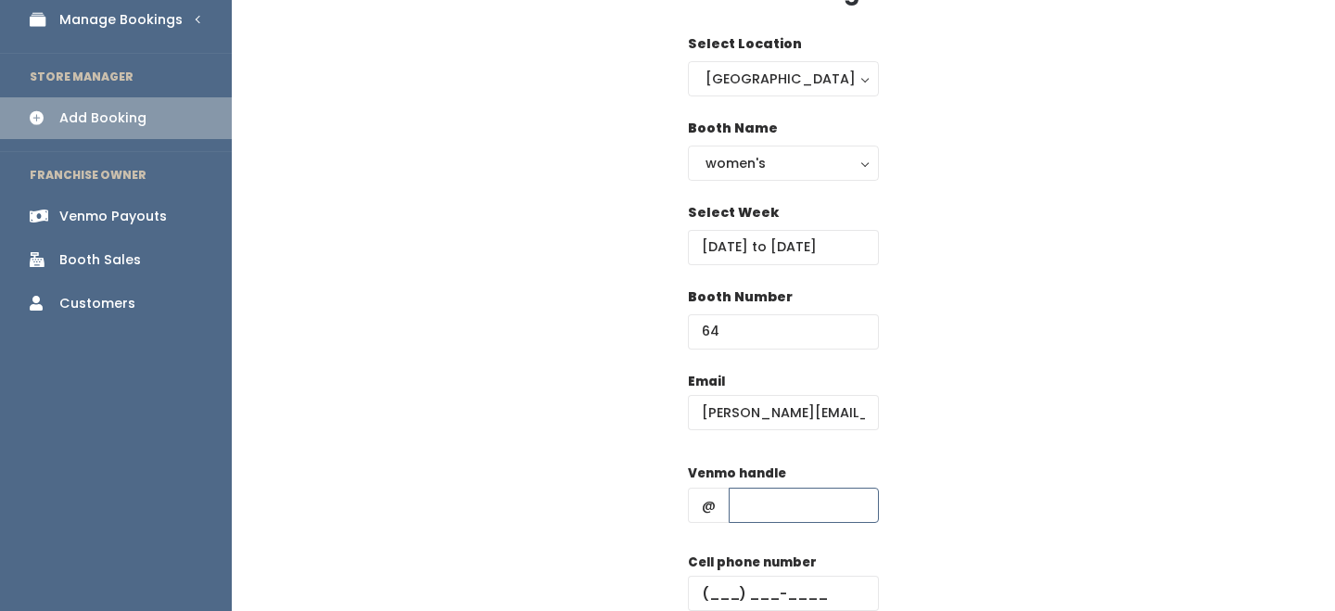
click at [791, 504] on input "text" at bounding box center [804, 505] width 150 height 35
type input "-"
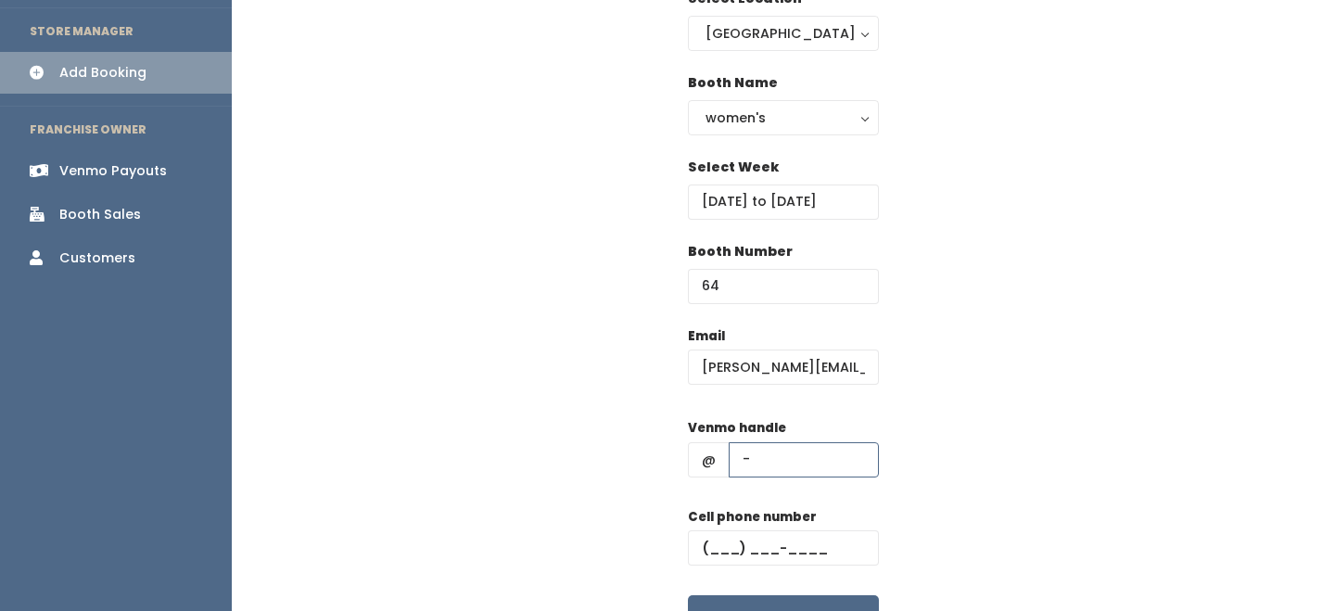
scroll to position [202, 0]
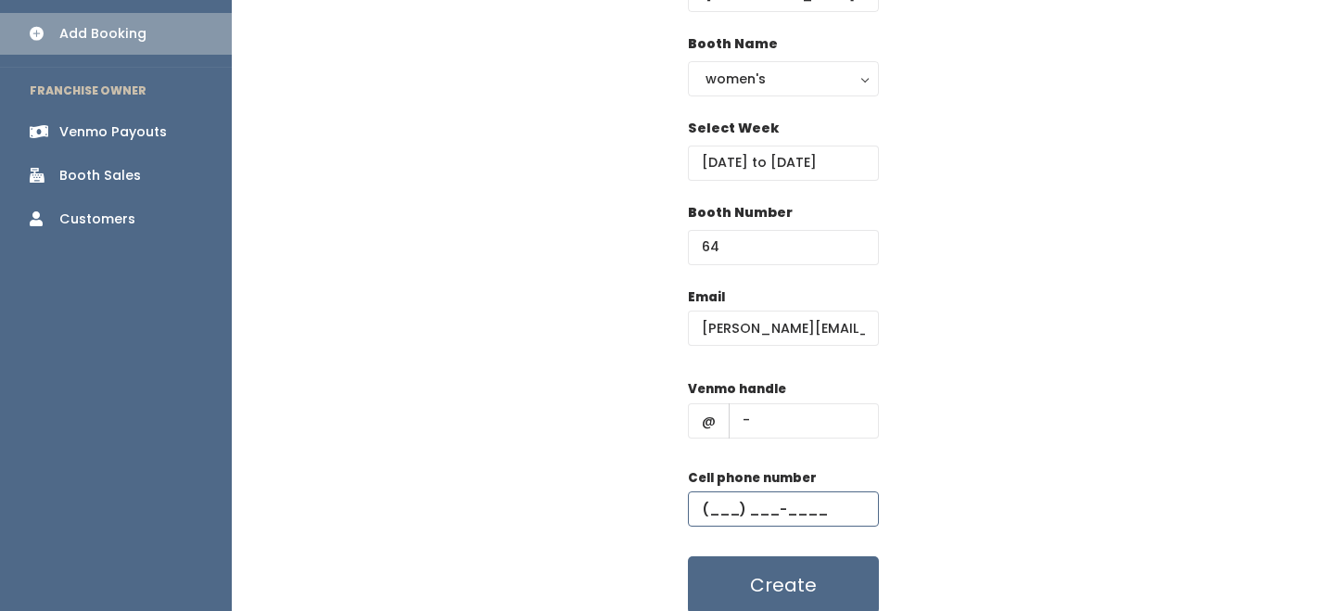
click at [792, 524] on input "text" at bounding box center [783, 508] width 191 height 35
type input "(555) 555-5555"
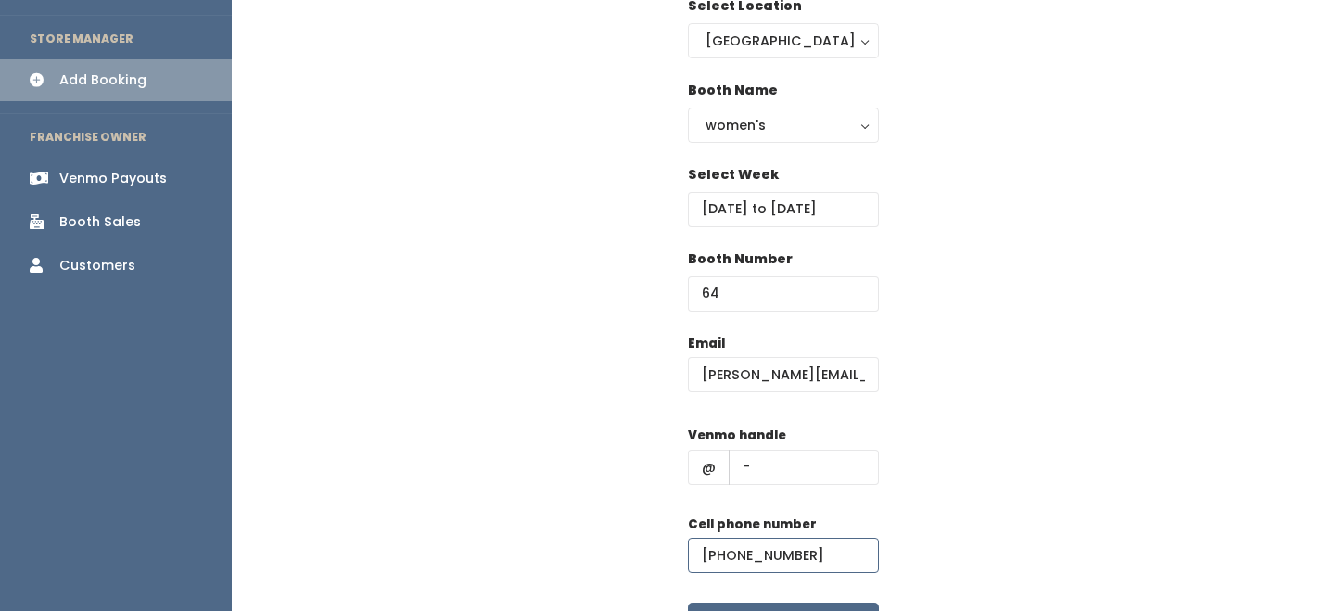
scroll to position [0, 0]
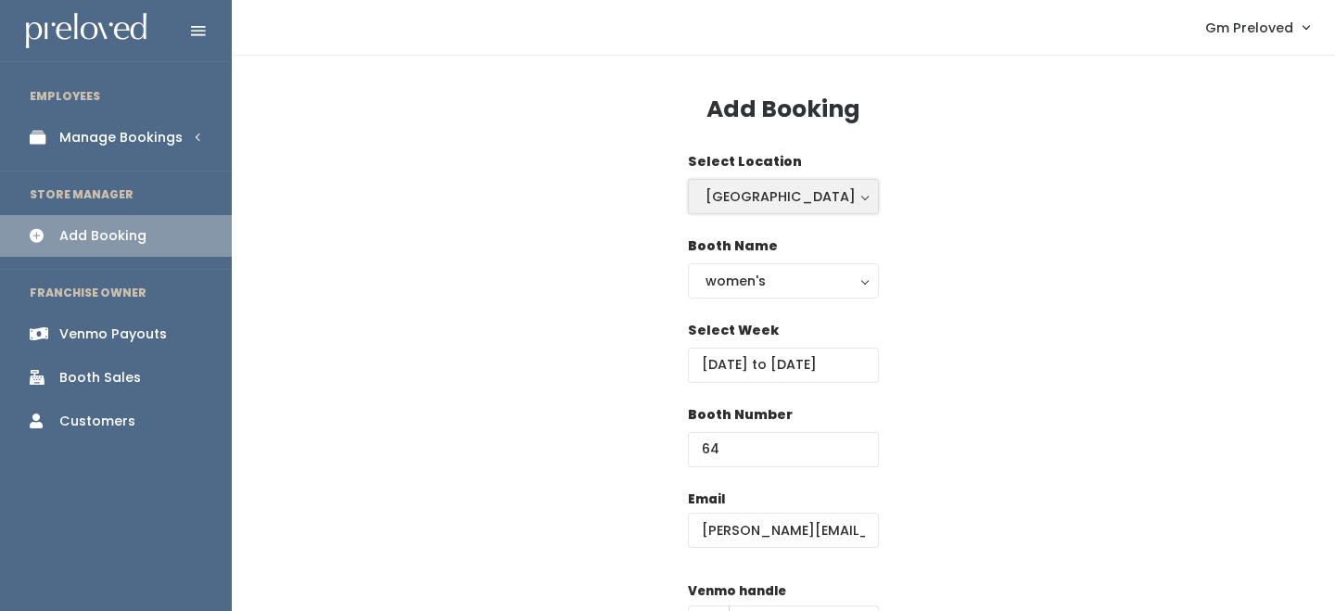
click at [778, 211] on button "[GEOGRAPHIC_DATA]" at bounding box center [783, 196] width 191 height 35
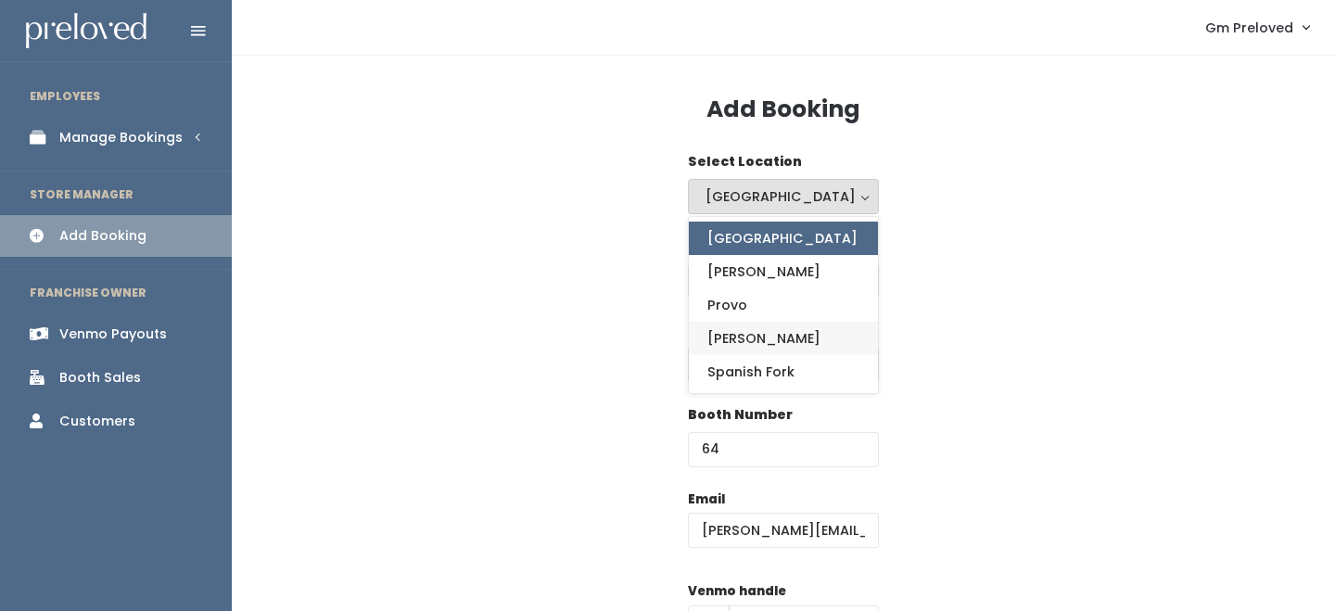
click at [752, 333] on link "[PERSON_NAME]" at bounding box center [783, 338] width 189 height 33
select select "3"
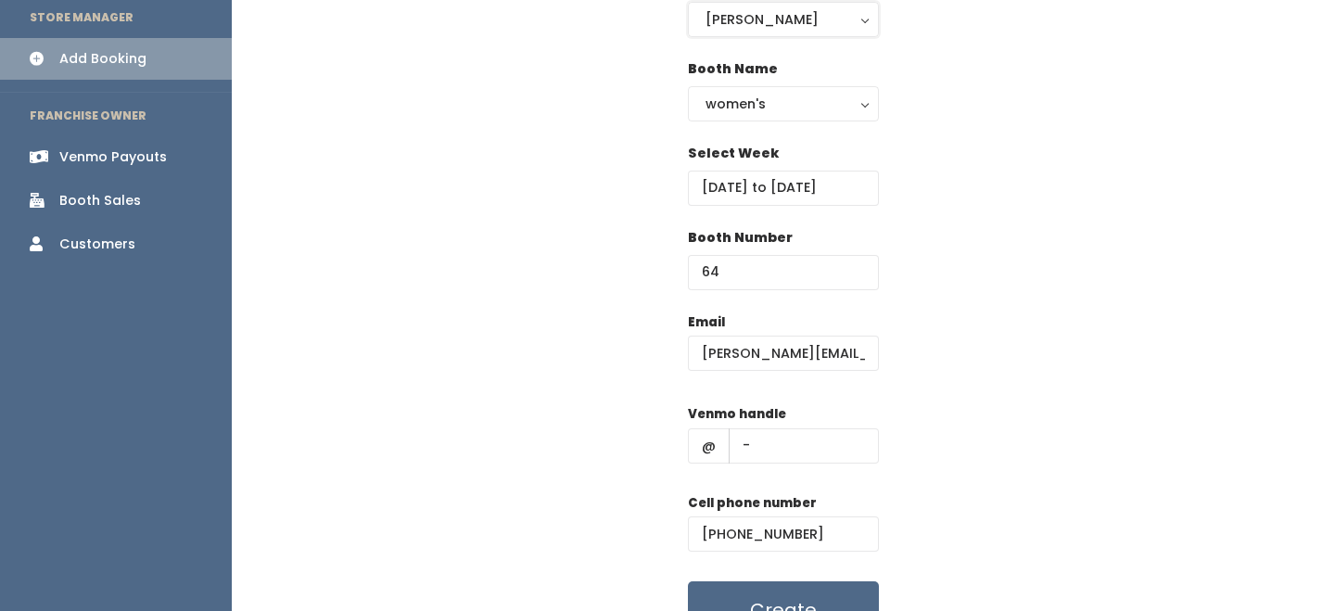
scroll to position [183, 0]
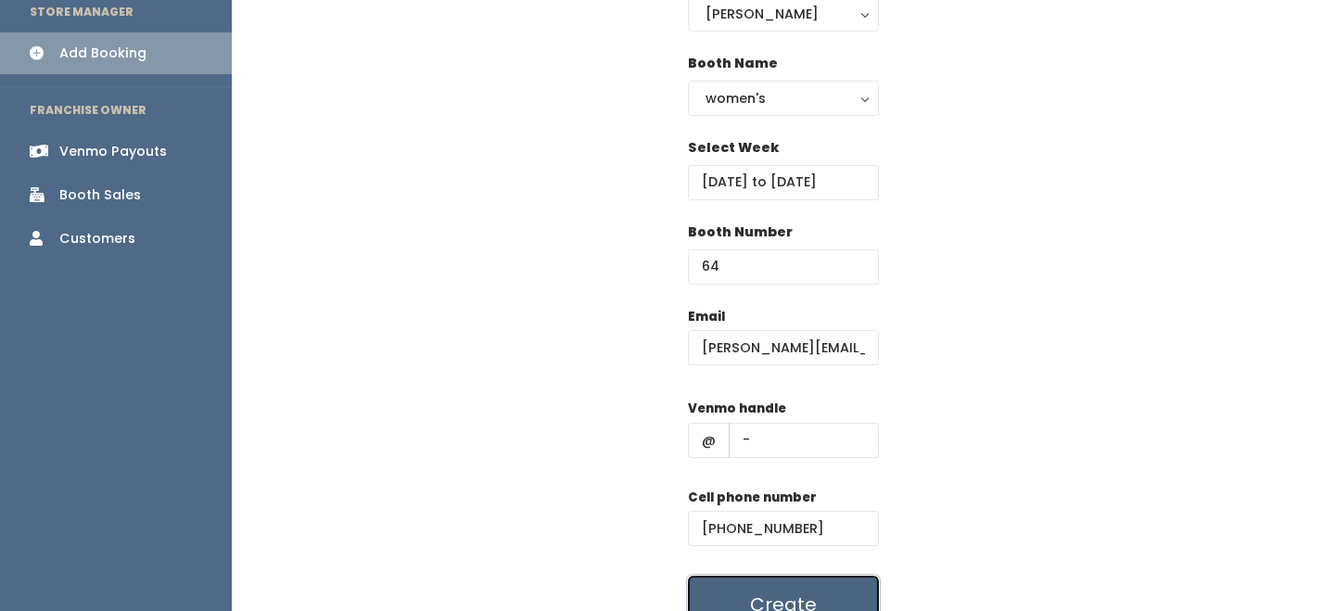
click at [755, 607] on button "Create" at bounding box center [783, 604] width 191 height 57
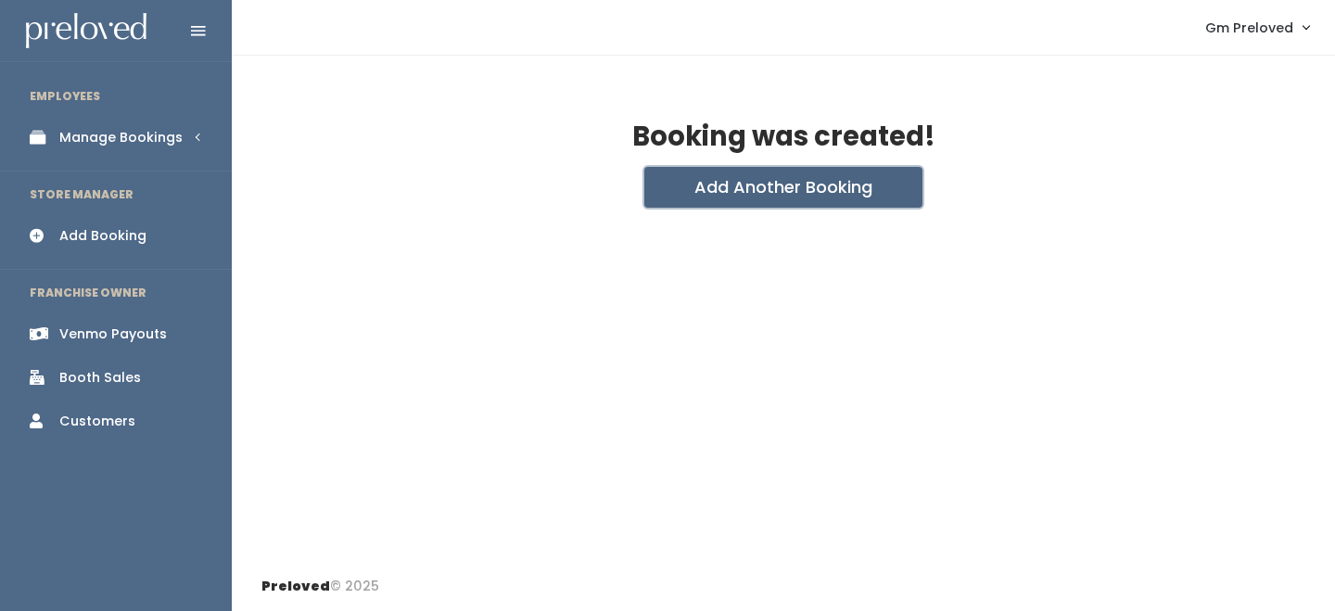
click at [774, 194] on button "Add Another Booking" at bounding box center [783, 187] width 278 height 41
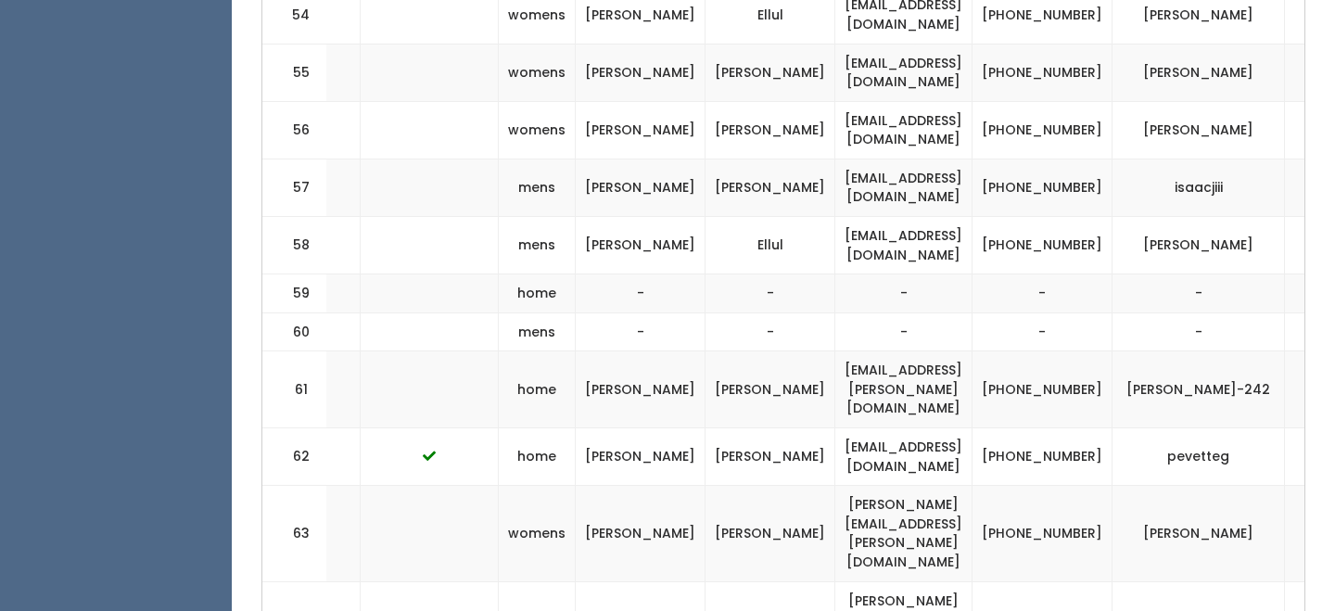
scroll to position [0, 388]
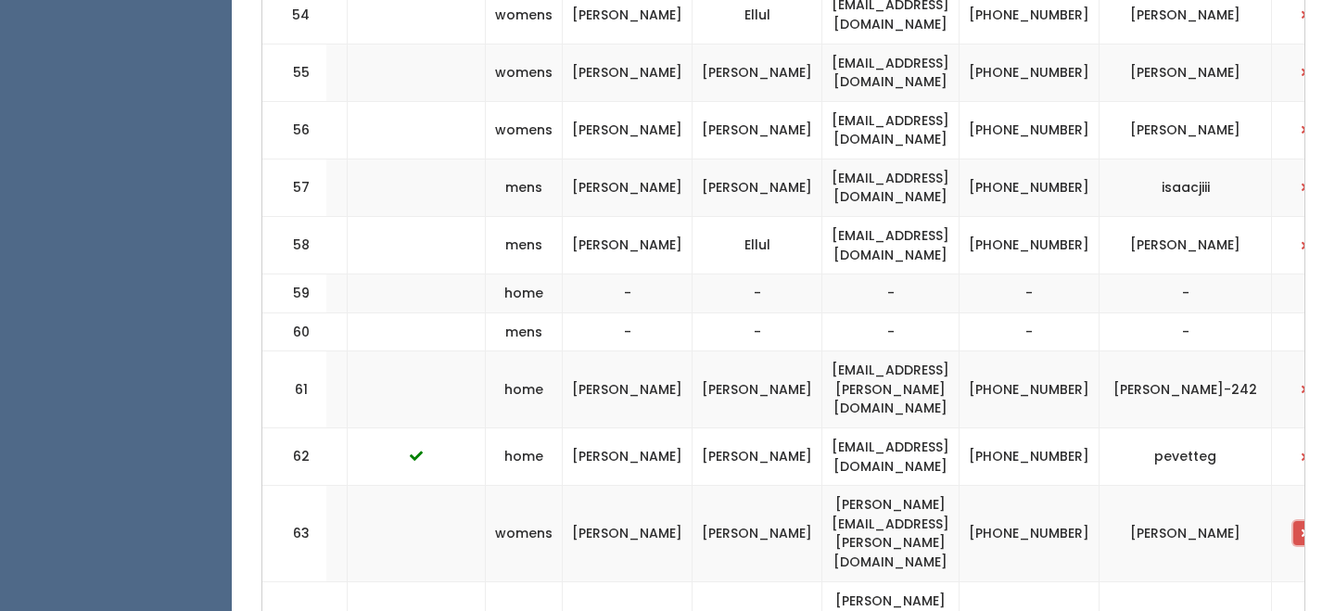
click at [1293, 521] on button "button" at bounding box center [1305, 533] width 24 height 24
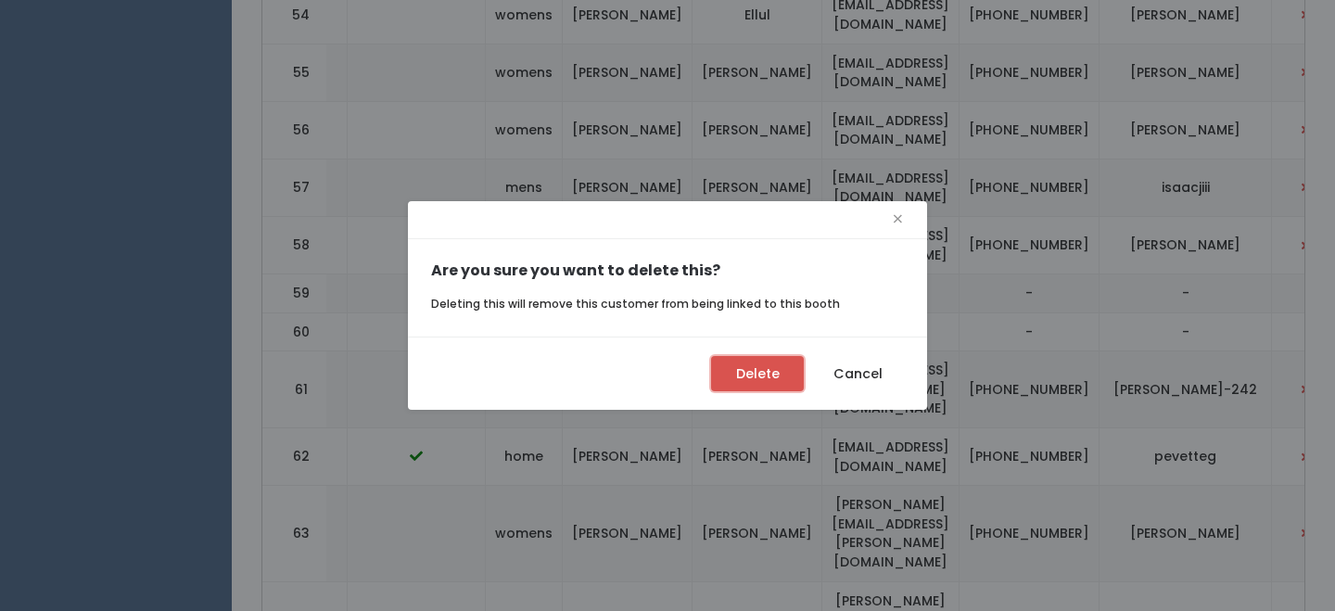
click at [756, 366] on button "Delete" at bounding box center [757, 373] width 93 height 35
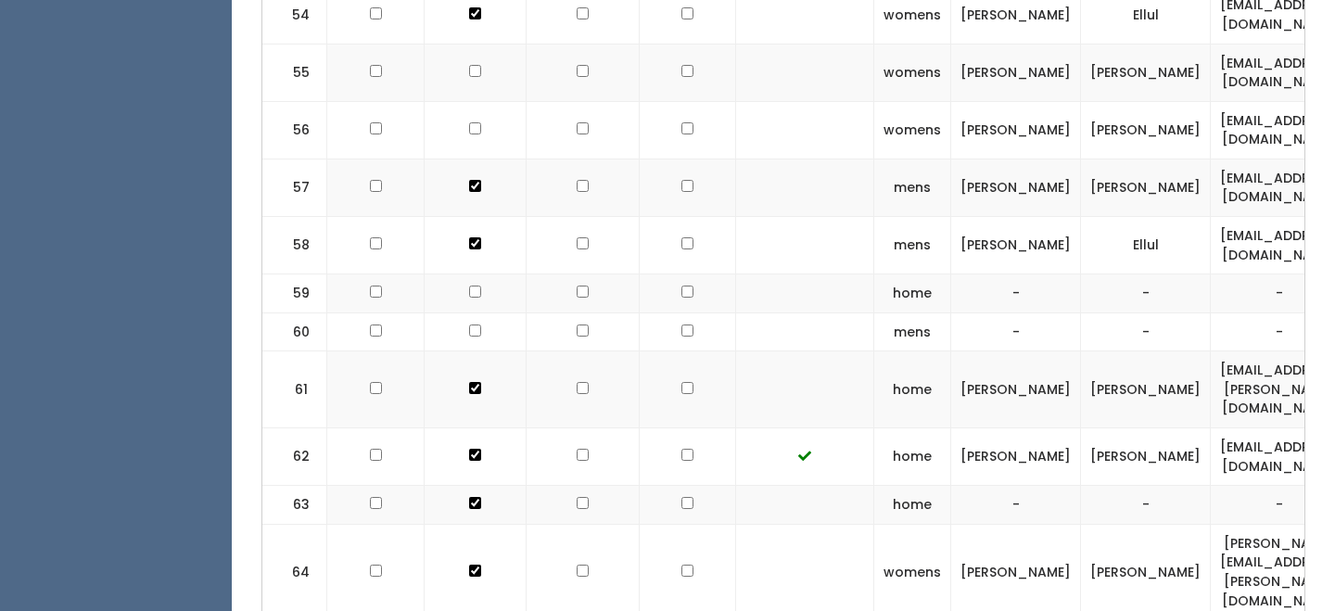
scroll to position [0, 388]
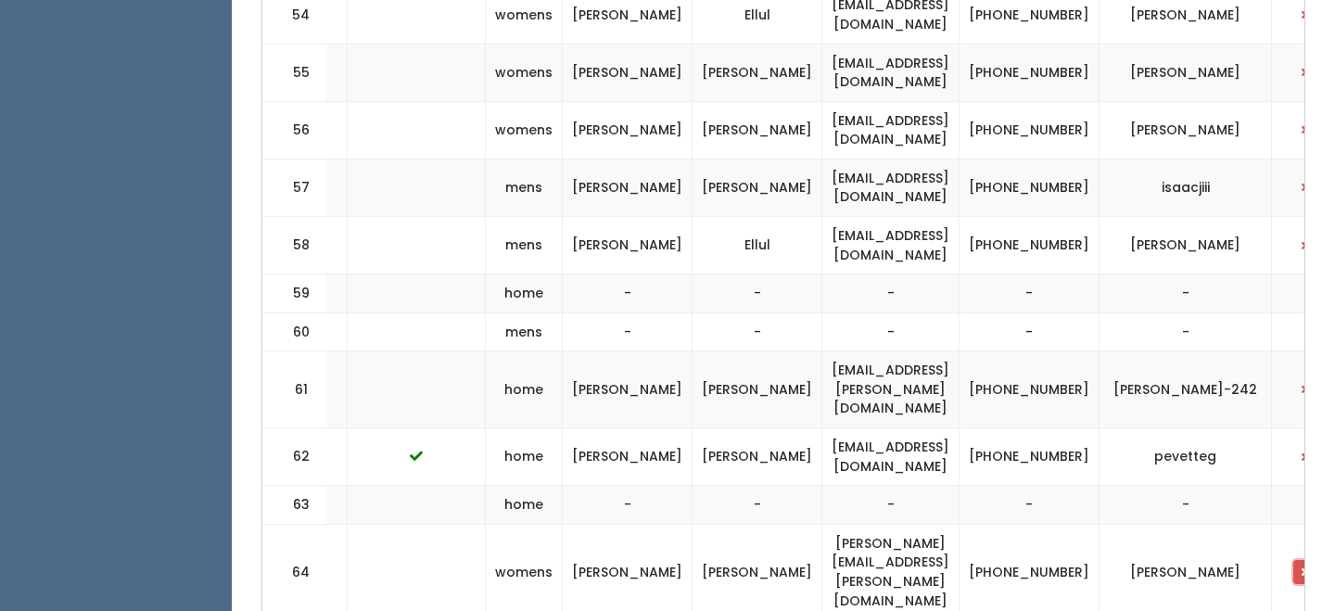
click at [1293, 560] on button "button" at bounding box center [1305, 572] width 24 height 24
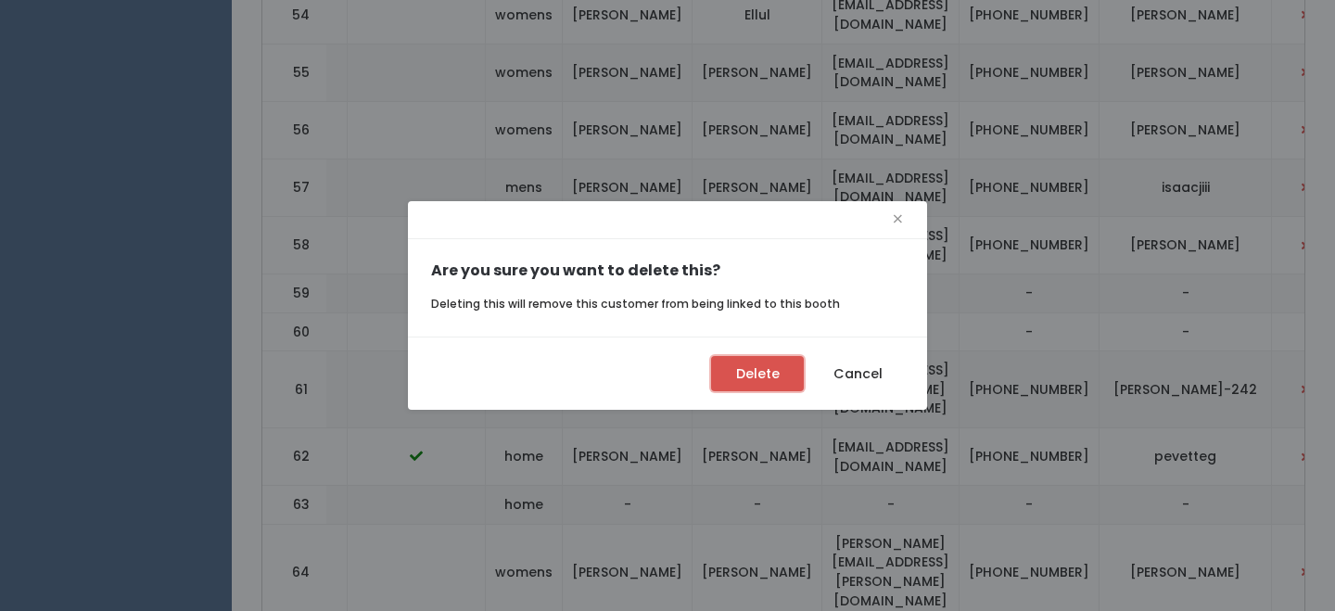
click at [760, 385] on button "Delete" at bounding box center [757, 373] width 93 height 35
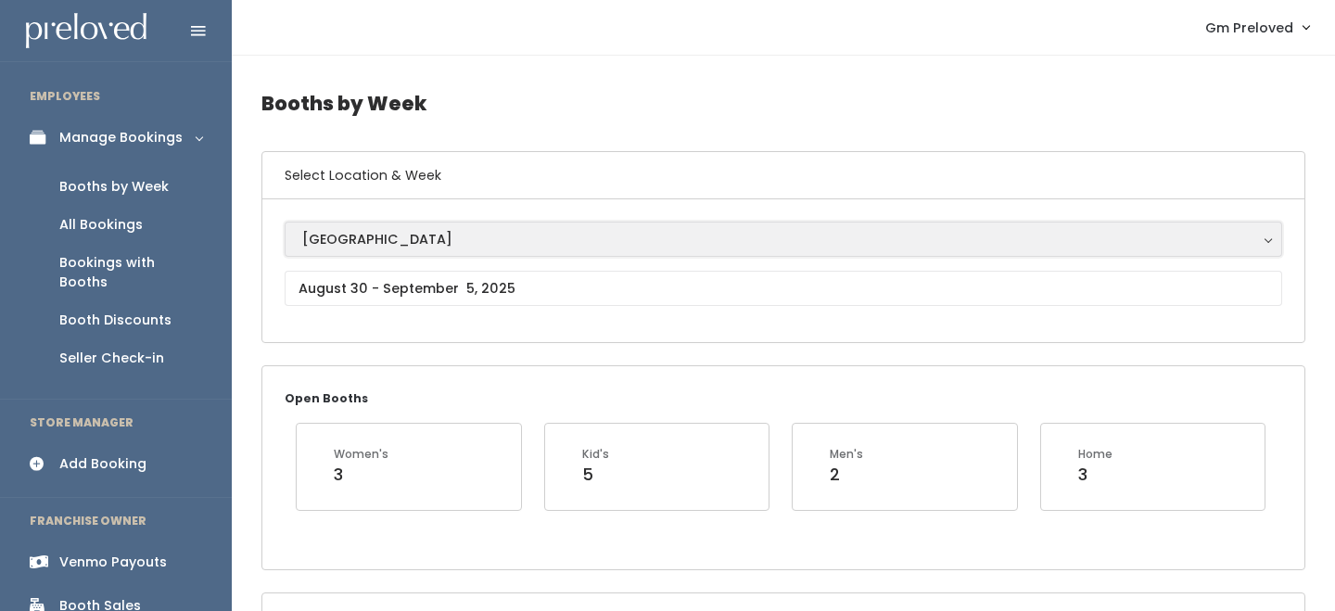
click at [403, 243] on div "[GEOGRAPHIC_DATA]" at bounding box center [783, 239] width 962 height 20
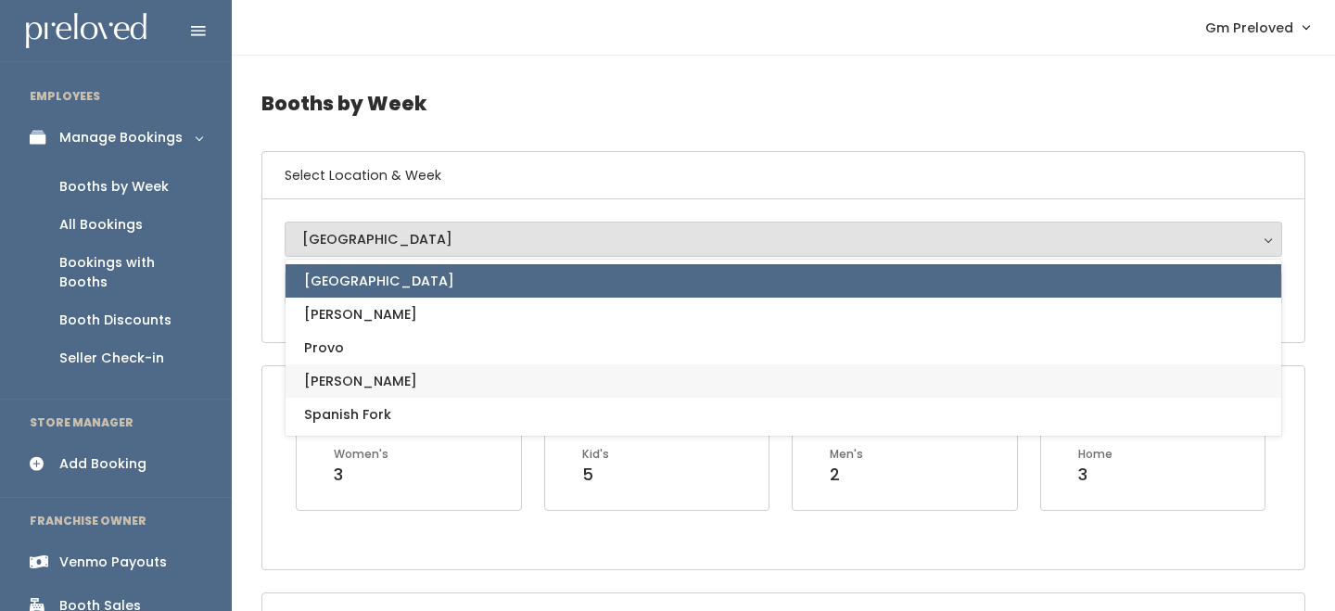
click at [385, 369] on link "Sandy" at bounding box center [782, 380] width 995 height 33
select select "3"
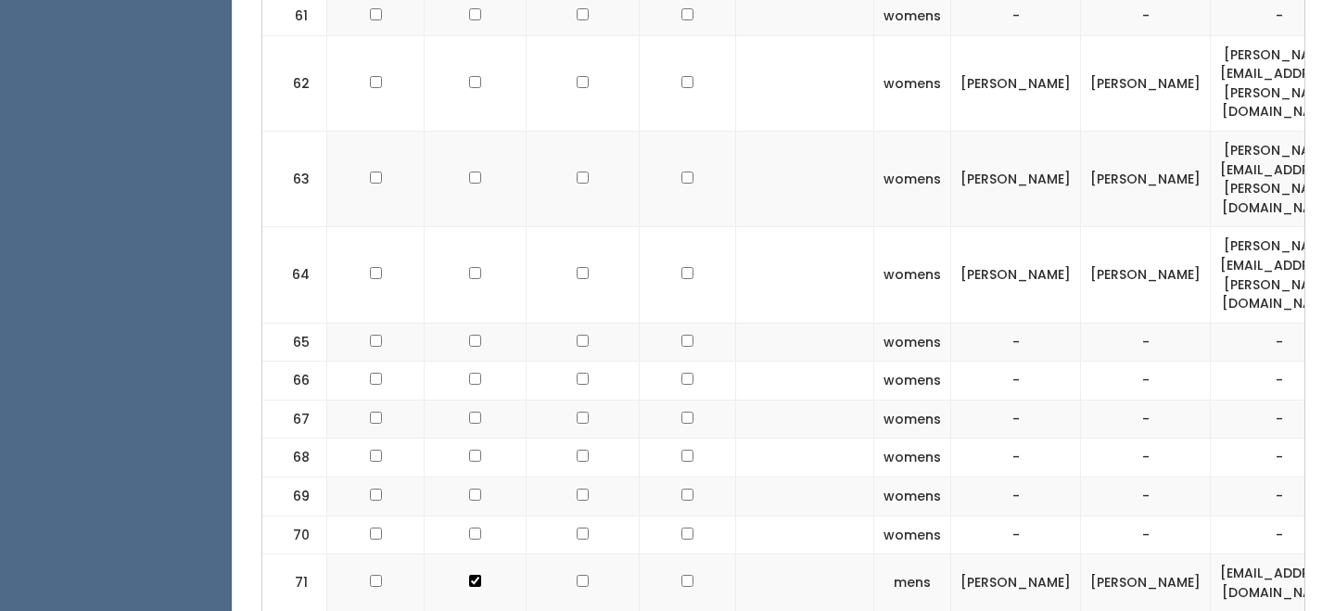
scroll to position [3909, 0]
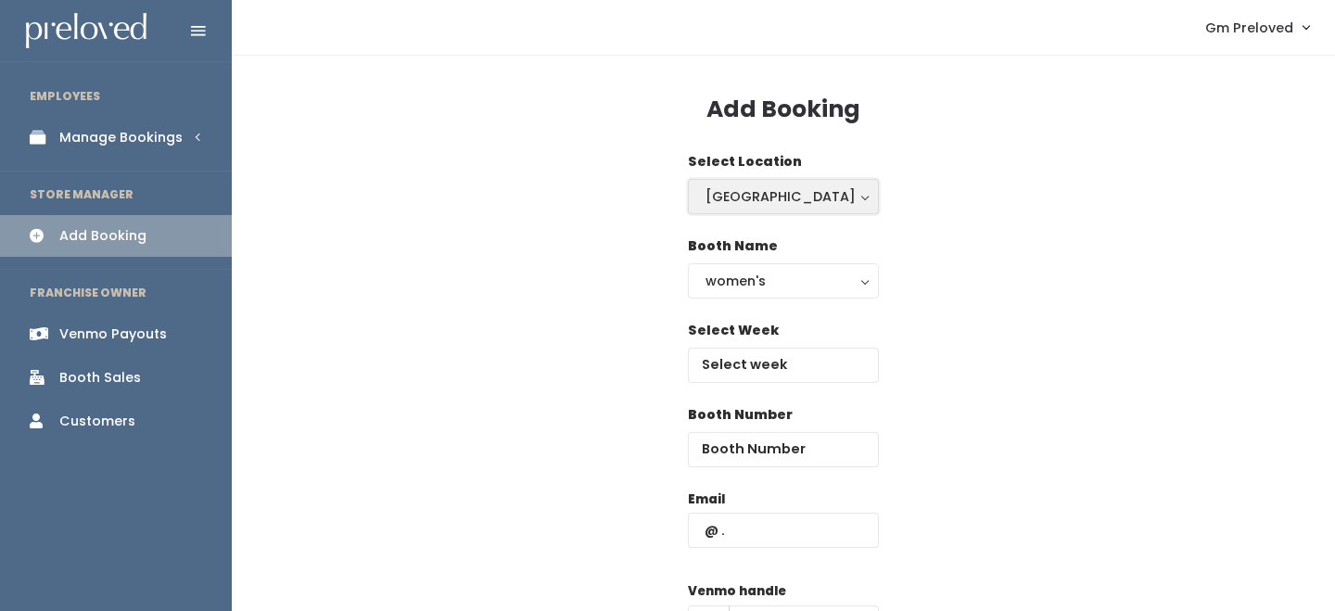
click at [764, 198] on div "Houston" at bounding box center [783, 196] width 156 height 20
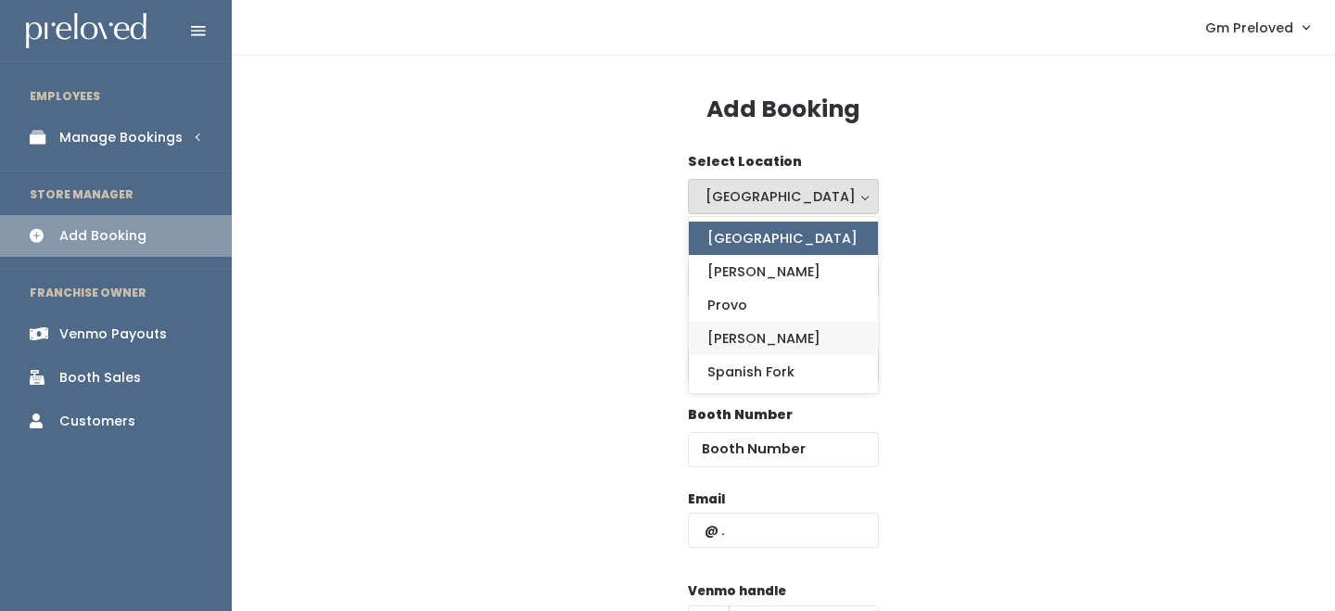
click at [754, 333] on link "Sandy" at bounding box center [783, 338] width 189 height 33
select select "3"
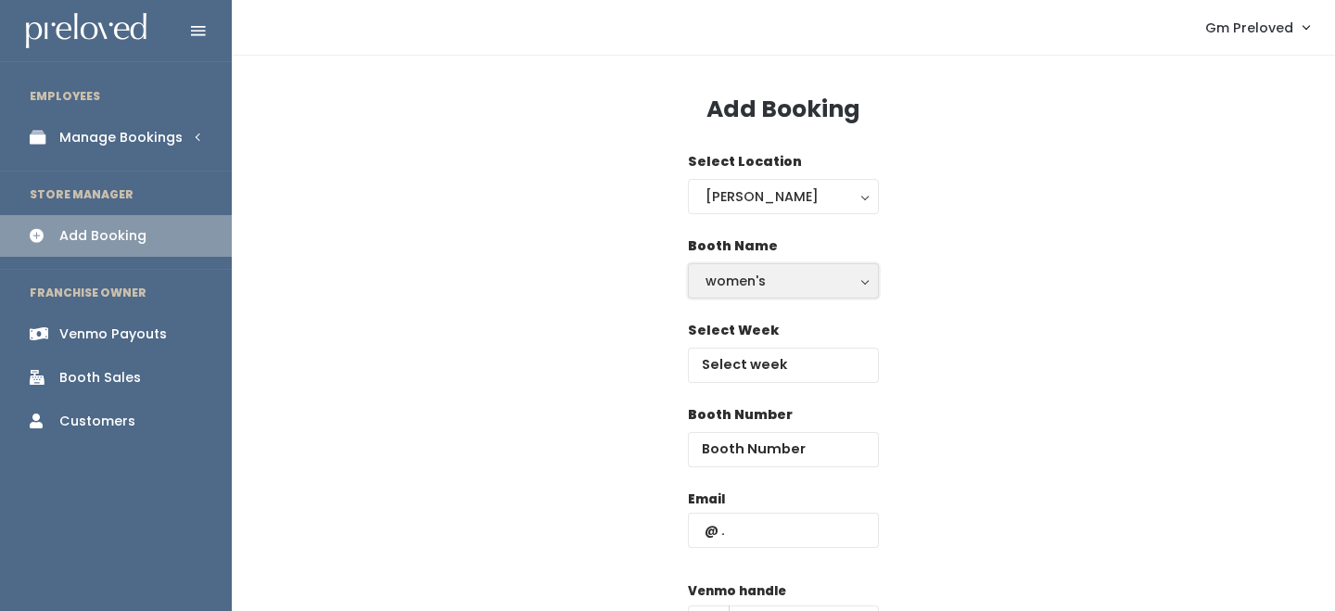
click at [766, 282] on div "women's" at bounding box center [783, 281] width 156 height 20
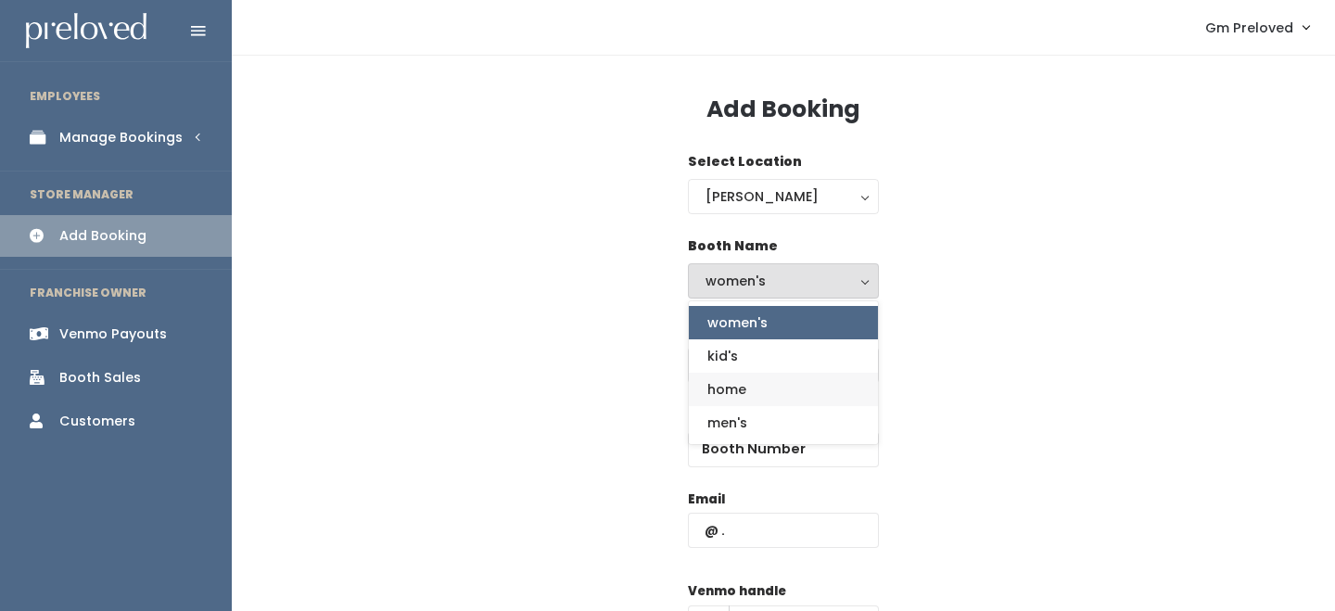
click at [742, 377] on link "home" at bounding box center [783, 389] width 189 height 33
select select "home"
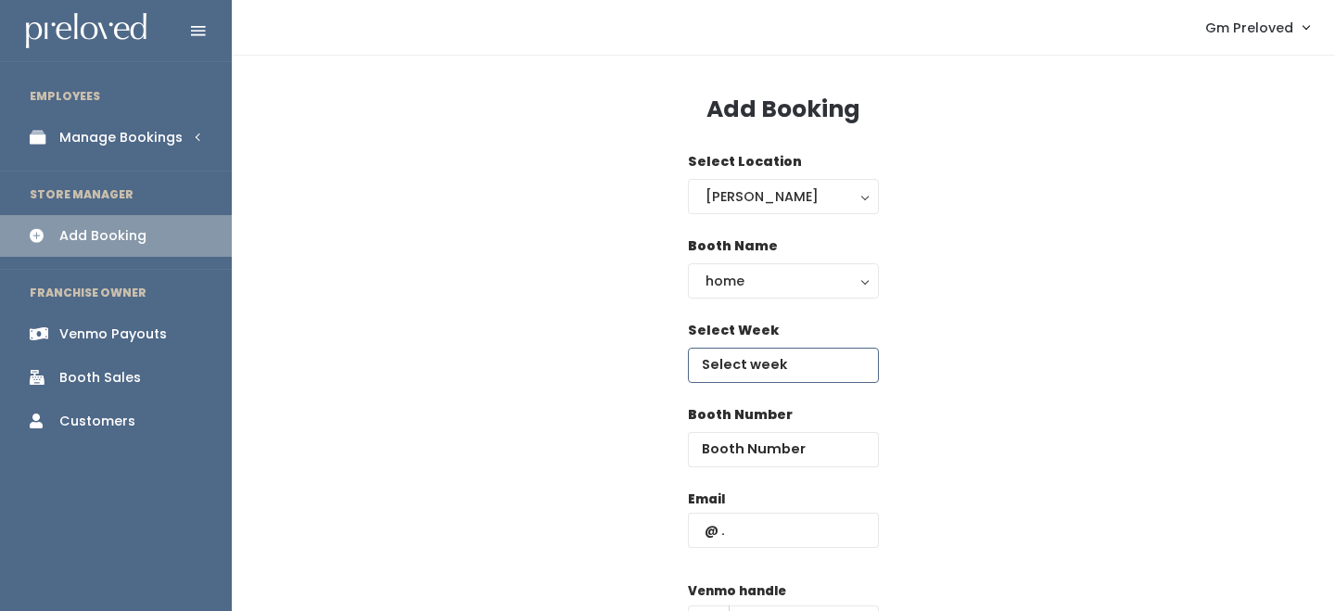
click at [743, 375] on input "text" at bounding box center [783, 365] width 191 height 35
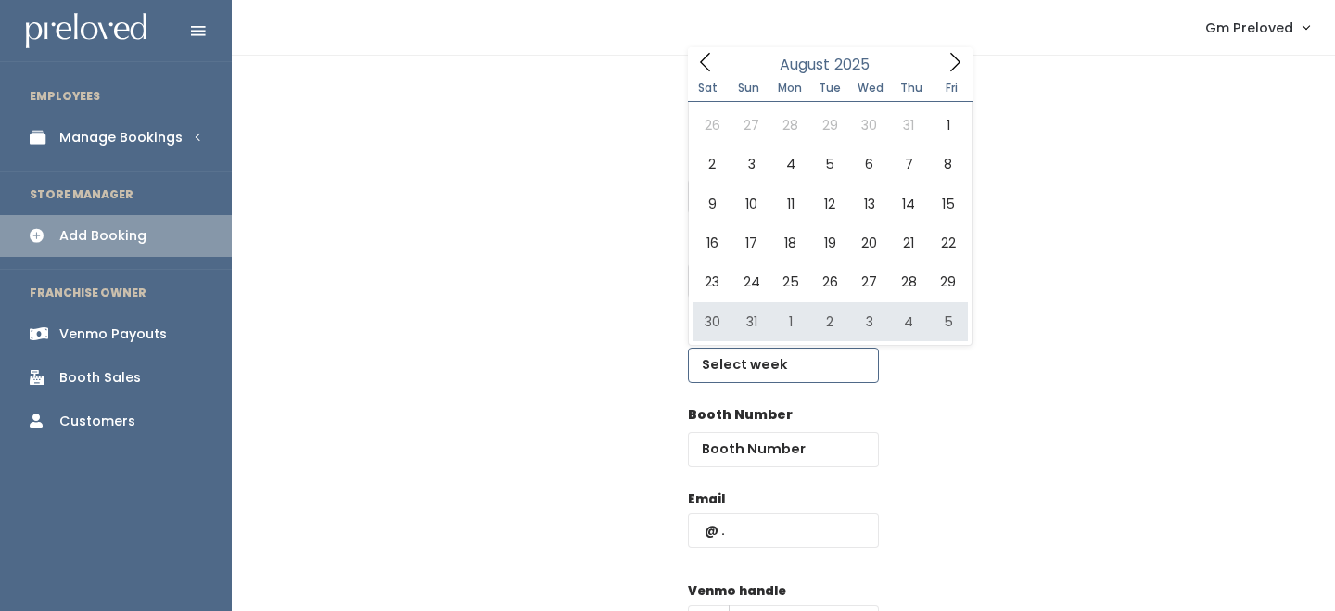
type input "August 30 to September 5"
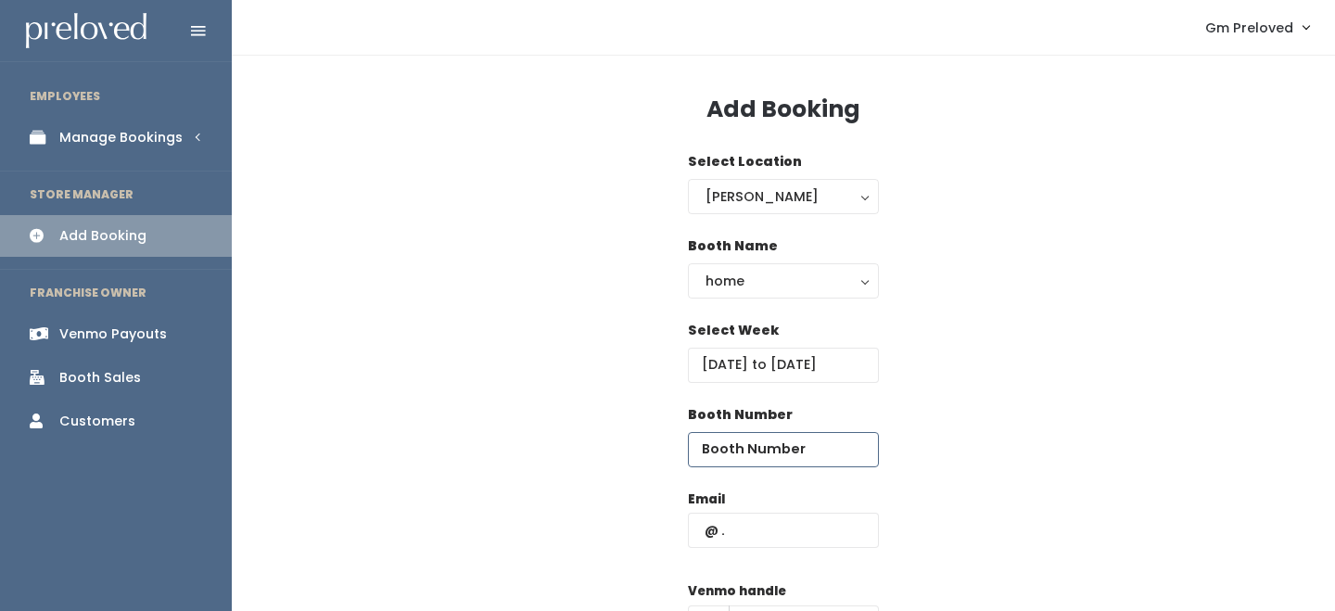
click at [760, 452] on input "number" at bounding box center [783, 449] width 191 height 35
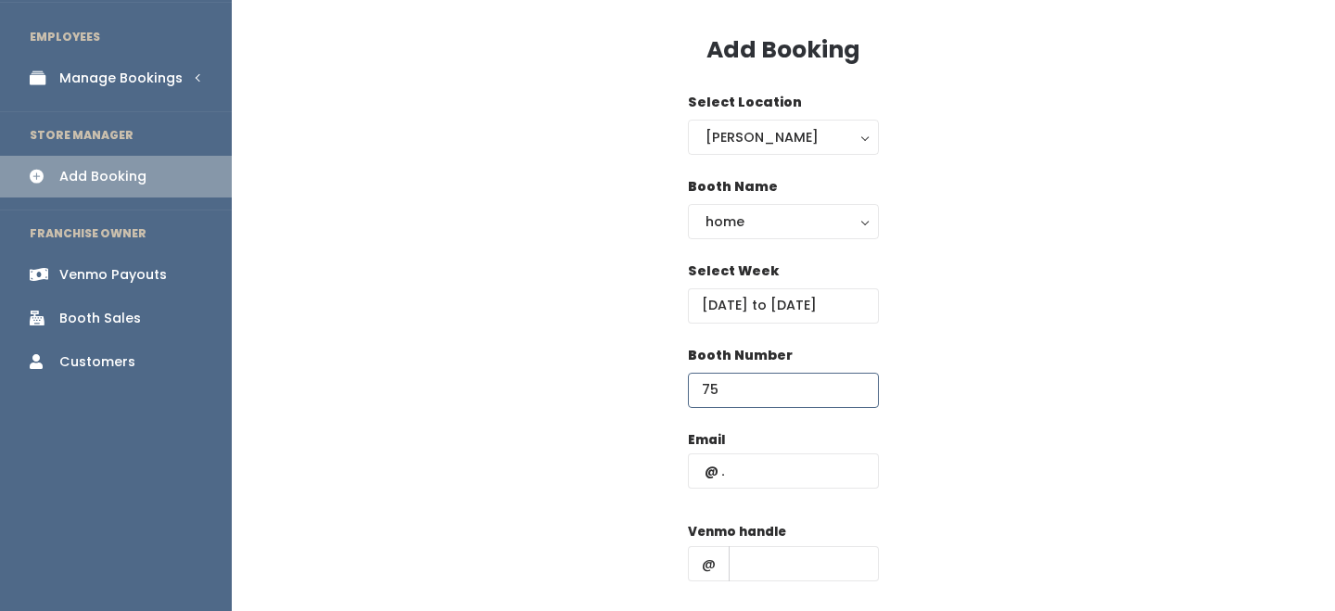
scroll to position [65, 0]
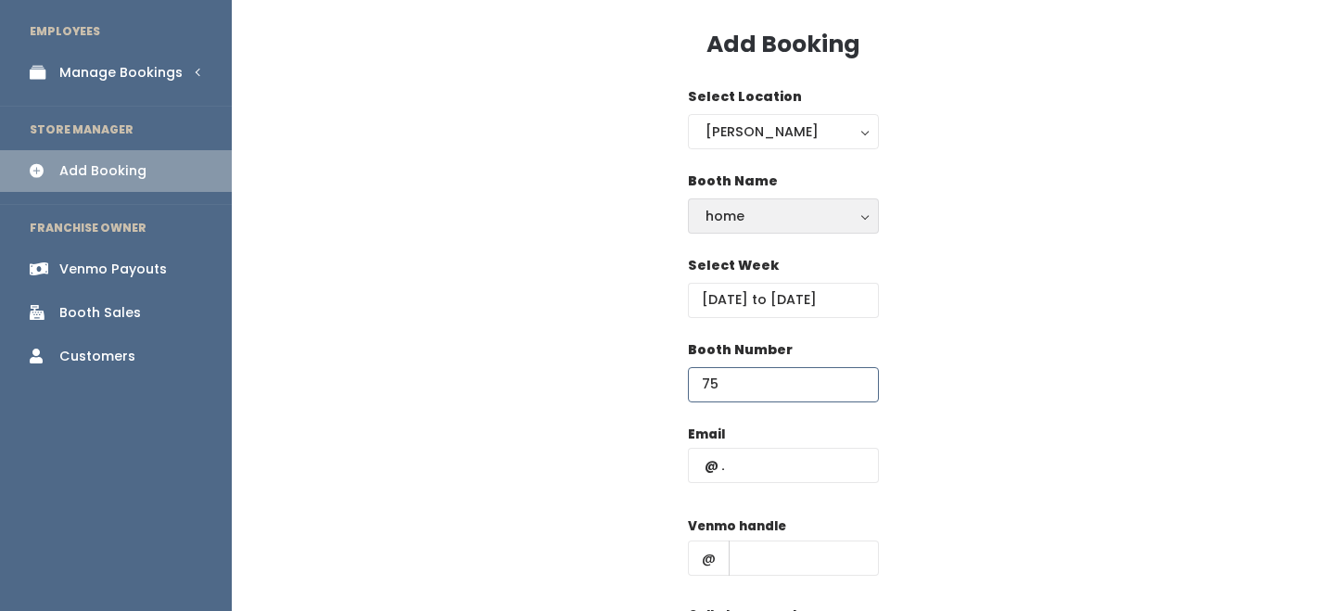
type input "75"
click at [768, 208] on div "home" at bounding box center [783, 216] width 156 height 20
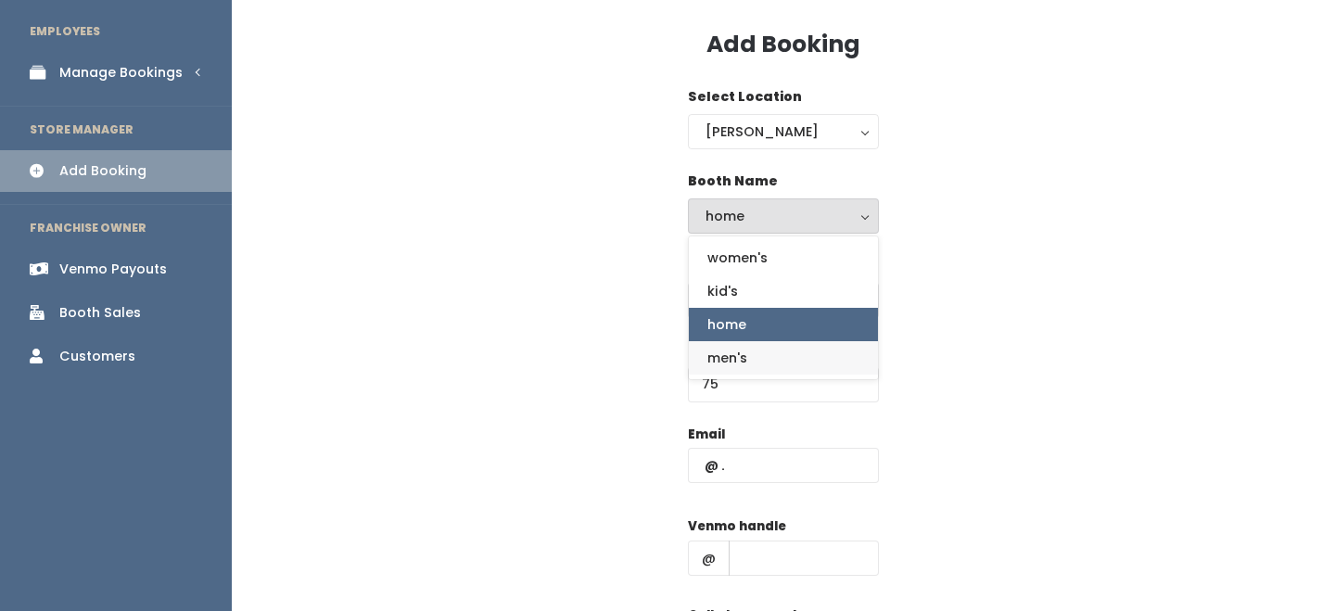
click at [722, 342] on link "men's" at bounding box center [783, 357] width 189 height 33
select select "mens"
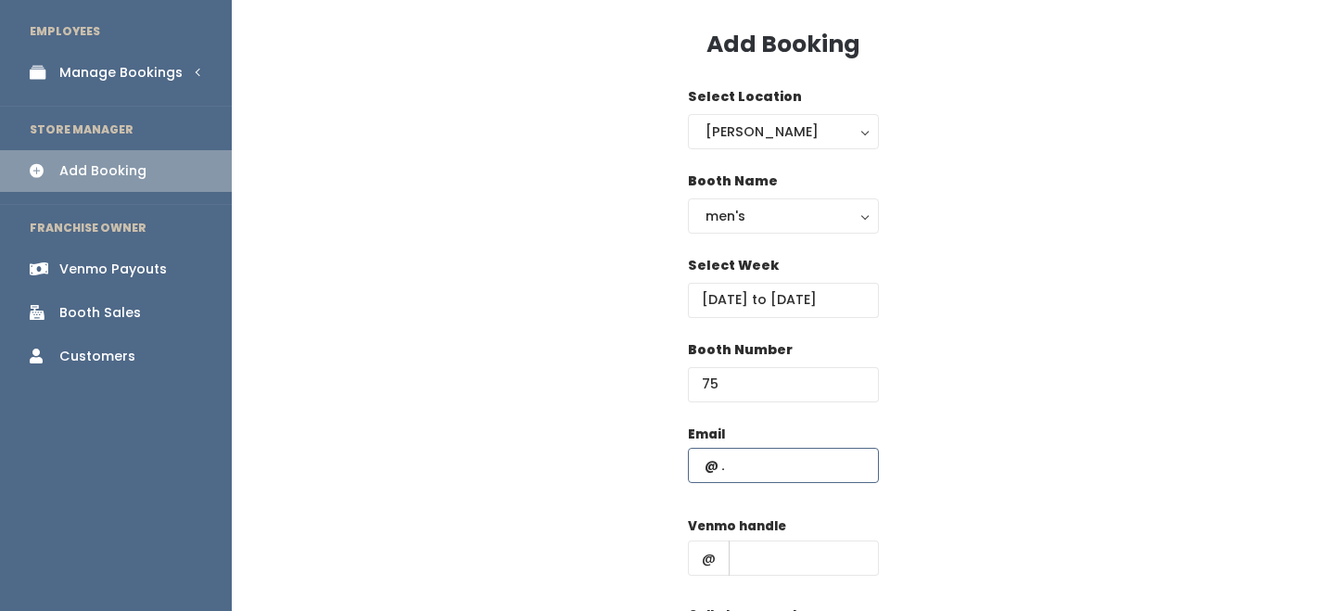
click at [729, 453] on input "text" at bounding box center [783, 465] width 191 height 35
type input "[PERSON_NAME][EMAIL_ADDRESS][PERSON_NAME][DOMAIN_NAME]"
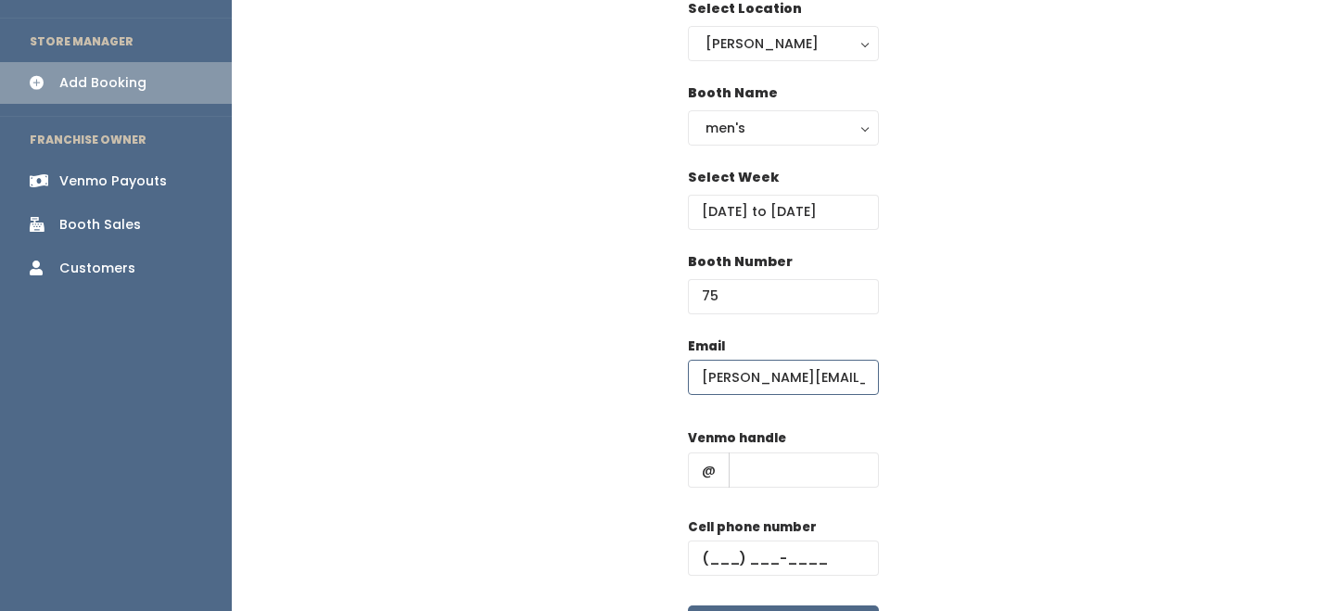
scroll to position [157, 0]
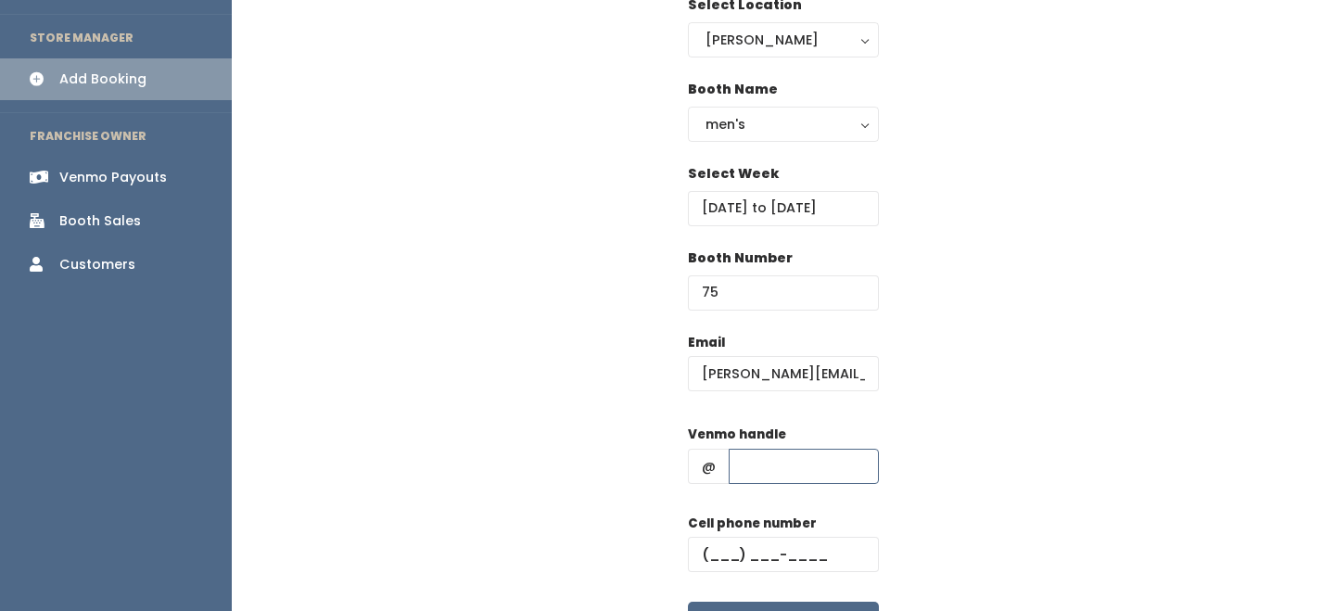
click at [779, 450] on input "text" at bounding box center [804, 466] width 150 height 35
type input "-"
click at [792, 541] on input "text" at bounding box center [783, 554] width 191 height 35
type input "[PHONE_NUMBER]"
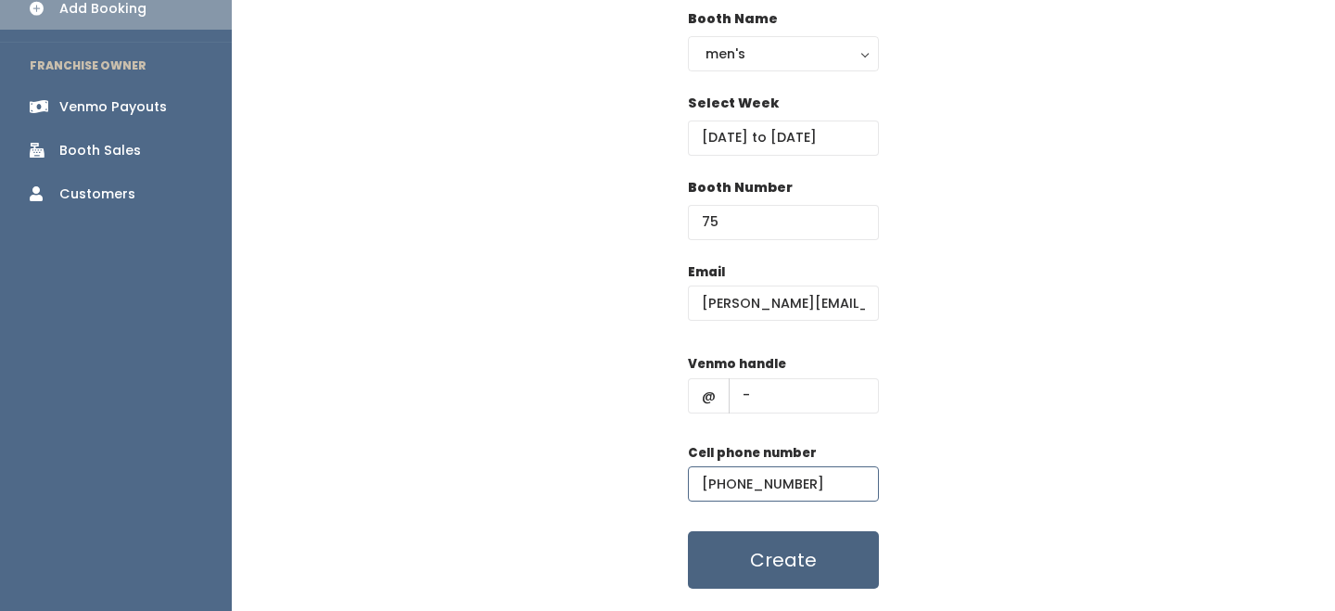
scroll to position [257, 0]
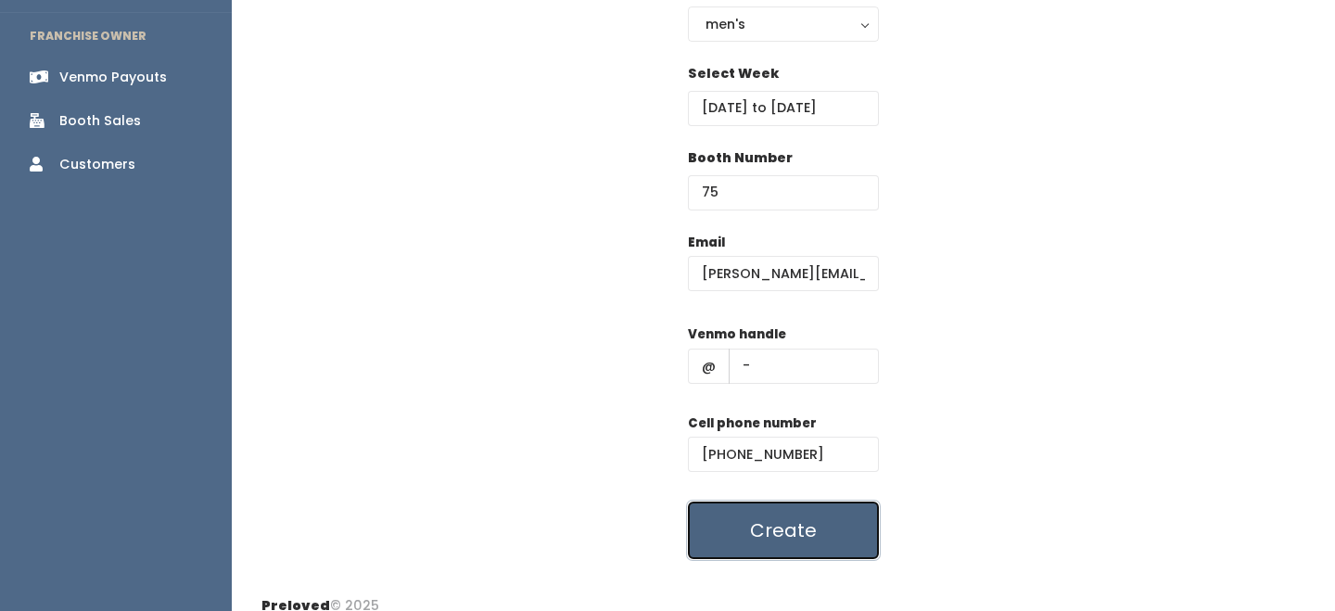
click at [784, 529] on button "Create" at bounding box center [783, 529] width 191 height 57
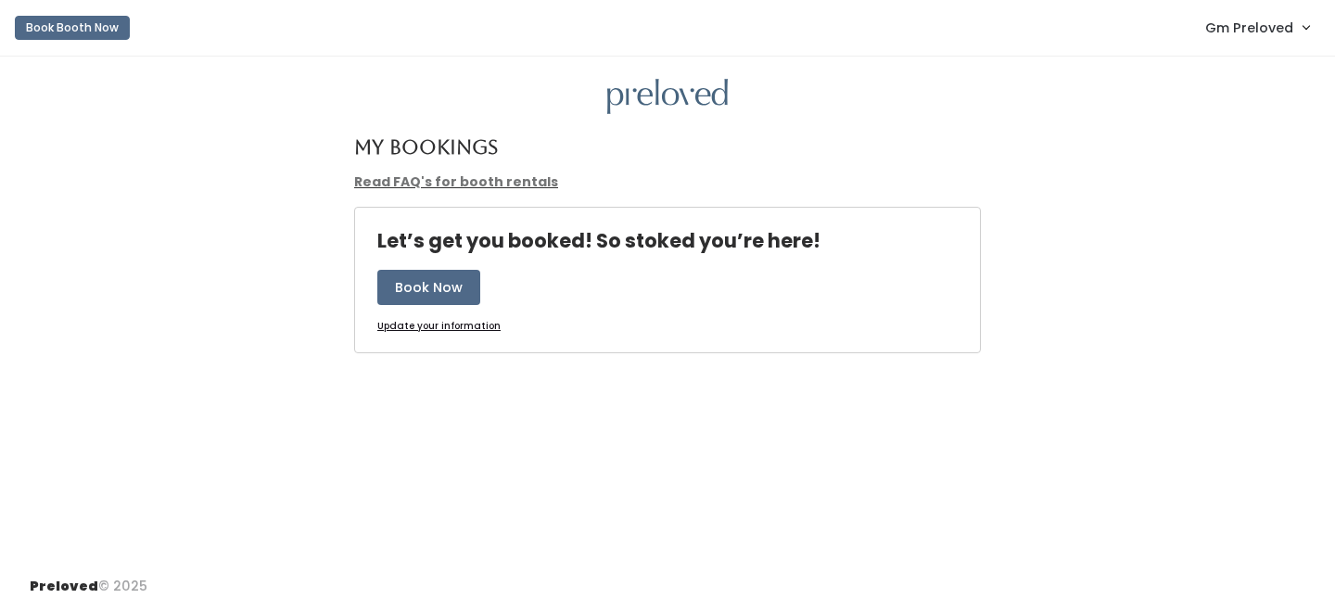
click at [1270, 33] on span "Gm Preloved" at bounding box center [1249, 28] width 88 height 20
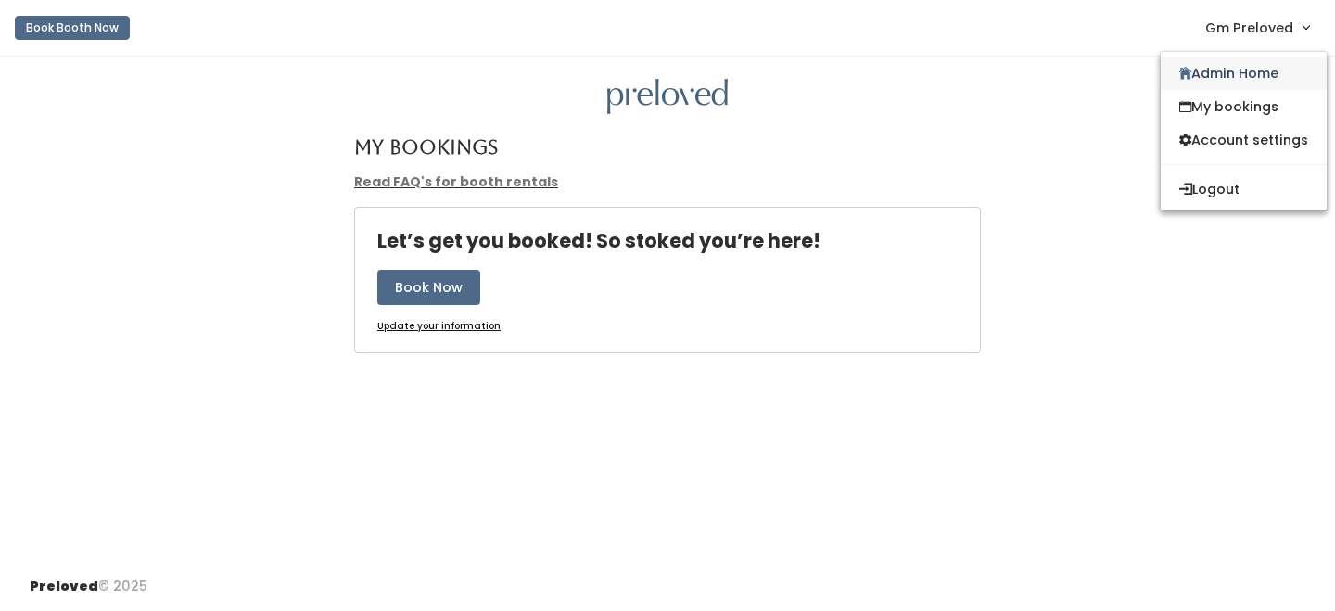
click at [1243, 81] on link "Admin Home" at bounding box center [1243, 73] width 166 height 33
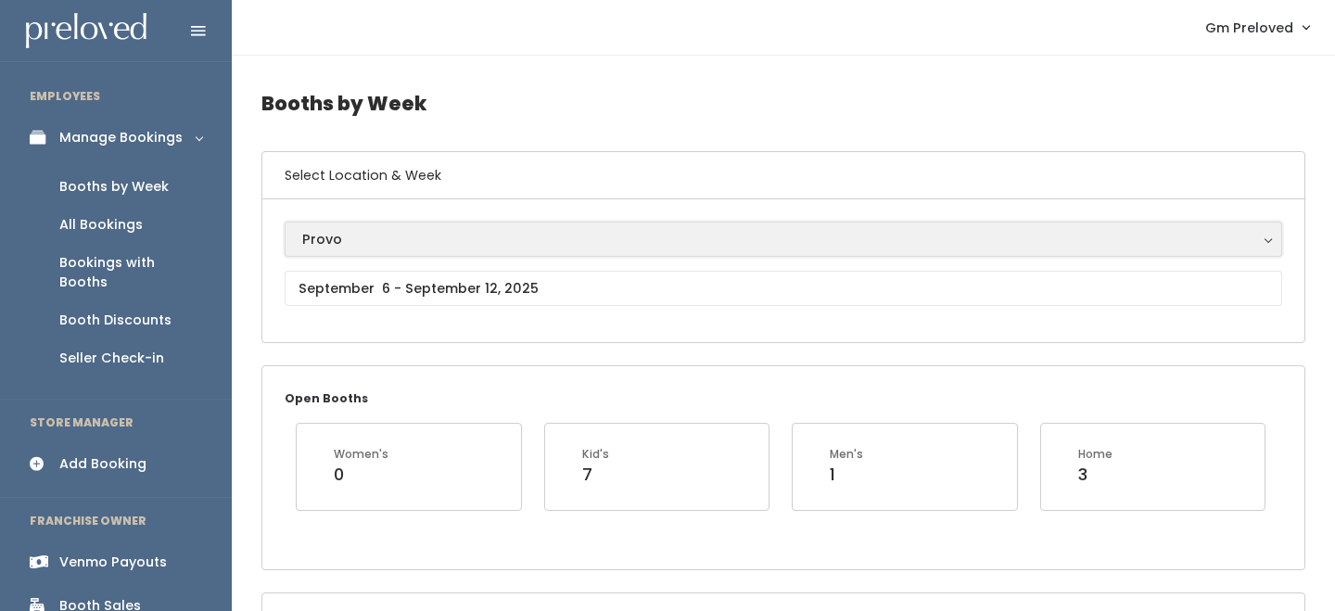
click at [456, 244] on div "Provo" at bounding box center [783, 239] width 962 height 20
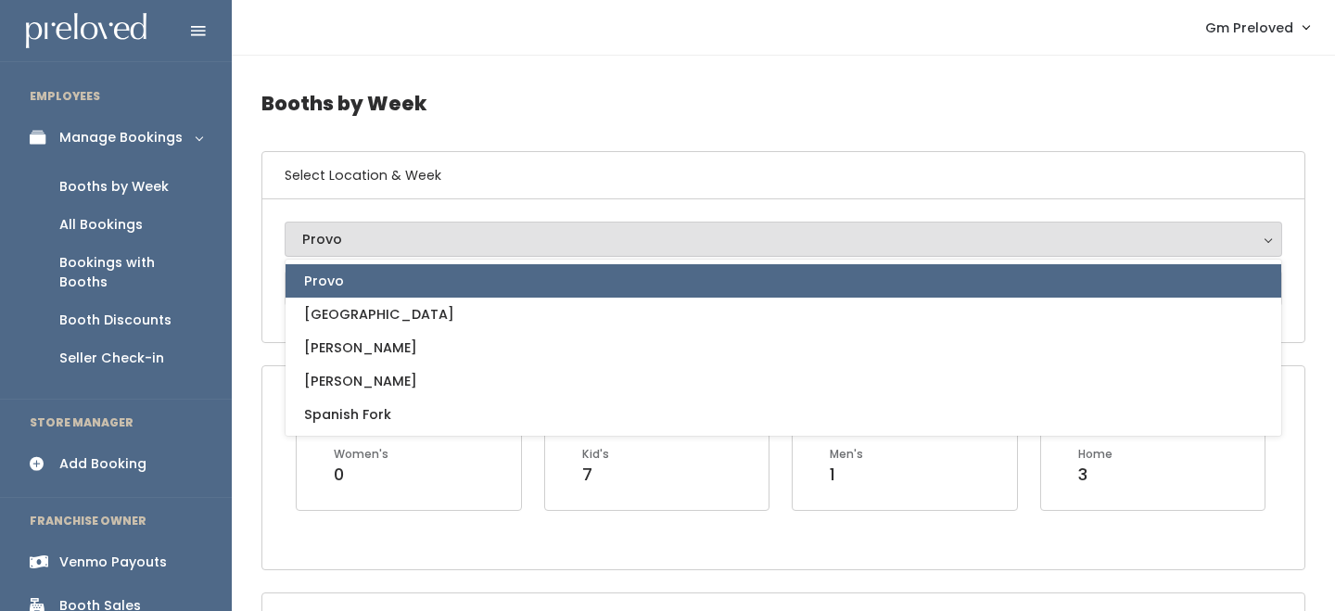
click at [111, 233] on div "All Bookings" at bounding box center [100, 224] width 83 height 19
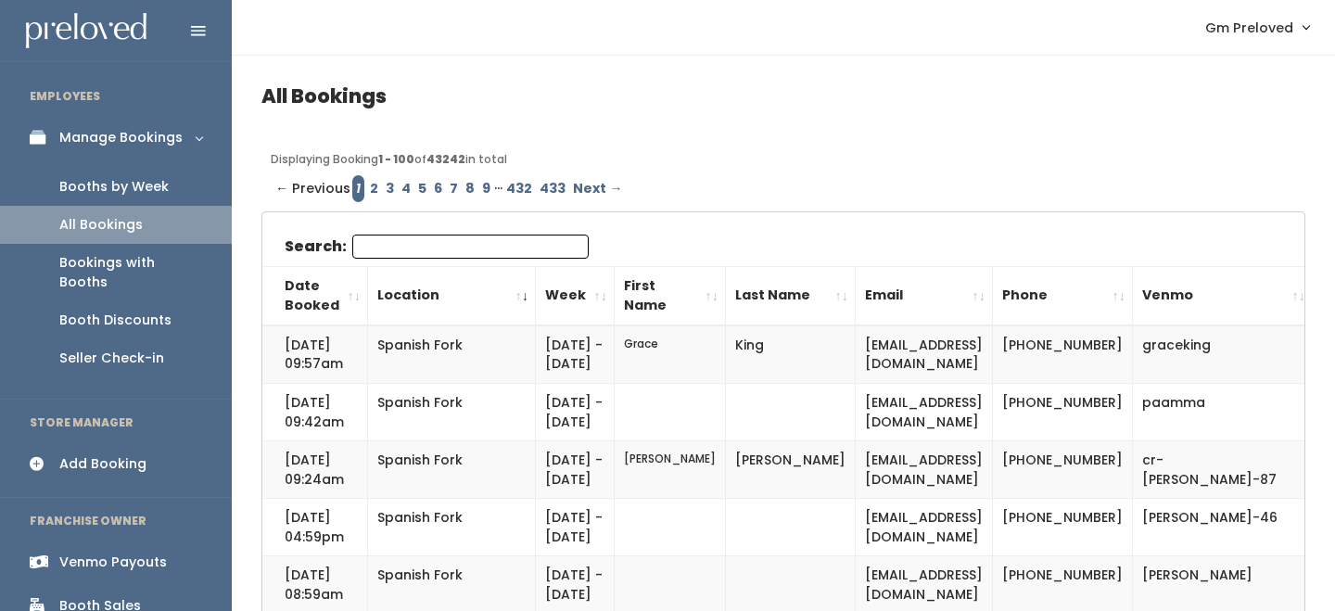
click at [418, 249] on input "Search:" at bounding box center [470, 247] width 236 height 24
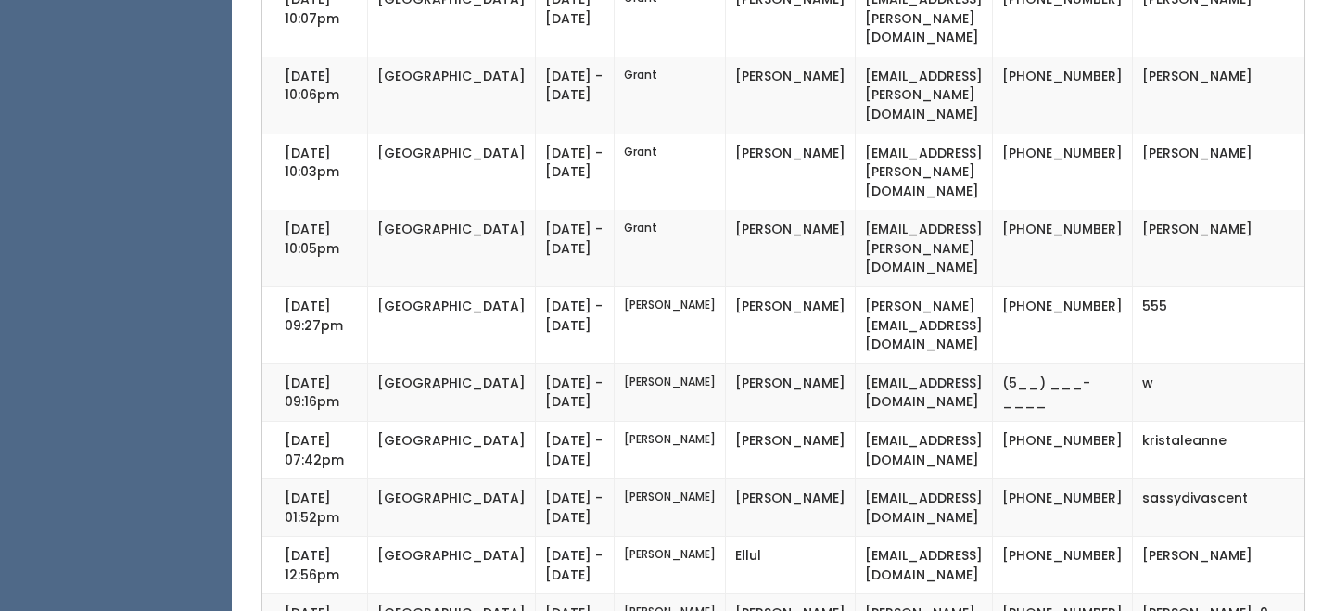
scroll to position [2533, 0]
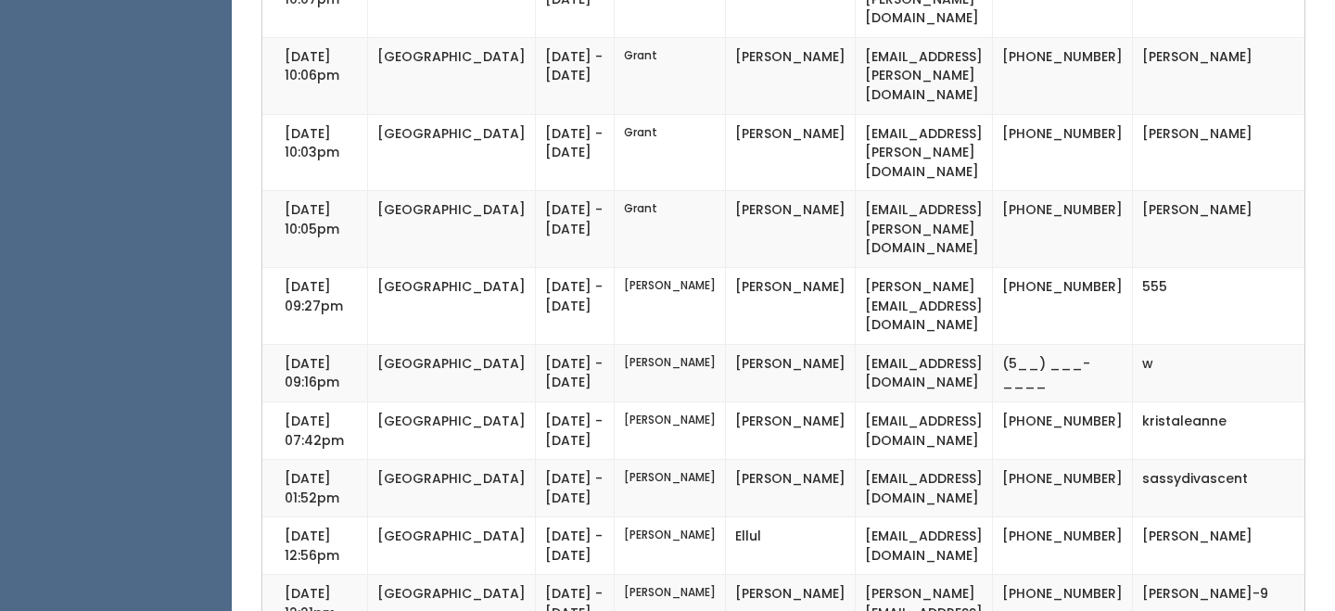
type input "[GEOGRAPHIC_DATA]"
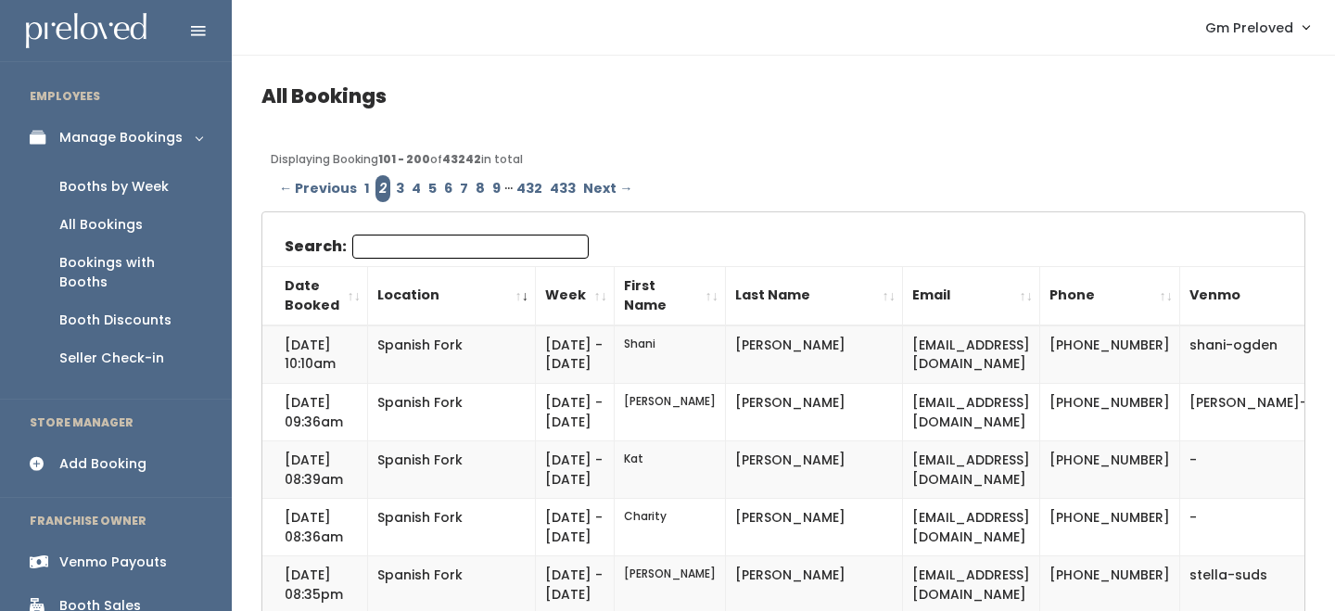
click at [430, 239] on input "Search:" at bounding box center [470, 247] width 236 height 24
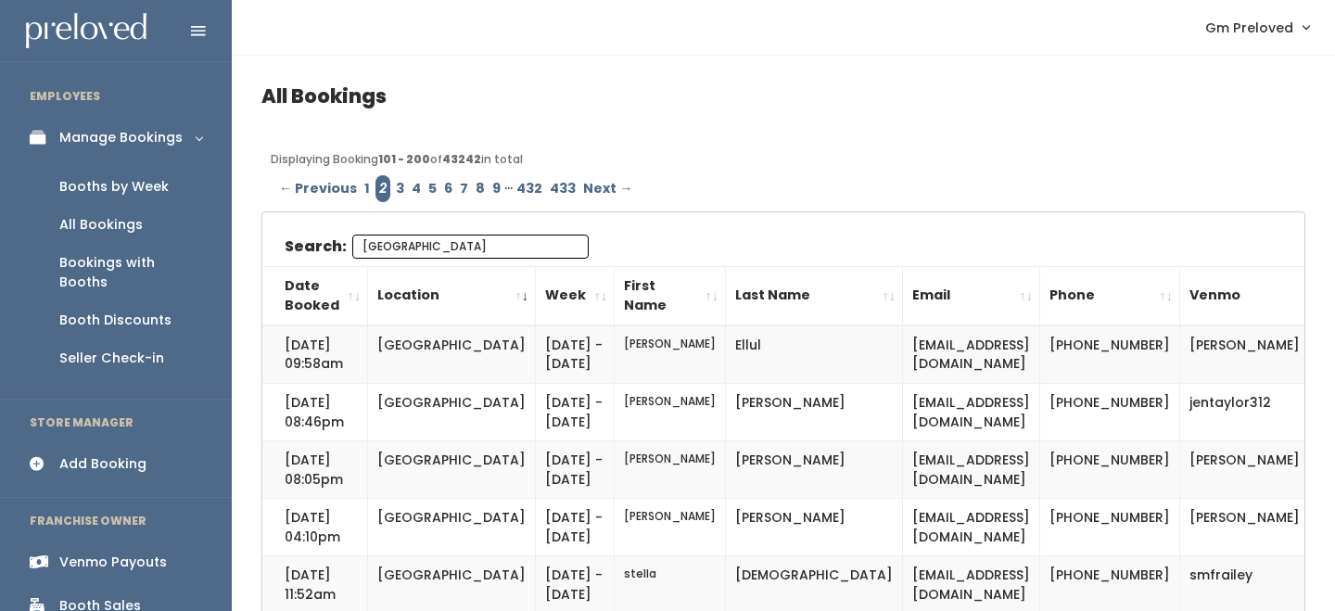
type input "[GEOGRAPHIC_DATA]"
click at [115, 253] on div "Bookings with Booths" at bounding box center [130, 272] width 143 height 39
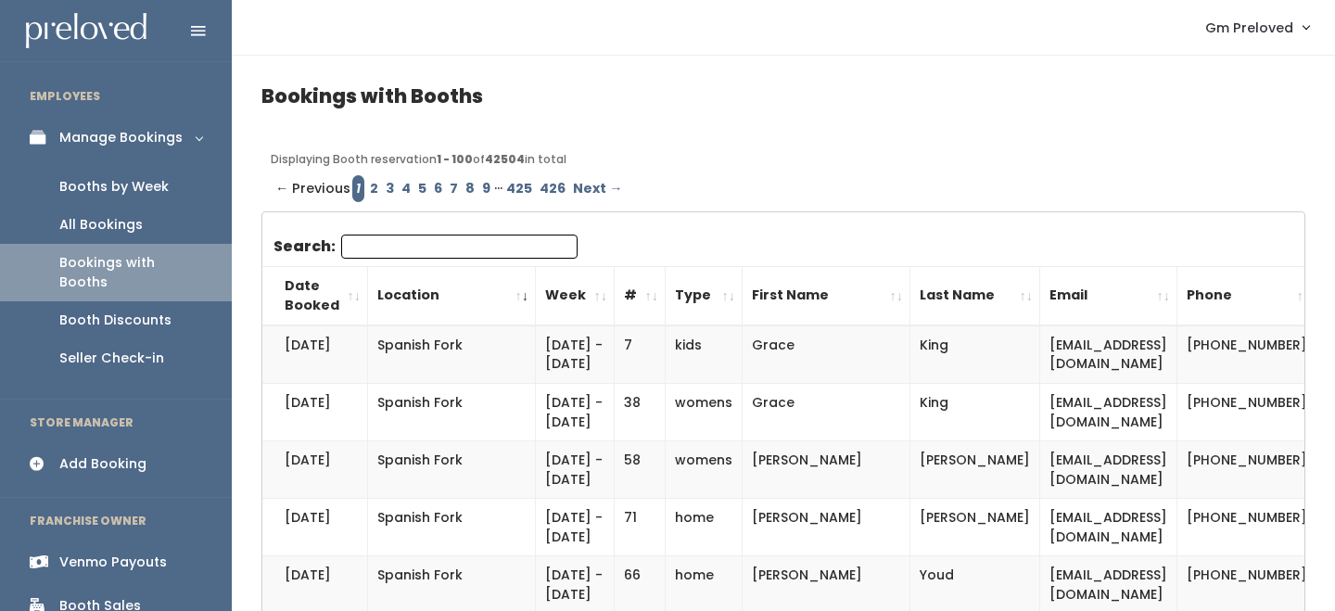
click at [410, 257] on input "Search:" at bounding box center [459, 247] width 236 height 24
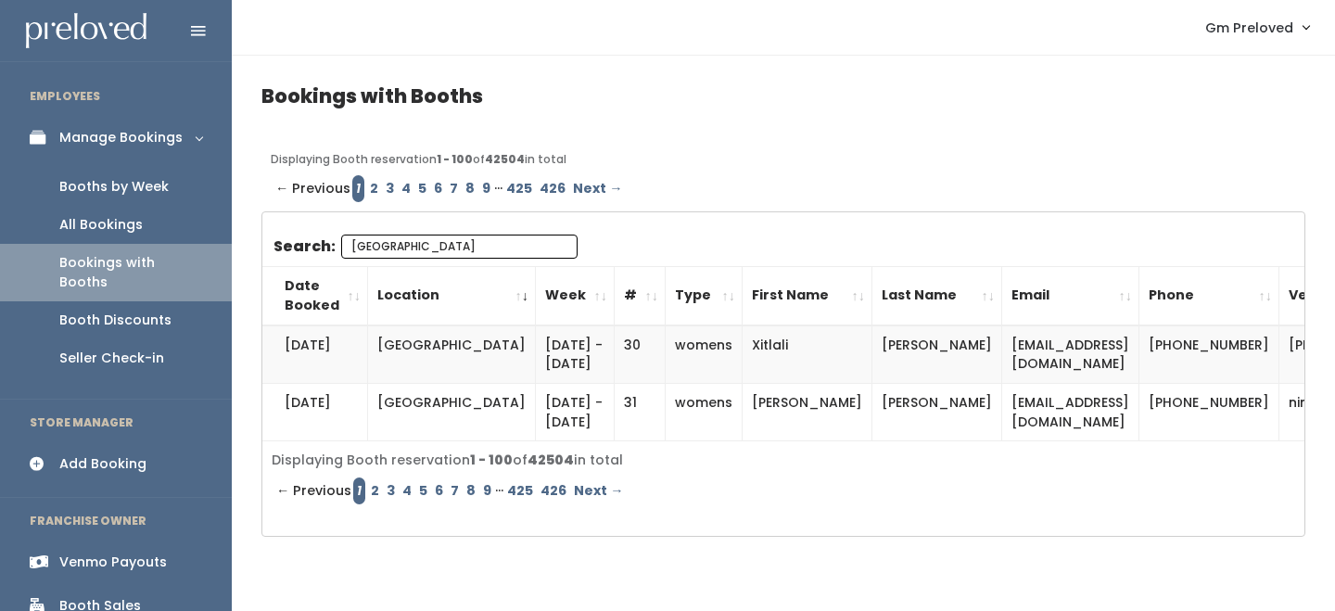
type input "houston"
click at [370, 188] on link "2" at bounding box center [374, 188] width 16 height 27
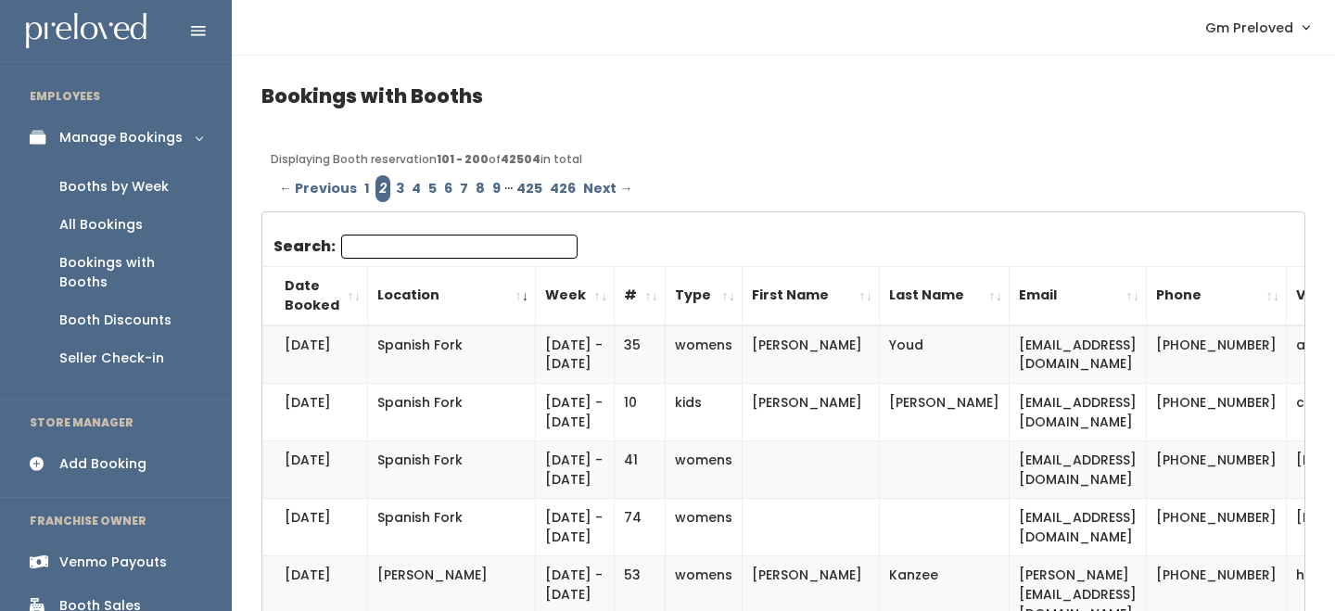
click at [373, 243] on input "Search:" at bounding box center [459, 247] width 236 height 24
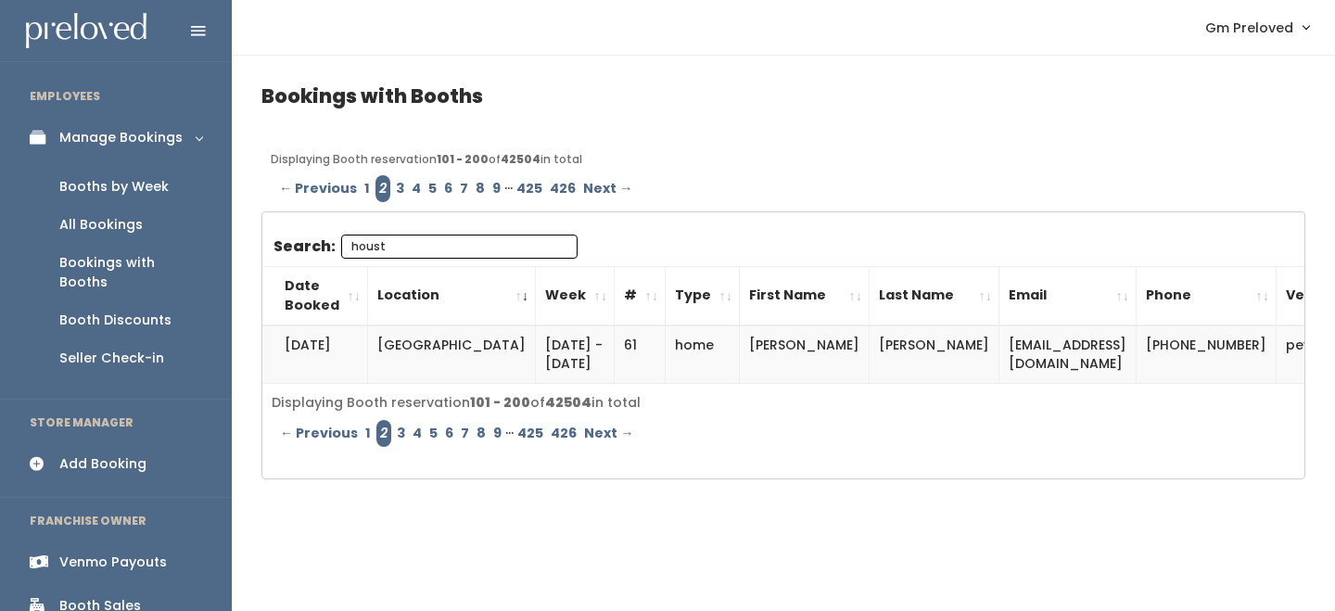
type input "houst"
click at [361, 196] on link "1" at bounding box center [367, 188] width 13 height 27
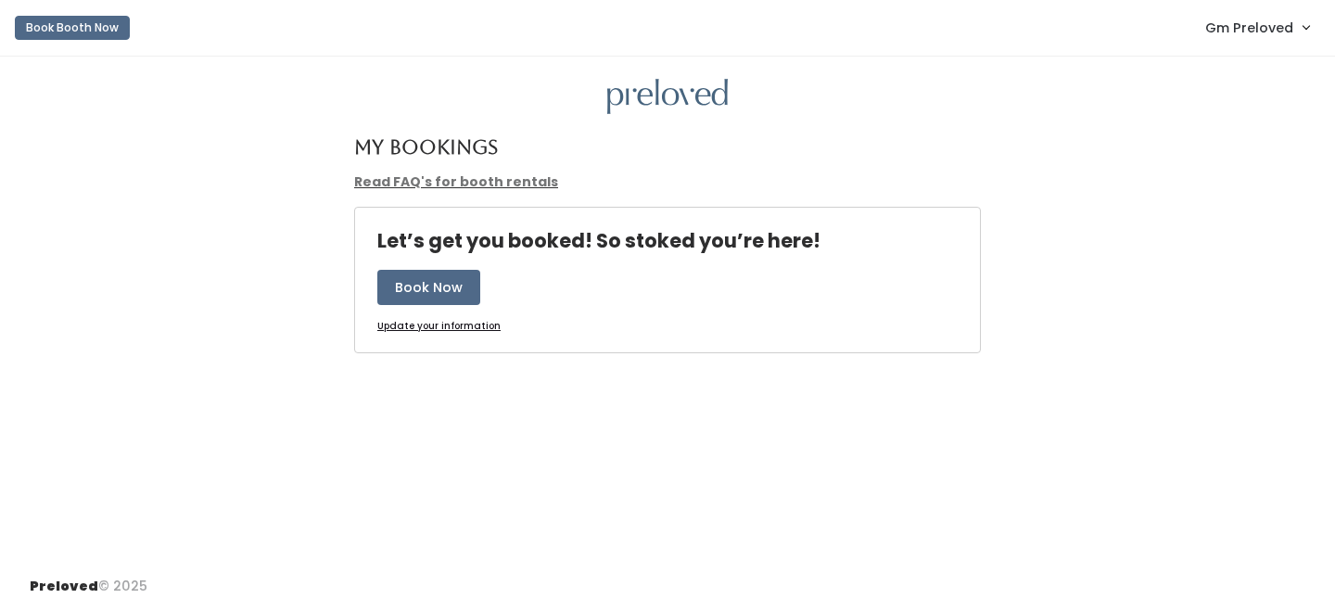
click at [1208, 16] on link "Gm Preloved" at bounding box center [1256, 27] width 141 height 40
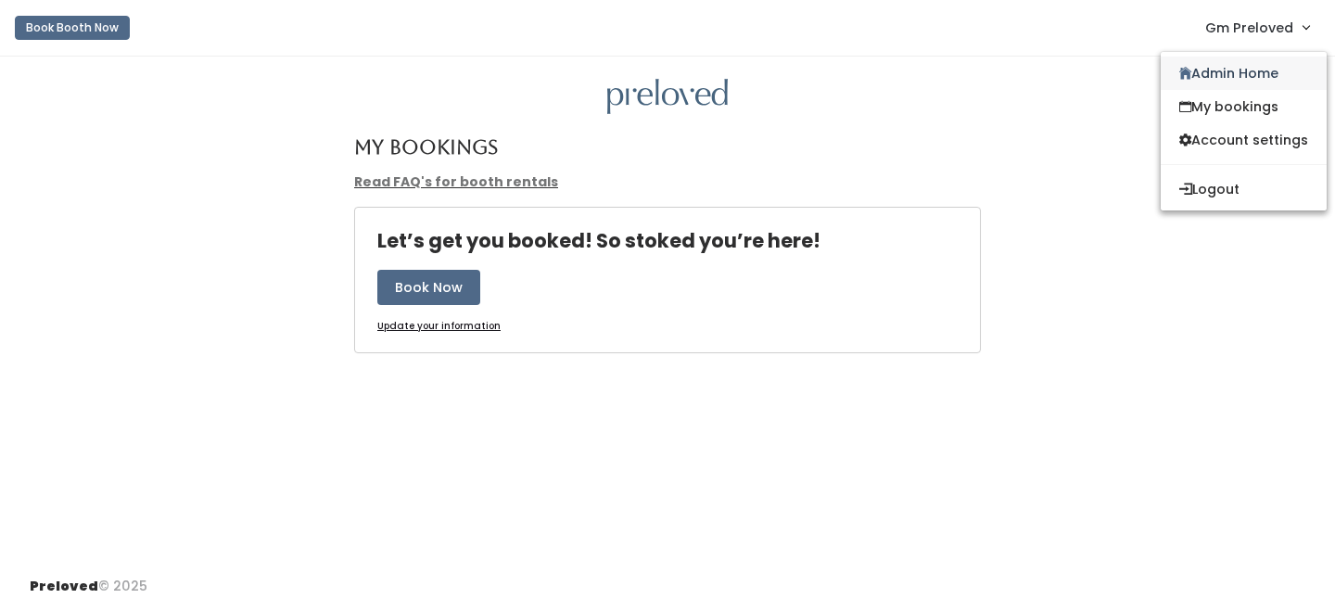
click at [1211, 69] on link "Admin Home" at bounding box center [1243, 73] width 166 height 33
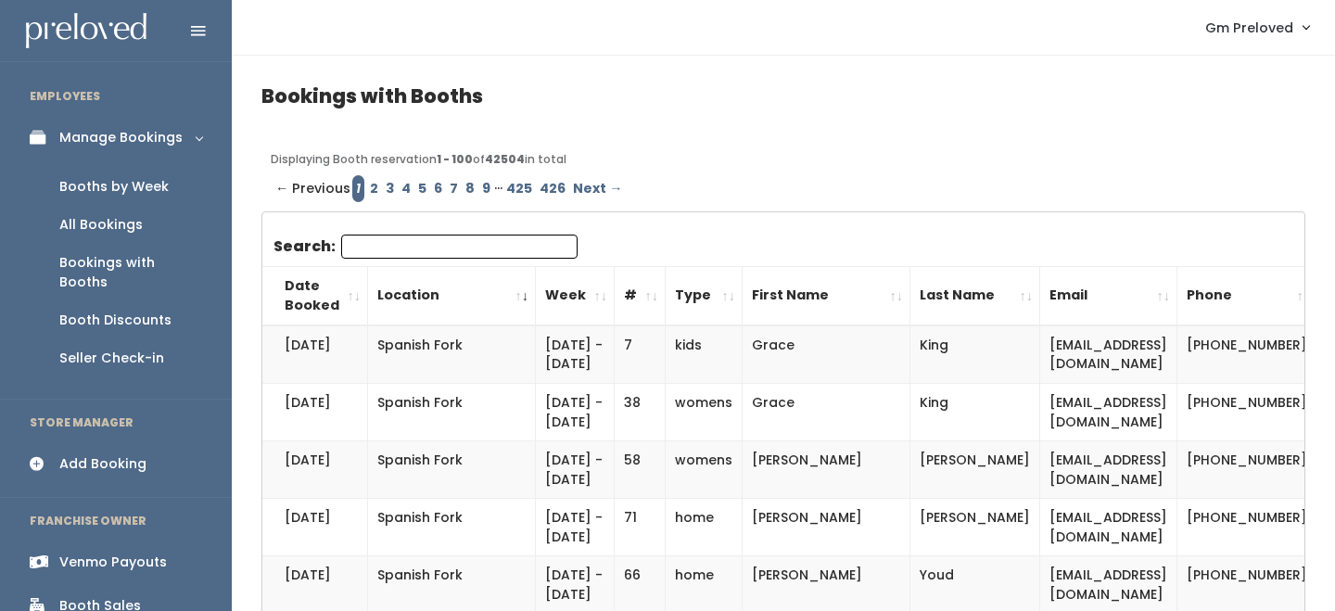
click at [389, 247] on input "Search:" at bounding box center [459, 247] width 236 height 24
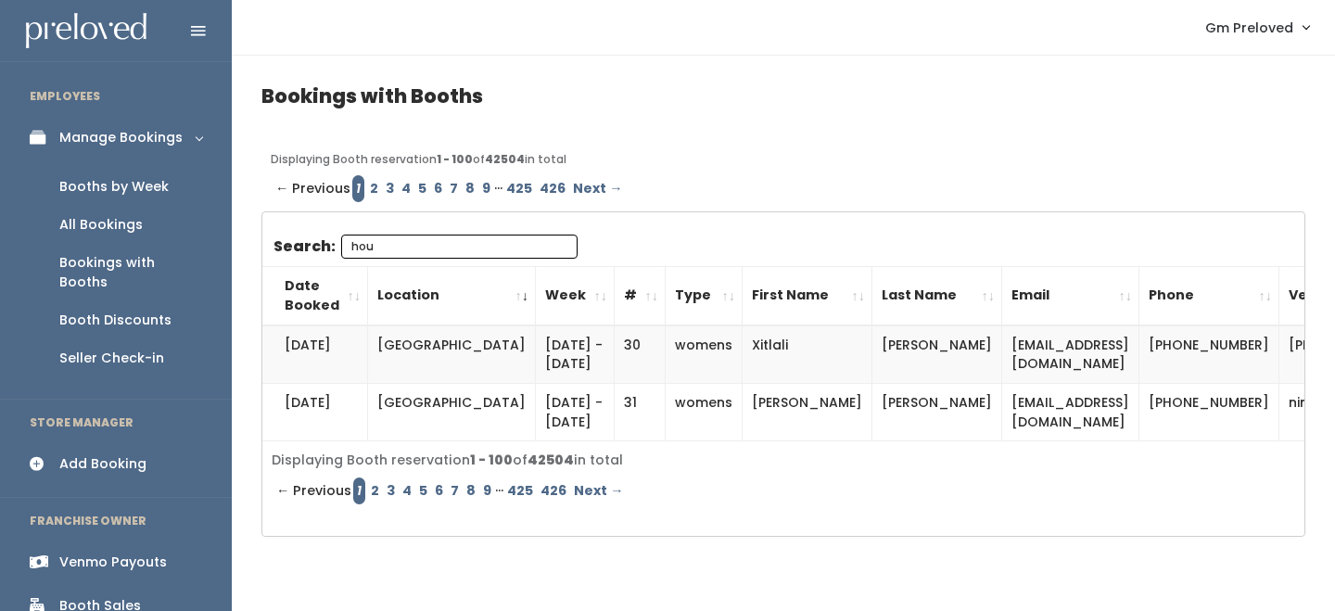
type input "hou"
click at [387, 192] on link "3" at bounding box center [390, 188] width 16 height 27
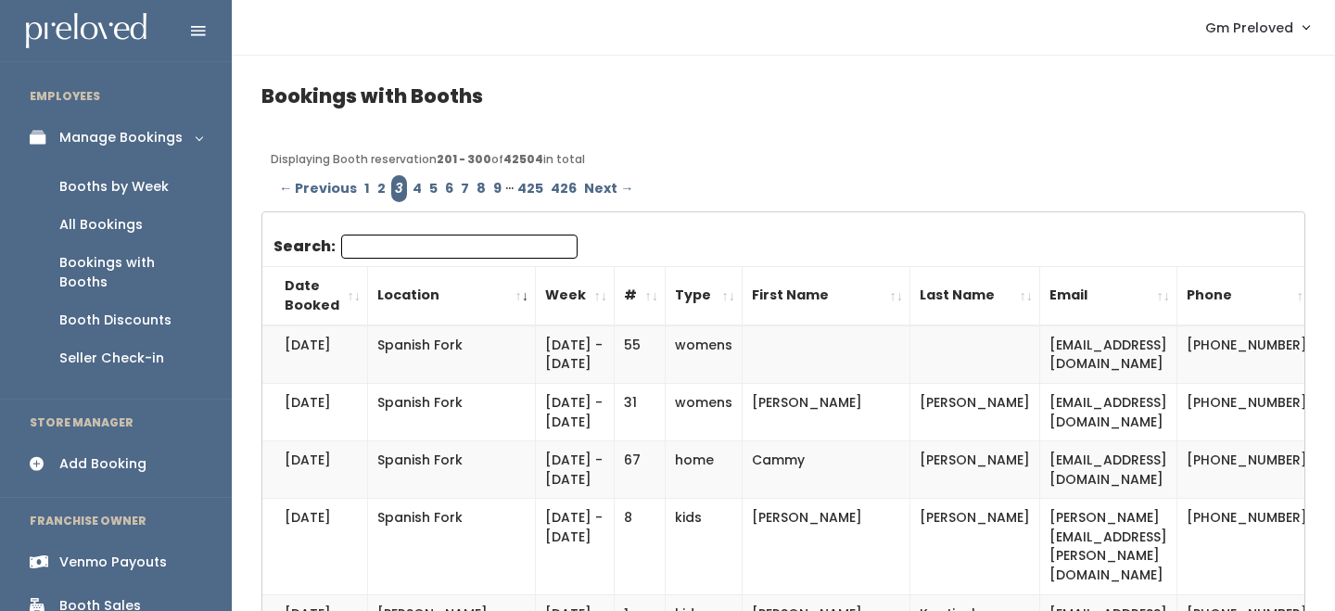
click at [377, 242] on input "Search:" at bounding box center [459, 247] width 236 height 24
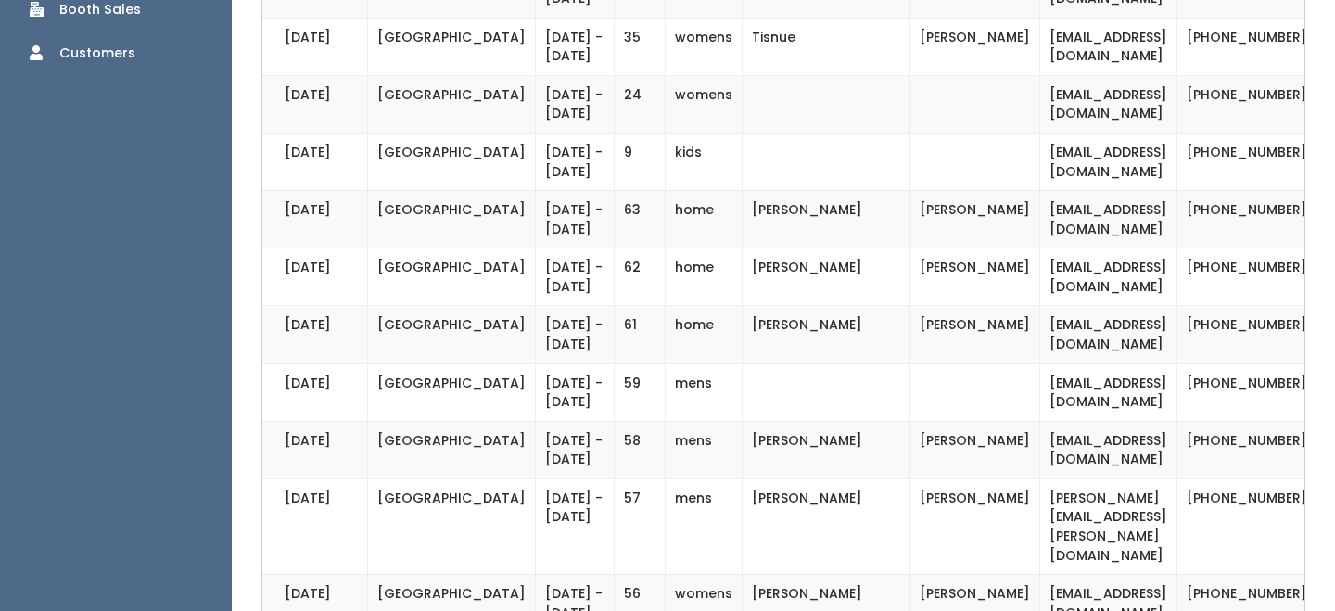
scroll to position [600, 0]
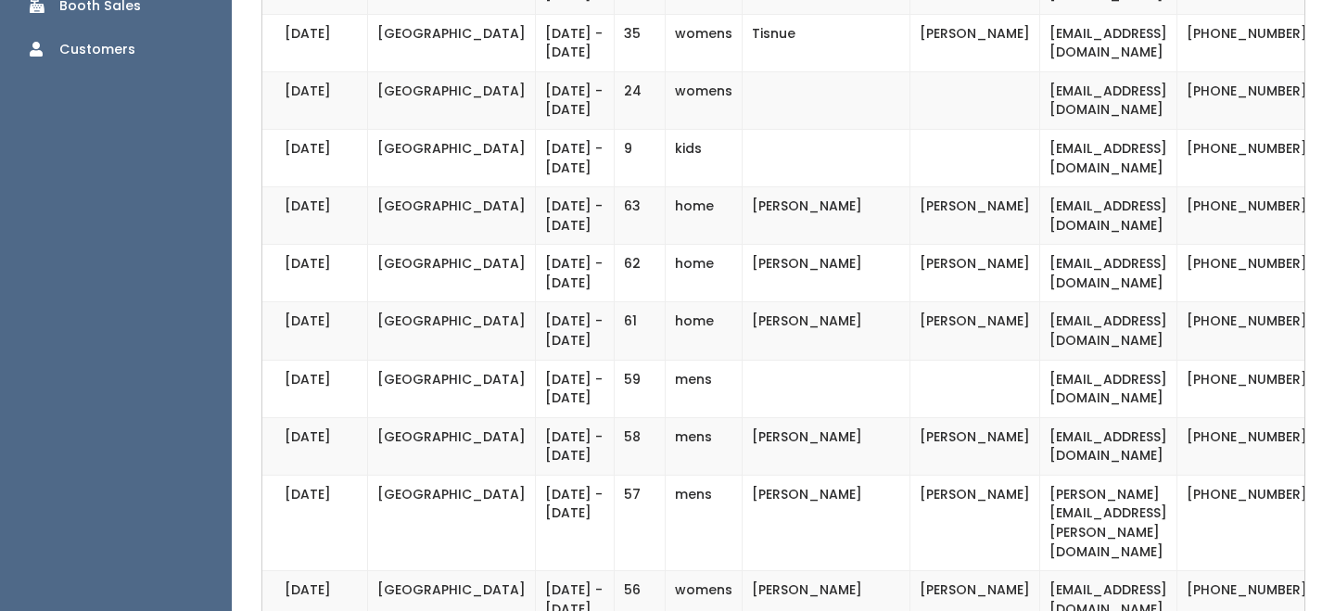
type input "houston"
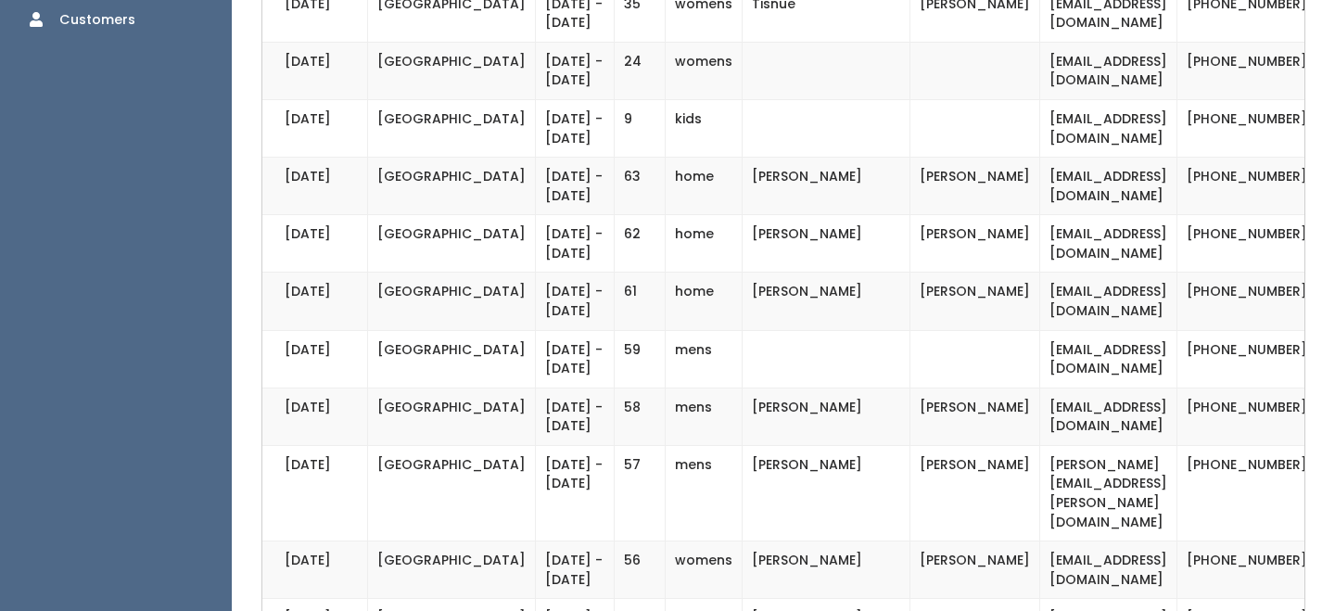
scroll to position [620, 0]
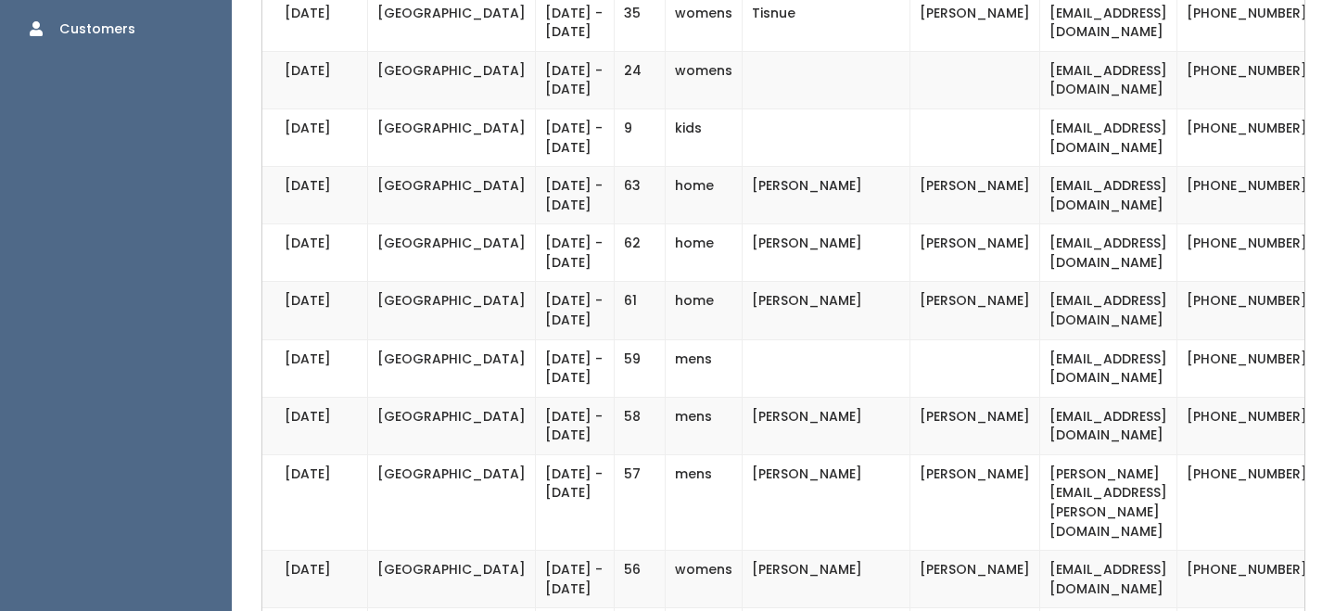
click at [1040, 224] on td "leslievasquez200@gmail.com" at bounding box center [1108, 195] width 137 height 57
copy tr "leslievasquez200@gmail.com"
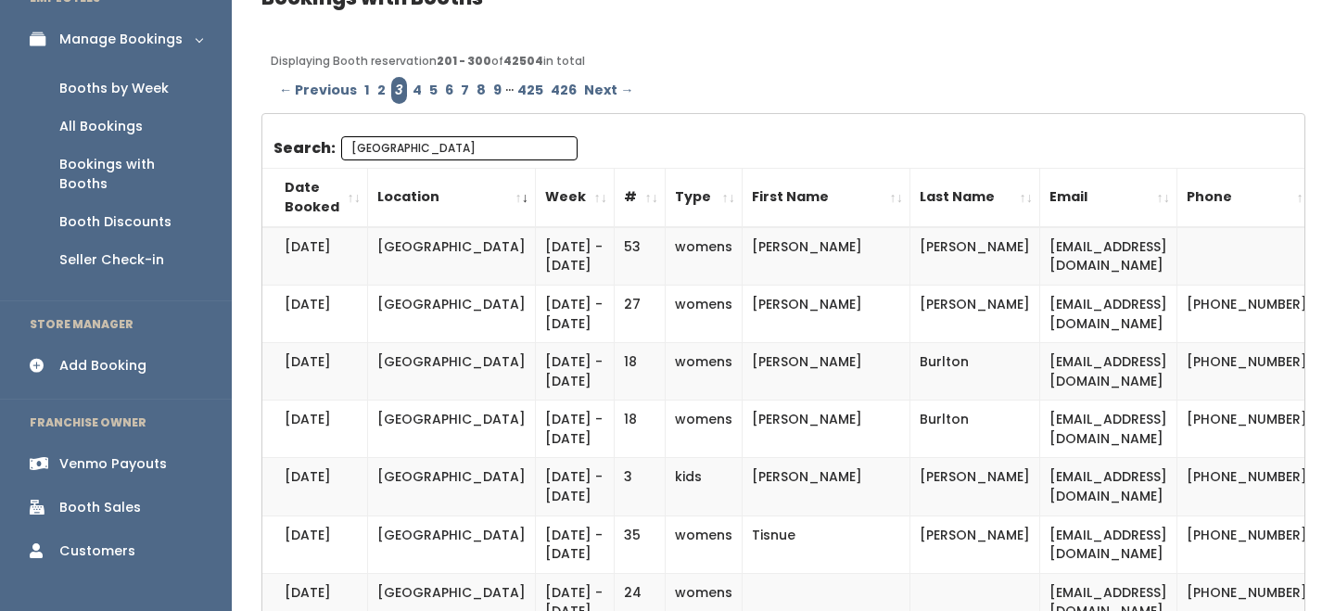
scroll to position [0, 0]
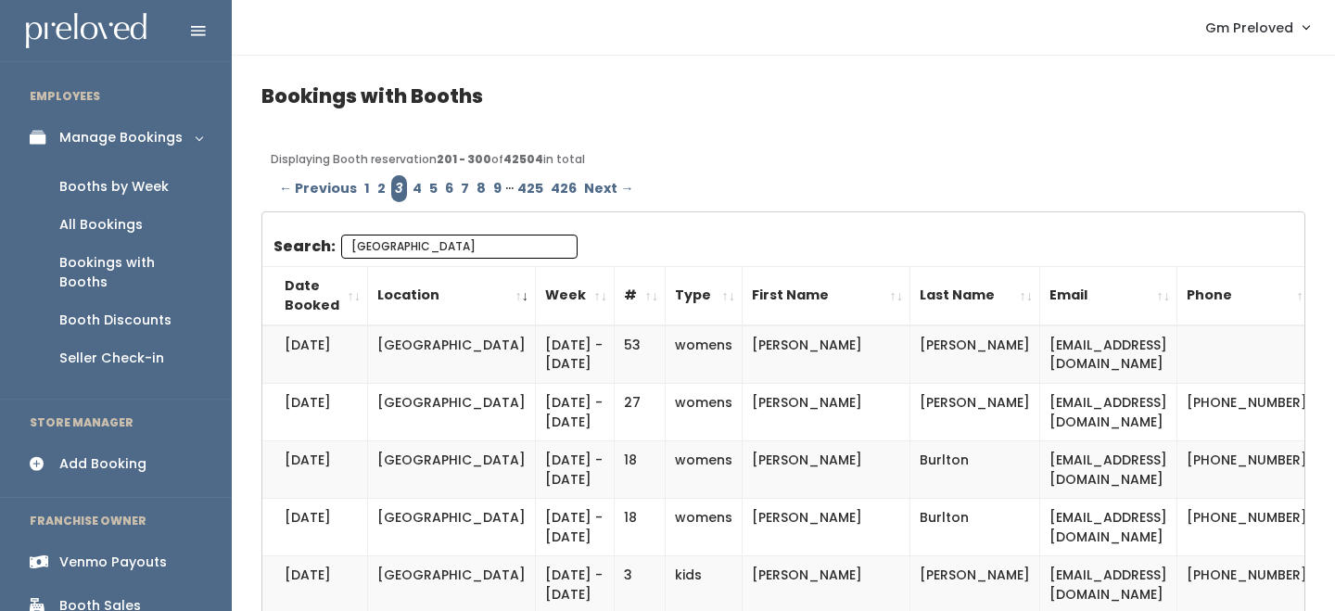
click at [615, 297] on th "#" at bounding box center [640, 295] width 51 height 59
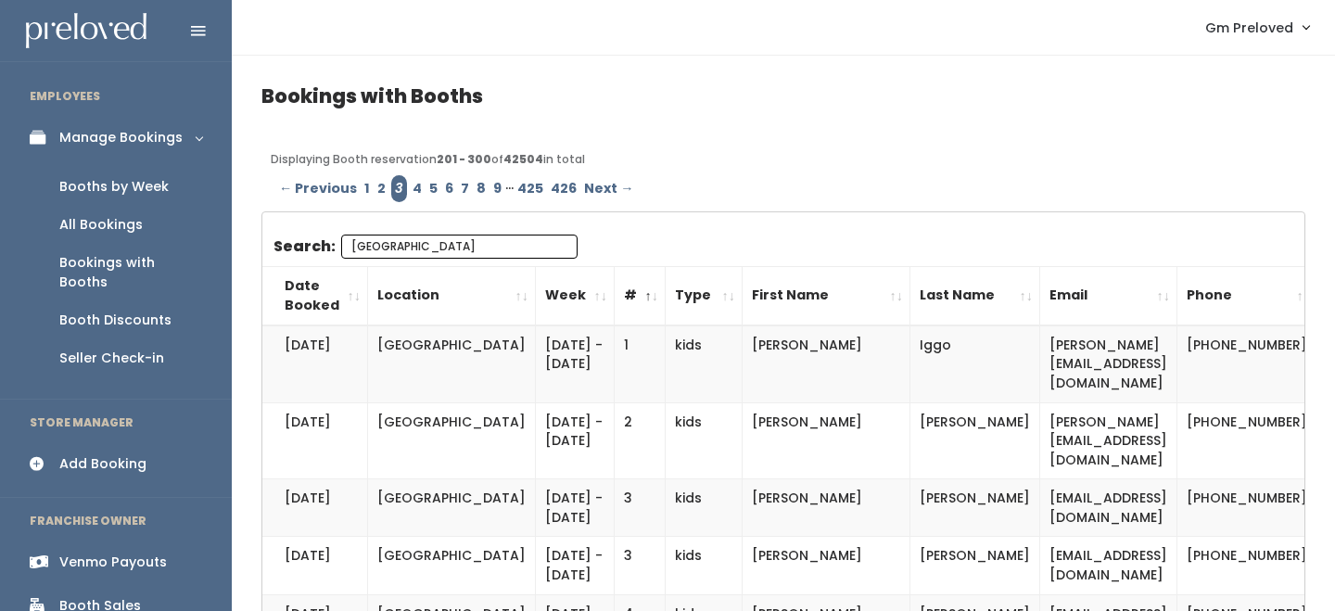
click at [615, 297] on th "#" at bounding box center [640, 295] width 51 height 59
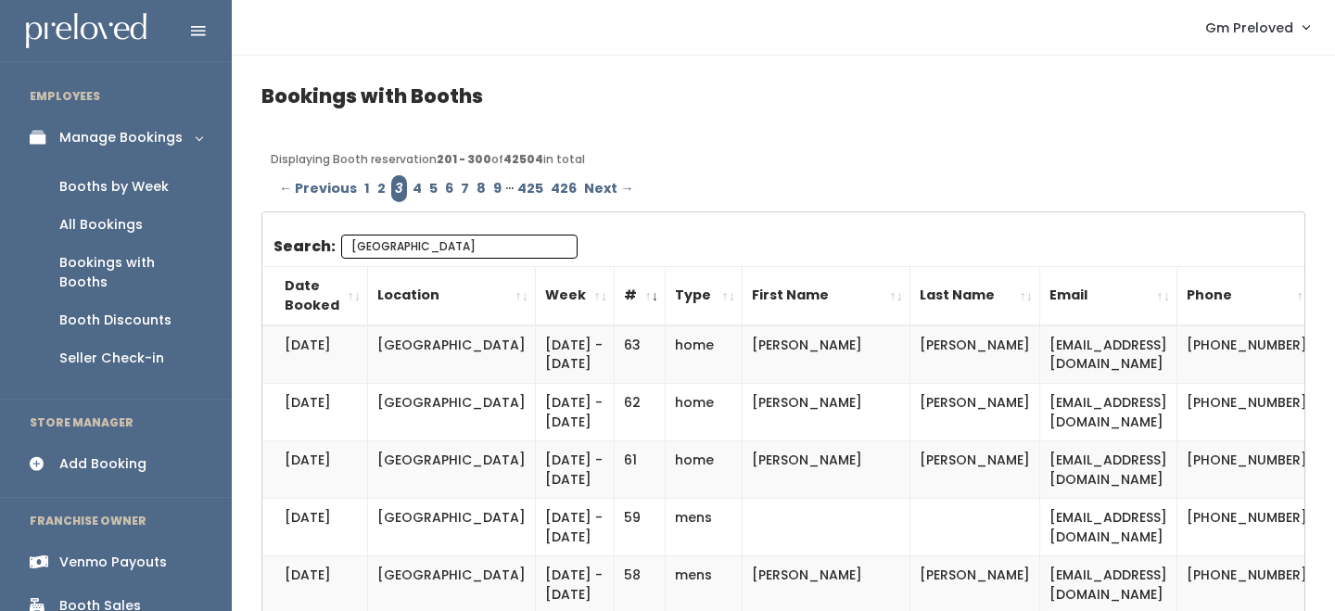
click at [367, 192] on link "1" at bounding box center [367, 188] width 13 height 27
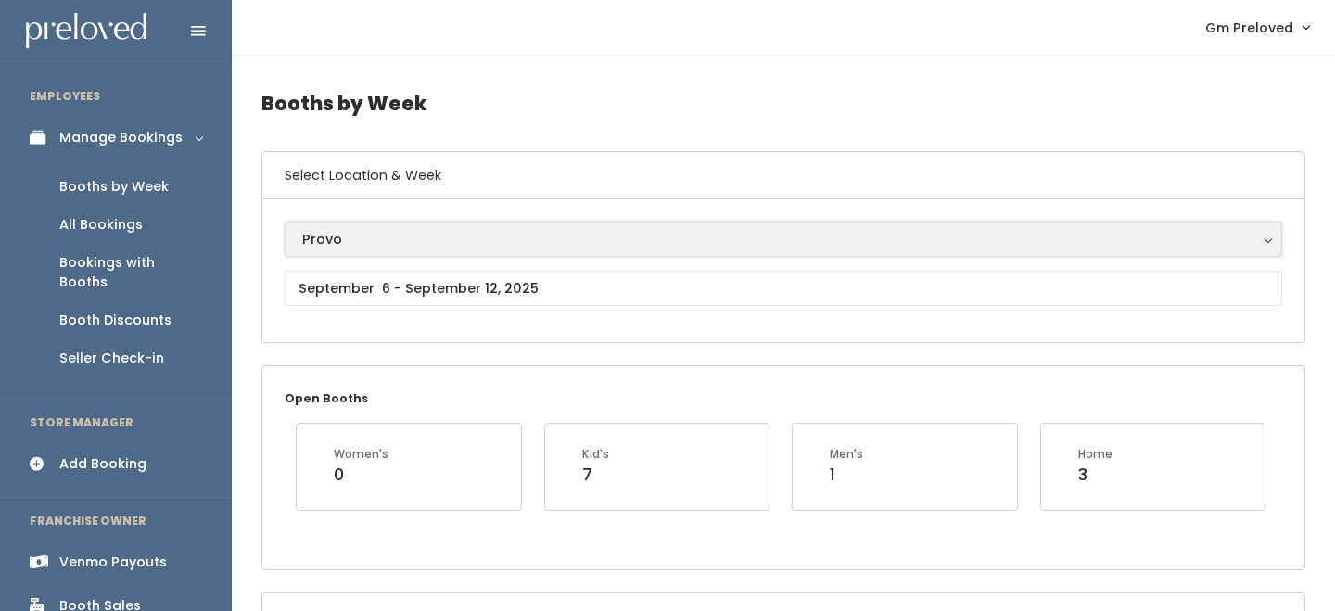
click at [323, 246] on div "Provo" at bounding box center [783, 239] width 962 height 20
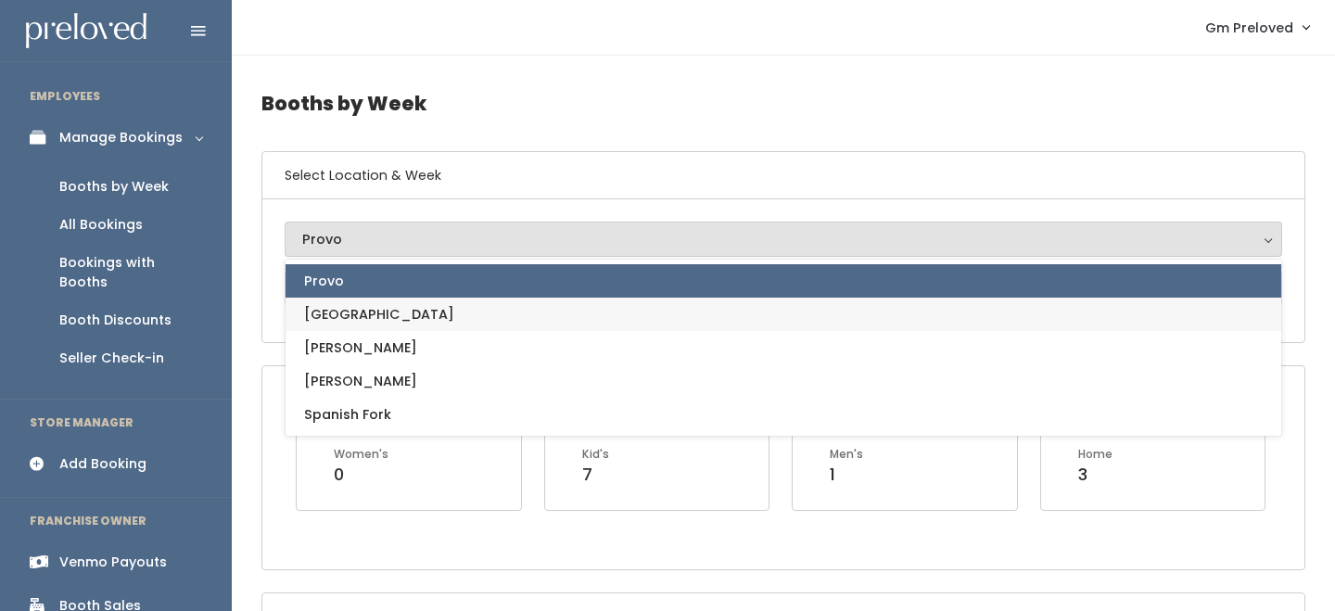
click at [349, 328] on link "Houston" at bounding box center [782, 314] width 995 height 33
select select "5"
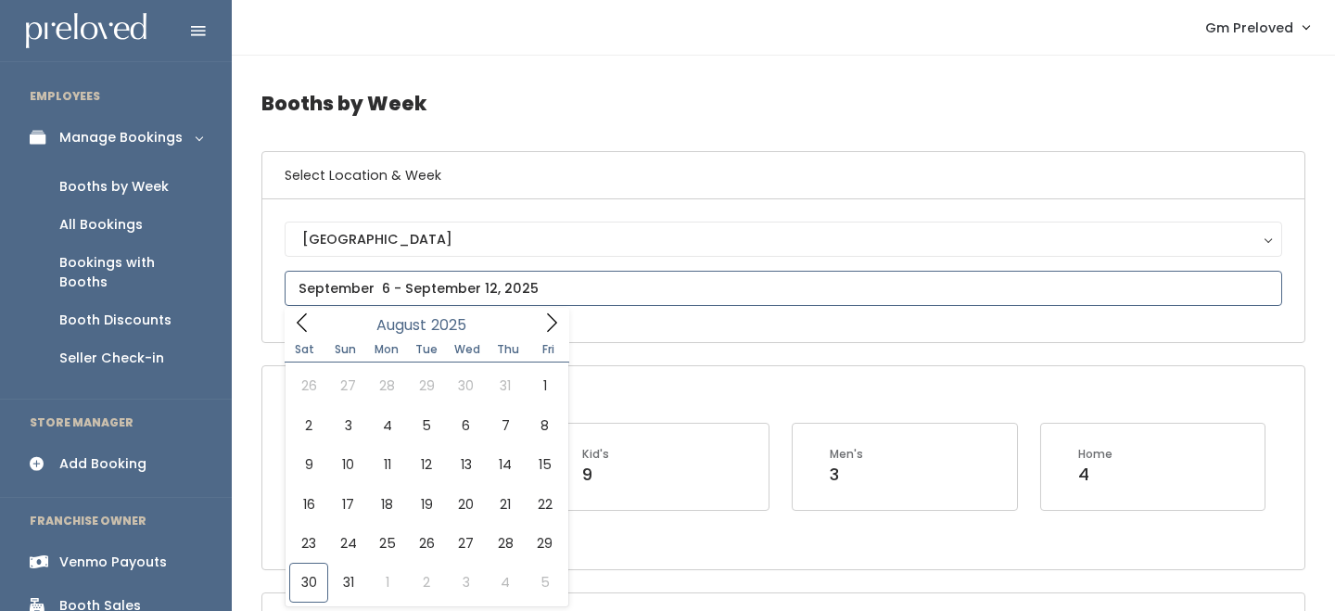
click at [369, 299] on input "text" at bounding box center [783, 288] width 997 height 35
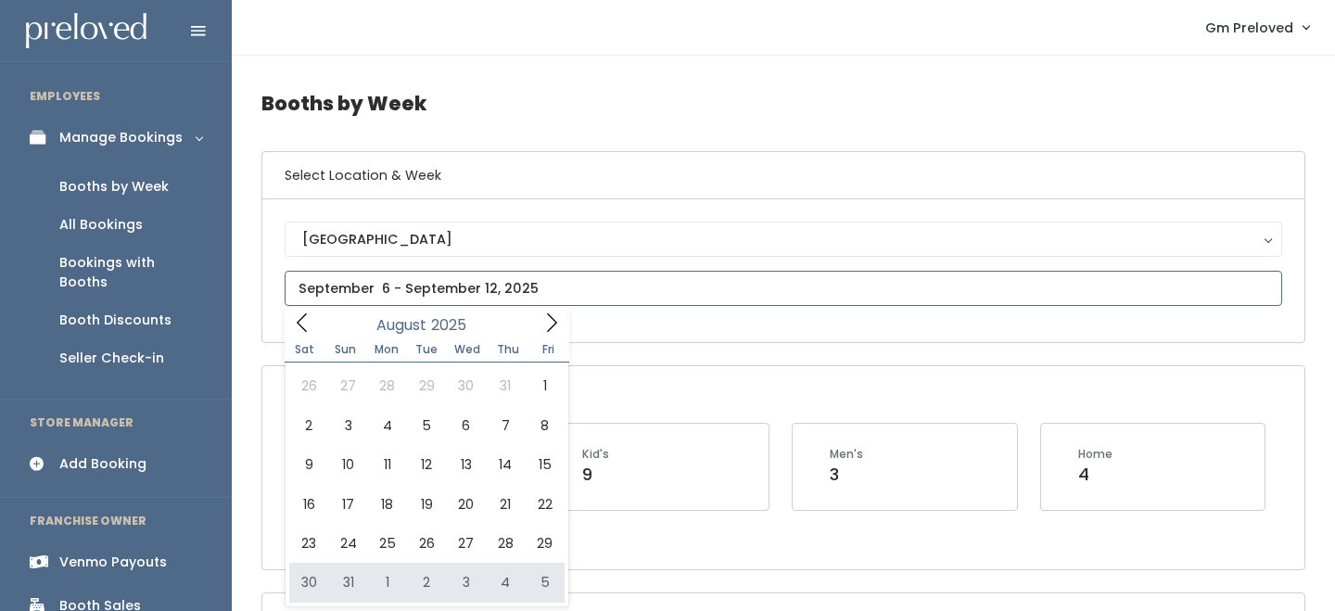
type input "August 30 to September 5"
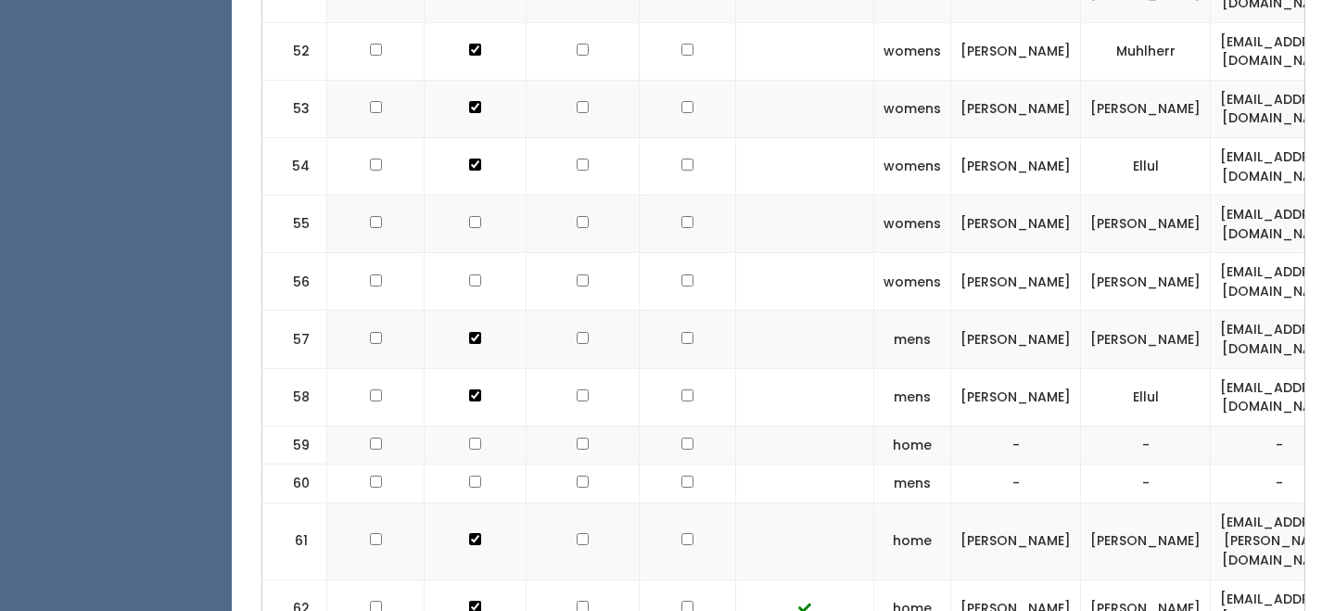
scroll to position [3822, 0]
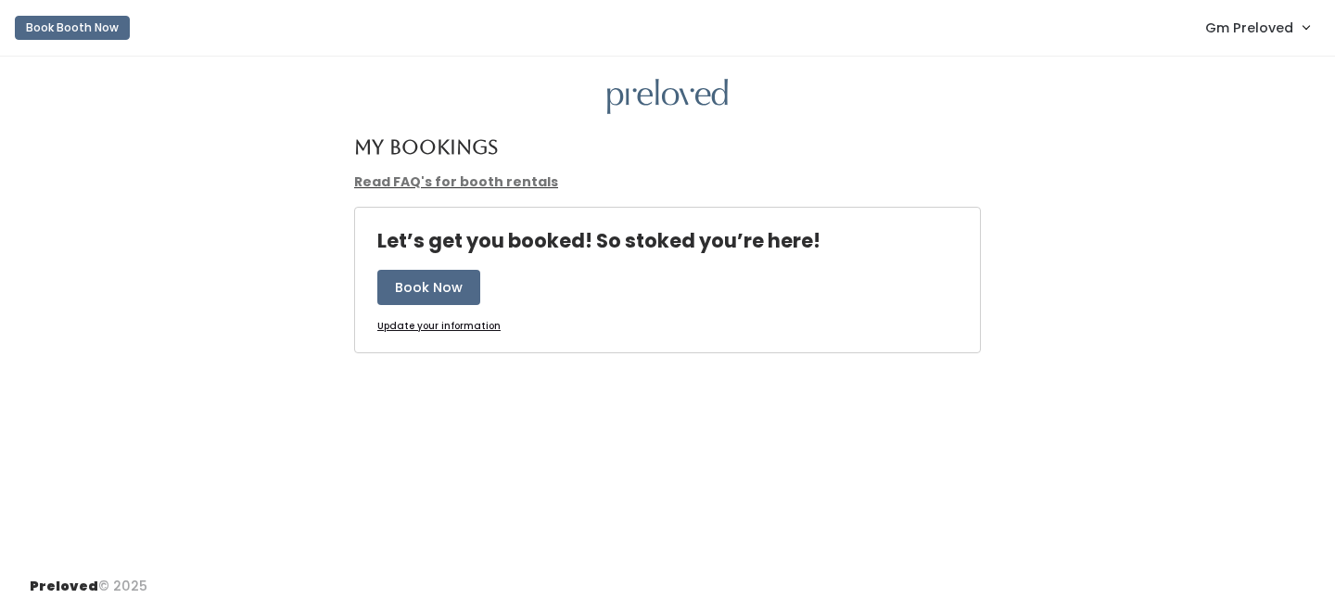
click at [1258, 29] on span "Gm Preloved" at bounding box center [1249, 28] width 88 height 20
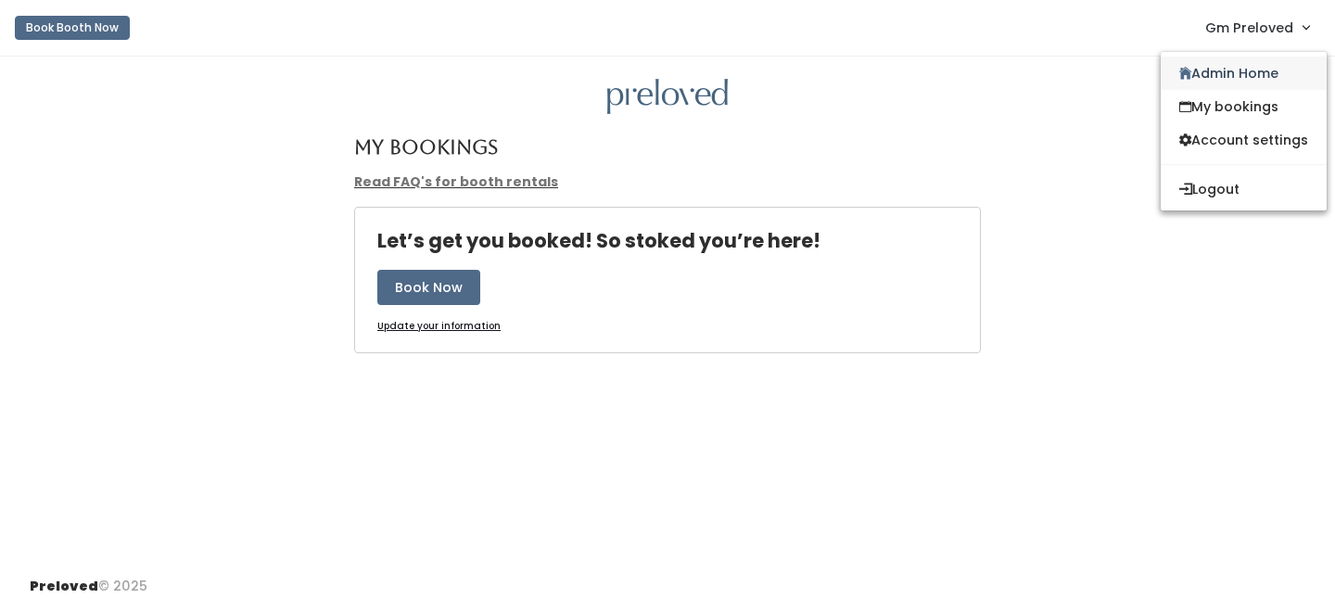
click at [1246, 69] on link "Admin Home" at bounding box center [1243, 73] width 166 height 33
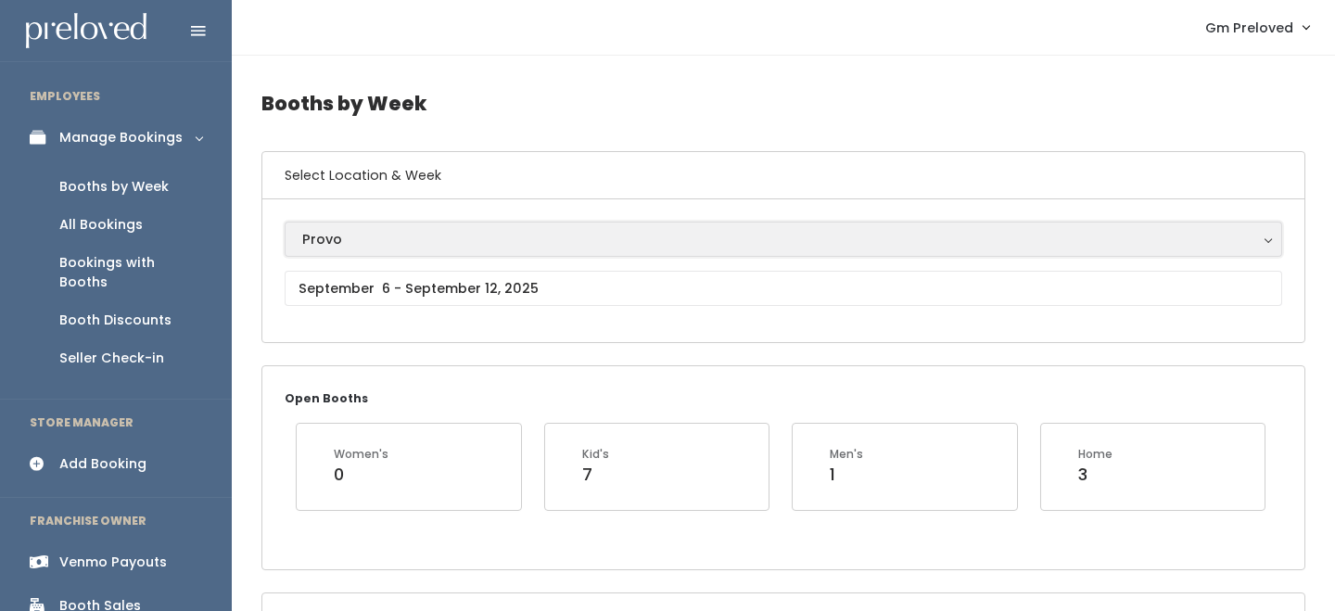
click at [395, 240] on div "Provo" at bounding box center [783, 239] width 962 height 20
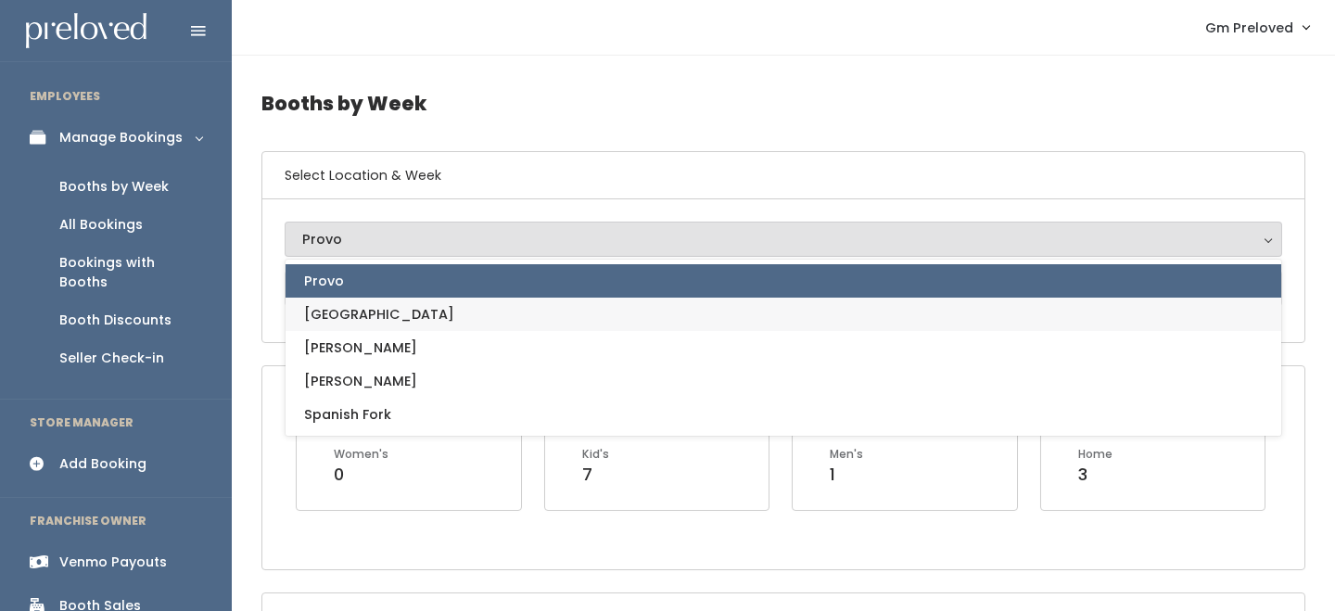
click at [379, 315] on link "[GEOGRAPHIC_DATA]" at bounding box center [782, 314] width 995 height 33
select select "5"
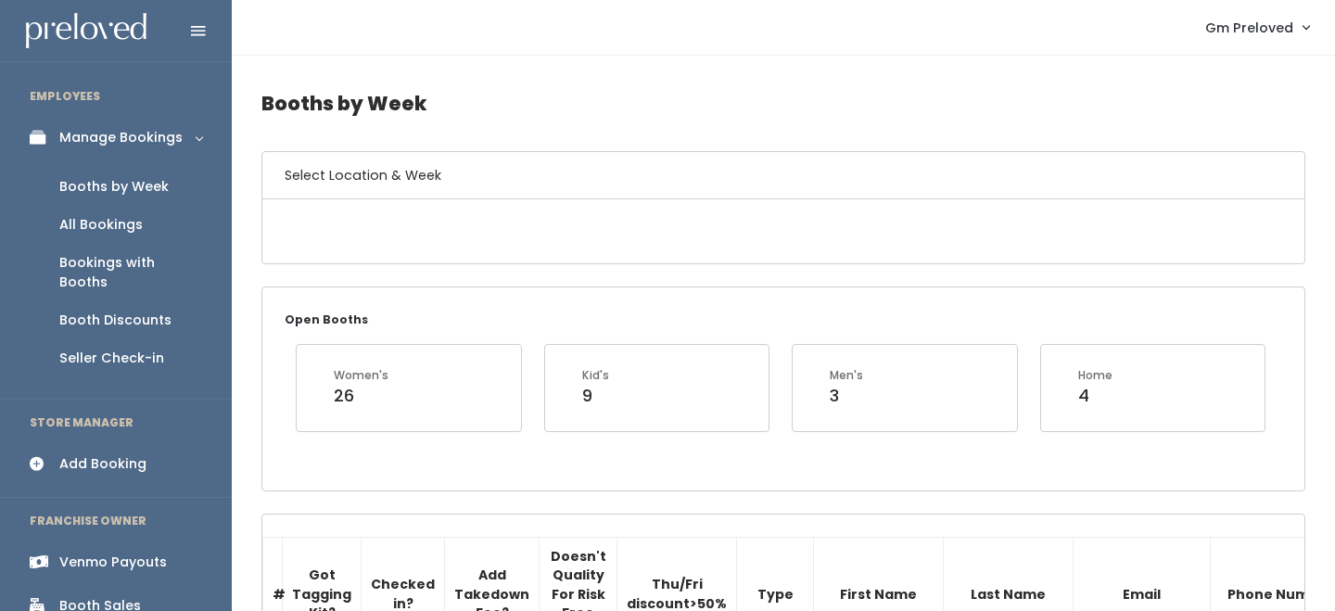
click at [121, 454] on div "Add Booking" at bounding box center [102, 463] width 87 height 19
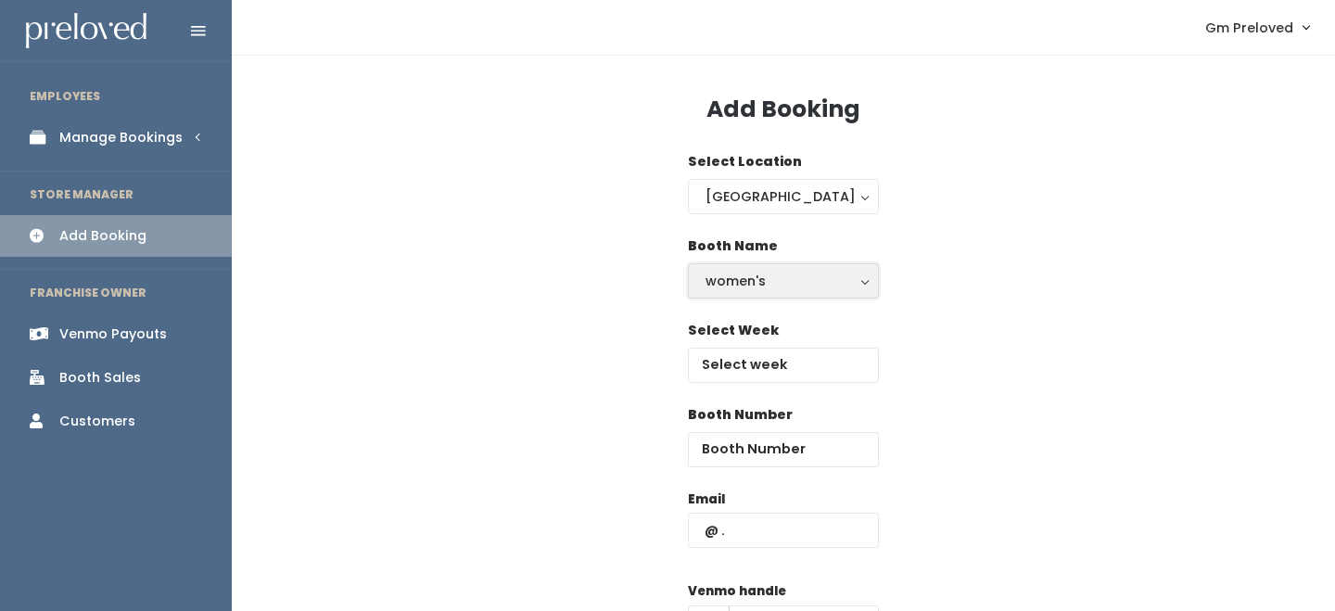
click at [774, 284] on div "women's" at bounding box center [783, 281] width 156 height 20
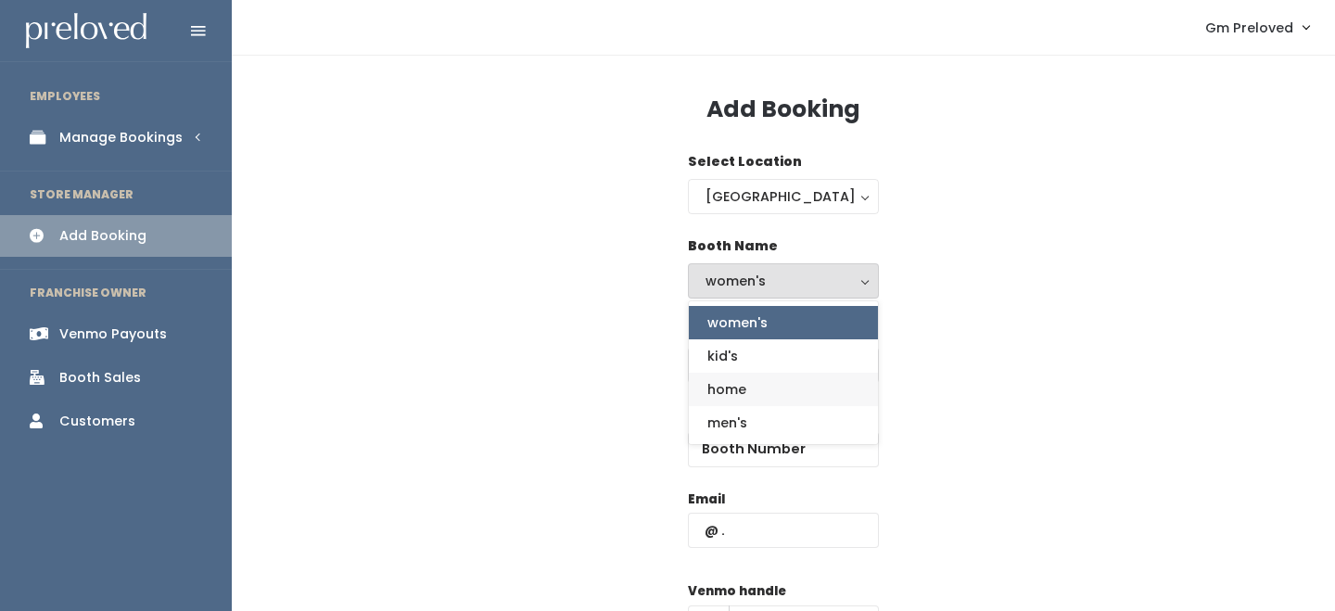
click at [755, 386] on link "home" at bounding box center [783, 389] width 189 height 33
select select "home"
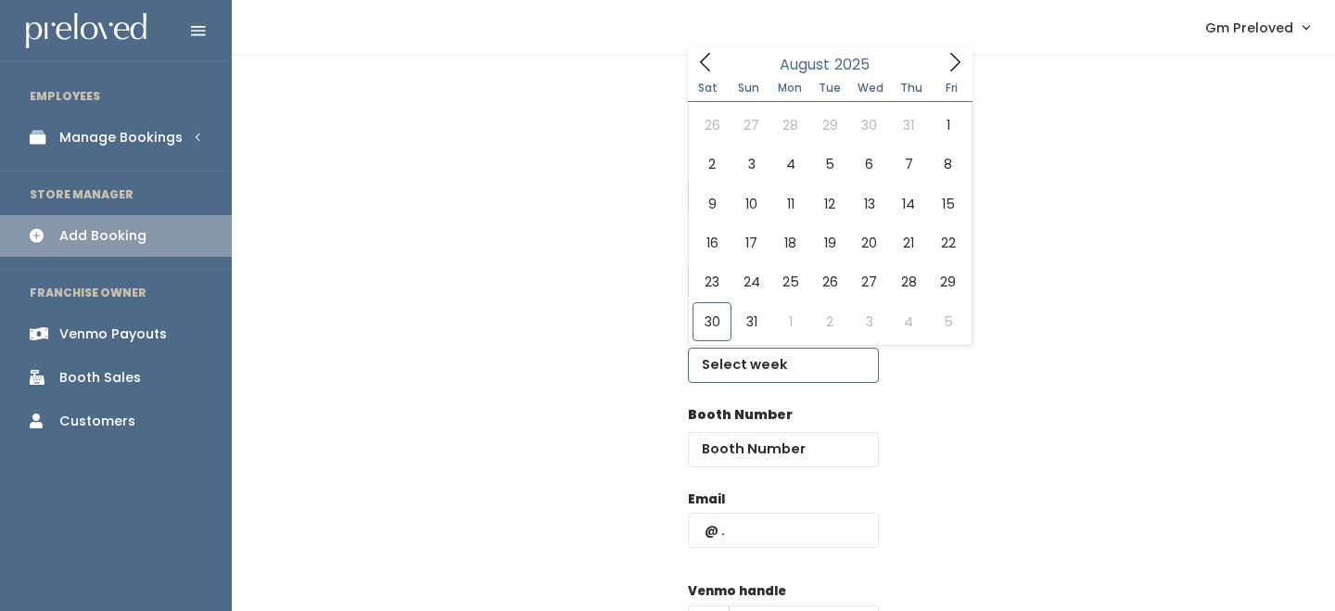
click at [763, 358] on input "text" at bounding box center [783, 365] width 191 height 35
type input "August 30 to September 5"
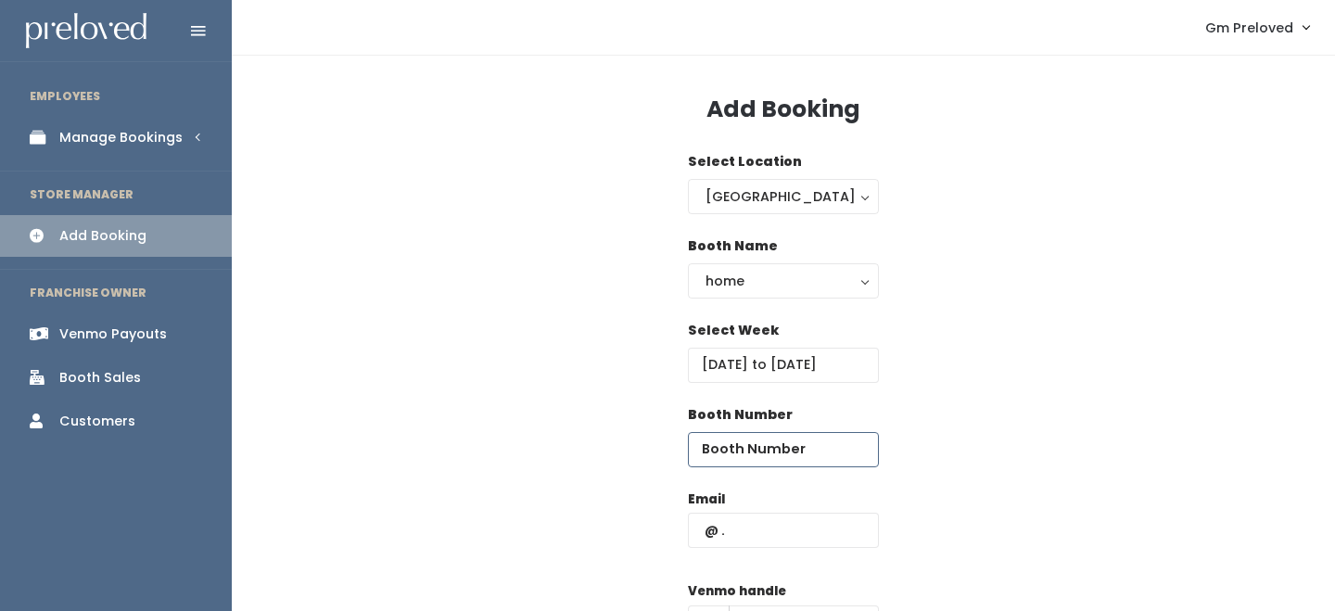
click at [759, 448] on input "number" at bounding box center [783, 449] width 191 height 35
type input "63"
click at [760, 504] on div "Email" at bounding box center [783, 528] width 191 height 78
click at [760, 518] on input "text" at bounding box center [783, 530] width 191 height 35
paste input "[EMAIL_ADDRESS][DOMAIN_NAME]"
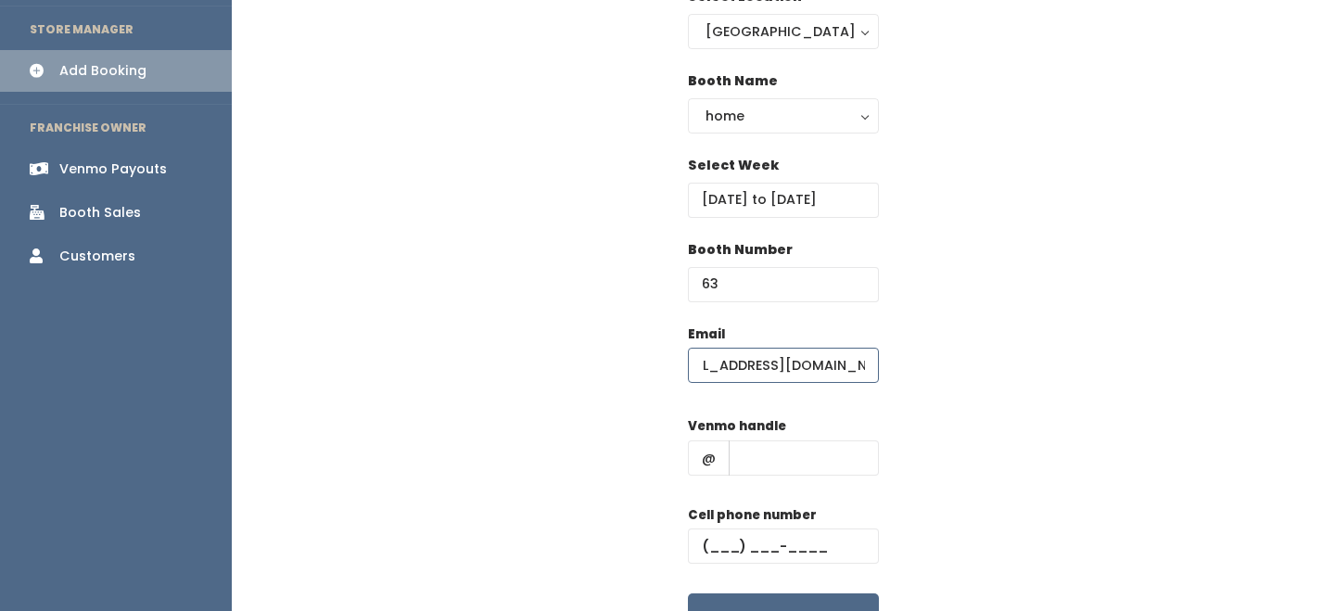
scroll to position [276, 0]
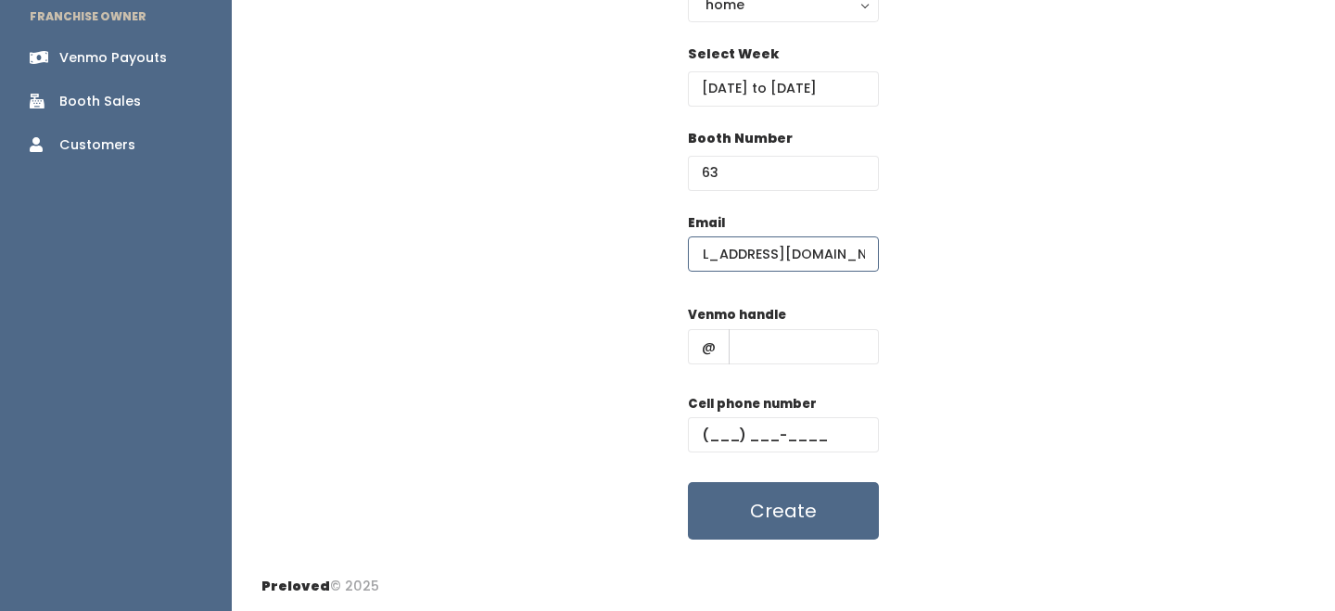
type input "[EMAIL_ADDRESS][DOMAIN_NAME]"
click at [788, 350] on input "text" at bounding box center [804, 346] width 150 height 35
type input "-"
click at [783, 420] on input "text" at bounding box center [783, 434] width 191 height 35
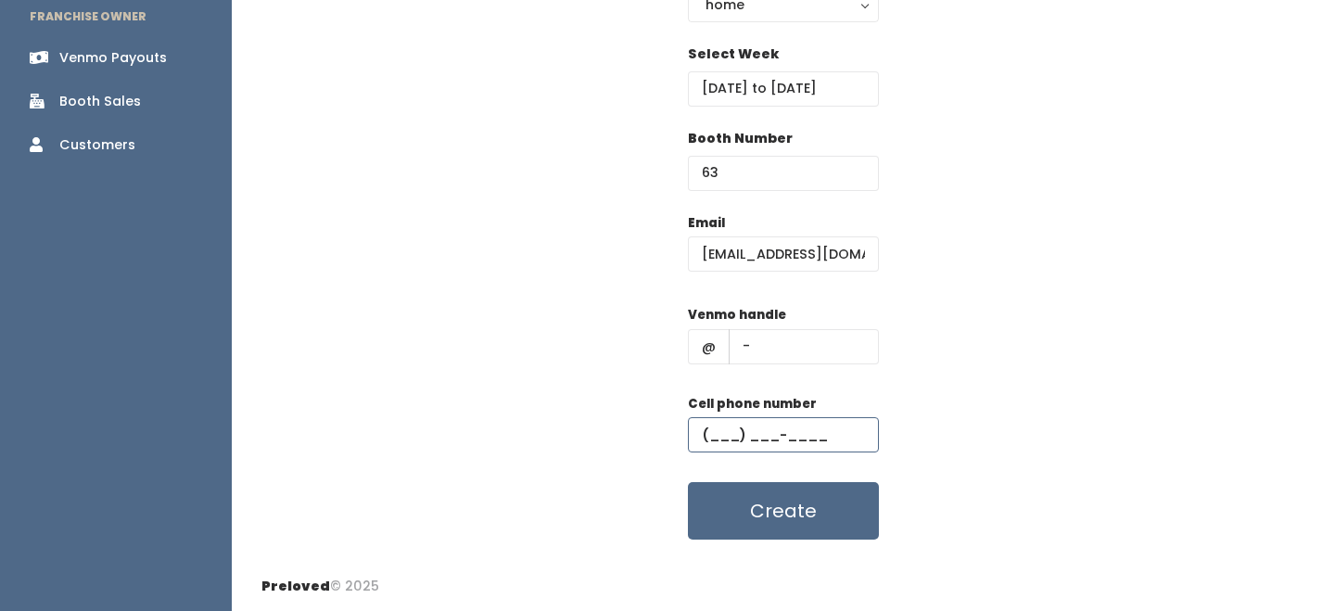
type input "[PHONE_NUMBER]"
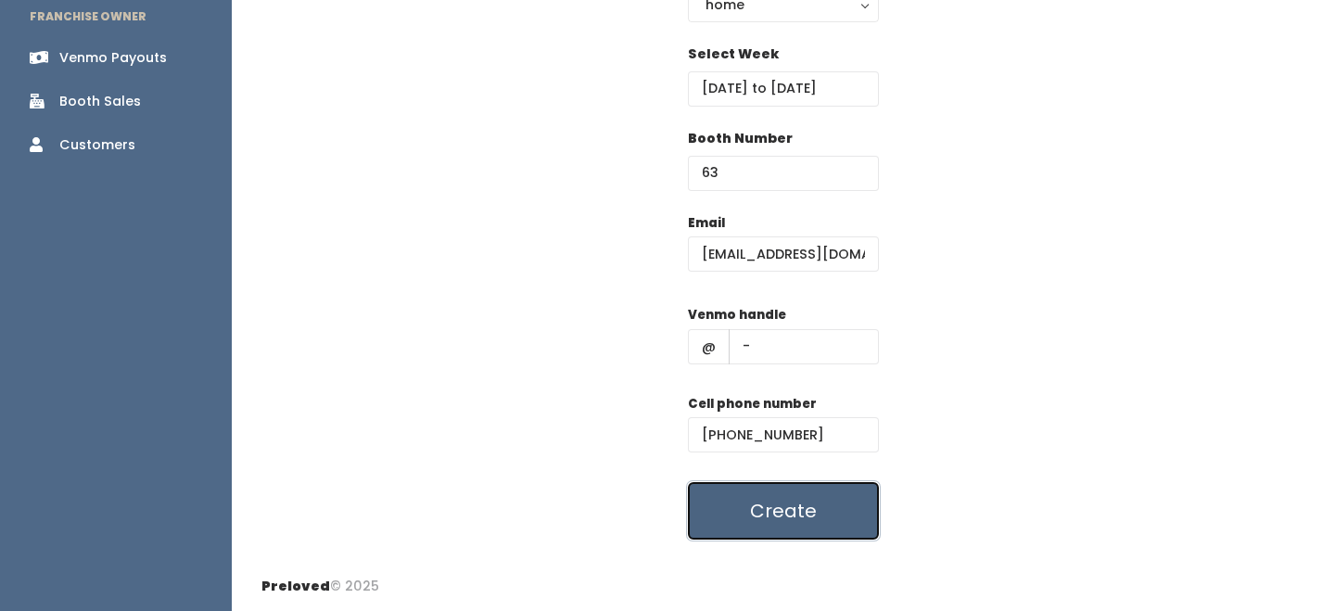
click at [798, 490] on button "Create" at bounding box center [783, 510] width 191 height 57
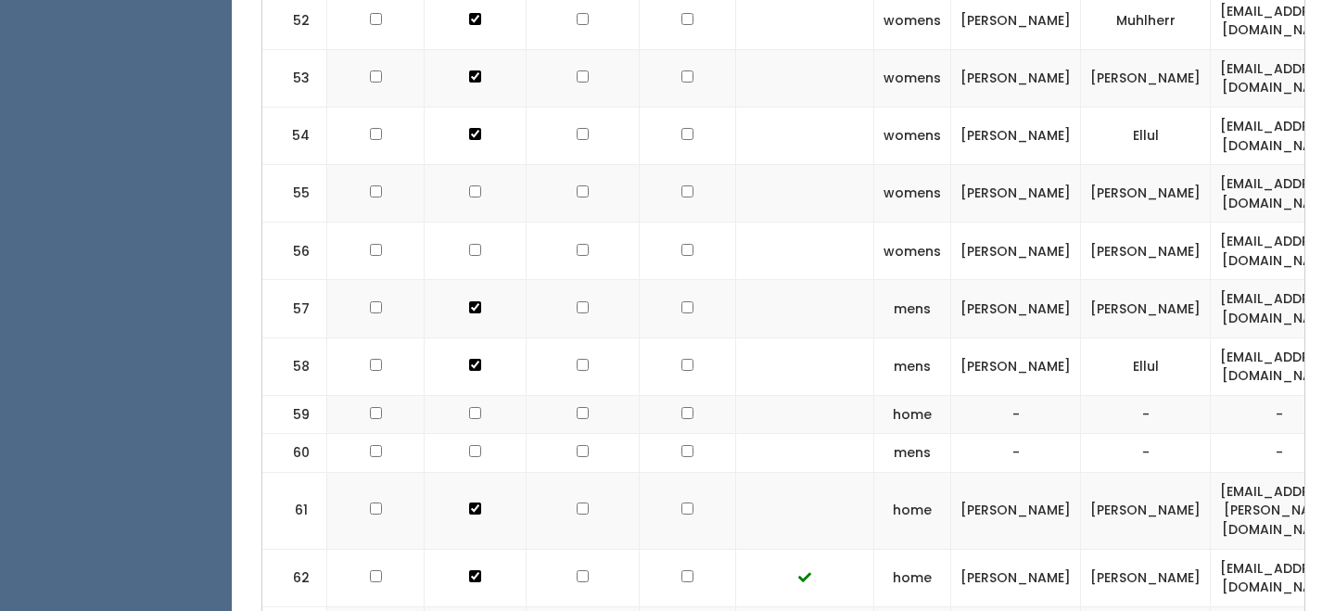
scroll to position [0, 388]
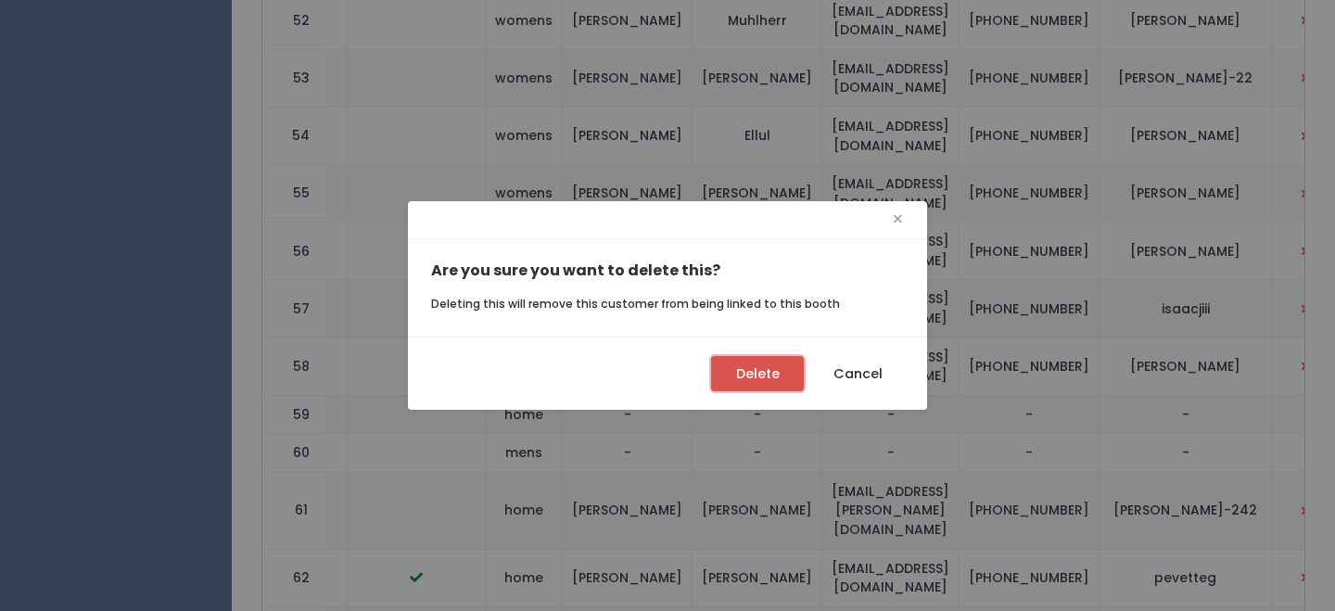
click at [785, 366] on button "Delete" at bounding box center [757, 373] width 93 height 35
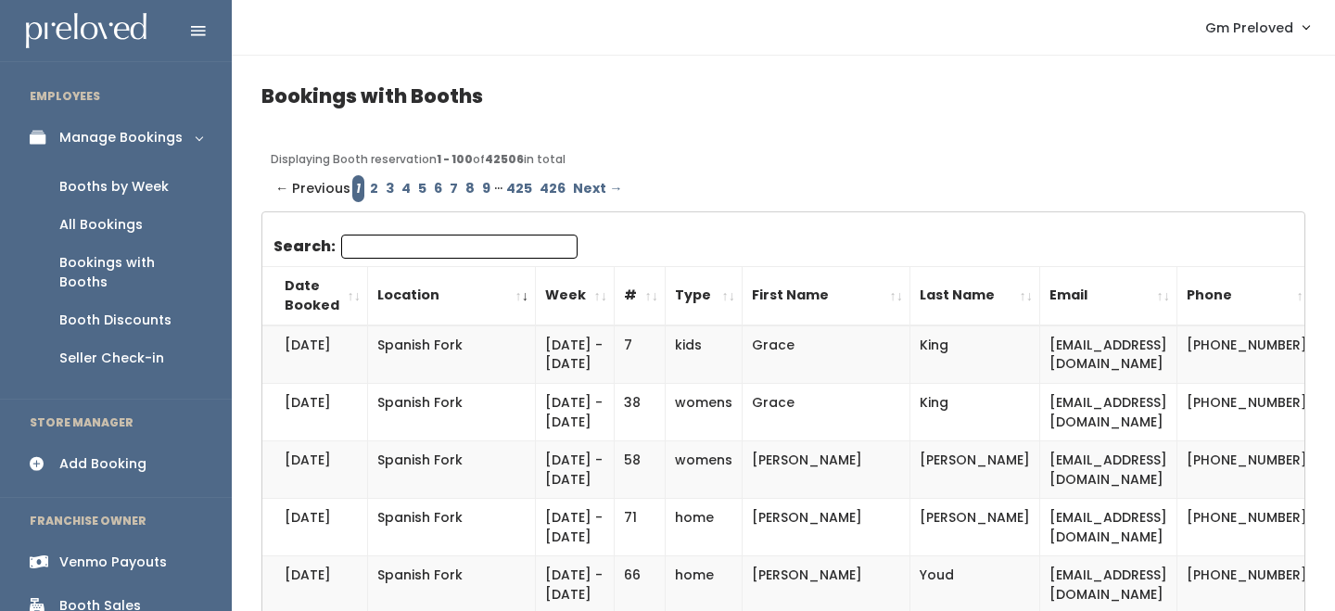
click at [615, 296] on th "#" at bounding box center [640, 295] width 51 height 59
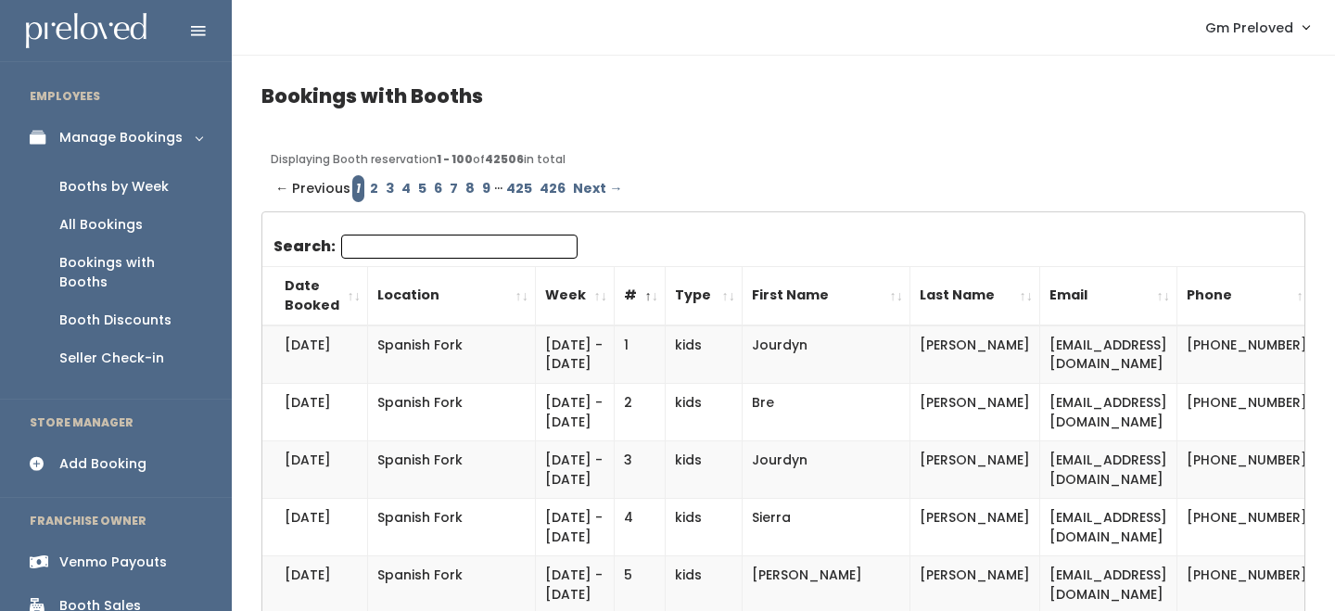
click at [615, 300] on th "#" at bounding box center [640, 295] width 51 height 59
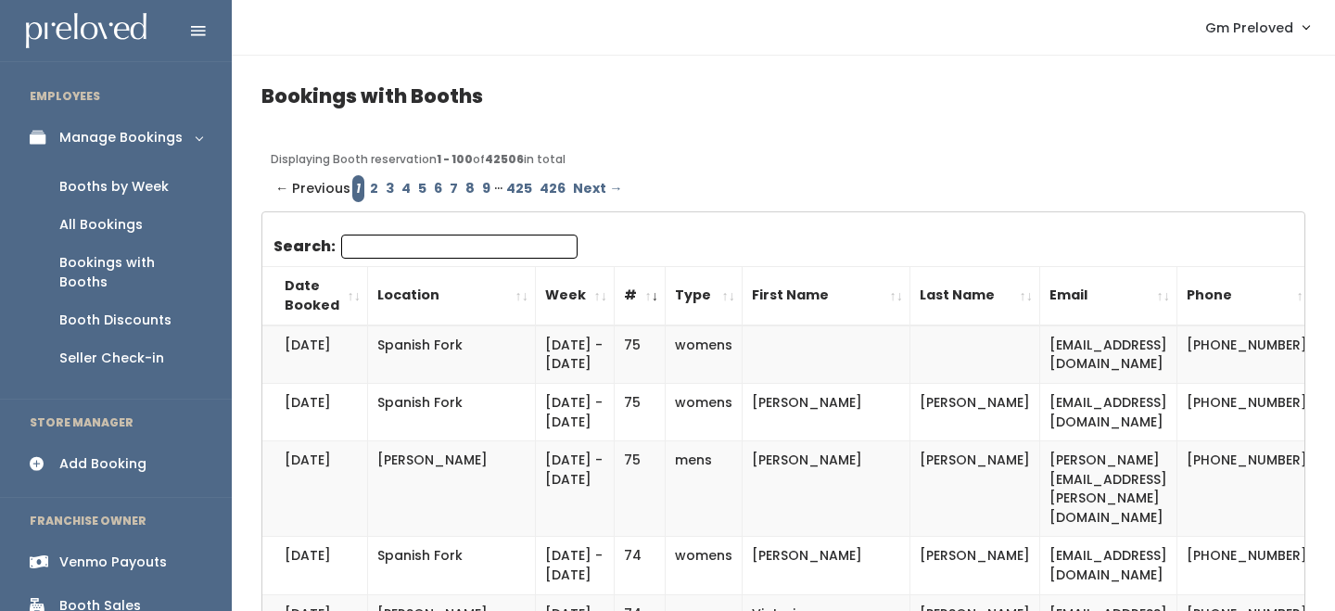
click at [373, 186] on link "2" at bounding box center [374, 188] width 16 height 27
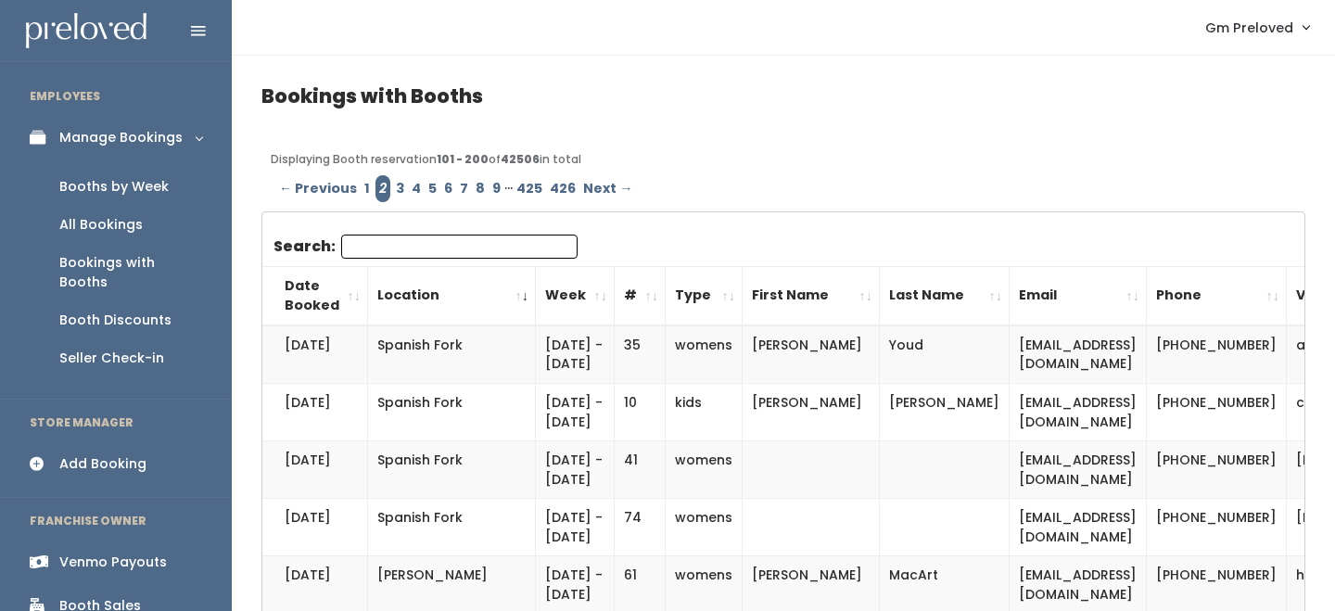
click at [615, 296] on th "#" at bounding box center [640, 295] width 51 height 59
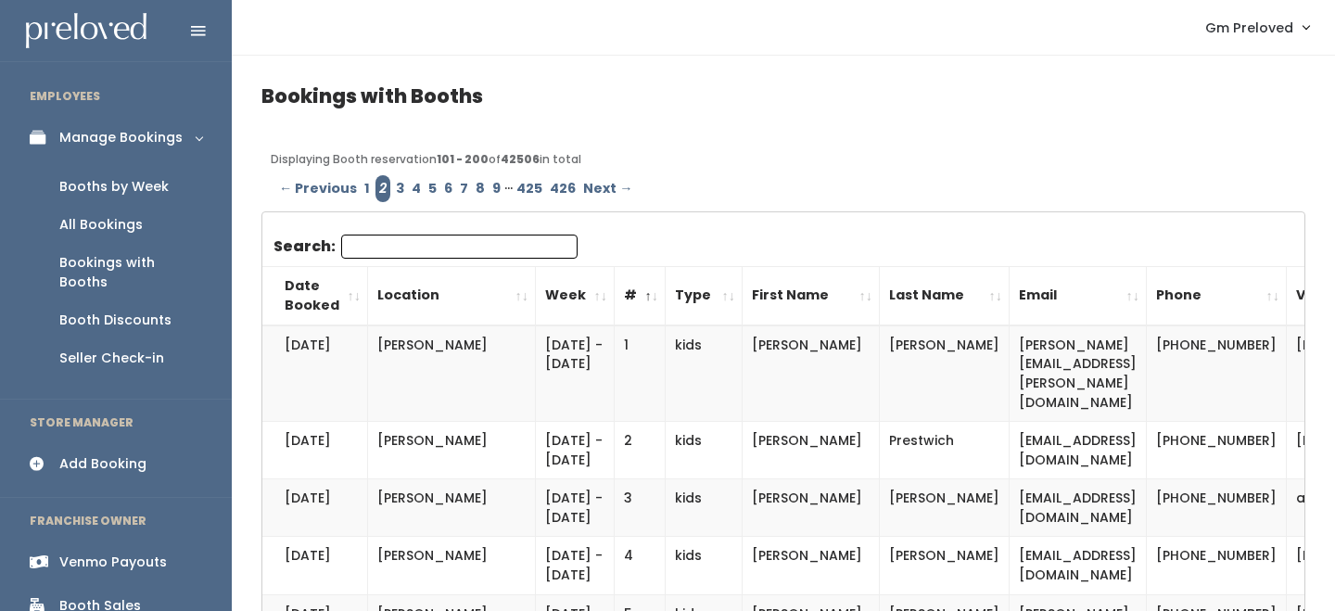
click at [615, 296] on th "#" at bounding box center [640, 295] width 51 height 59
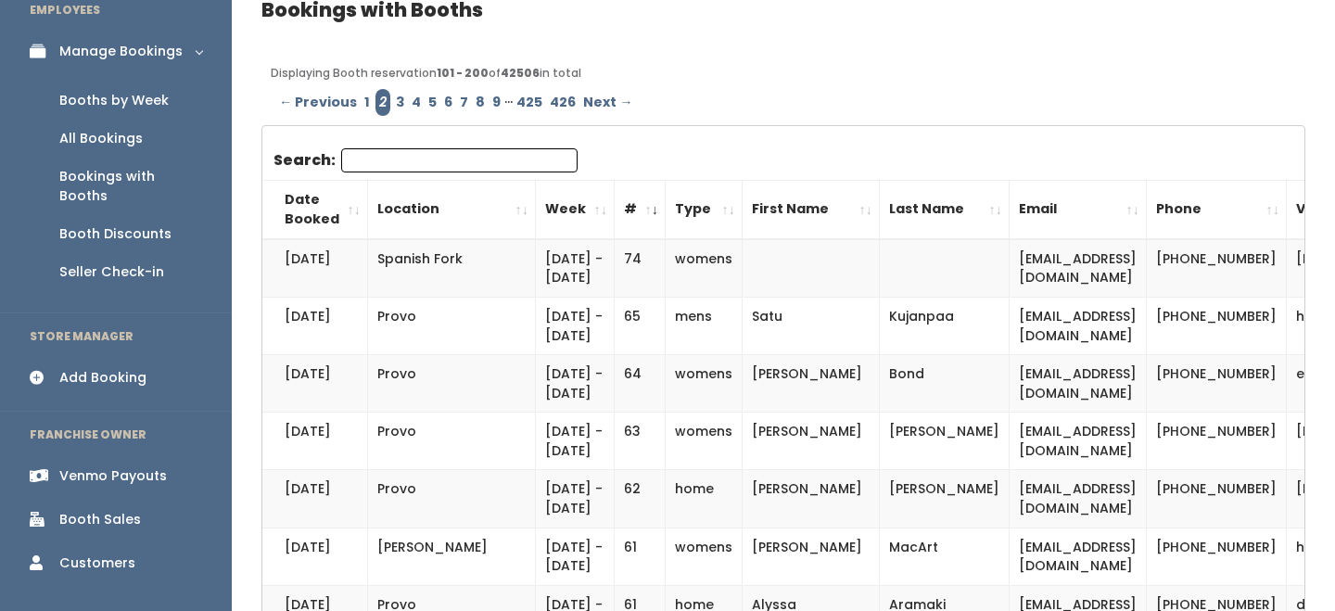
scroll to position [88, 0]
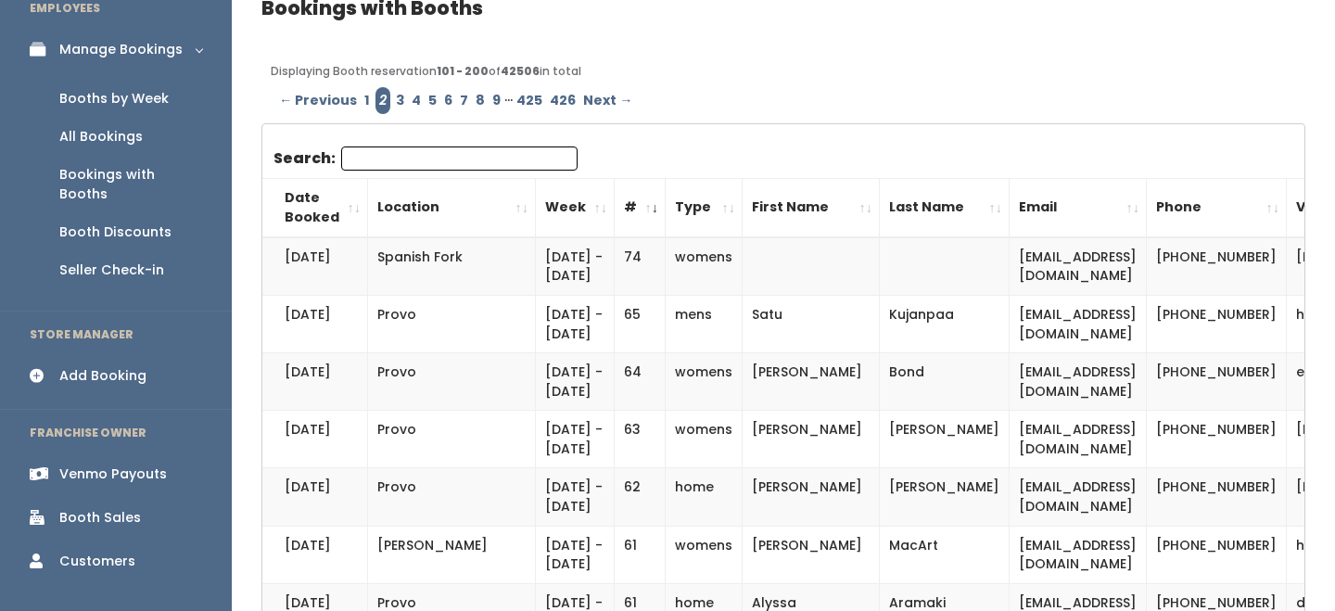
click at [401, 95] on link "3" at bounding box center [400, 100] width 16 height 27
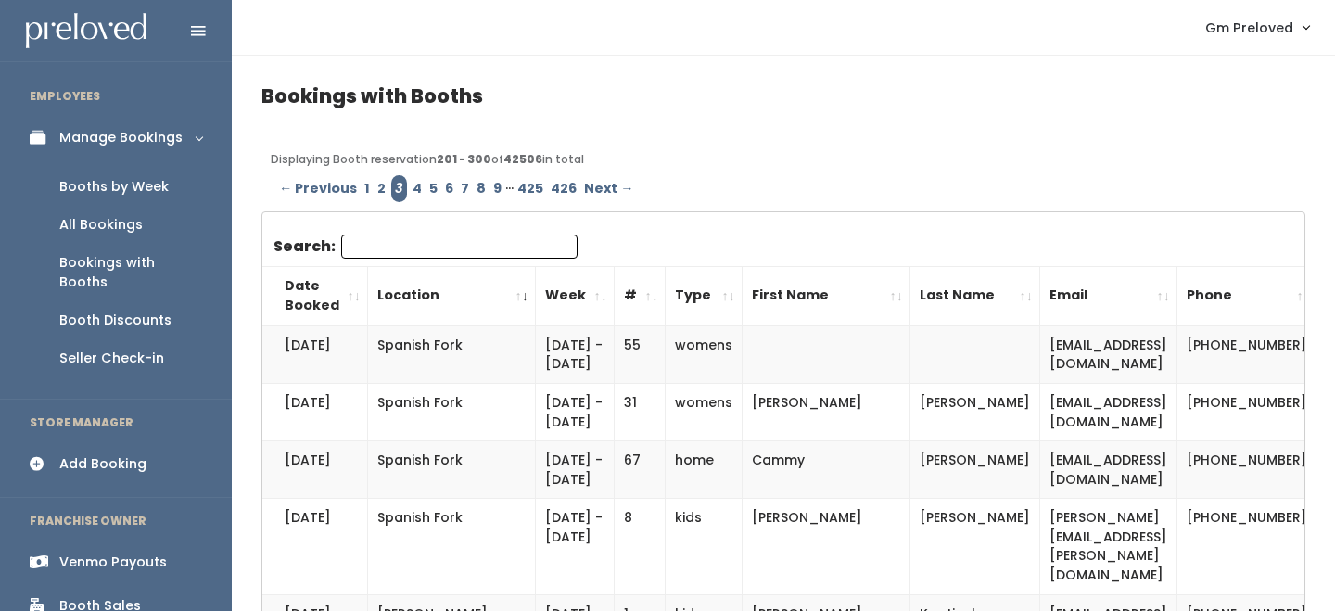
click at [615, 285] on th "#" at bounding box center [640, 295] width 51 height 59
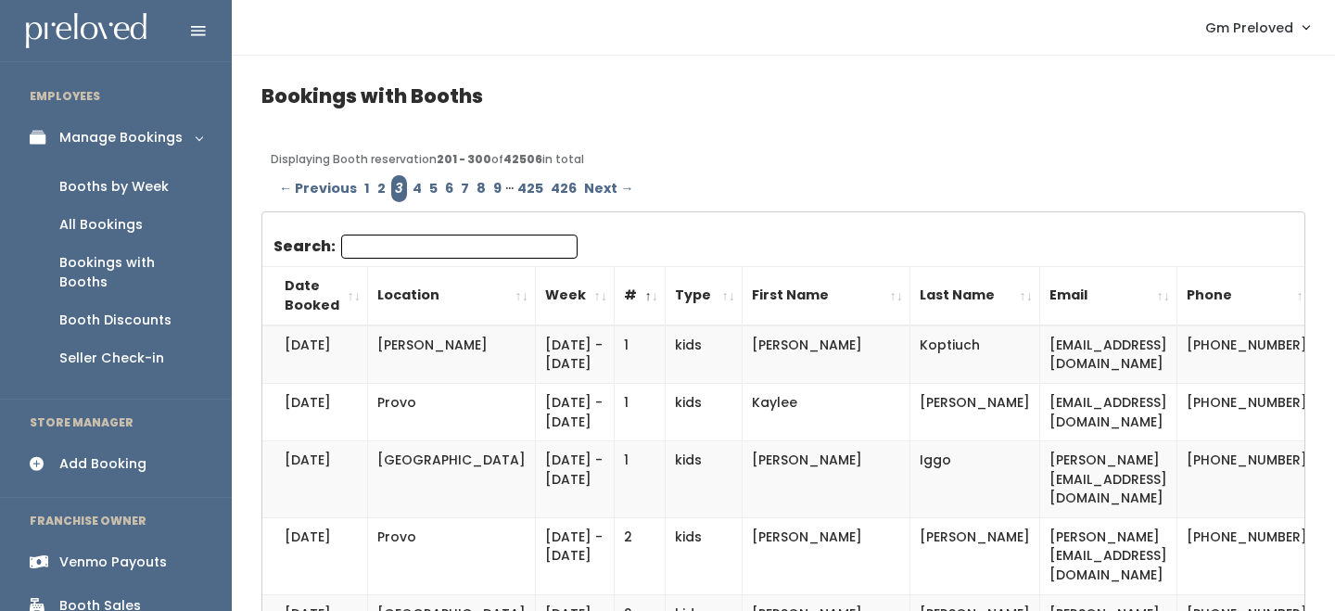
click at [615, 285] on th "#" at bounding box center [640, 295] width 51 height 59
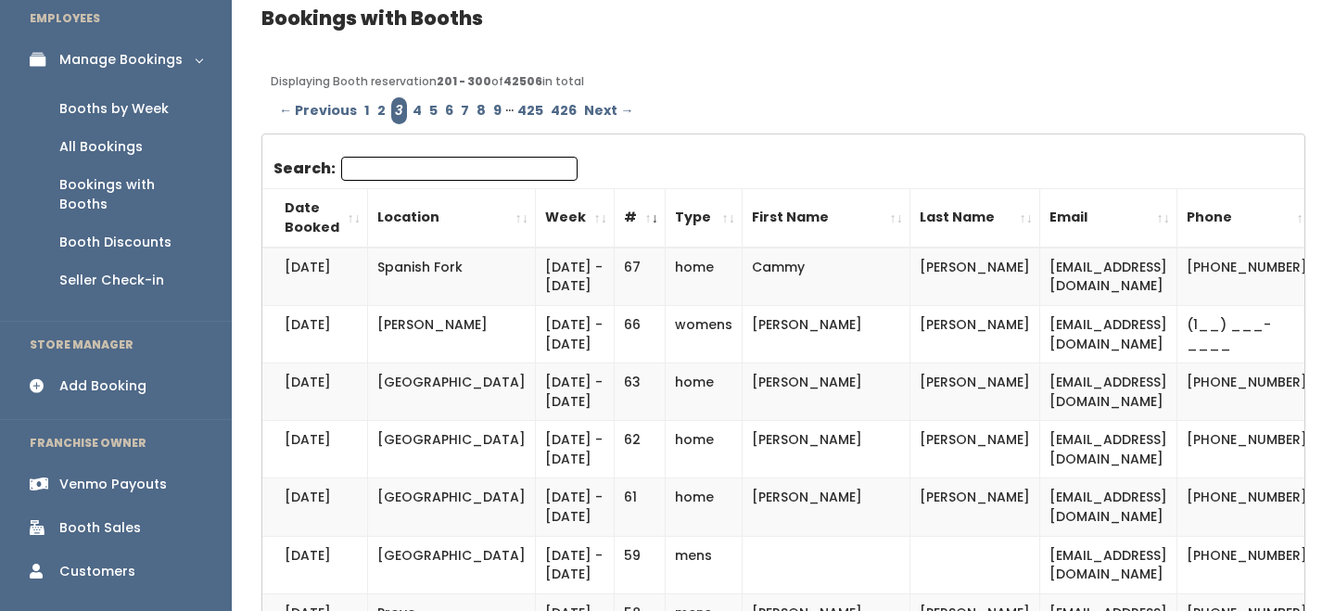
scroll to position [77, 0]
click at [409, 120] on link "4" at bounding box center [417, 111] width 17 height 27
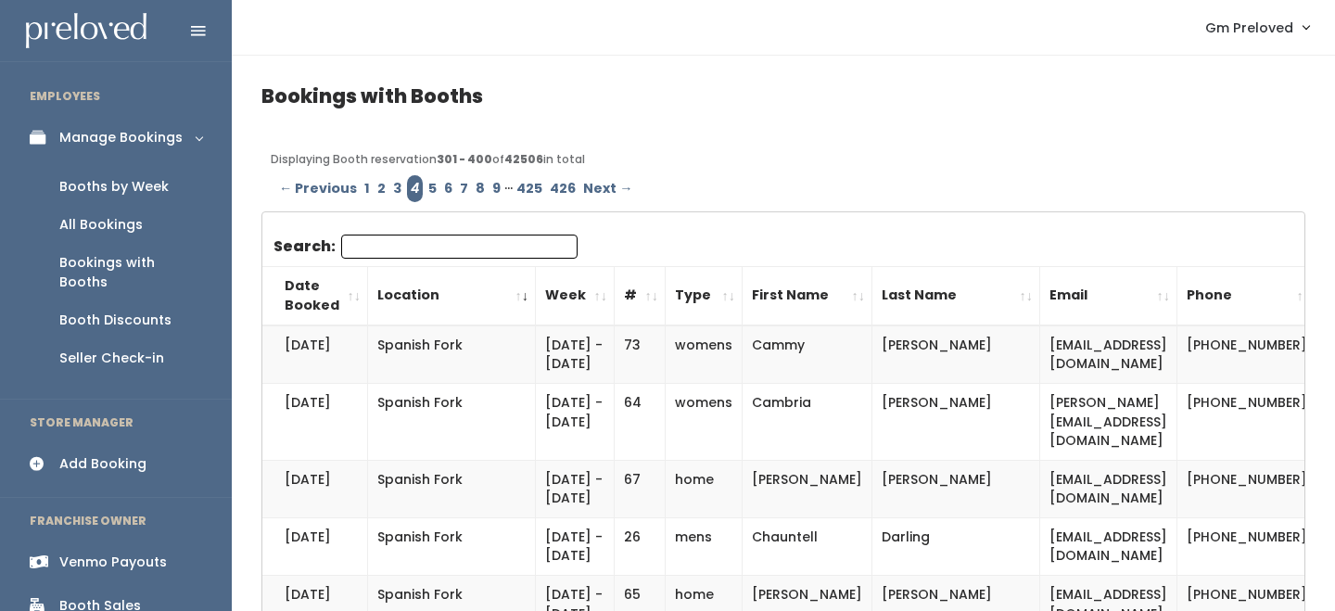
click at [615, 293] on th "#" at bounding box center [640, 295] width 51 height 59
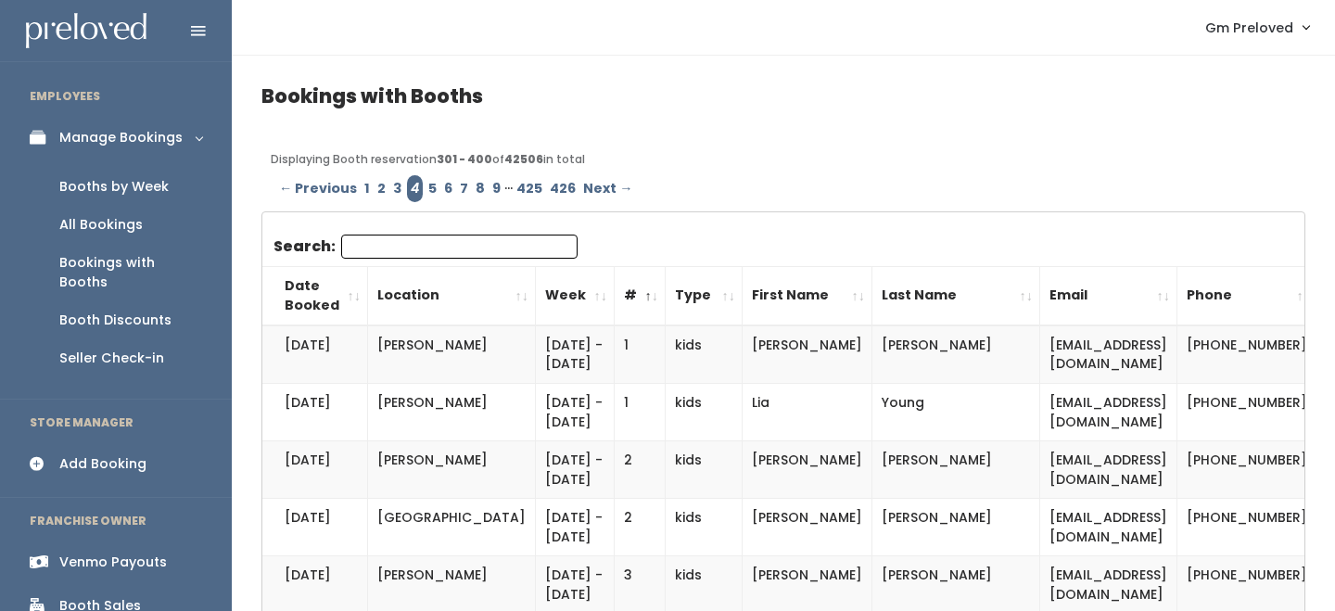
click at [615, 293] on th "#" at bounding box center [640, 295] width 51 height 59
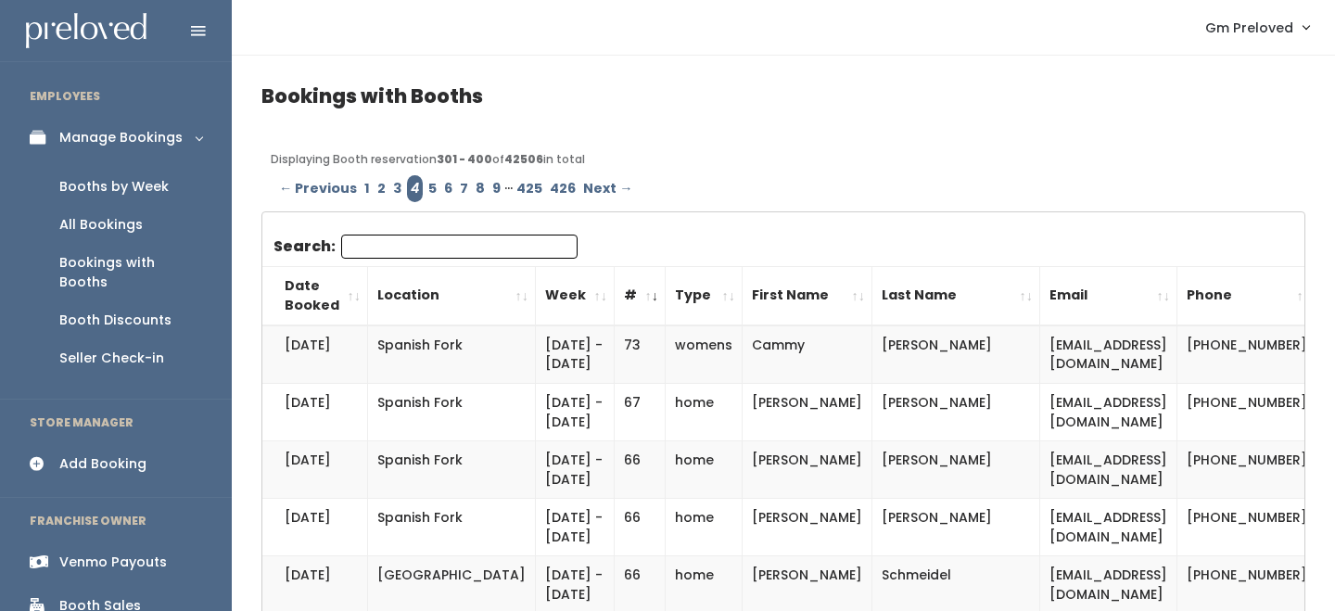
click at [425, 190] on link "5" at bounding box center [433, 188] width 16 height 27
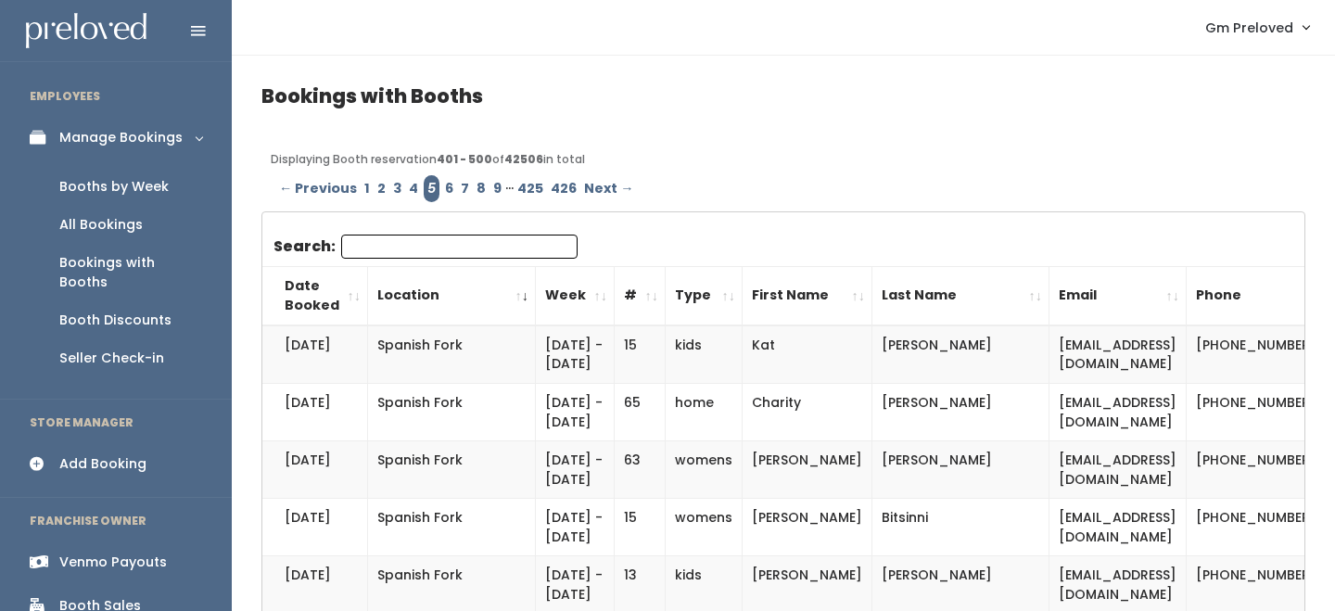
click at [367, 188] on link "1" at bounding box center [367, 188] width 13 height 27
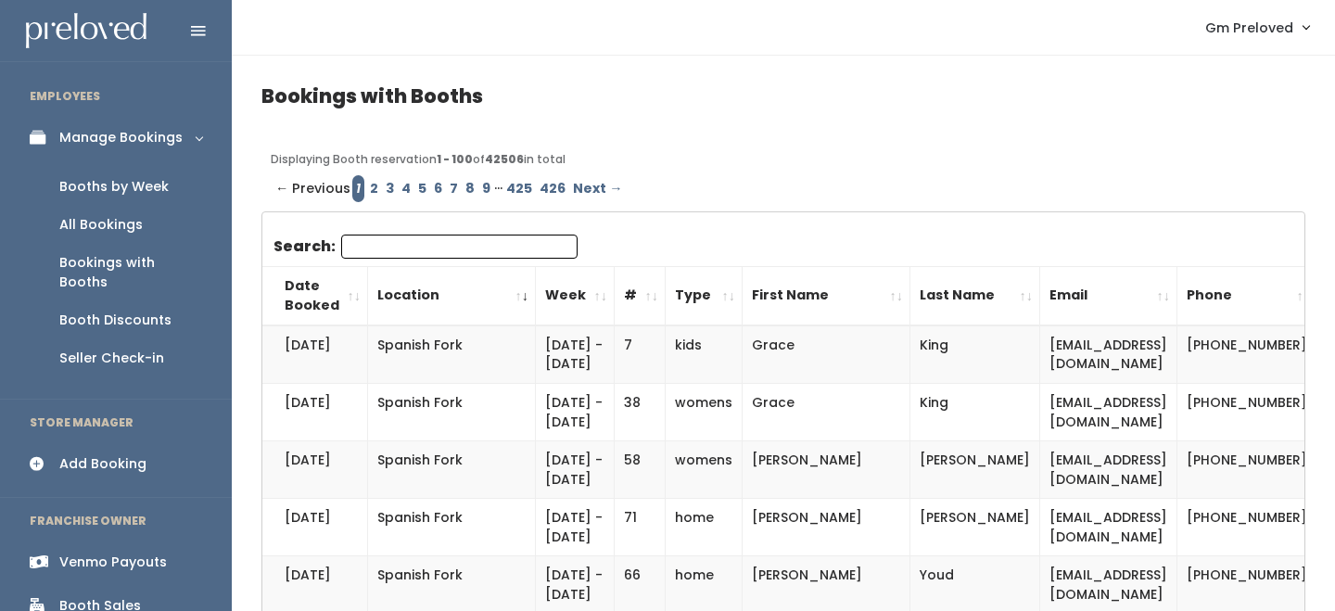
click at [391, 193] on link "3" at bounding box center [390, 188] width 16 height 27
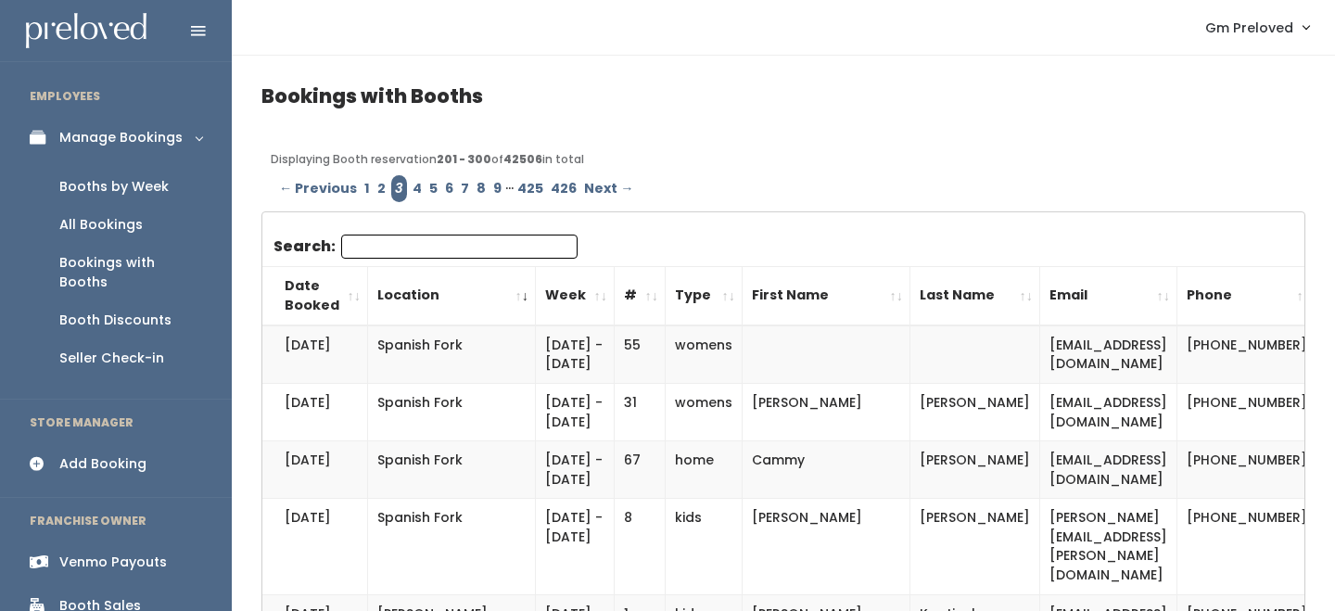
click at [536, 296] on th "Week" at bounding box center [575, 295] width 79 height 59
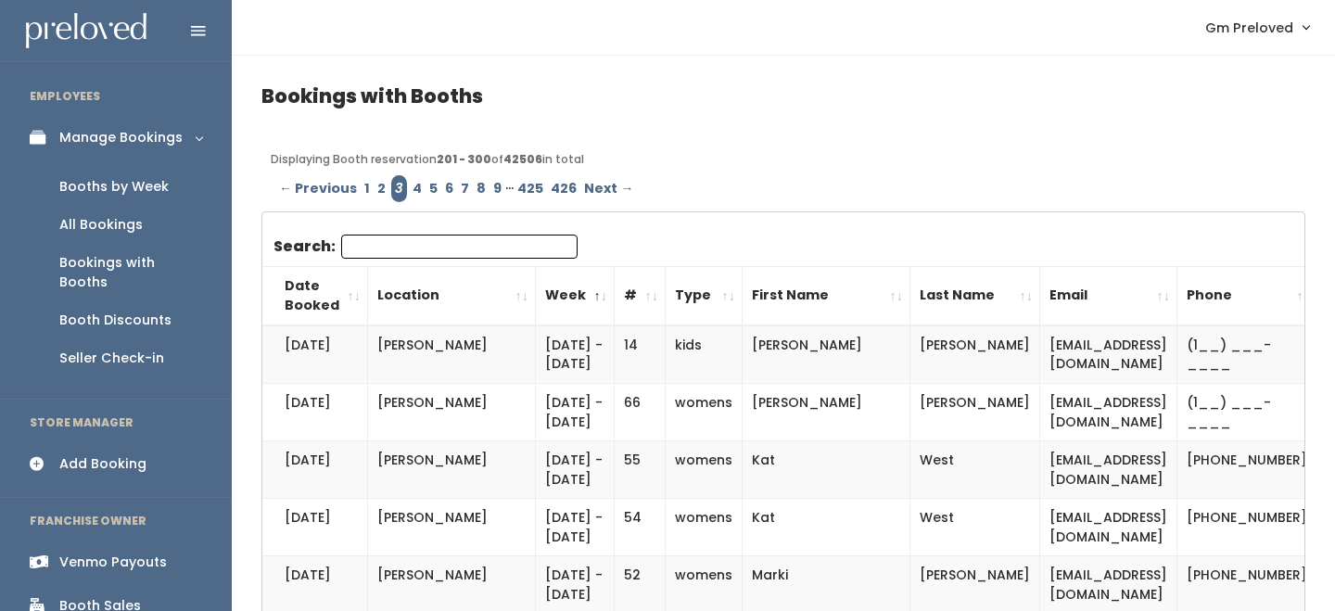
click at [536, 296] on th "Week" at bounding box center [575, 295] width 79 height 59
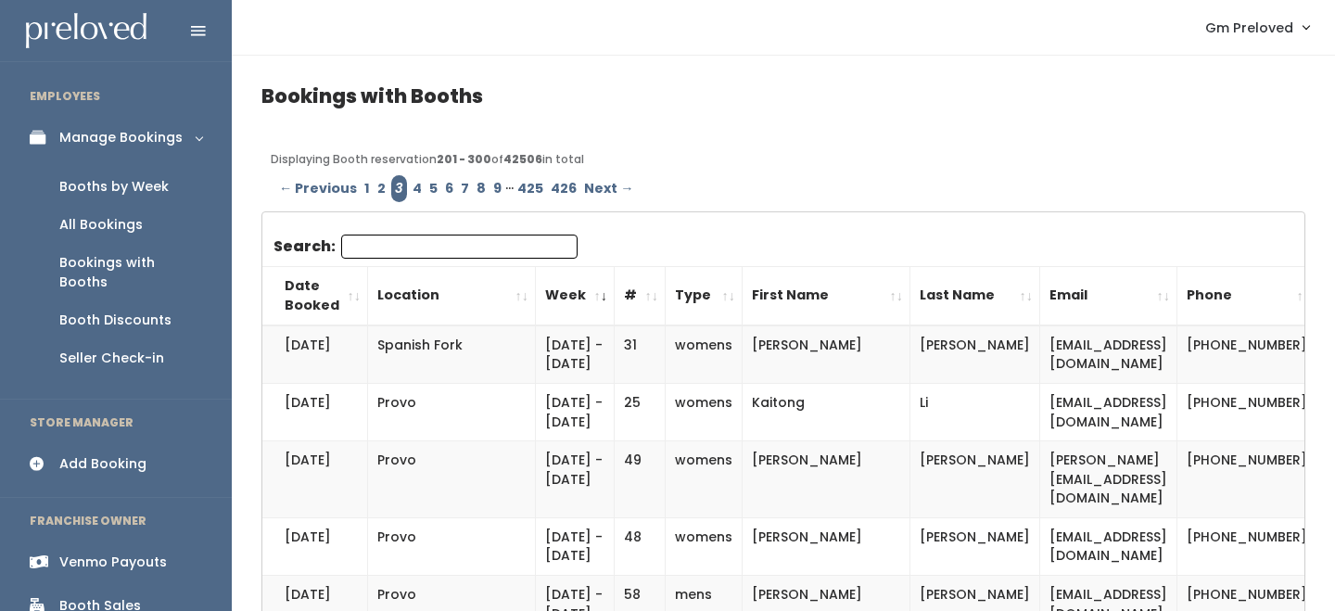
click at [615, 294] on th "#" at bounding box center [640, 295] width 51 height 59
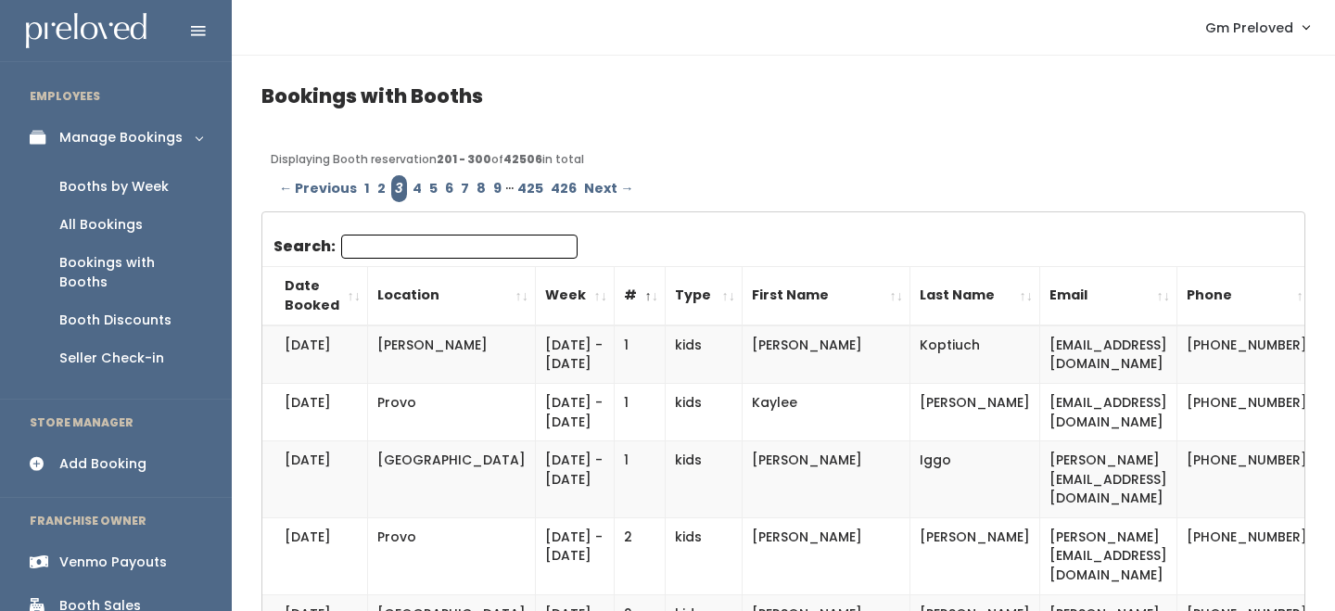
click at [615, 294] on th "#" at bounding box center [640, 295] width 51 height 59
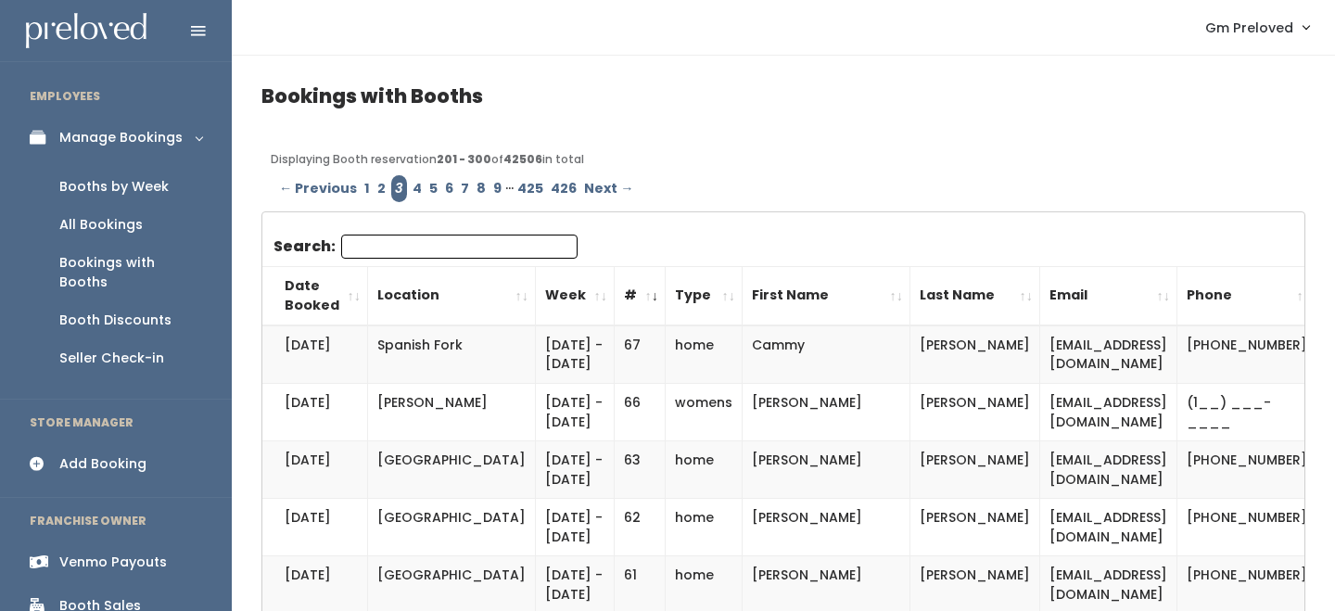
click at [364, 183] on link "1" at bounding box center [367, 188] width 13 height 27
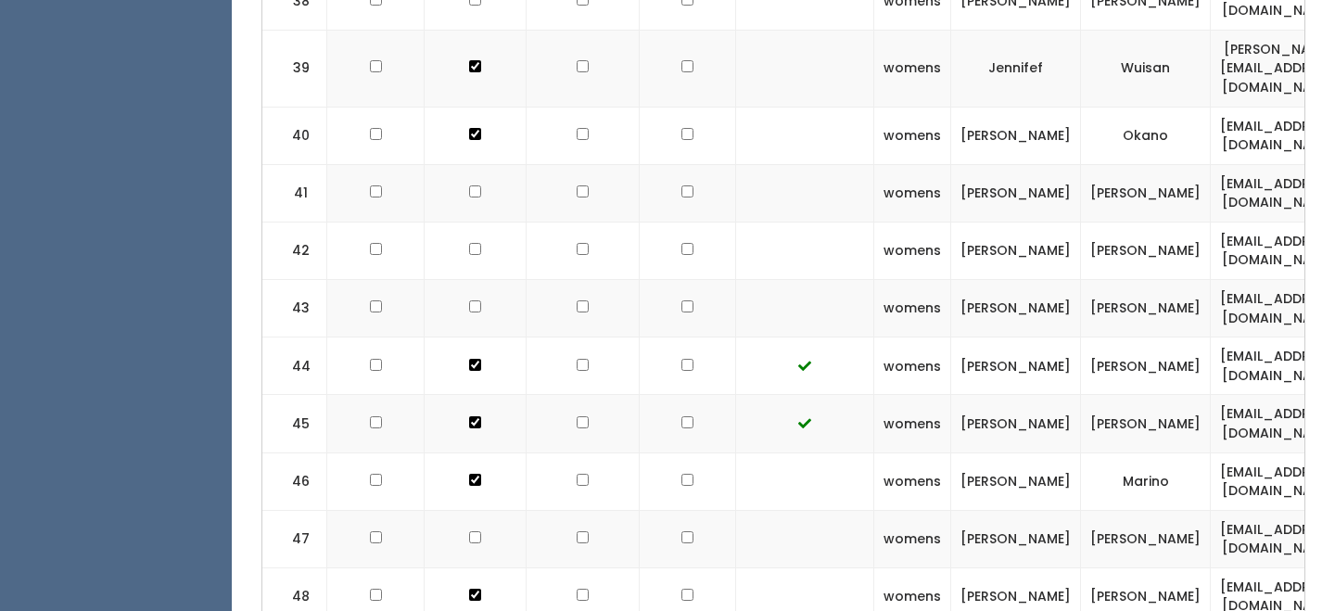
scroll to position [2721, 0]
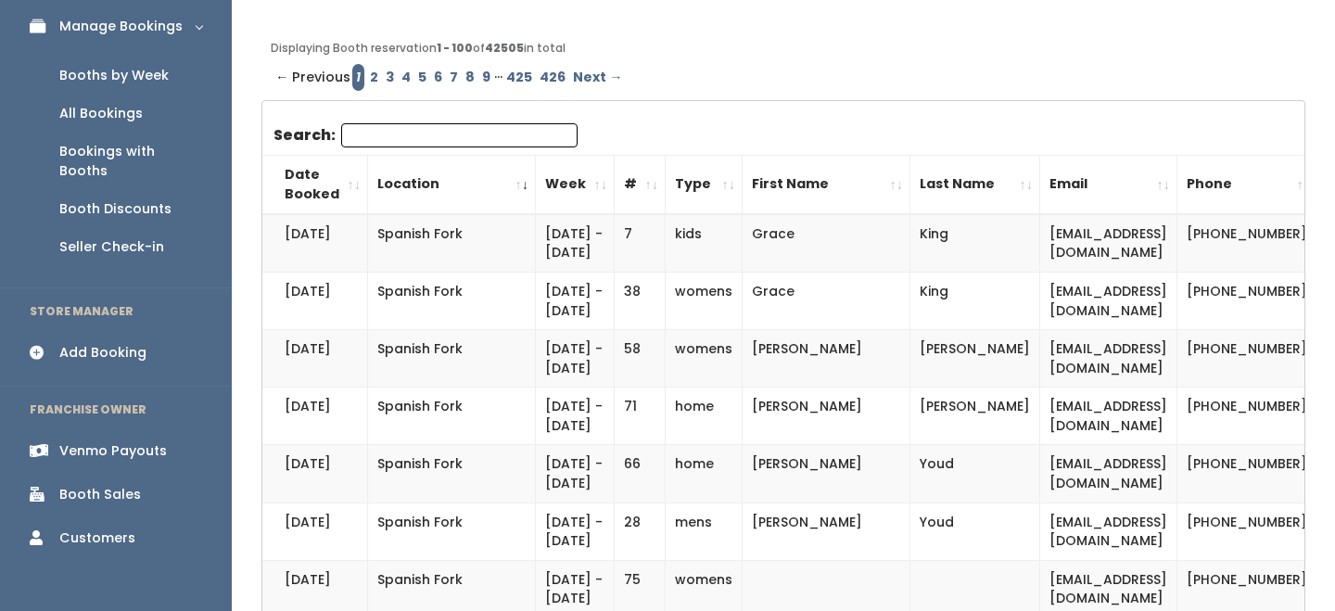
scroll to position [117, 0]
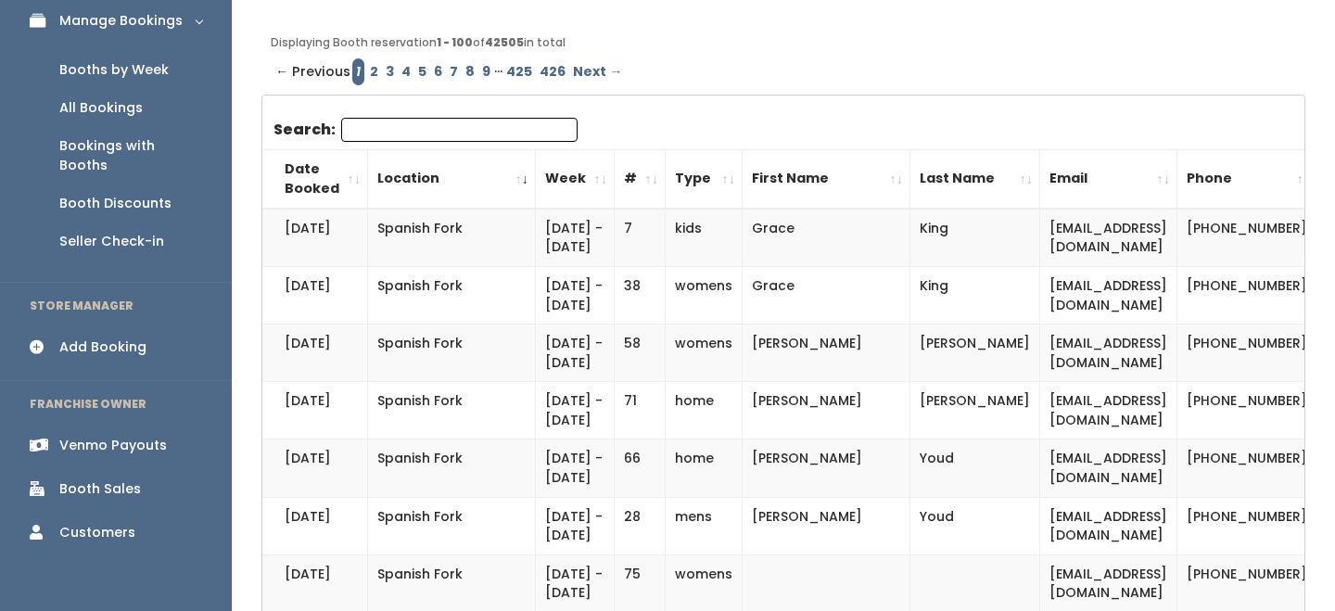
click at [439, 119] on input "Search:" at bounding box center [459, 130] width 236 height 24
click at [121, 326] on link "Add Booking" at bounding box center [116, 347] width 232 height 42
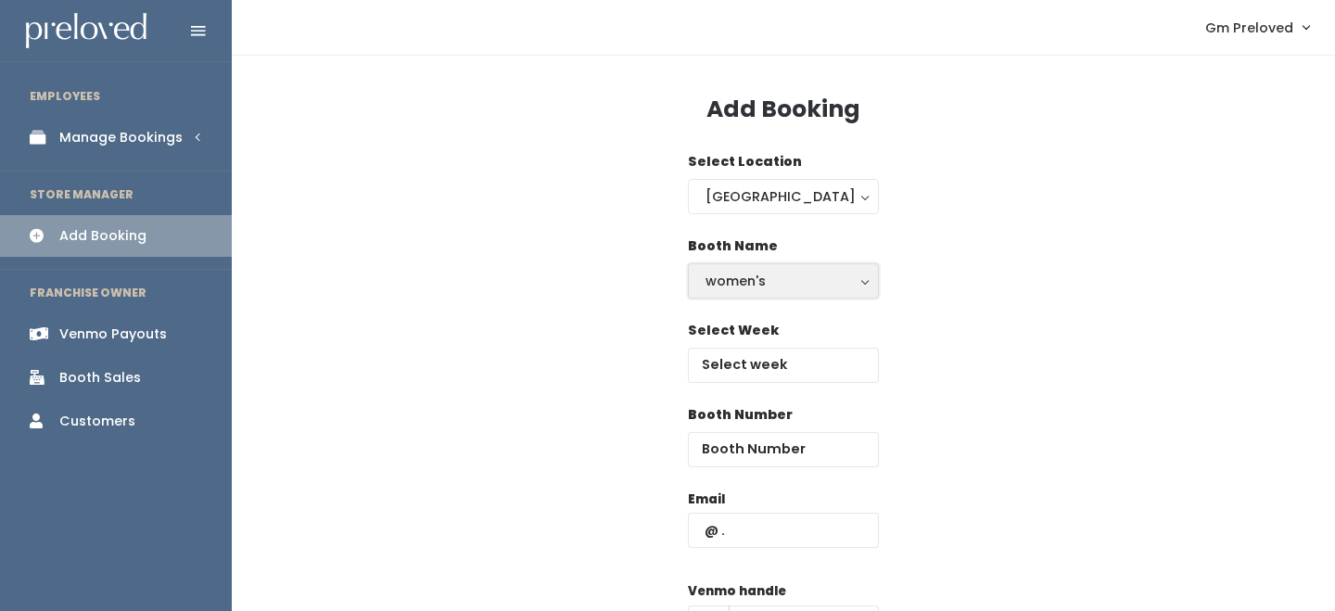
click at [779, 278] on div "women's" at bounding box center [783, 281] width 156 height 20
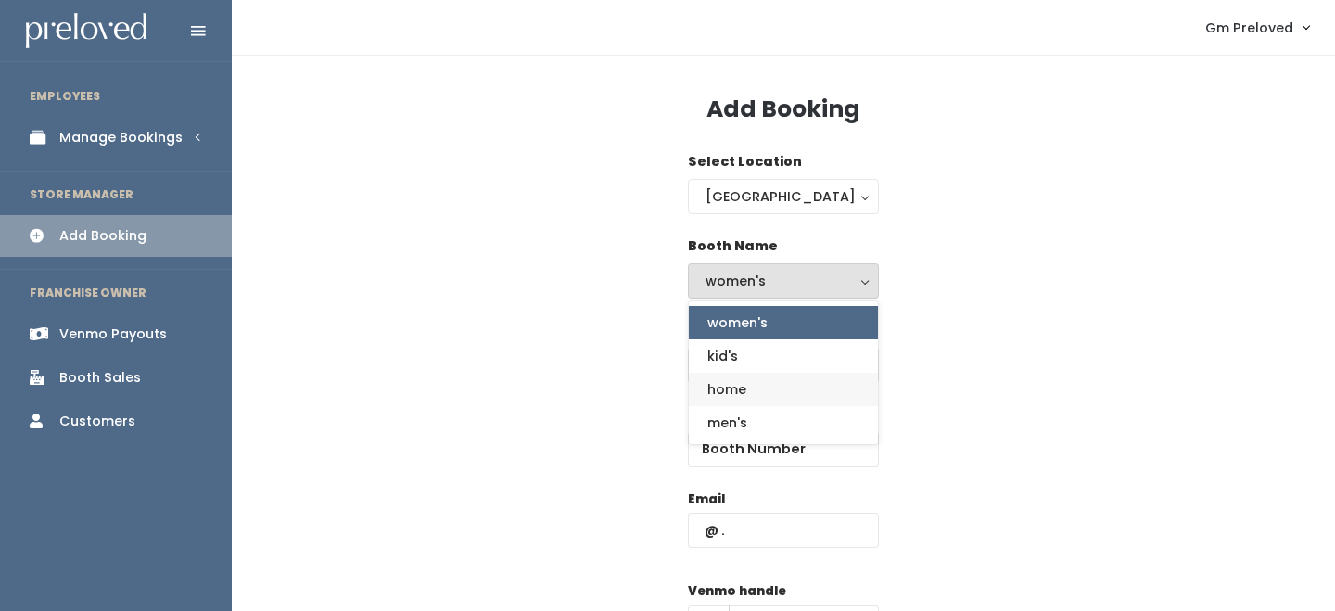
click at [745, 397] on span "home" at bounding box center [726, 389] width 39 height 20
select select "home"
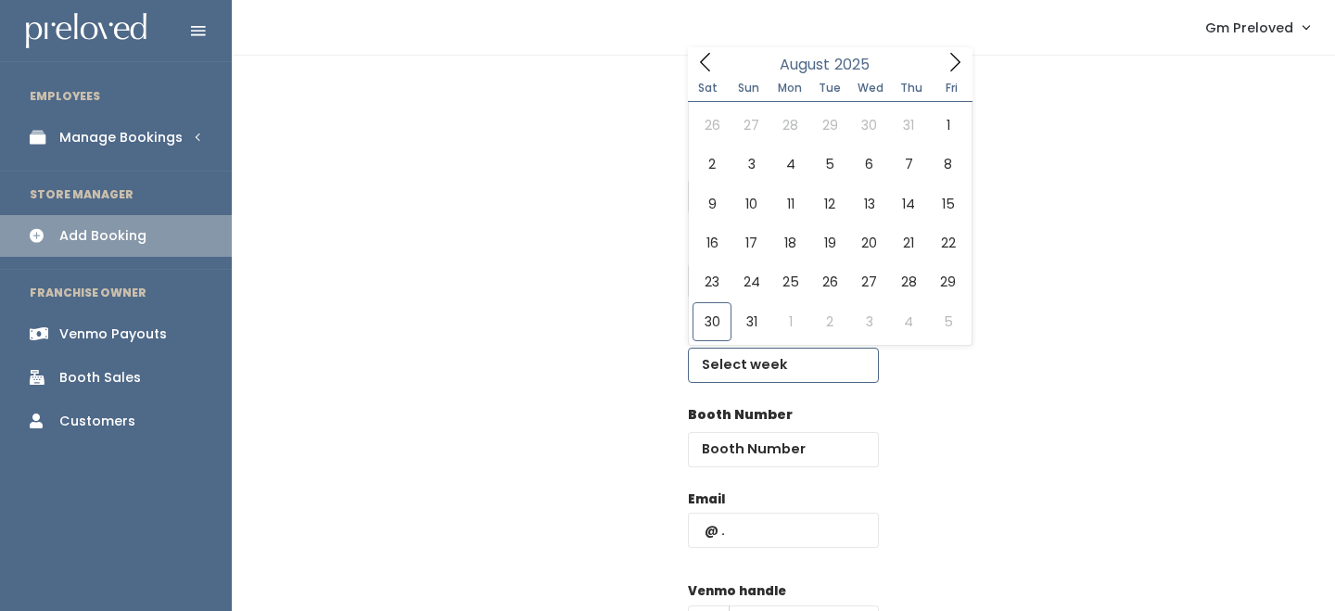
click at [760, 361] on input "text" at bounding box center [783, 365] width 191 height 35
type input "August 30 to September 5"
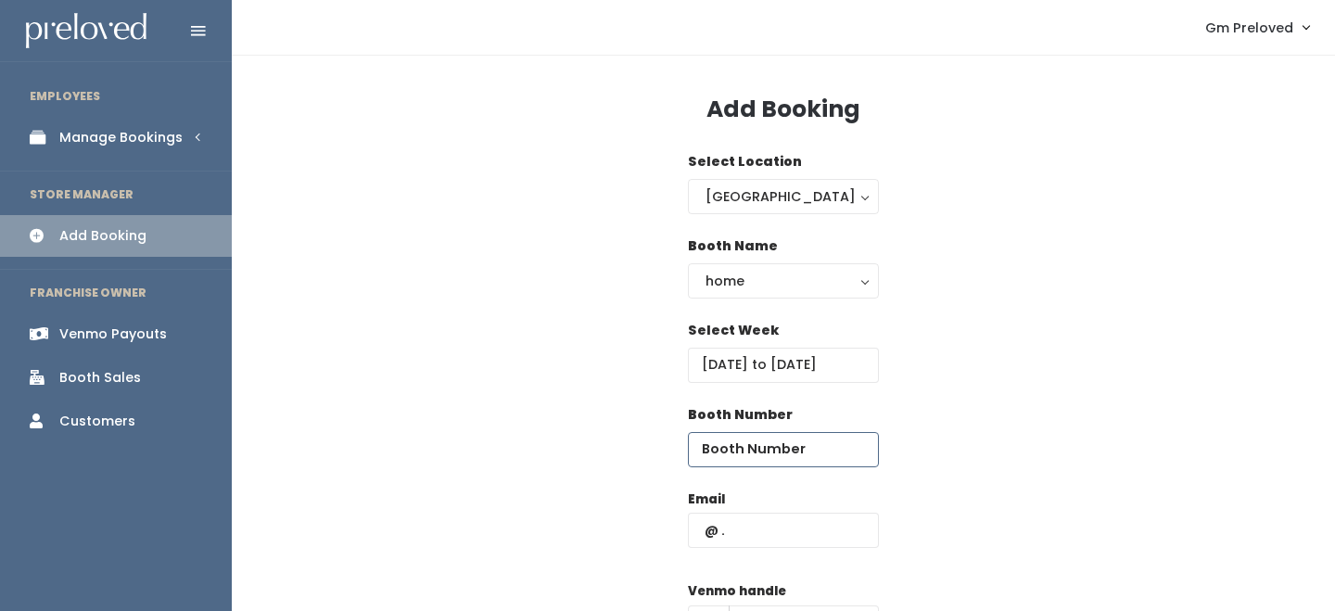
click at [734, 435] on input "number" at bounding box center [783, 449] width 191 height 35
type input "63"
click at [739, 519] on input "text" at bounding box center [783, 530] width 191 height 35
paste input "allison@daylighttherapygroup.com"
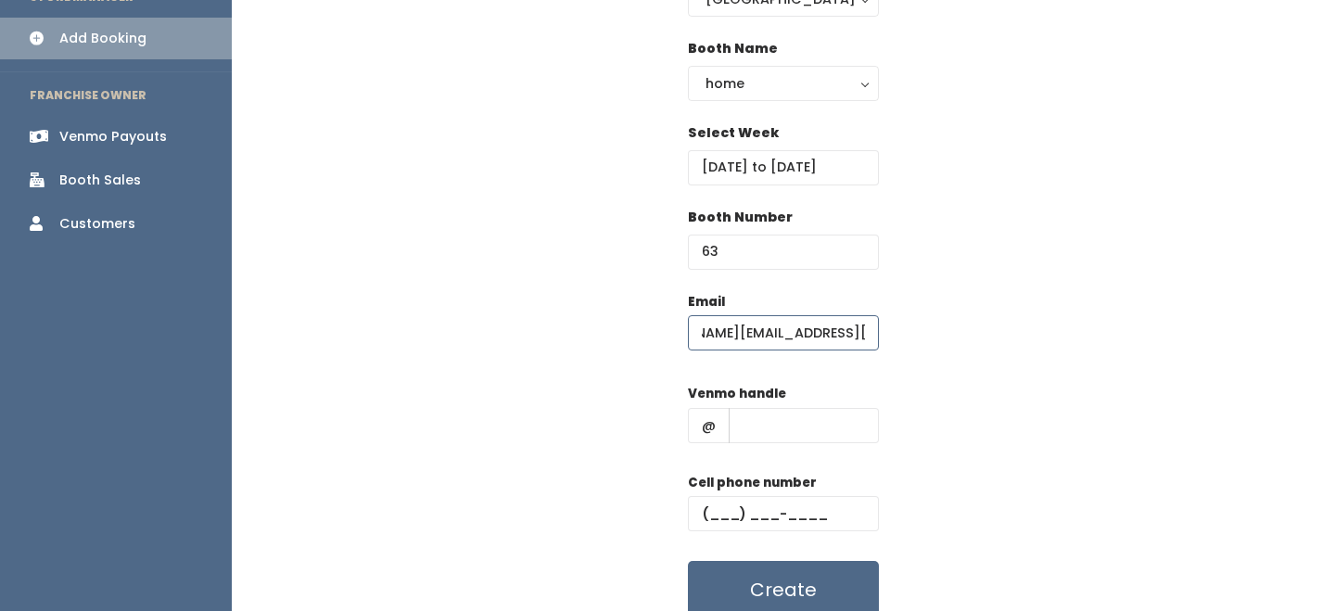
scroll to position [219, 0]
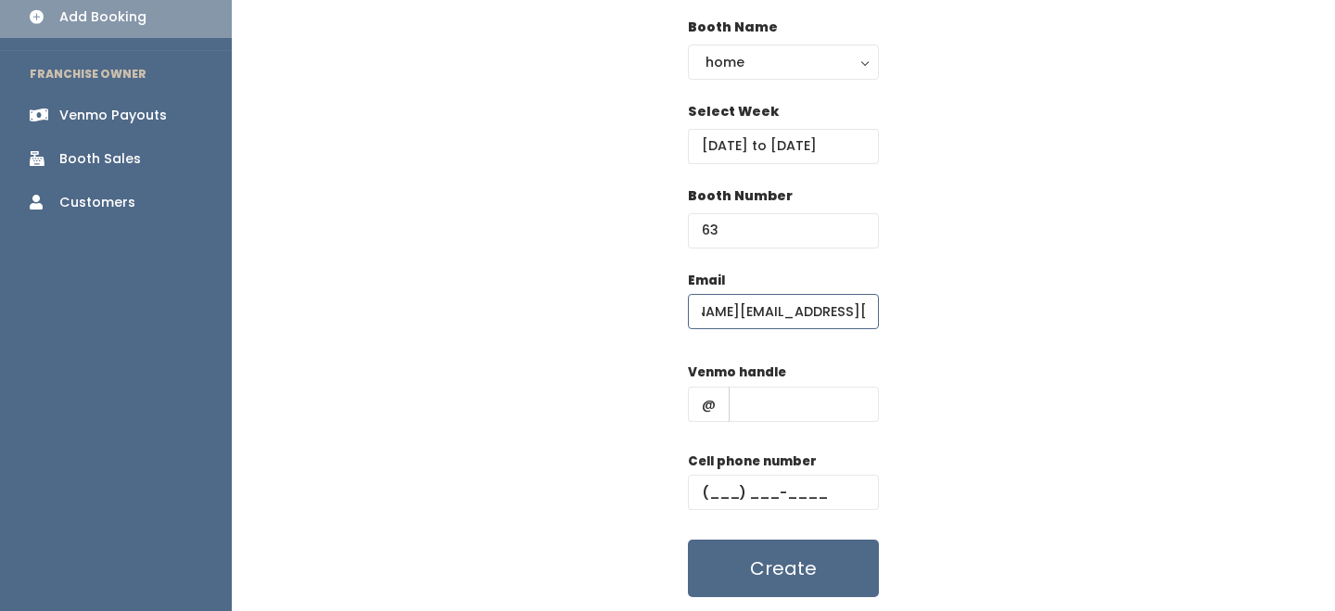
type input "allison@daylighttherapygroup.com"
click at [769, 410] on input "text" at bounding box center [804, 404] width 150 height 35
type input "-"
click at [789, 475] on input "text" at bounding box center [783, 492] width 191 height 35
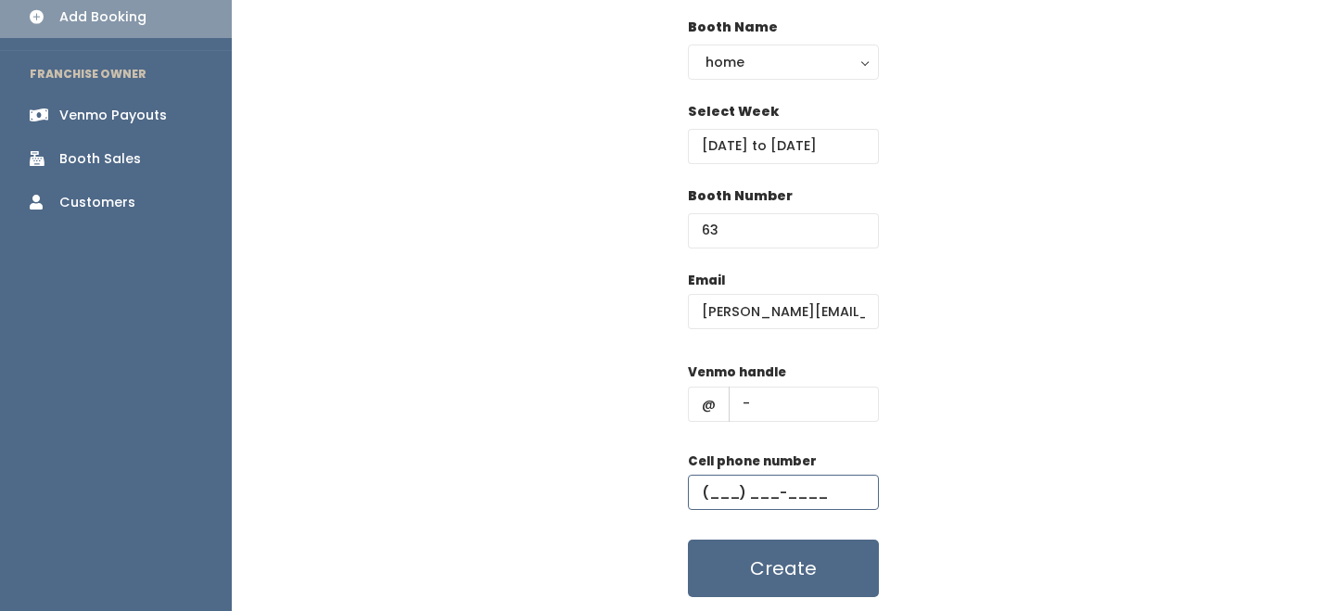
type input "(555) 555-5555"
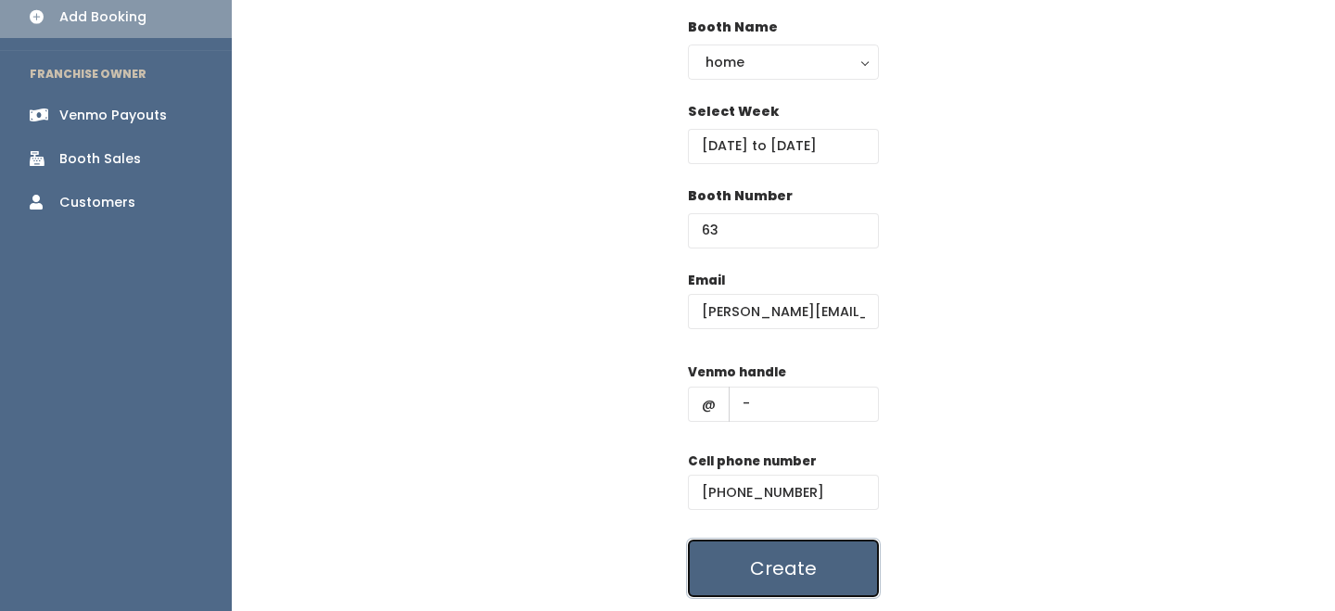
click at [773, 577] on button "Create" at bounding box center [783, 567] width 191 height 57
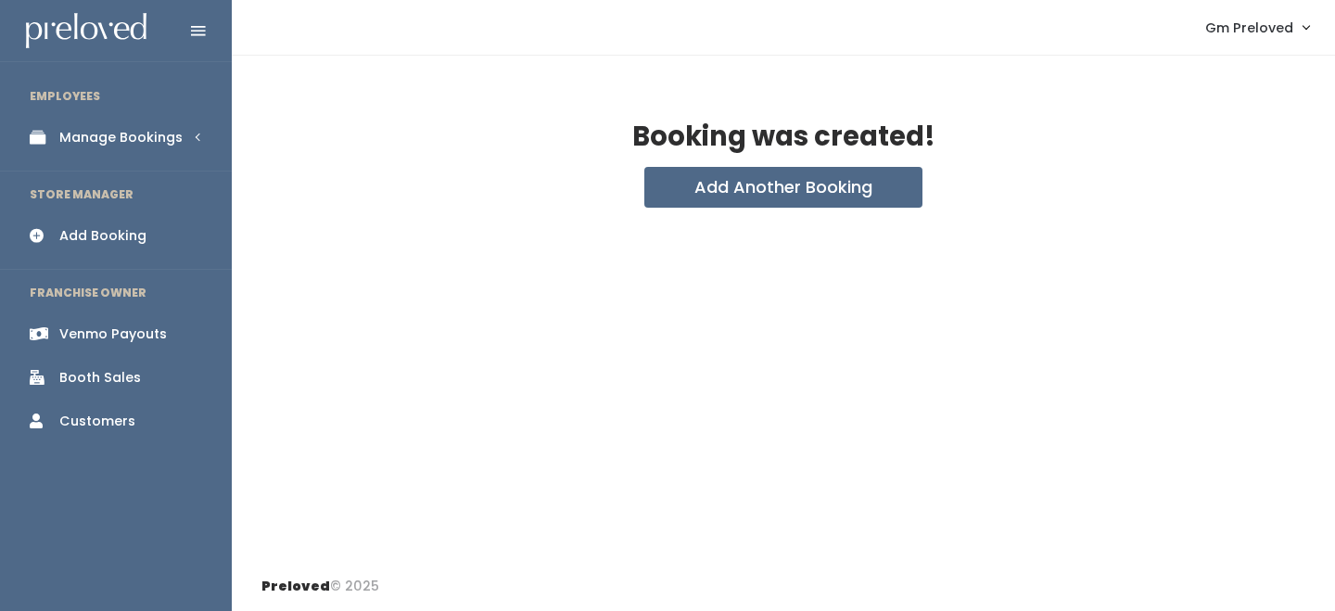
click at [156, 120] on link "Manage Bookings" at bounding box center [116, 138] width 232 height 42
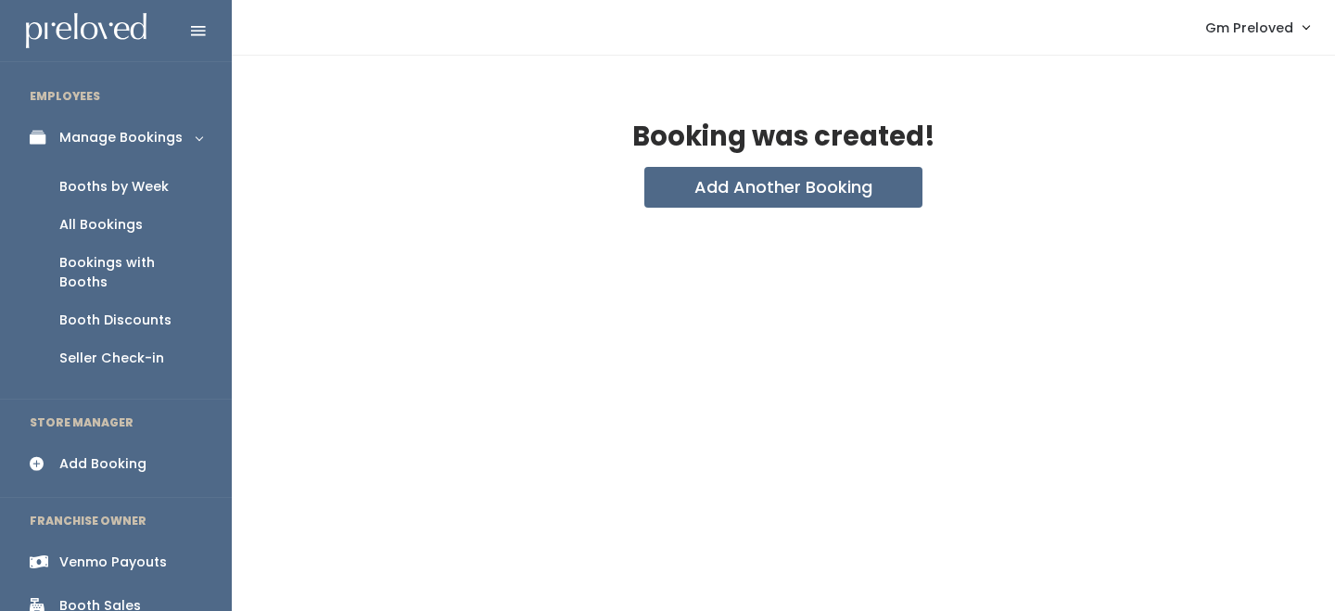
click at [145, 183] on div "Booths by Week" at bounding box center [113, 186] width 109 height 19
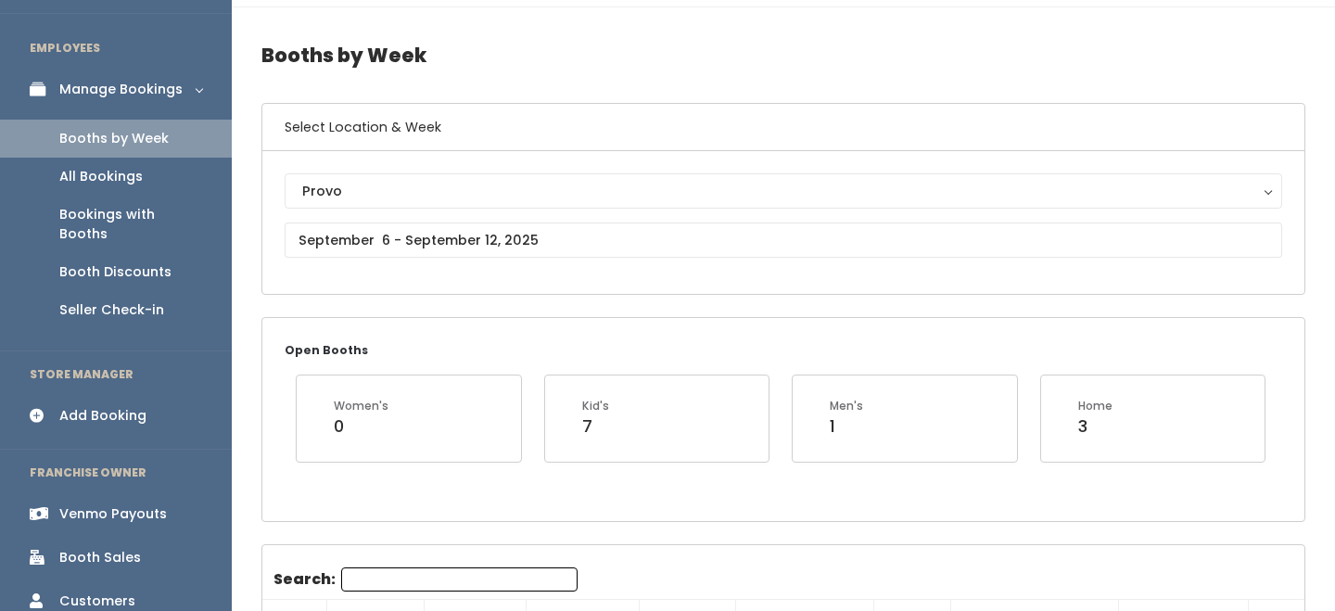
scroll to position [54, 0]
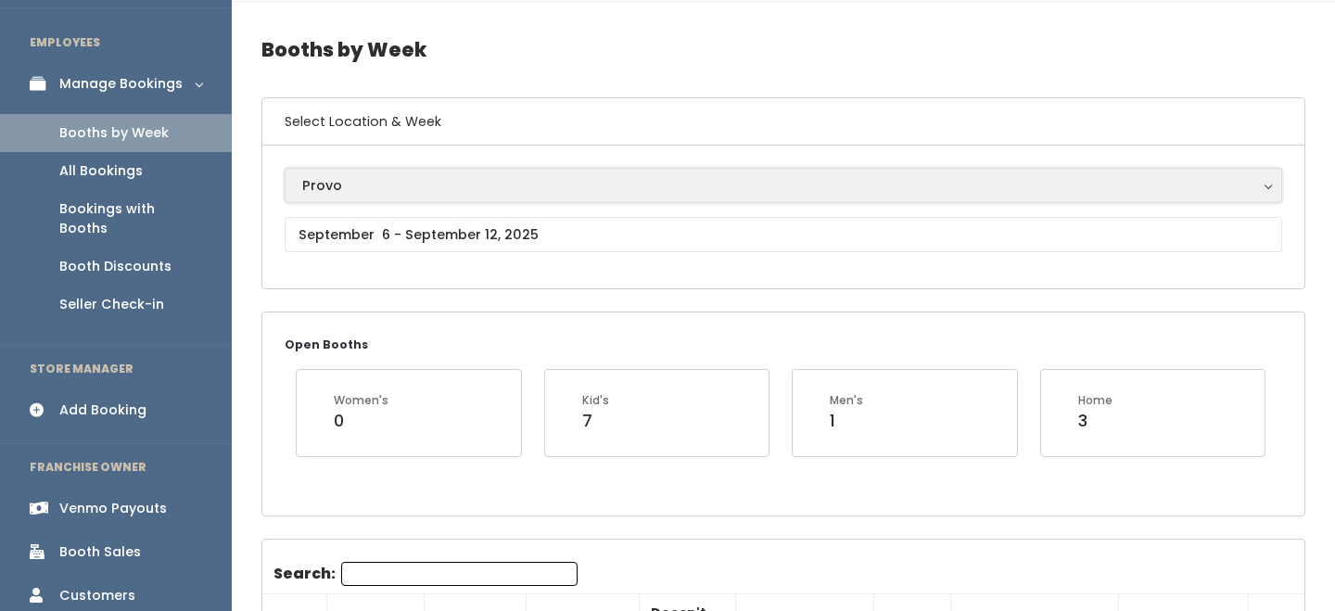
click at [388, 185] on div "Provo" at bounding box center [783, 185] width 962 height 20
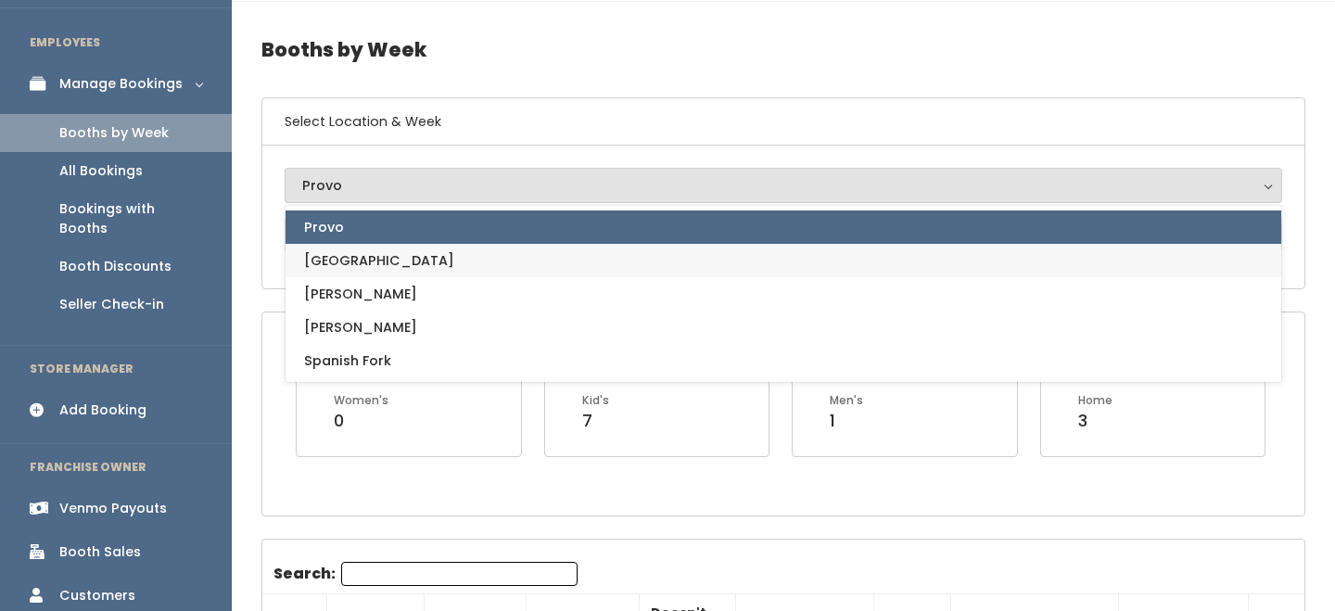
click at [374, 269] on link "[GEOGRAPHIC_DATA]" at bounding box center [782, 260] width 995 height 33
select select "5"
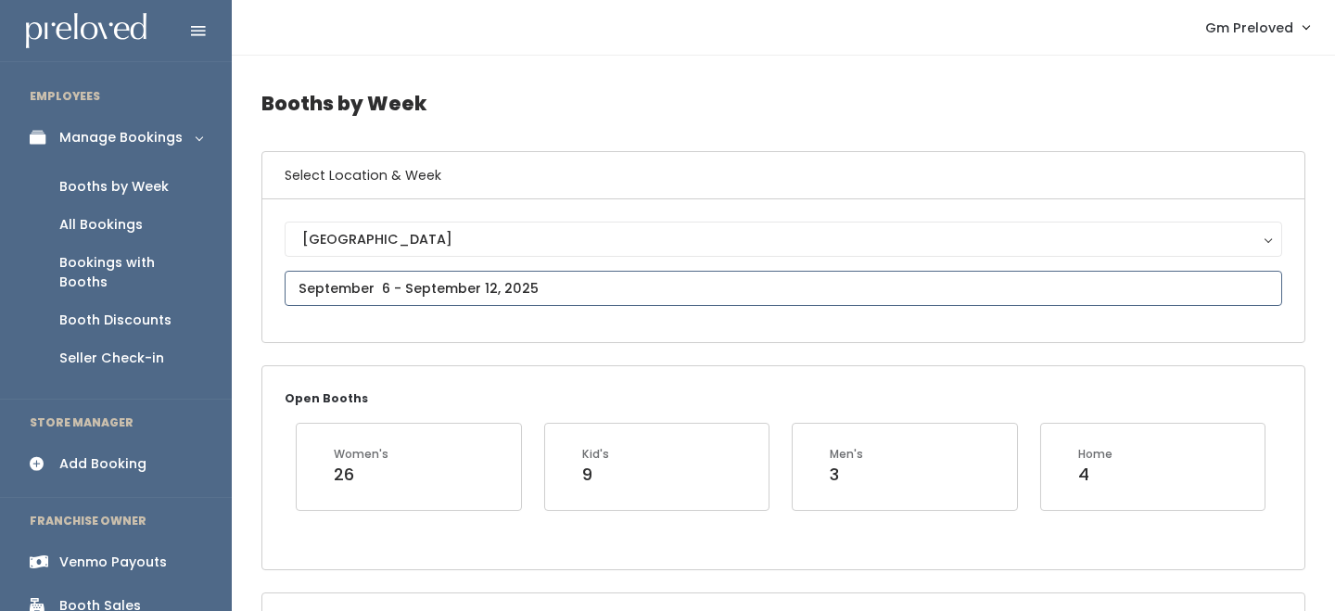
click at [380, 285] on input "text" at bounding box center [783, 288] width 997 height 35
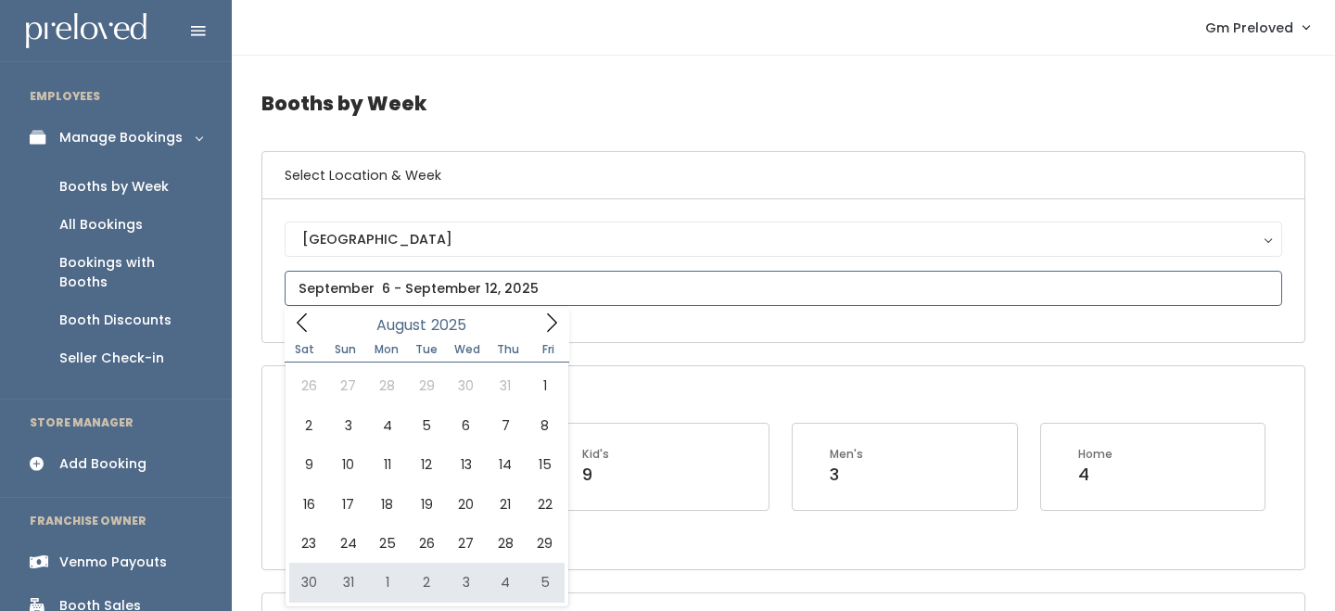
type input "August 30 to September 5"
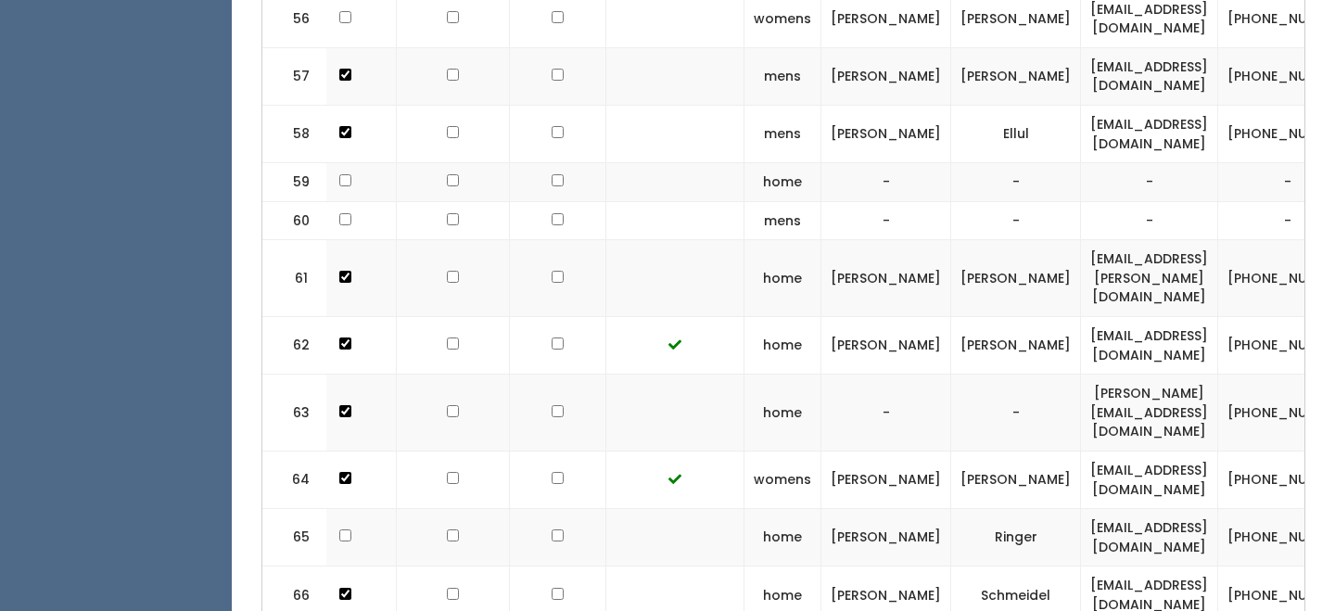
scroll to position [0, 388]
